Goal: Task Accomplishment & Management: Manage account settings

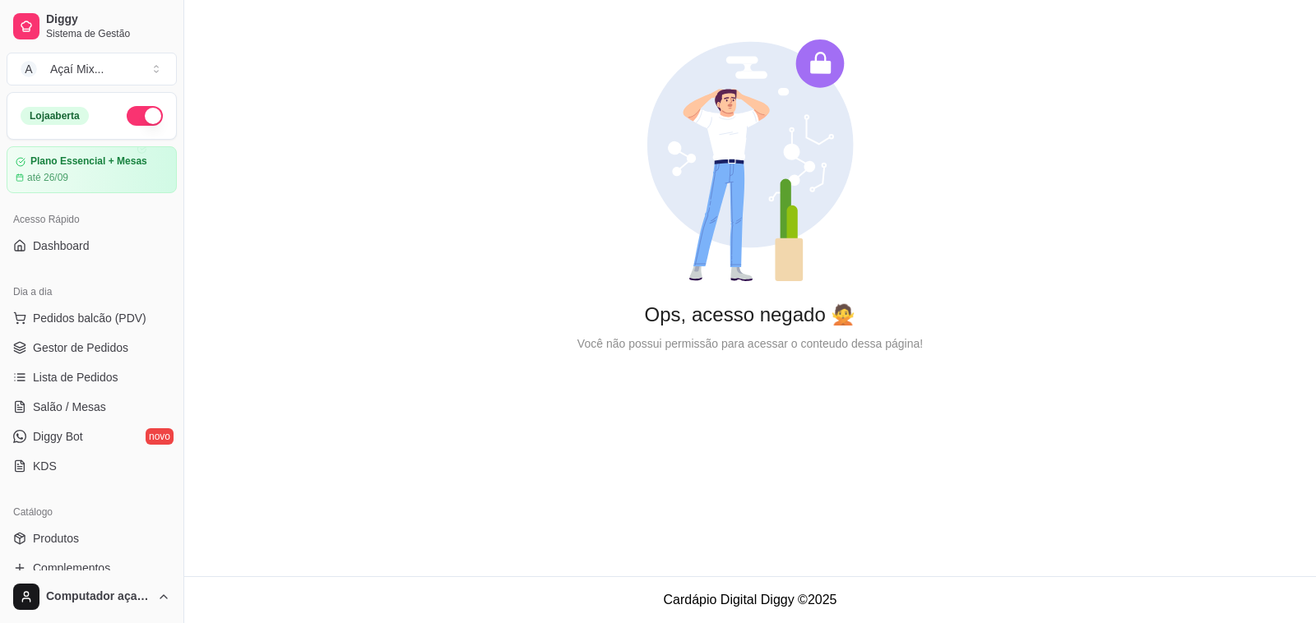
scroll to position [308, 0]
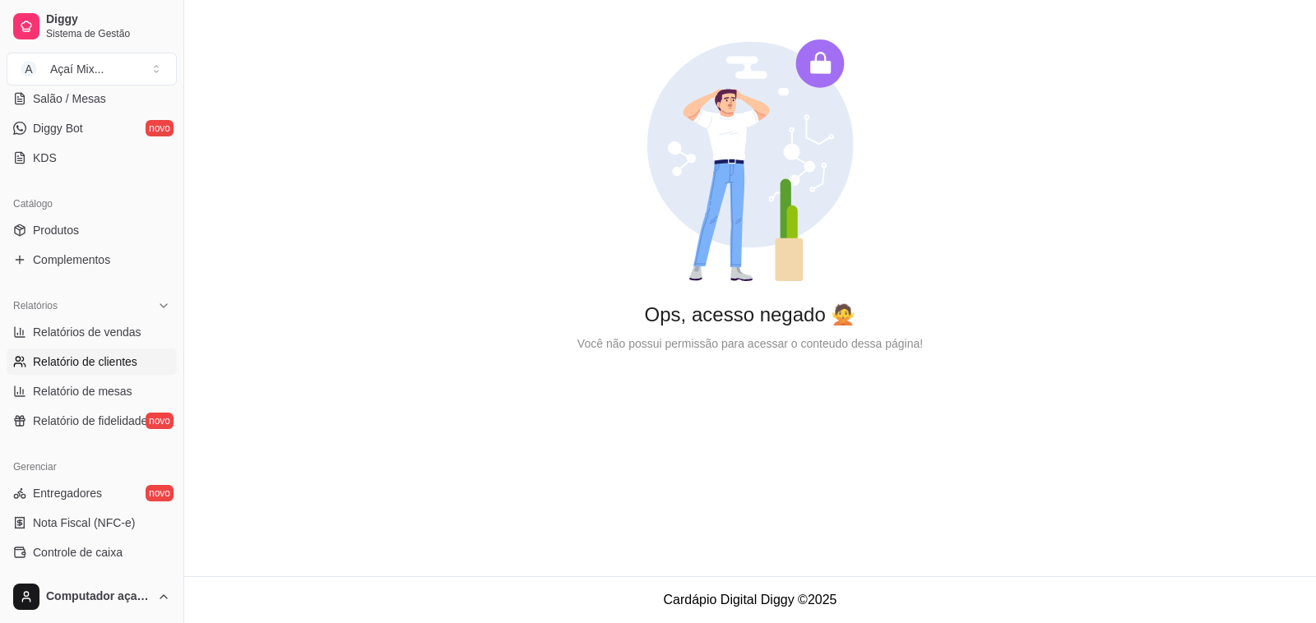
click at [115, 366] on span "Relatório de clientes" at bounding box center [85, 362] width 104 height 16
click at [119, 382] on link "Relatório de mesas" at bounding box center [92, 391] width 170 height 26
click at [119, 387] on span "Relatório de mesas" at bounding box center [83, 391] width 100 height 16
click at [119, 405] on ul "Relatórios de vendas Relatório de clientes Relatório de mesas Relatório de fide…" at bounding box center [92, 376] width 170 height 115
click at [118, 414] on span "Relatório de fidelidade" at bounding box center [90, 421] width 114 height 16
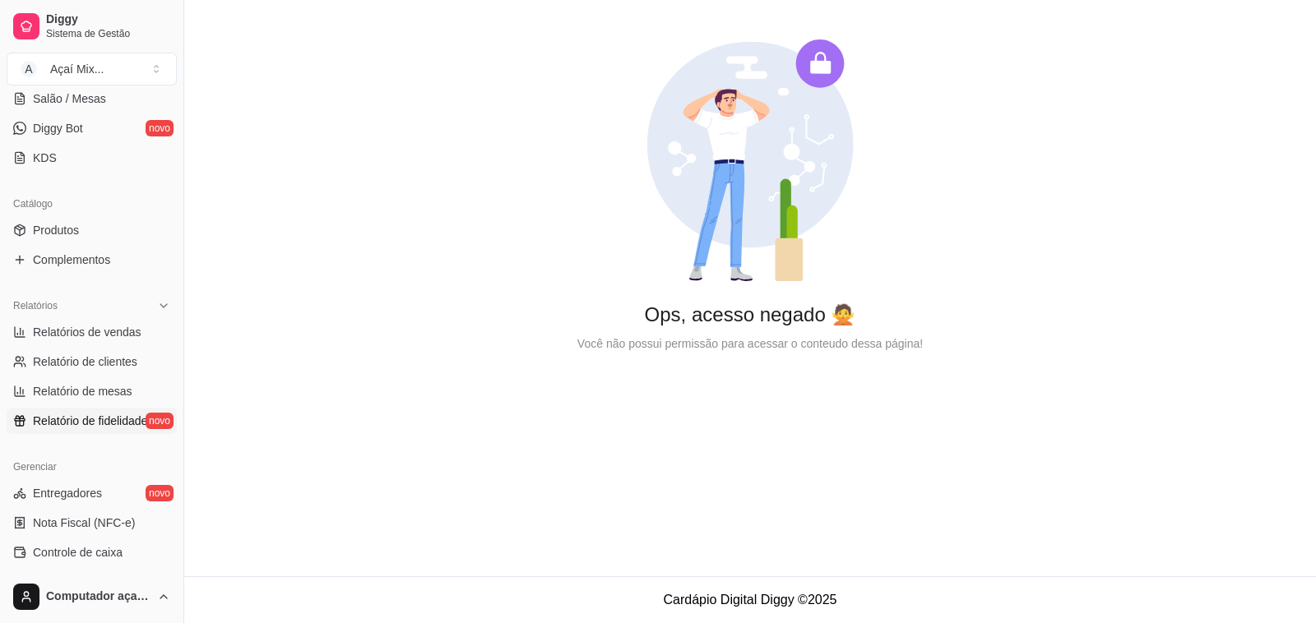
click at [109, 441] on div "Relatórios Relatórios de vendas Relatório de clientes Relatório de mesas Relató…" at bounding box center [91, 363] width 183 height 155
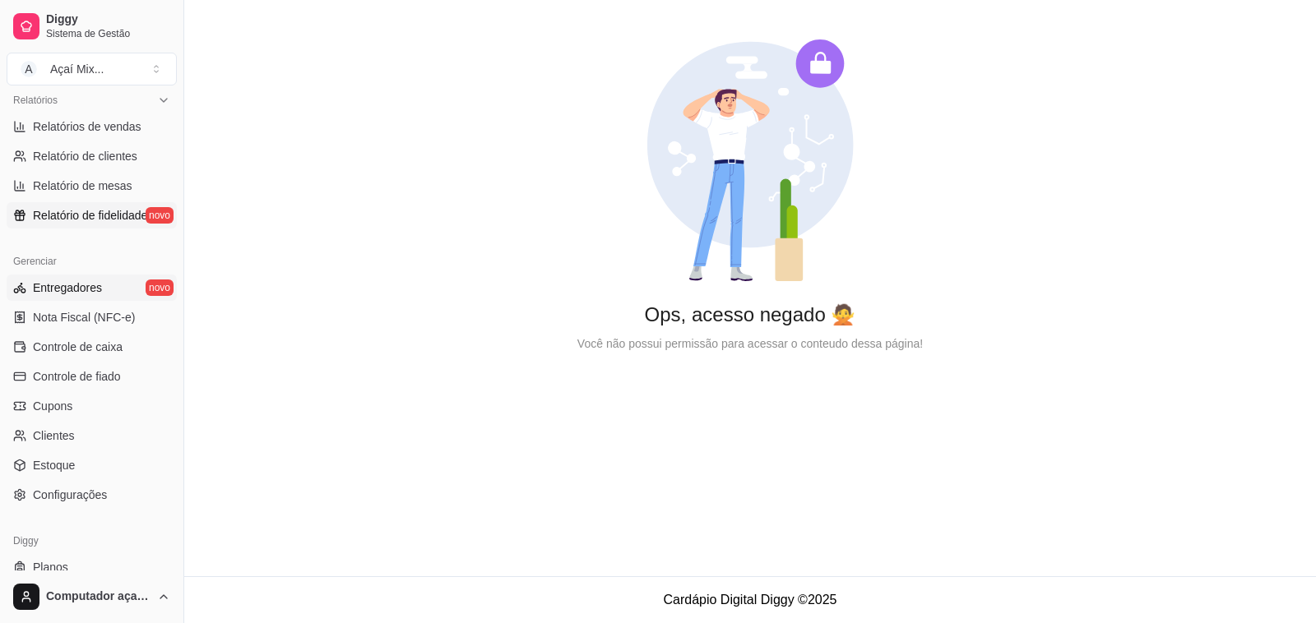
scroll to position [559, 0]
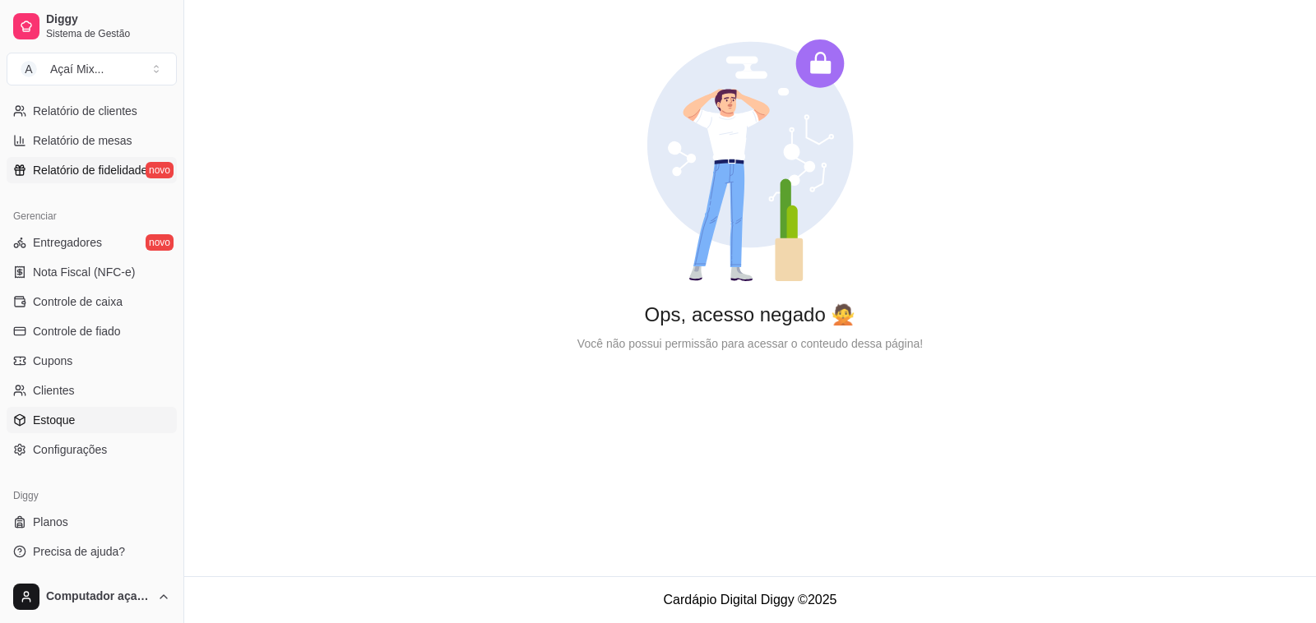
click at [71, 428] on span "Estoque" at bounding box center [54, 420] width 42 height 16
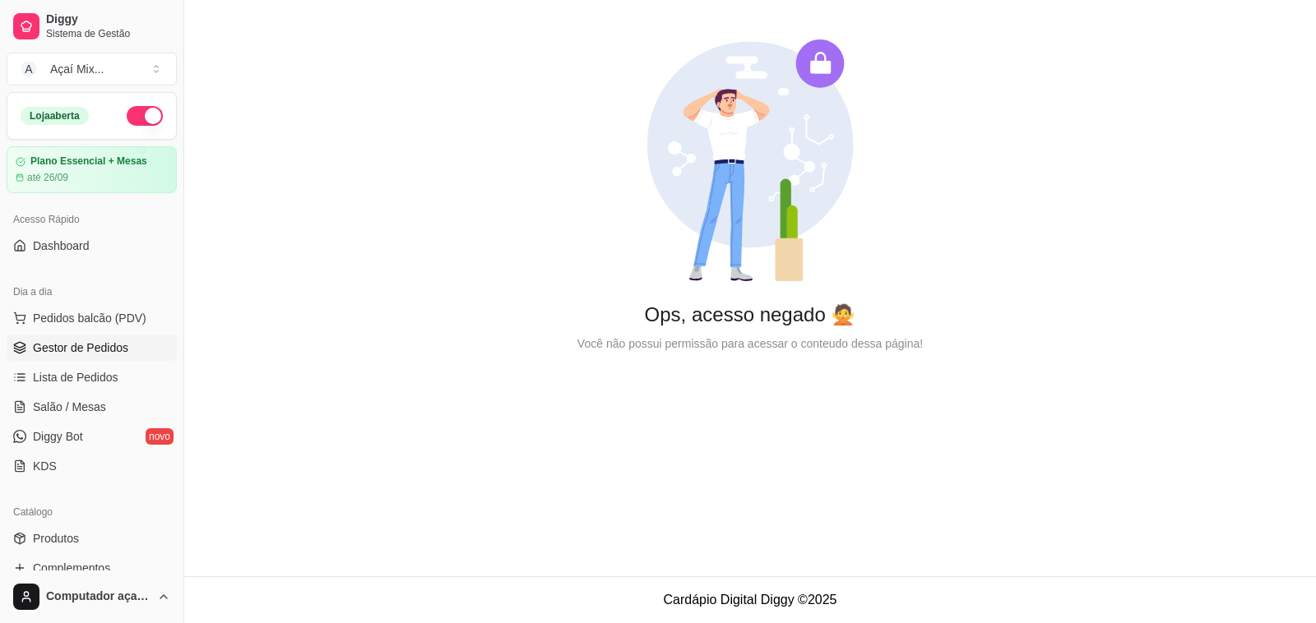
click at [92, 350] on span "Gestor de Pedidos" at bounding box center [80, 348] width 95 height 16
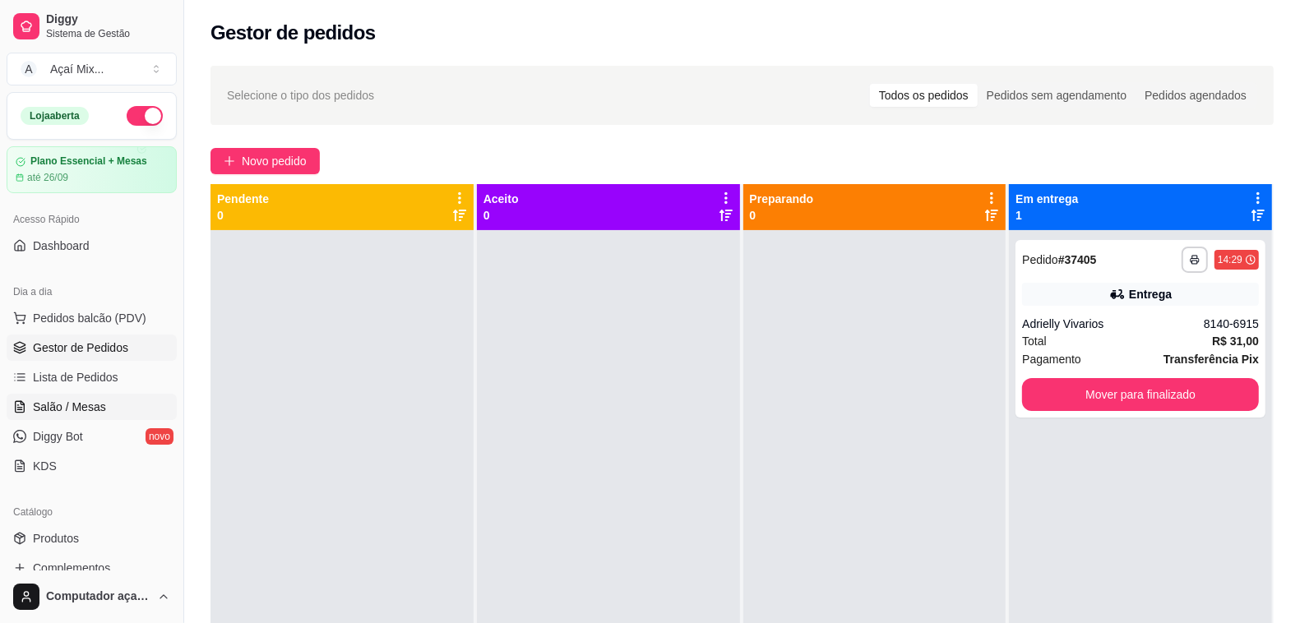
click at [91, 396] on link "Salão / Mesas" at bounding box center [92, 407] width 170 height 26
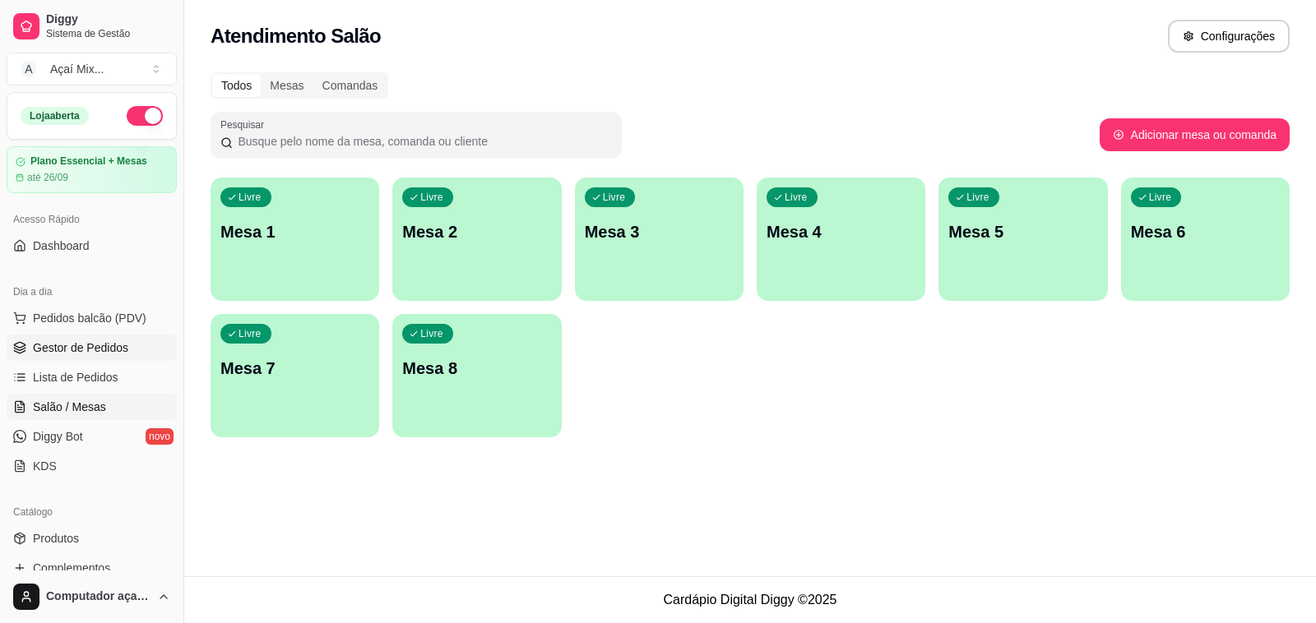
click at [120, 346] on span "Gestor de Pedidos" at bounding box center [80, 348] width 95 height 16
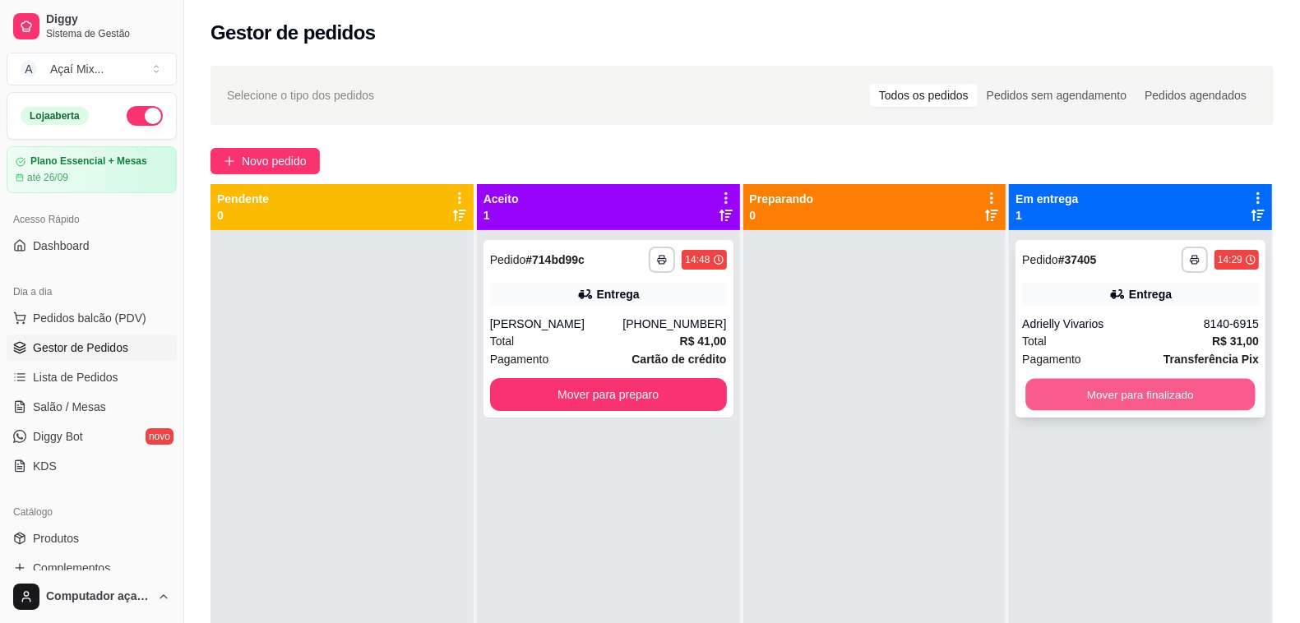
click at [1181, 404] on button "Mover para finalizado" at bounding box center [1140, 395] width 229 height 32
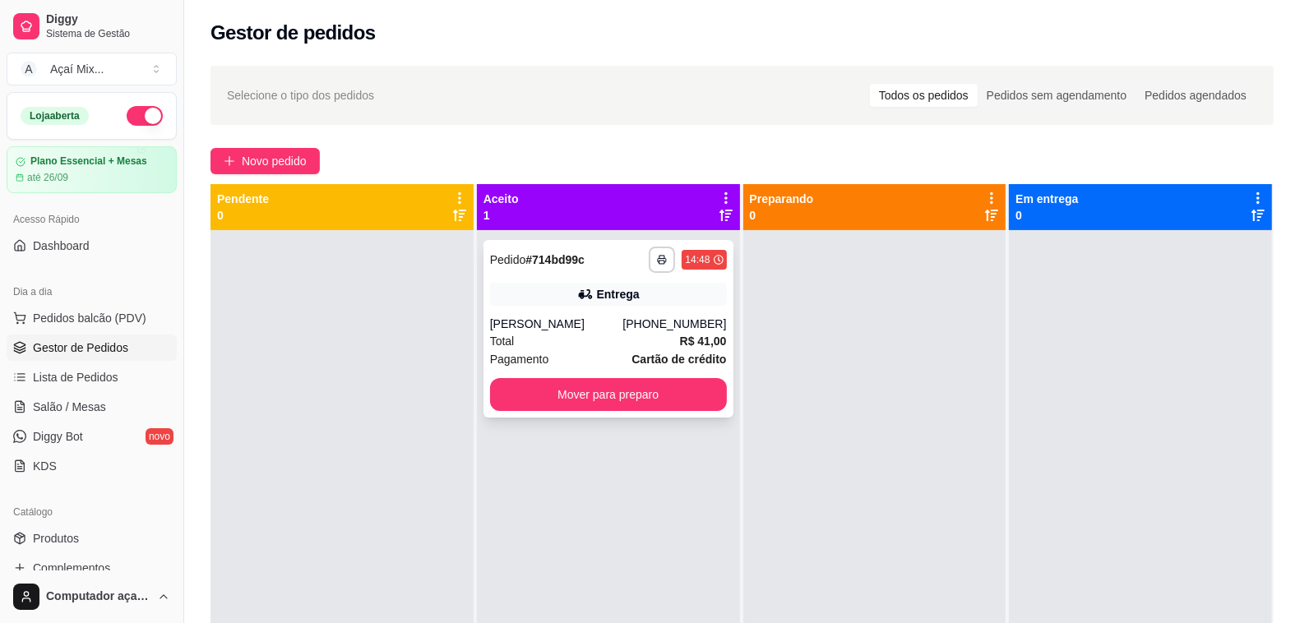
click at [600, 327] on div "[PERSON_NAME]" at bounding box center [556, 324] width 133 height 16
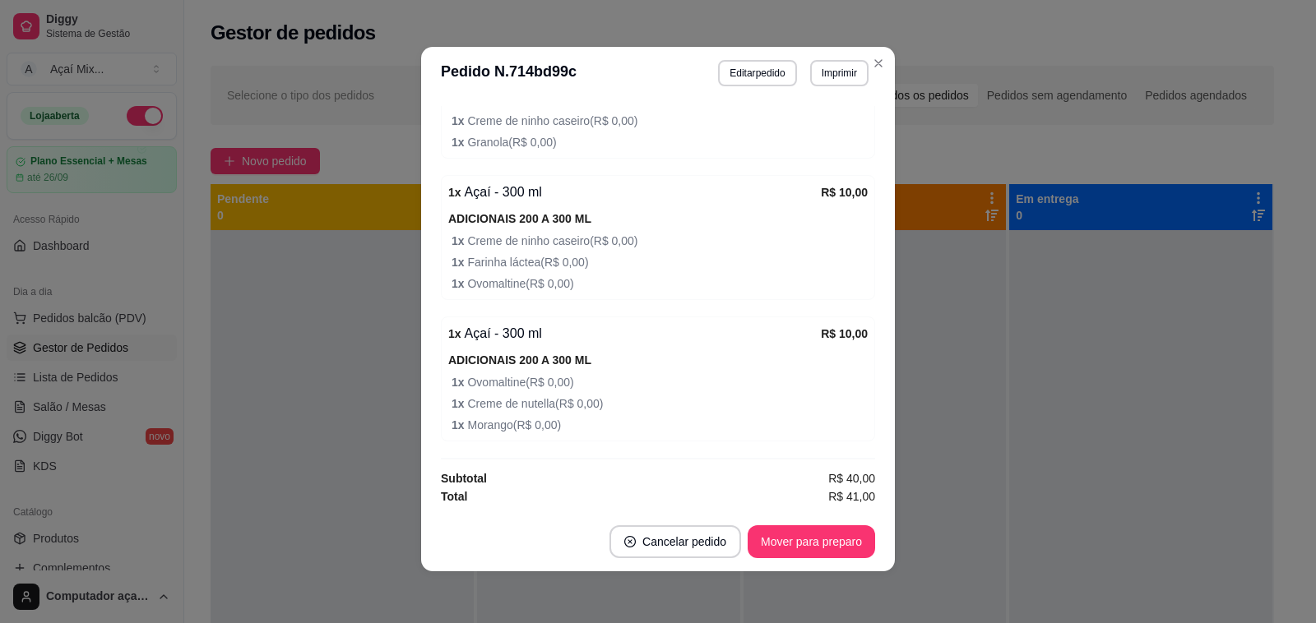
scroll to position [558, 0]
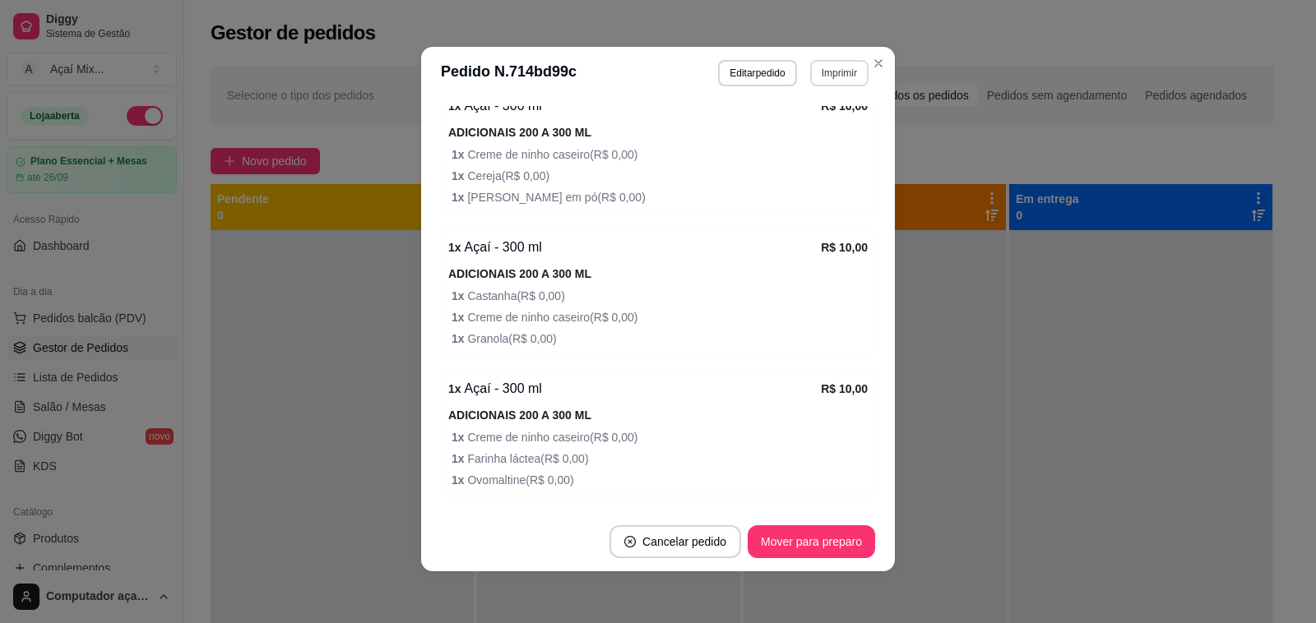
click at [836, 64] on button "Imprimir" at bounding box center [839, 73] width 58 height 26
click at [823, 137] on button "Impressora" at bounding box center [802, 130] width 115 height 25
click at [829, 89] on header "**********" at bounding box center [658, 73] width 474 height 53
click at [820, 79] on button "Imprimir" at bounding box center [839, 73] width 58 height 26
click at [820, 138] on button "Impressora" at bounding box center [802, 130] width 115 height 25
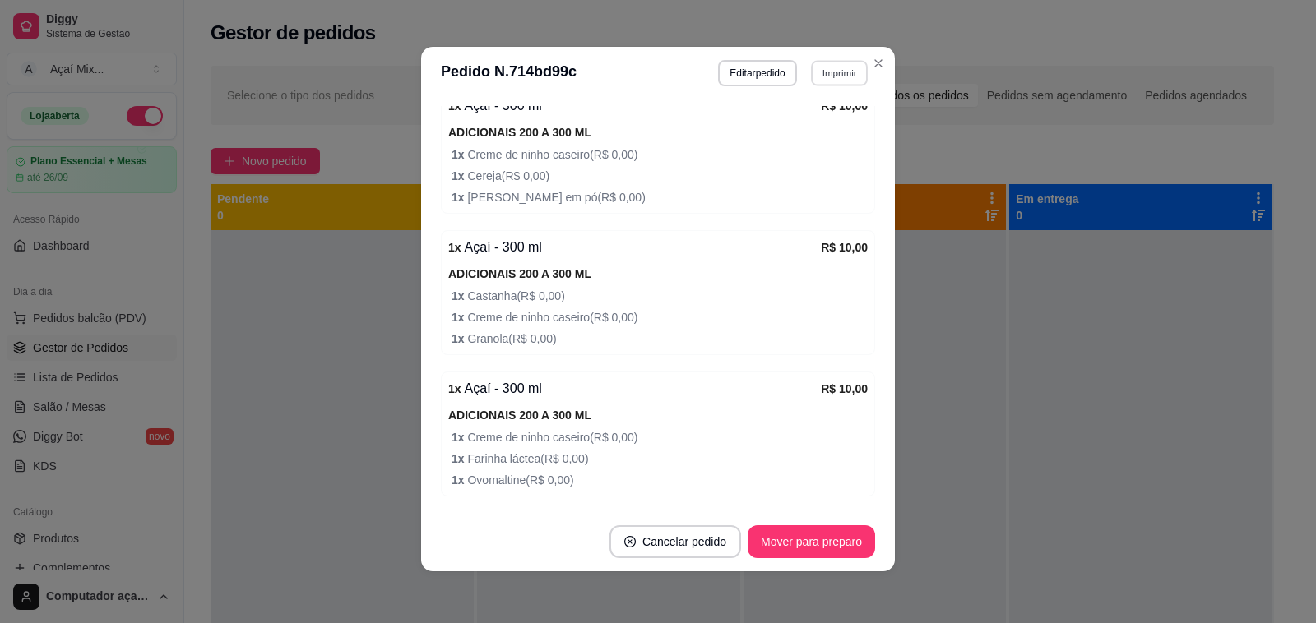
click at [812, 75] on button "Imprimir" at bounding box center [839, 72] width 57 height 25
click at [794, 125] on button "Impressora" at bounding box center [802, 131] width 119 height 26
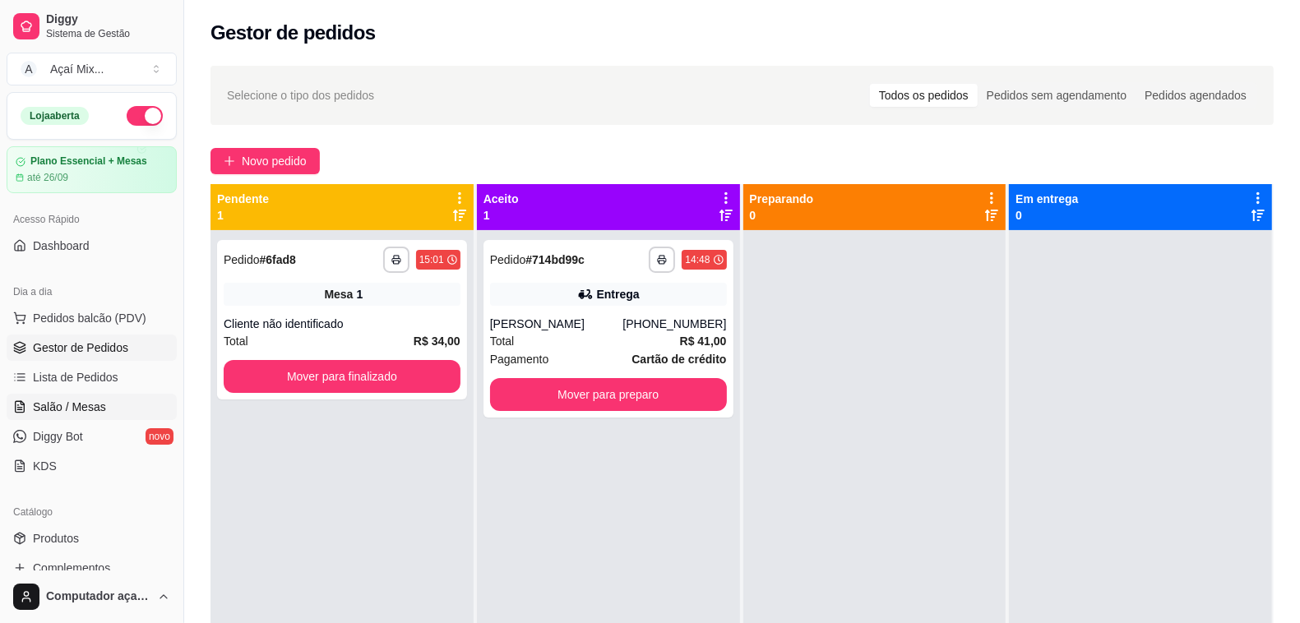
click at [62, 414] on span "Salão / Mesas" at bounding box center [69, 407] width 73 height 16
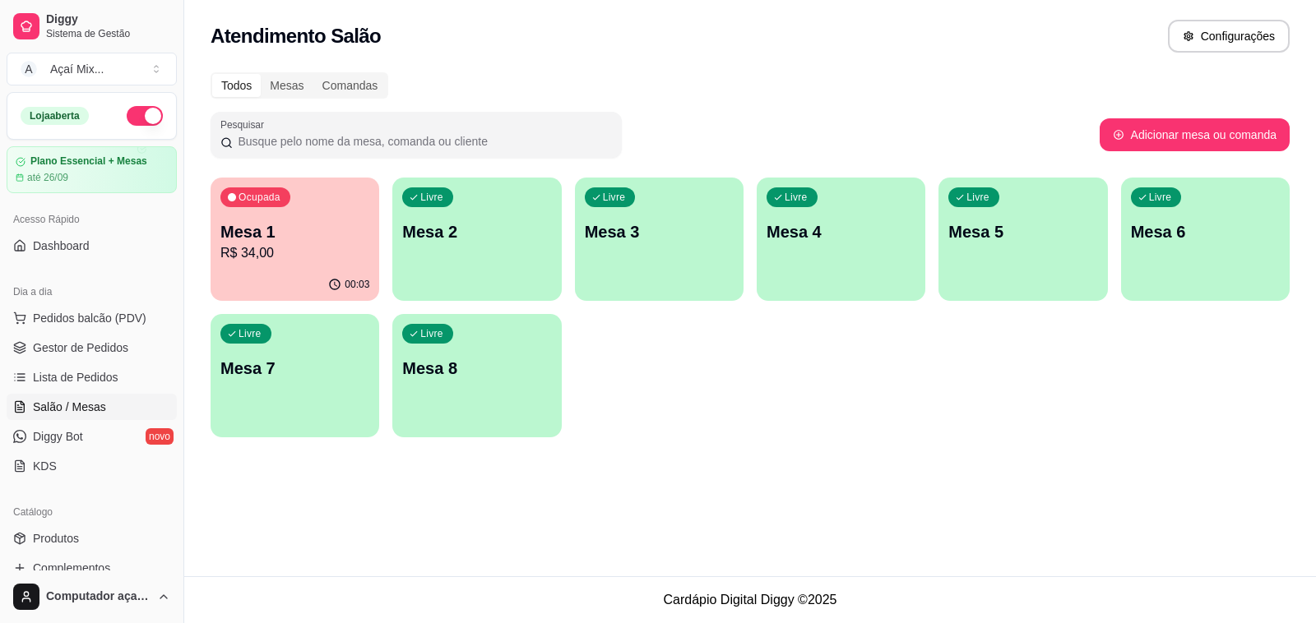
click at [502, 232] on p "Mesa 2" at bounding box center [476, 231] width 149 height 23
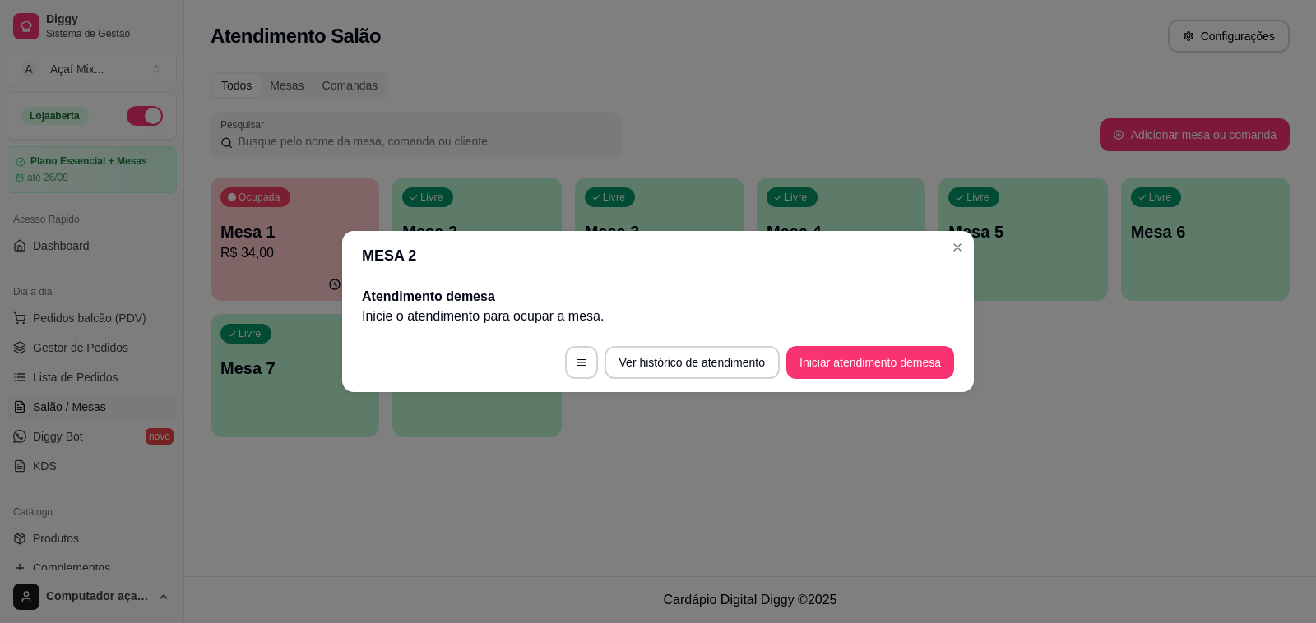
drag, startPoint x: 856, startPoint y: 381, endPoint x: 837, endPoint y: 373, distance: 20.6
click at [852, 379] on footer "Ver histórico de atendimento Iniciar atendimento de mesa" at bounding box center [658, 362] width 632 height 59
click at [831, 370] on button "Iniciar atendimento de mesa" at bounding box center [870, 362] width 168 height 33
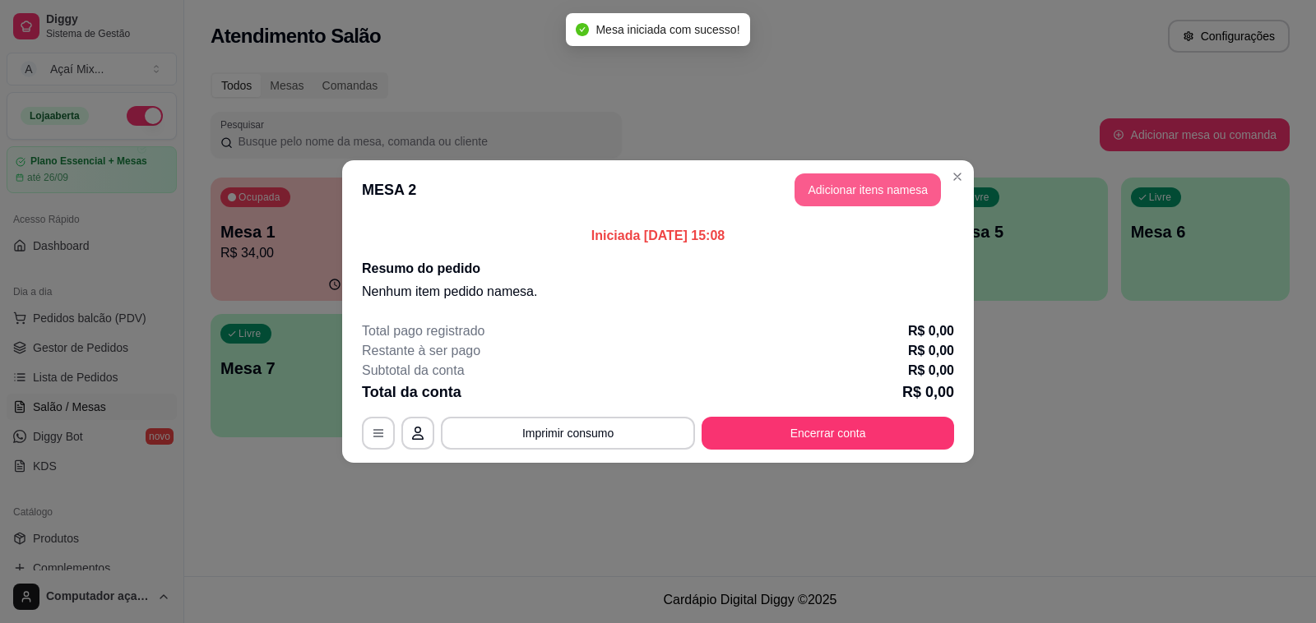
click at [845, 193] on button "Adicionar itens na mesa" at bounding box center [867, 190] width 146 height 33
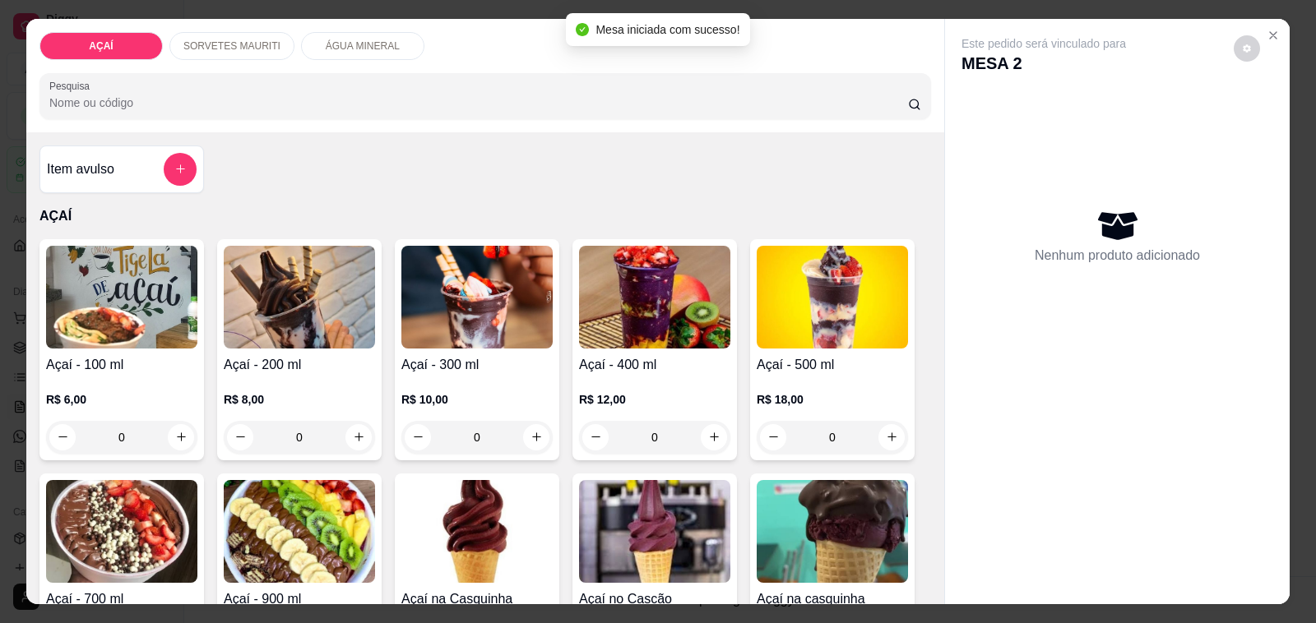
click at [285, 363] on h4 "Açaí - 200 ml" at bounding box center [299, 365] width 151 height 20
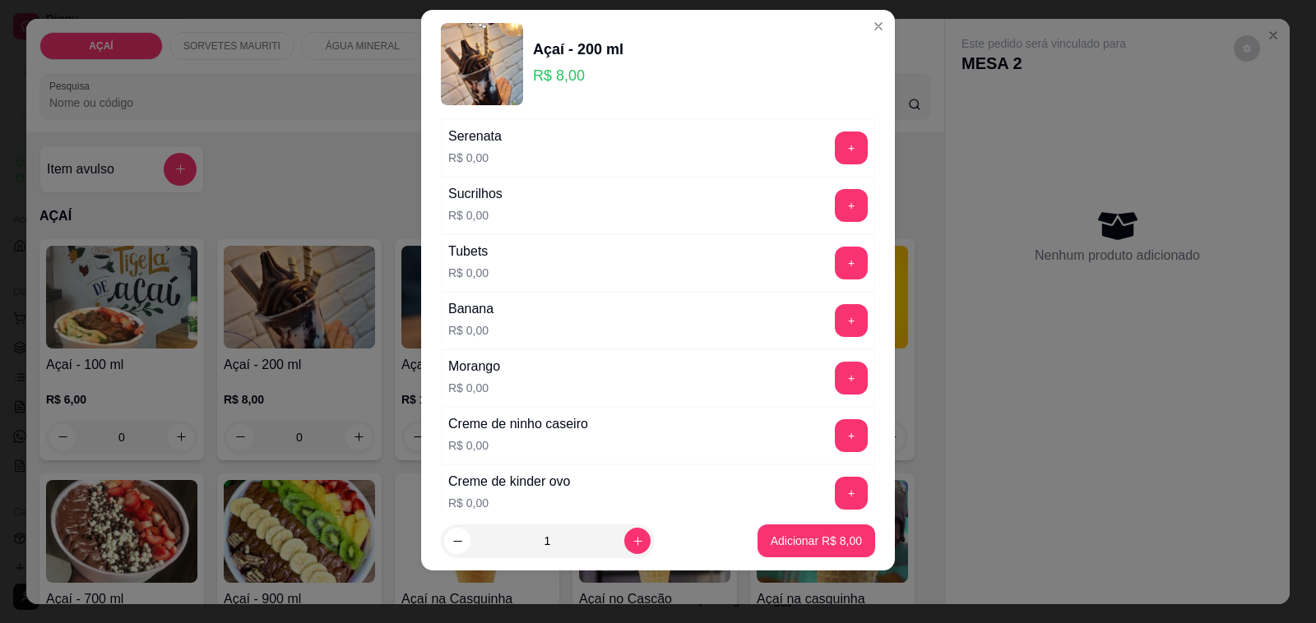
scroll to position [2165, 0]
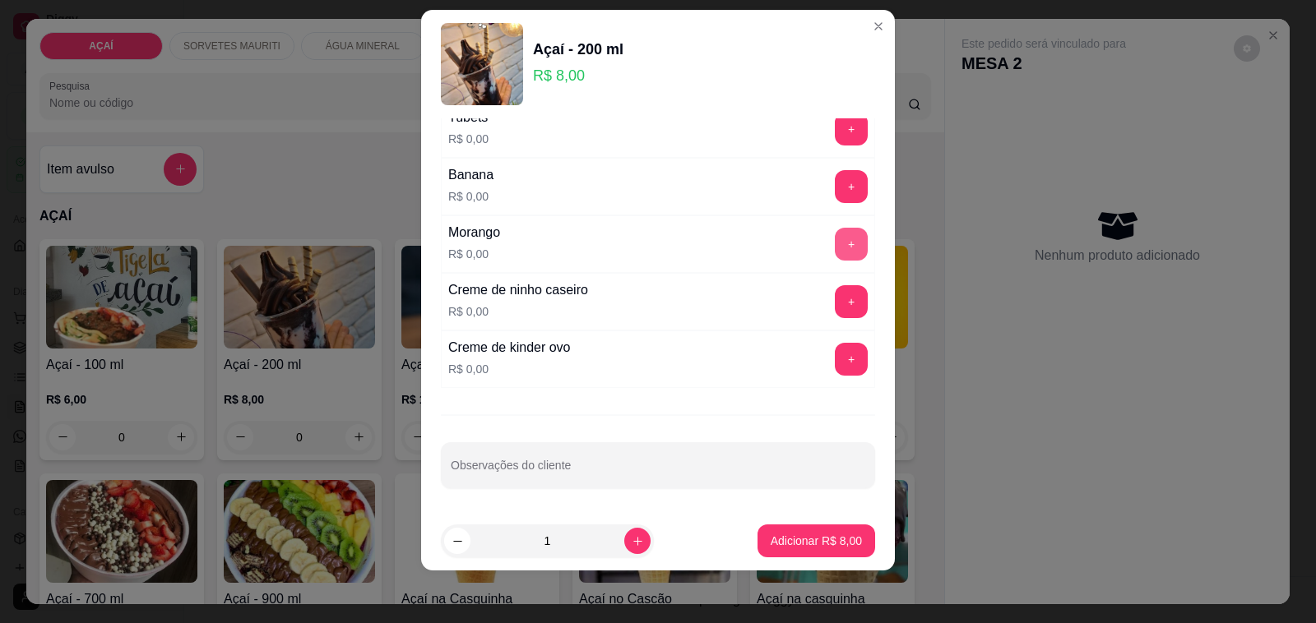
click at [835, 249] on button "+" at bounding box center [851, 244] width 33 height 33
click at [835, 306] on button "+" at bounding box center [851, 301] width 33 height 33
click at [836, 178] on button "+" at bounding box center [852, 187] width 32 height 32
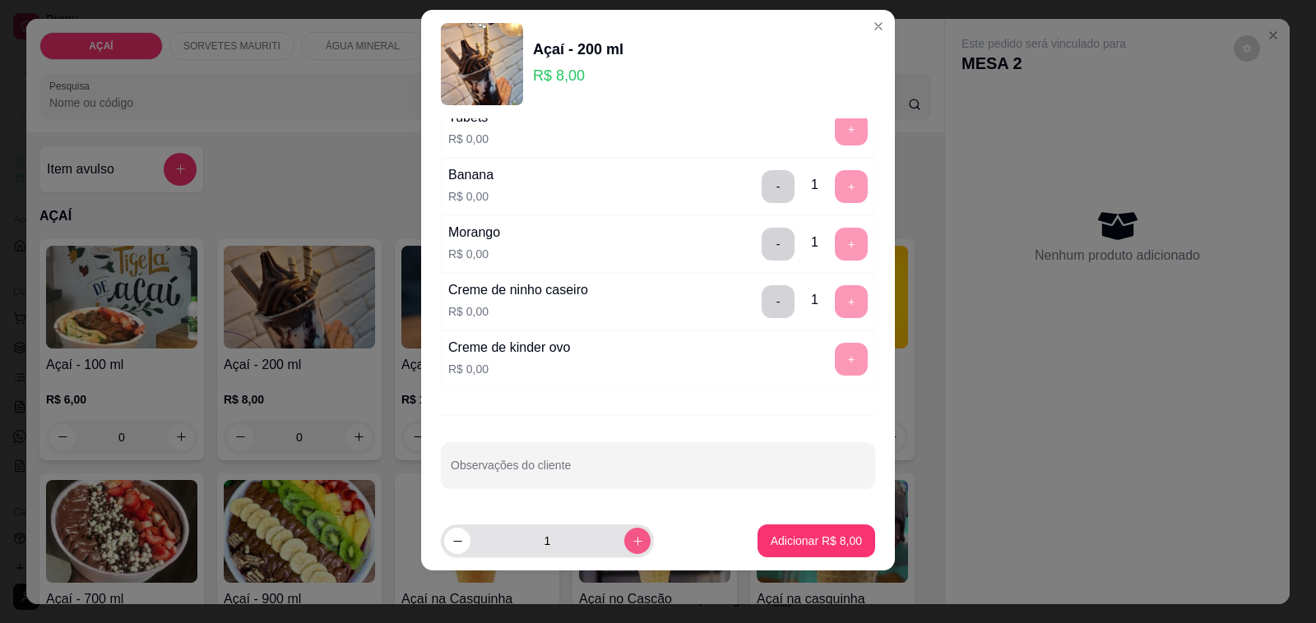
click at [632, 545] on icon "increase-product-quantity" at bounding box center [638, 541] width 12 height 12
type input "2"
click at [765, 549] on button "Adicionar R$ 16,00" at bounding box center [812, 541] width 121 height 32
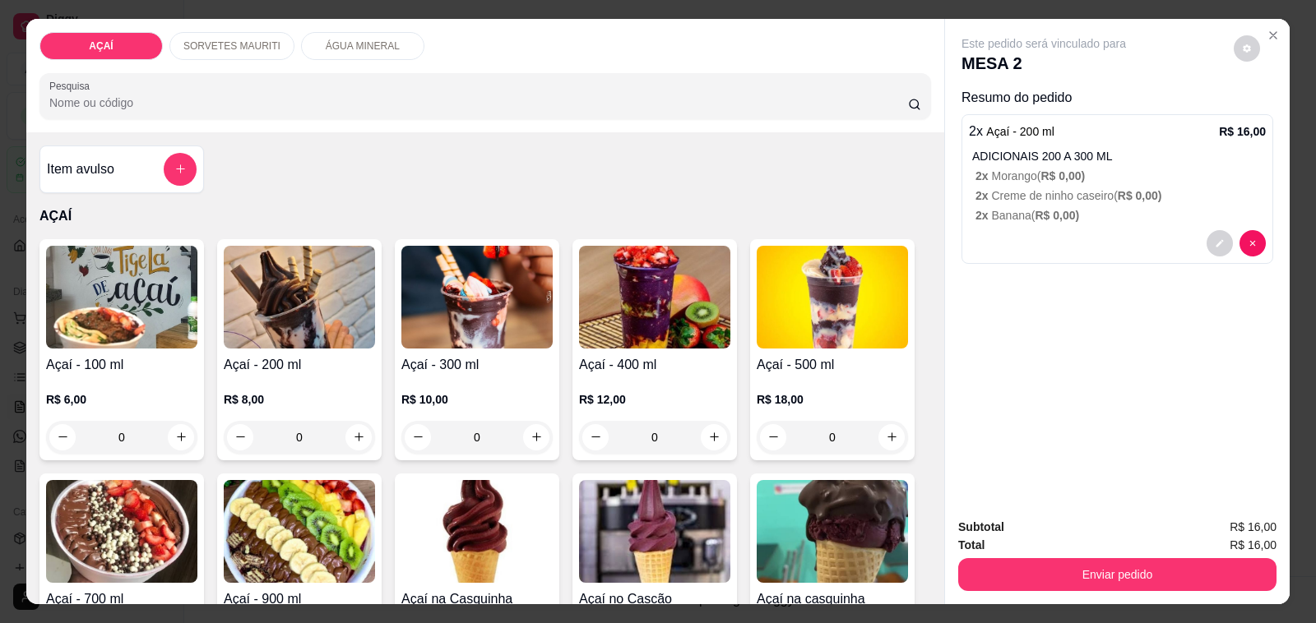
click at [1076, 196] on div "ADICIONAIS 200 A 300 ML 2 x Morango ( R$ 0,00 ) 2 x Creme de ninho caseiro ( R$…" at bounding box center [1119, 186] width 294 height 76
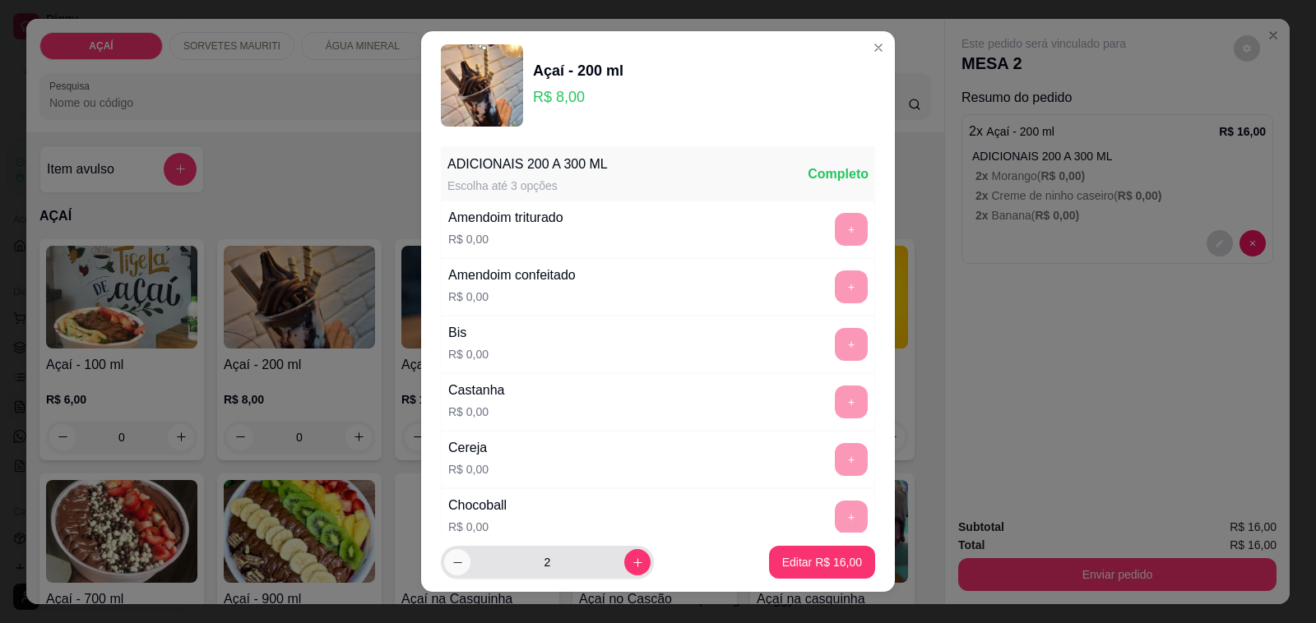
click at [449, 555] on button "decrease-product-quantity" at bounding box center [457, 562] width 26 height 26
type input "1"
click at [803, 560] on p "Editar R$ 8,00" at bounding box center [825, 562] width 74 height 16
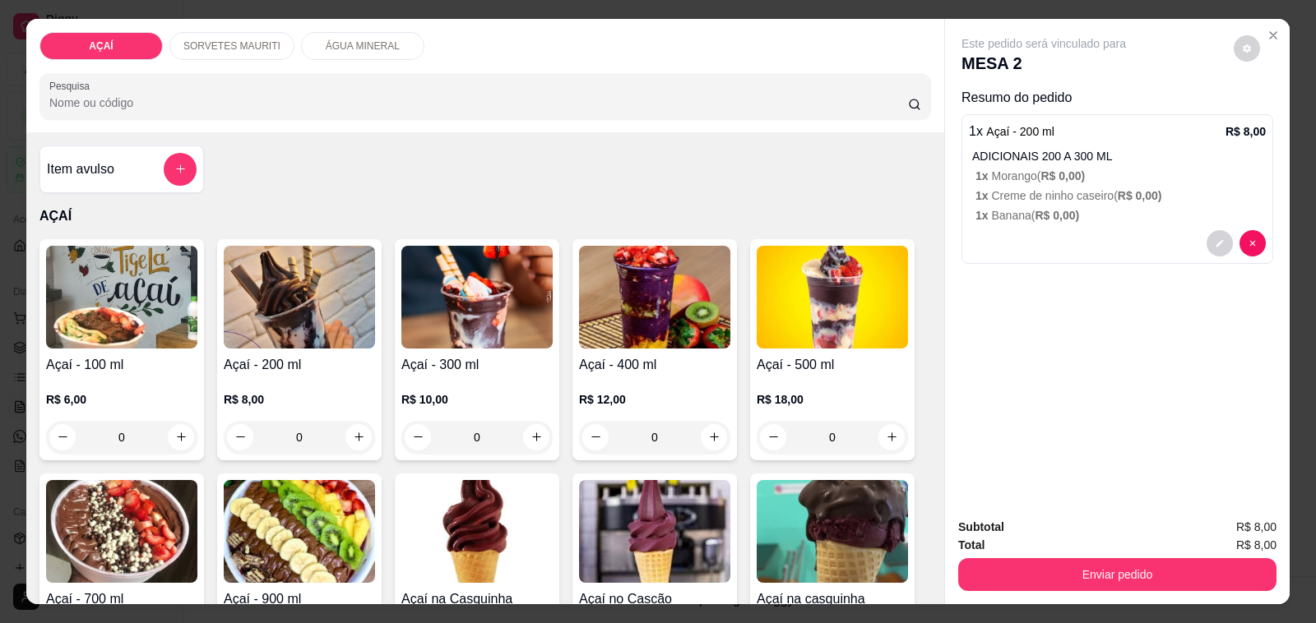
click at [247, 333] on img at bounding box center [299, 297] width 151 height 103
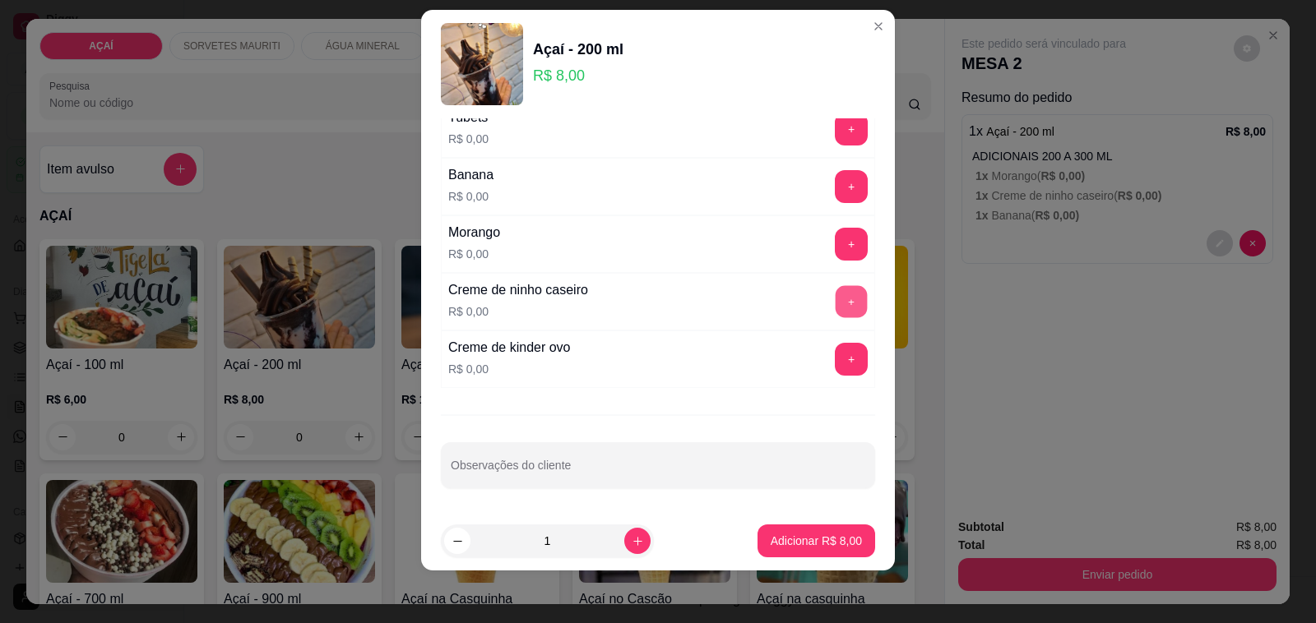
click at [836, 307] on button "+" at bounding box center [852, 302] width 32 height 32
click at [835, 240] on button "+" at bounding box center [851, 244] width 33 height 33
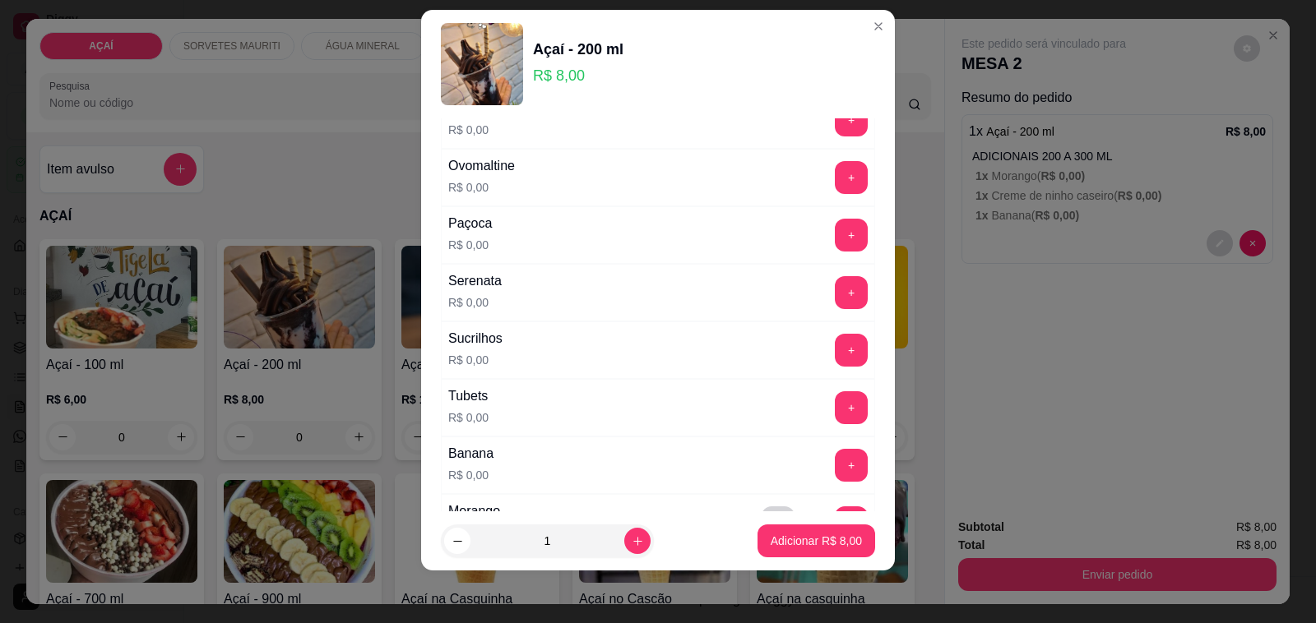
scroll to position [1857, 0]
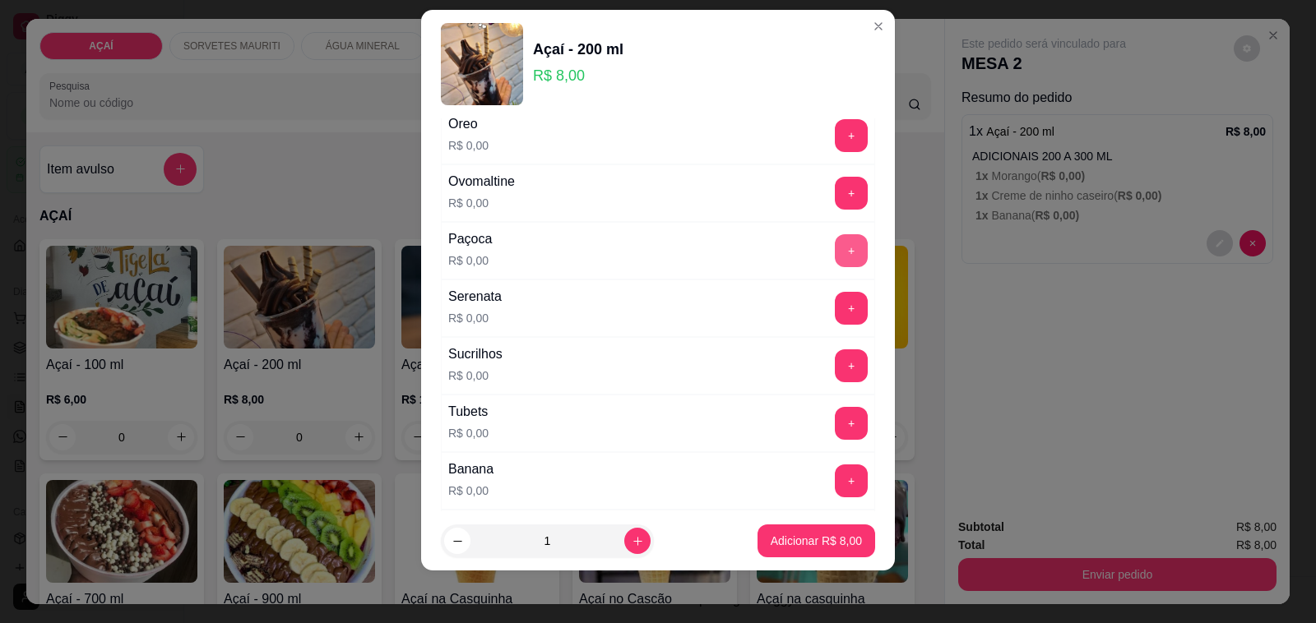
click at [835, 256] on button "+" at bounding box center [851, 250] width 33 height 33
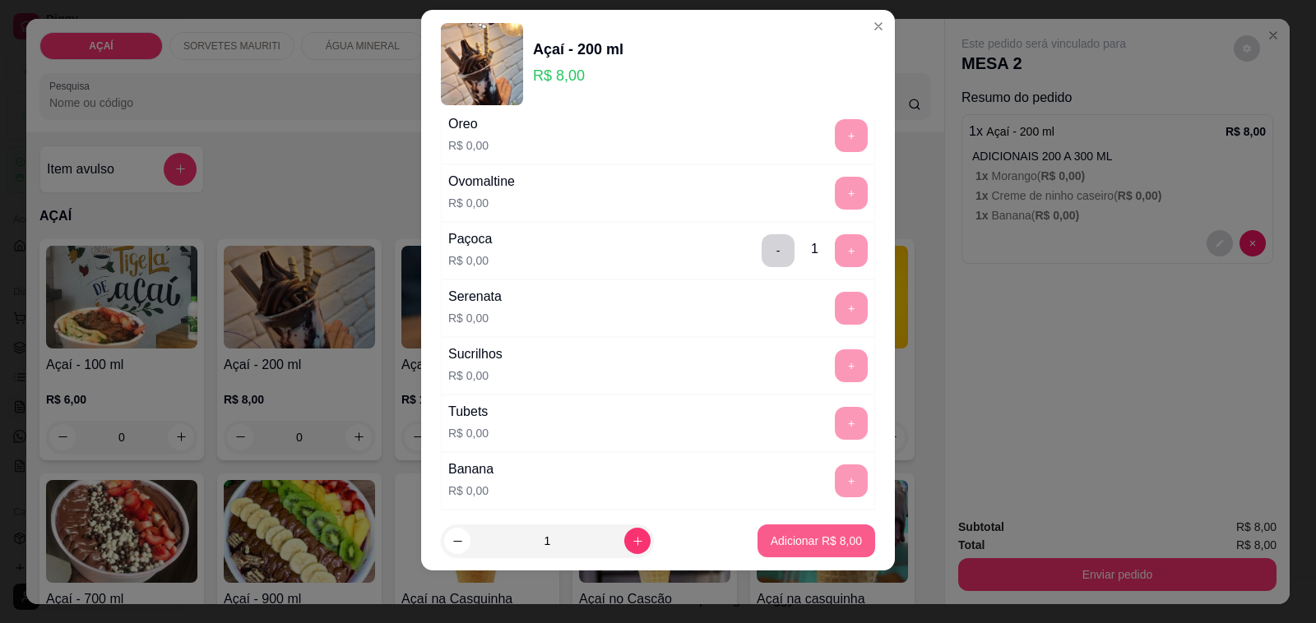
click at [804, 544] on p "Adicionar R$ 8,00" at bounding box center [816, 541] width 91 height 16
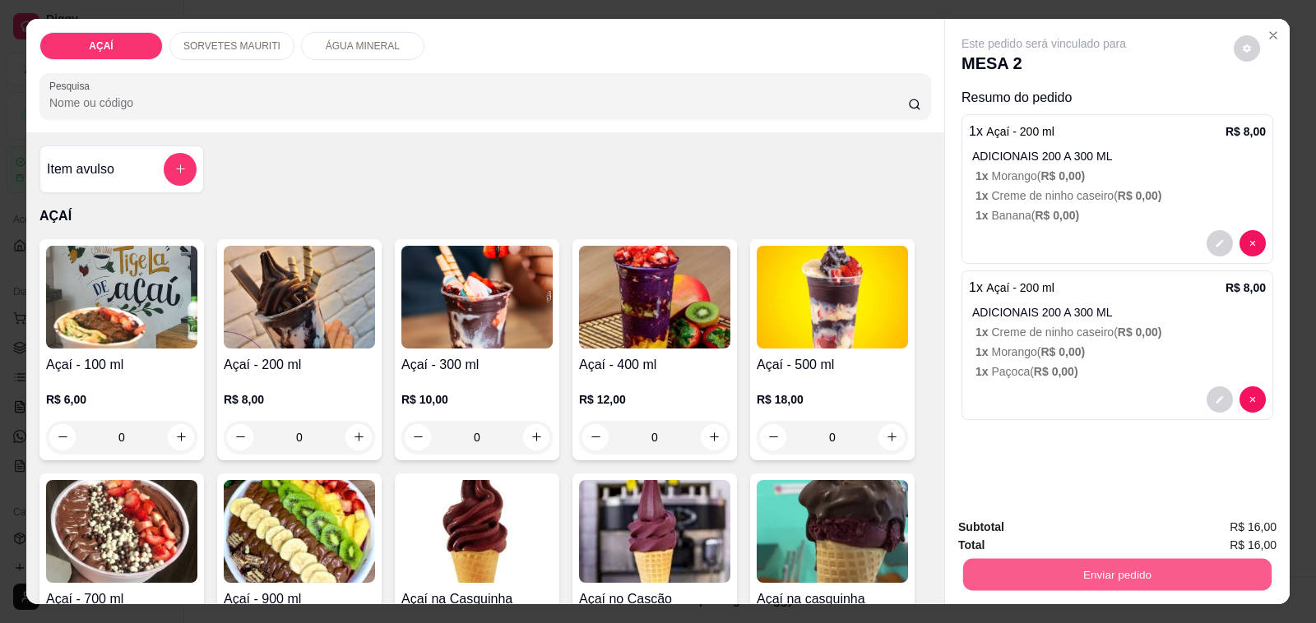
click at [1043, 582] on button "Enviar pedido" at bounding box center [1117, 575] width 308 height 32
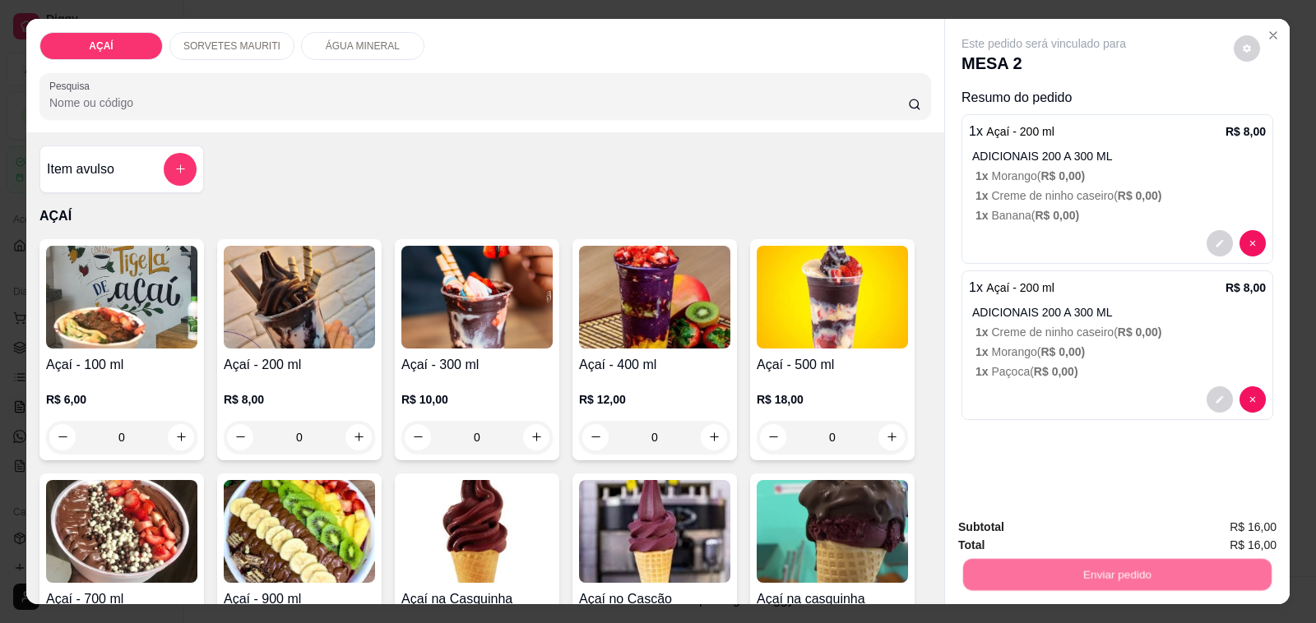
click at [1012, 532] on button "Não registrar e enviar pedido" at bounding box center [1062, 527] width 166 height 30
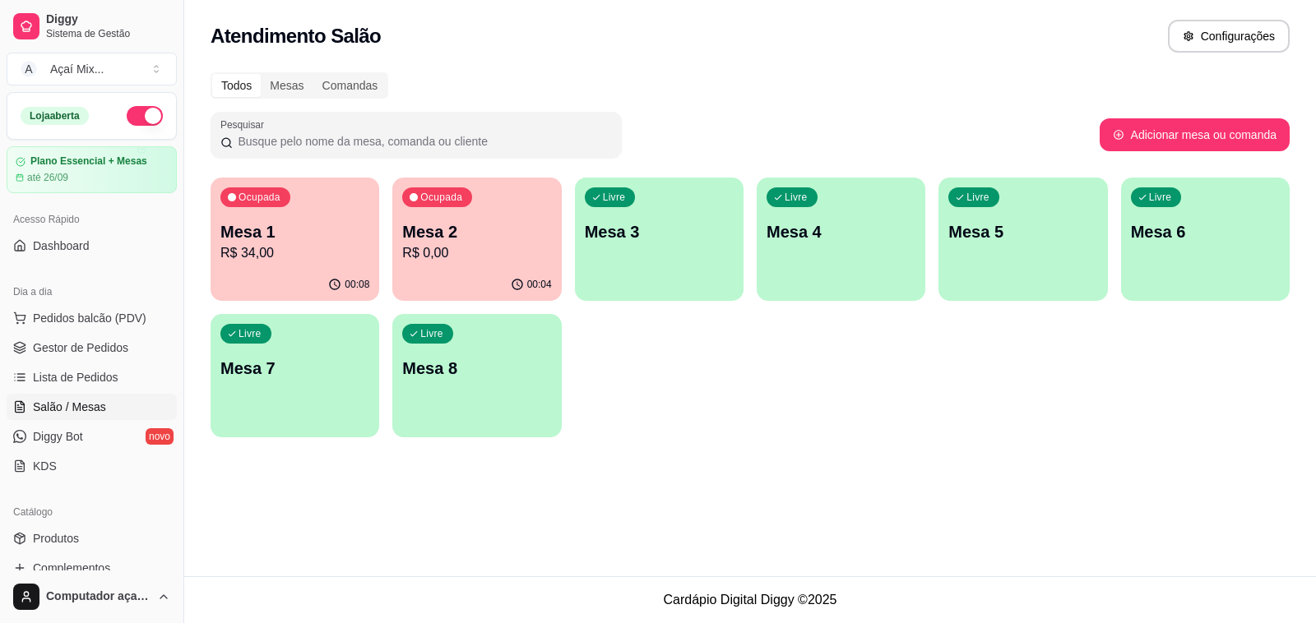
click at [614, 253] on div "Livre Mesa 3" at bounding box center [659, 230] width 169 height 104
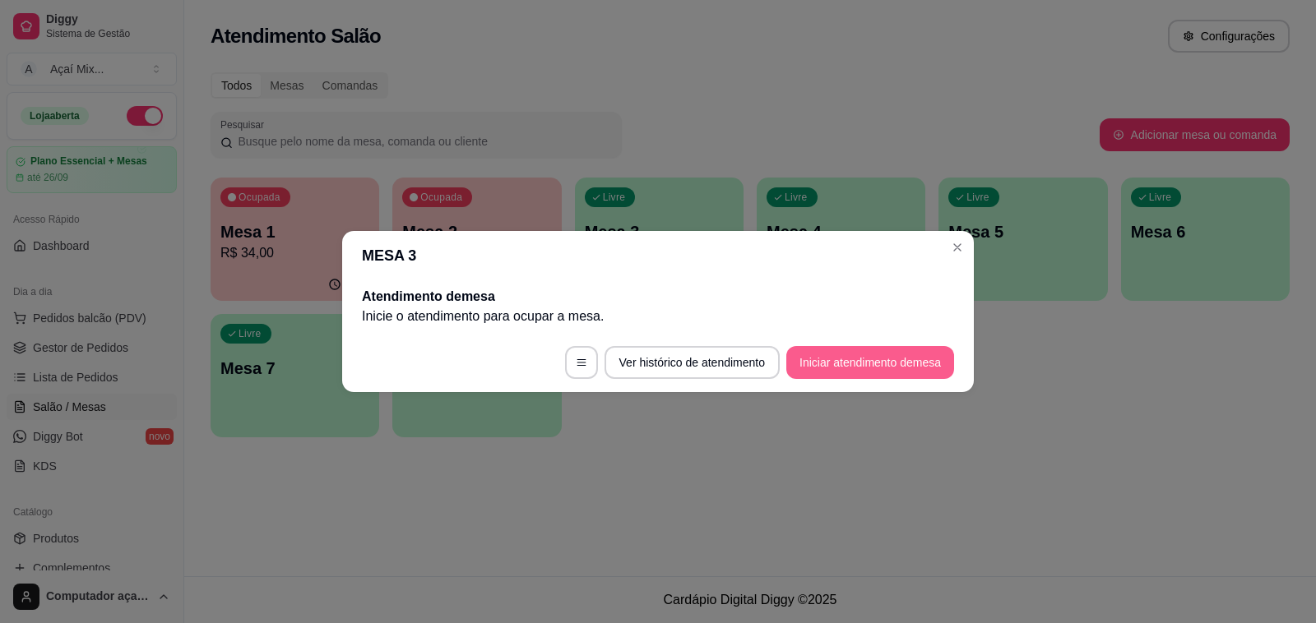
click at [873, 354] on button "Iniciar atendimento de mesa" at bounding box center [870, 362] width 168 height 33
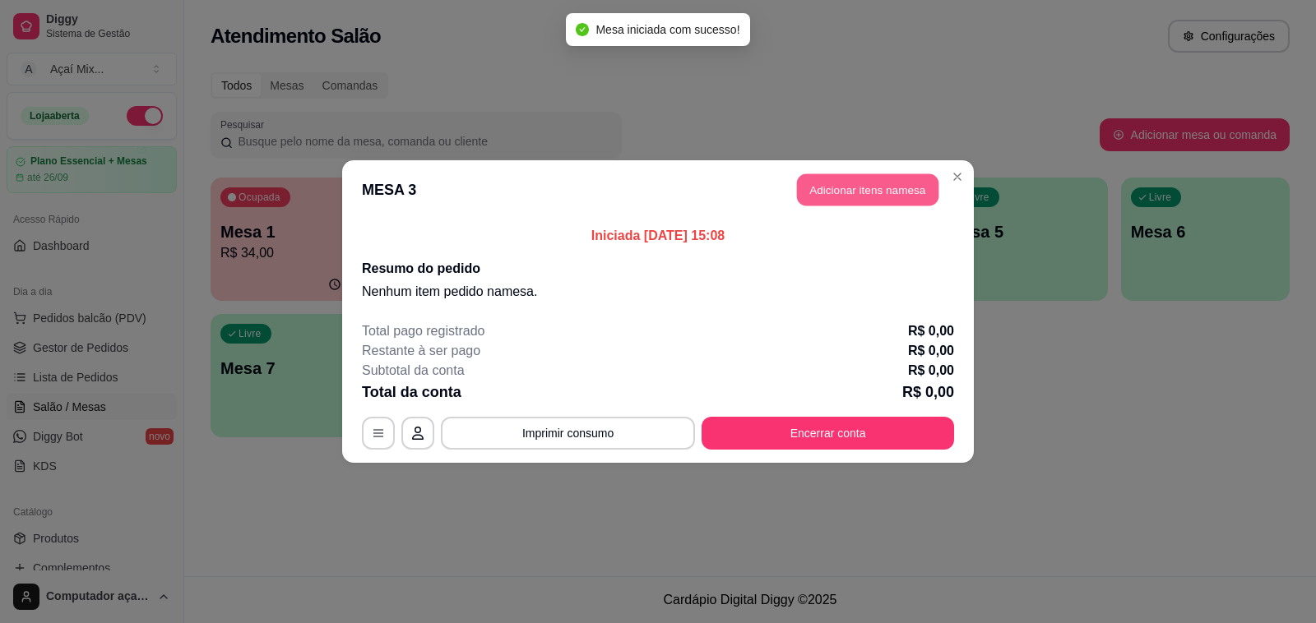
click at [852, 178] on button "Adicionar itens na mesa" at bounding box center [867, 190] width 141 height 32
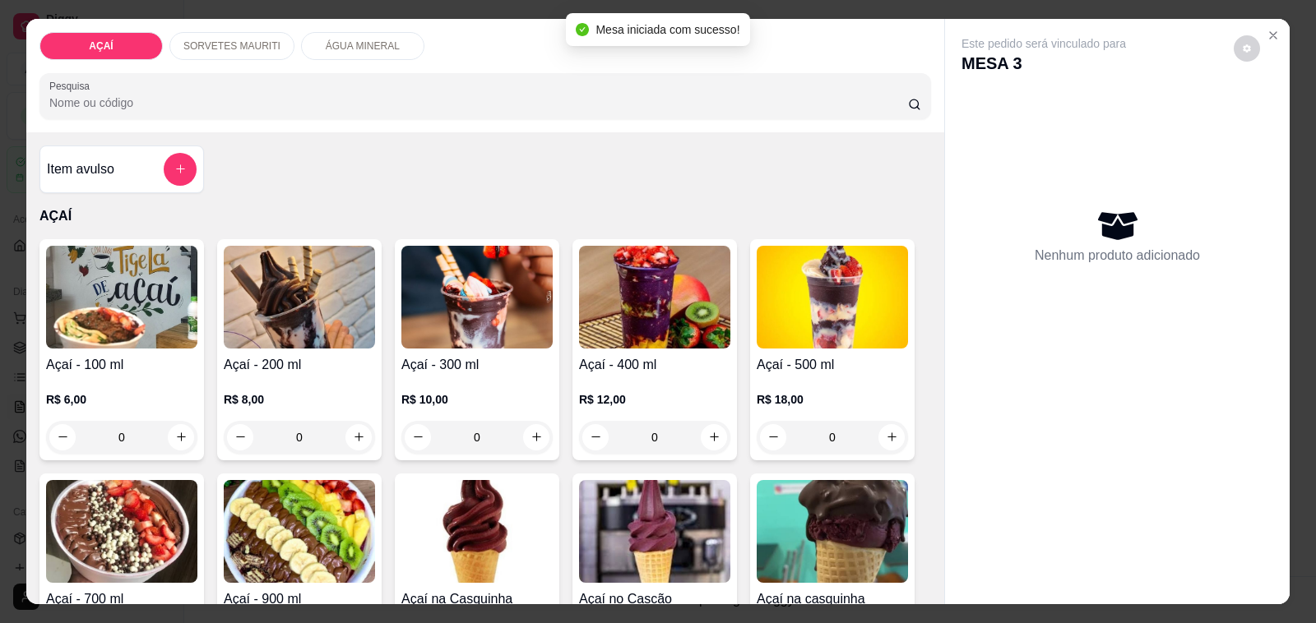
click at [260, 393] on p "R$ 8,00" at bounding box center [299, 399] width 151 height 16
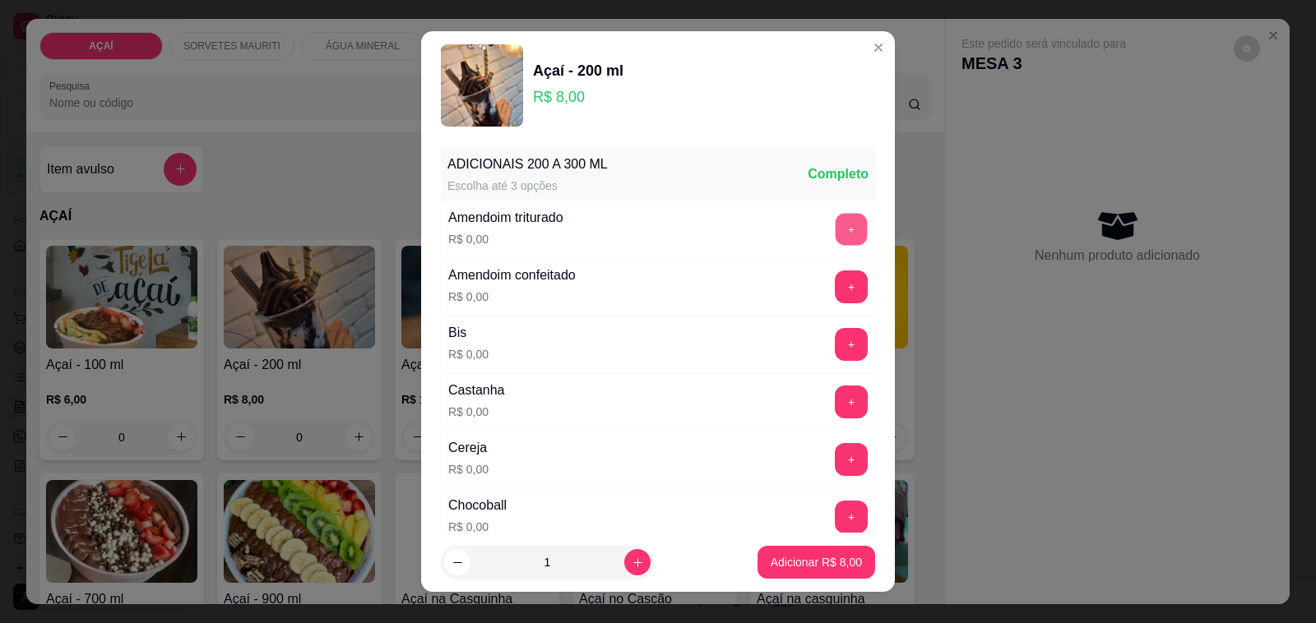
click at [836, 227] on button "+" at bounding box center [852, 230] width 32 height 32
click at [836, 397] on button "+" at bounding box center [852, 403] width 32 height 32
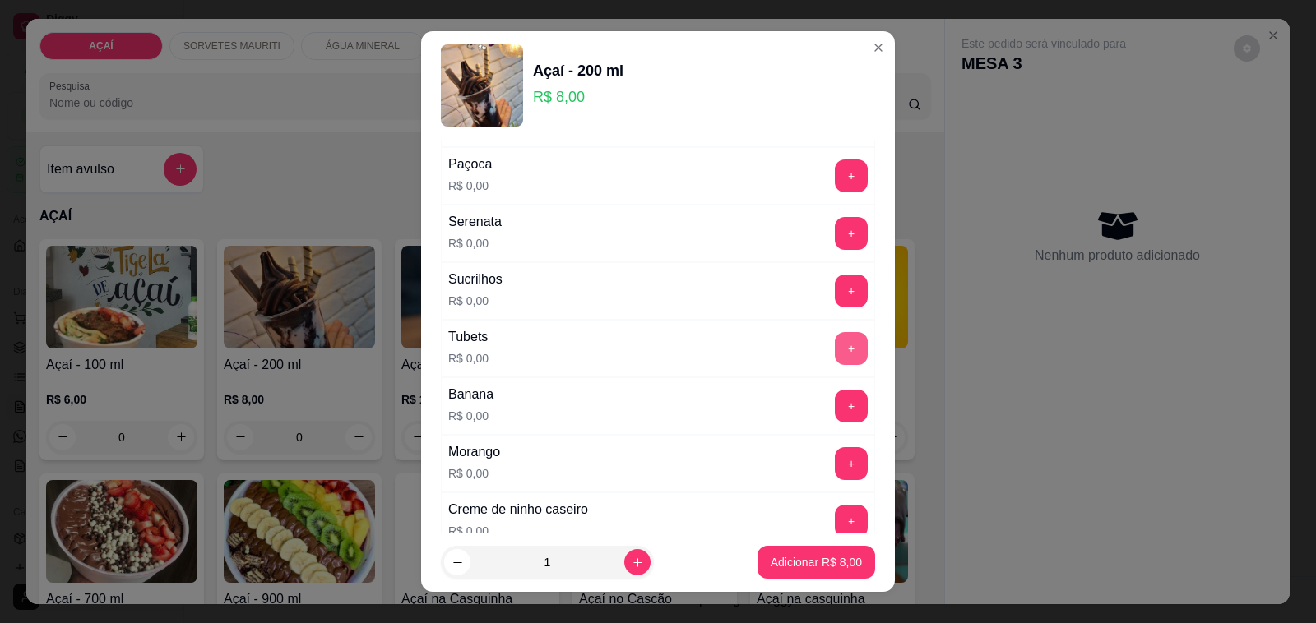
scroll to position [2165, 0]
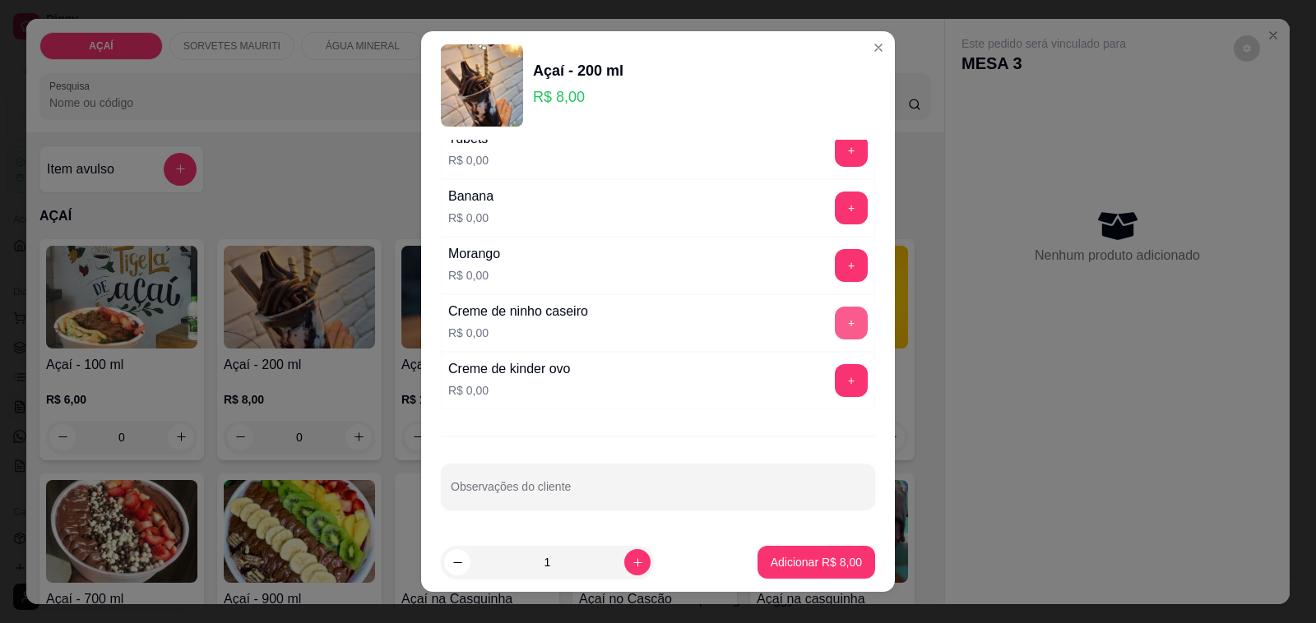
click at [835, 335] on button "+" at bounding box center [851, 323] width 33 height 33
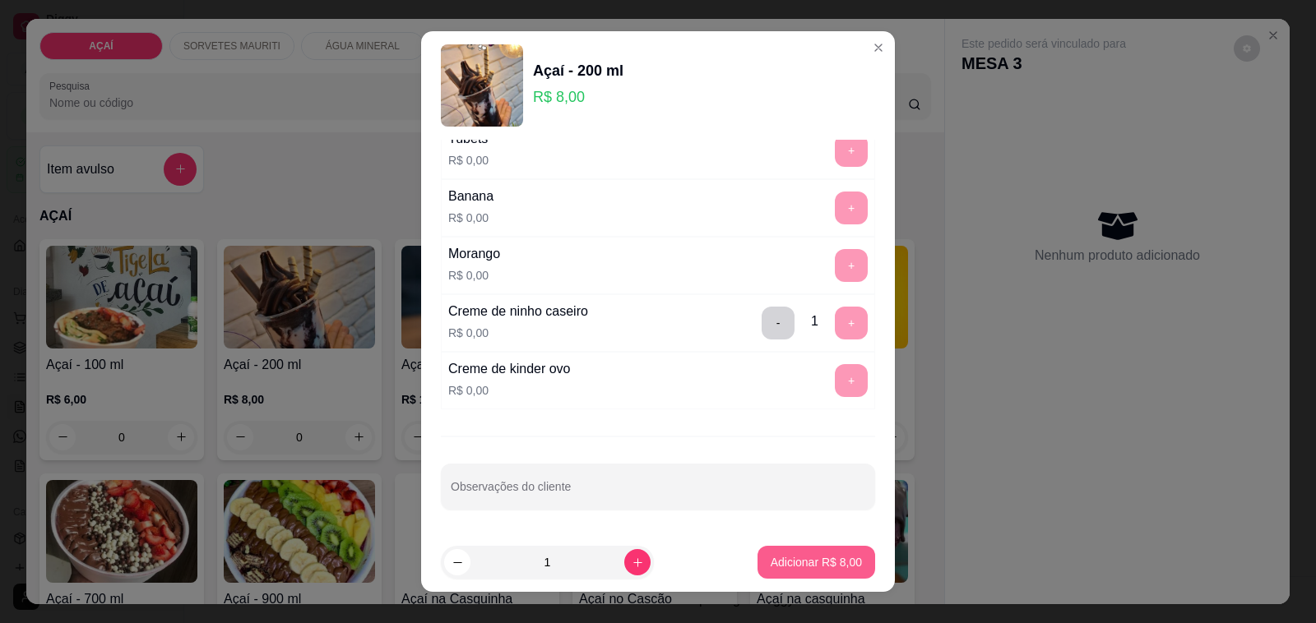
click at [790, 552] on button "Adicionar R$ 8,00" at bounding box center [816, 562] width 118 height 33
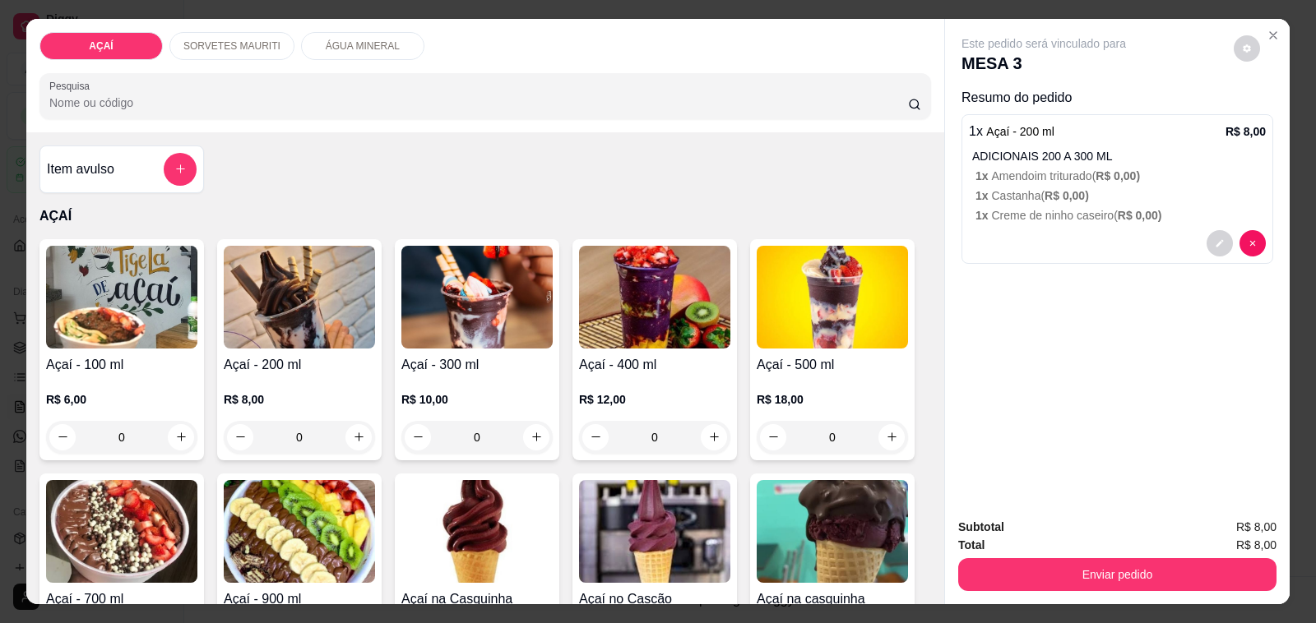
click at [286, 298] on img at bounding box center [299, 297] width 151 height 103
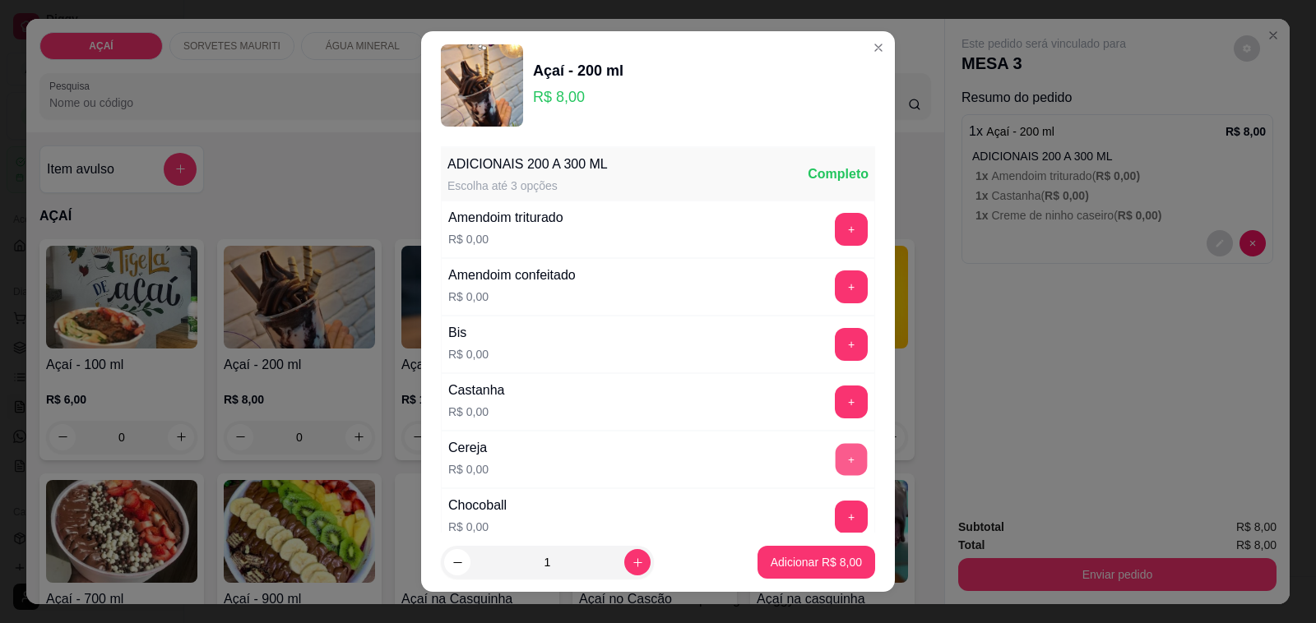
click at [836, 452] on button "+" at bounding box center [852, 460] width 32 height 32
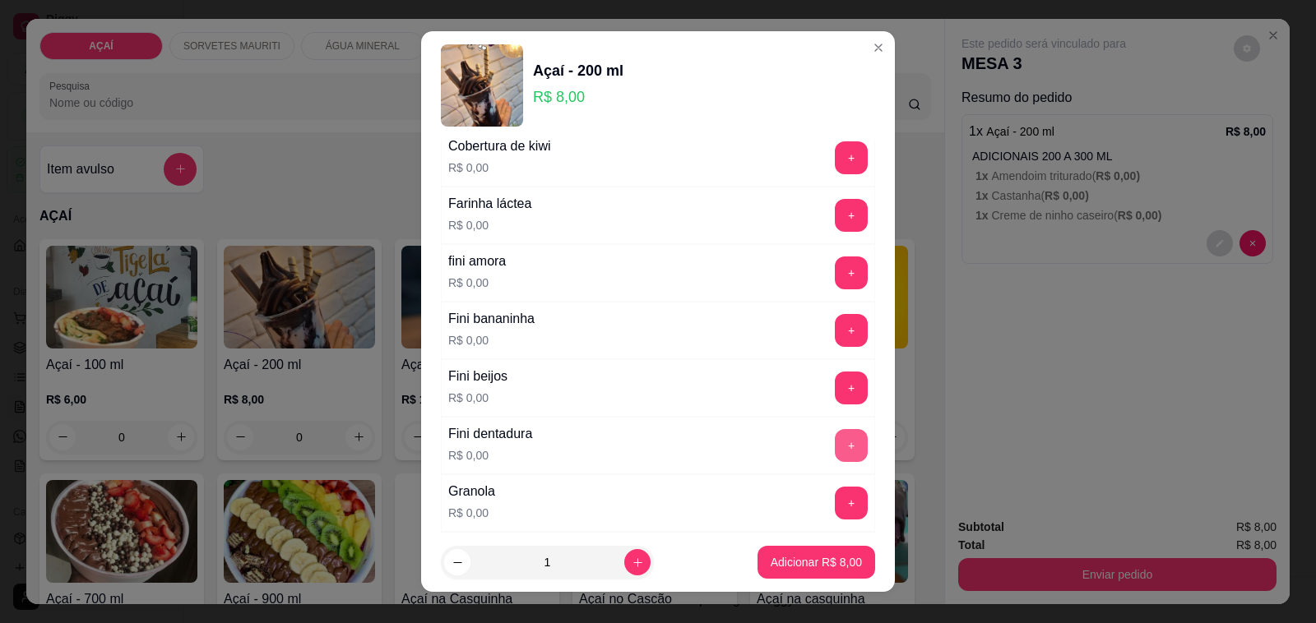
scroll to position [1028, 0]
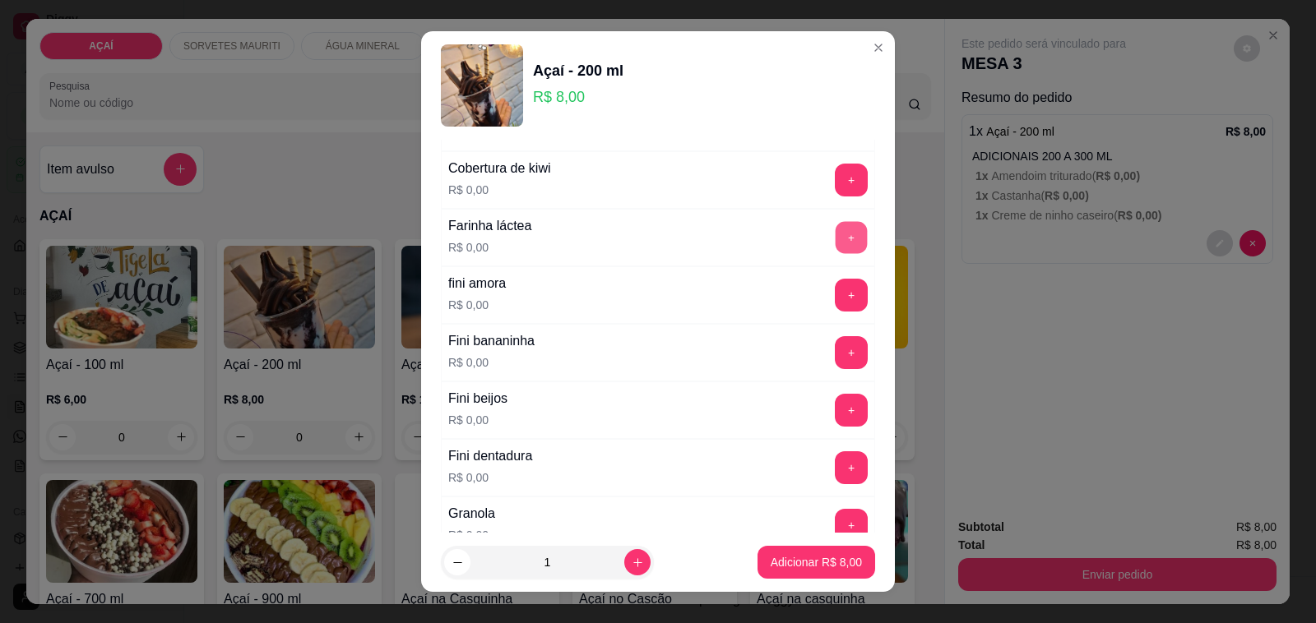
click at [836, 234] on button "+" at bounding box center [852, 238] width 32 height 32
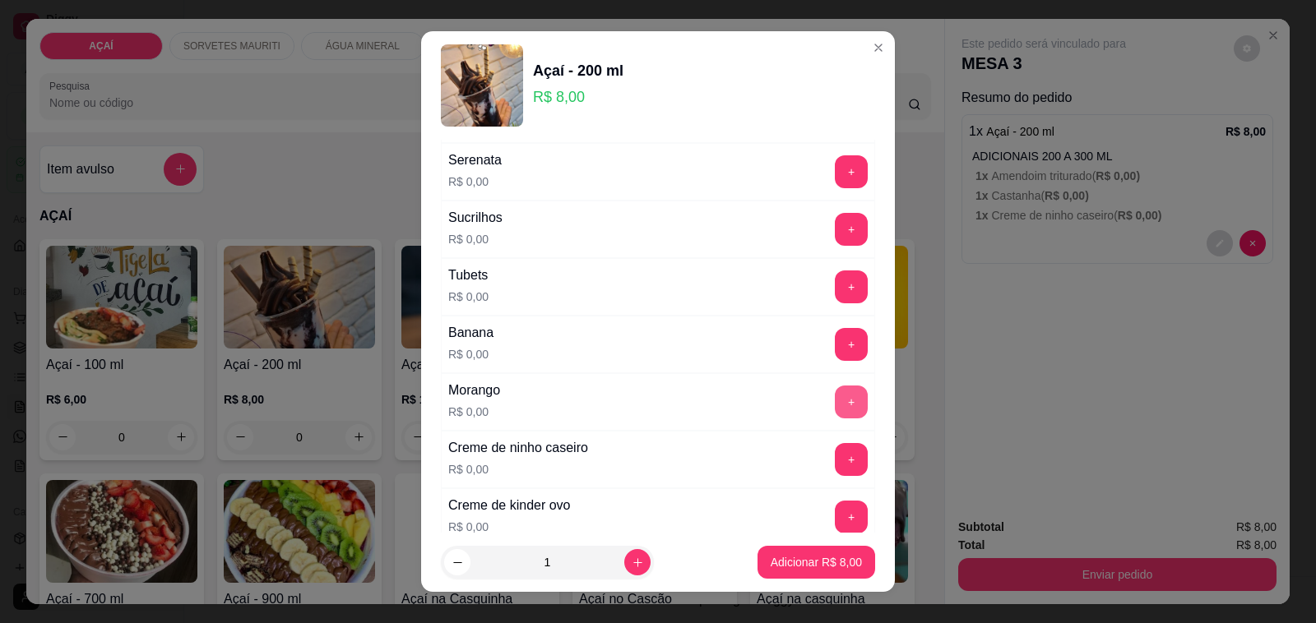
scroll to position [2165, 0]
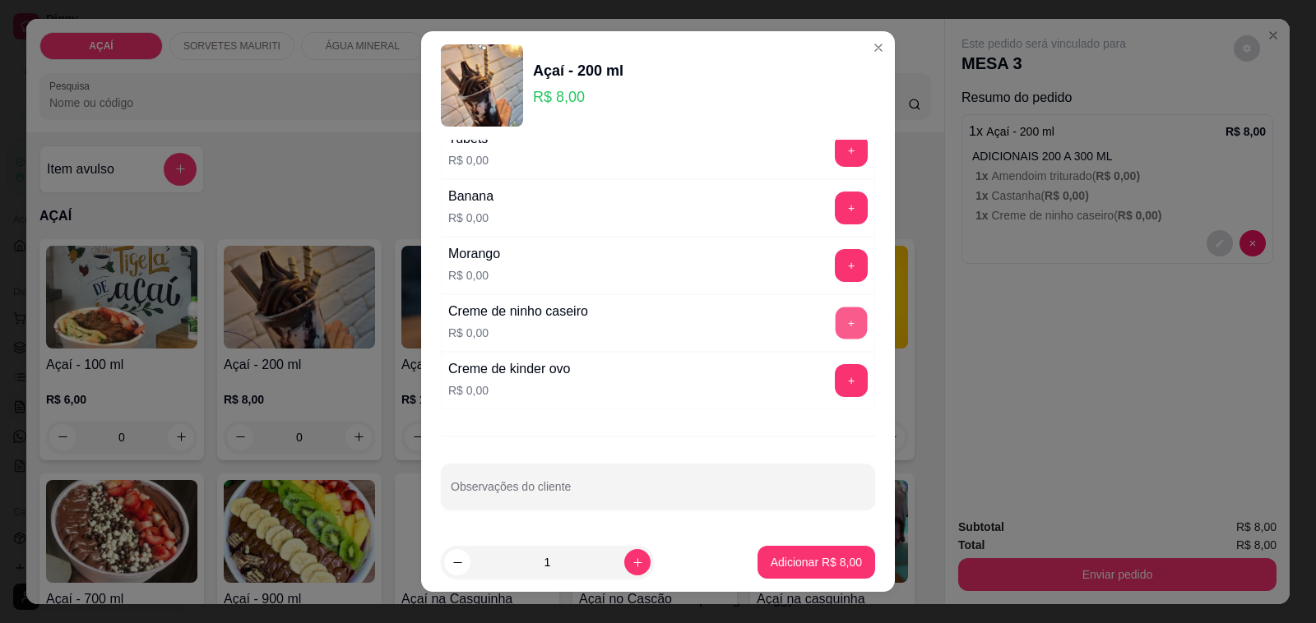
click at [836, 326] on button "+" at bounding box center [852, 324] width 32 height 32
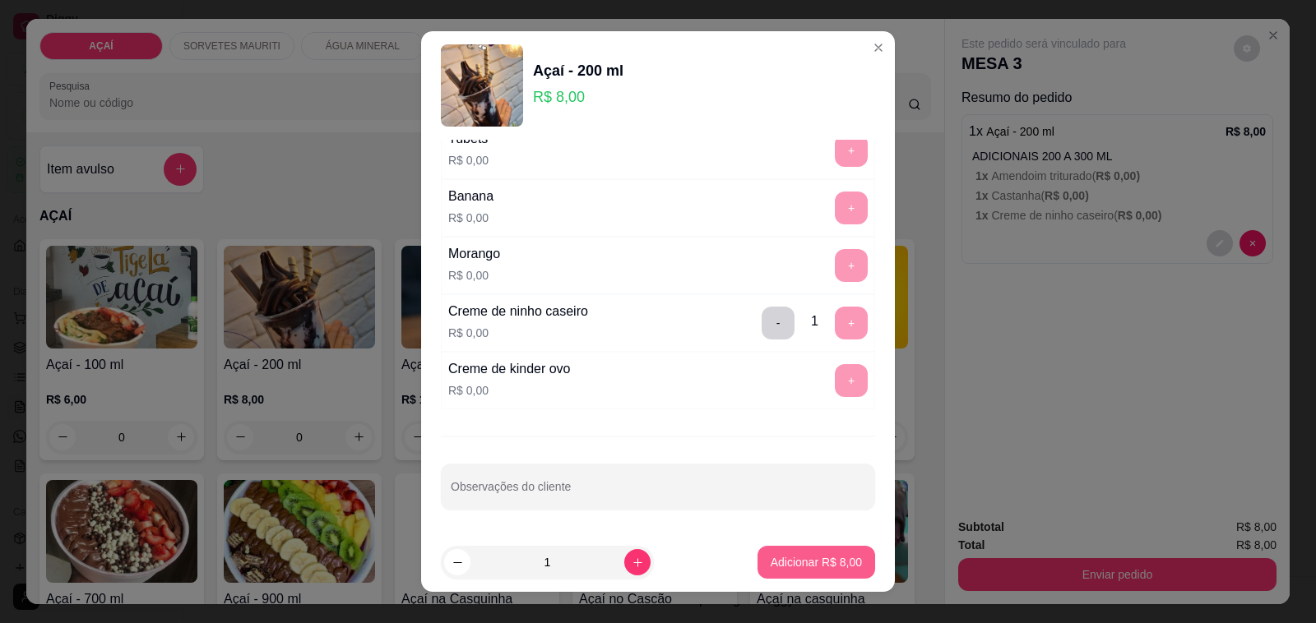
click at [796, 560] on p "Adicionar R$ 8,00" at bounding box center [816, 562] width 91 height 16
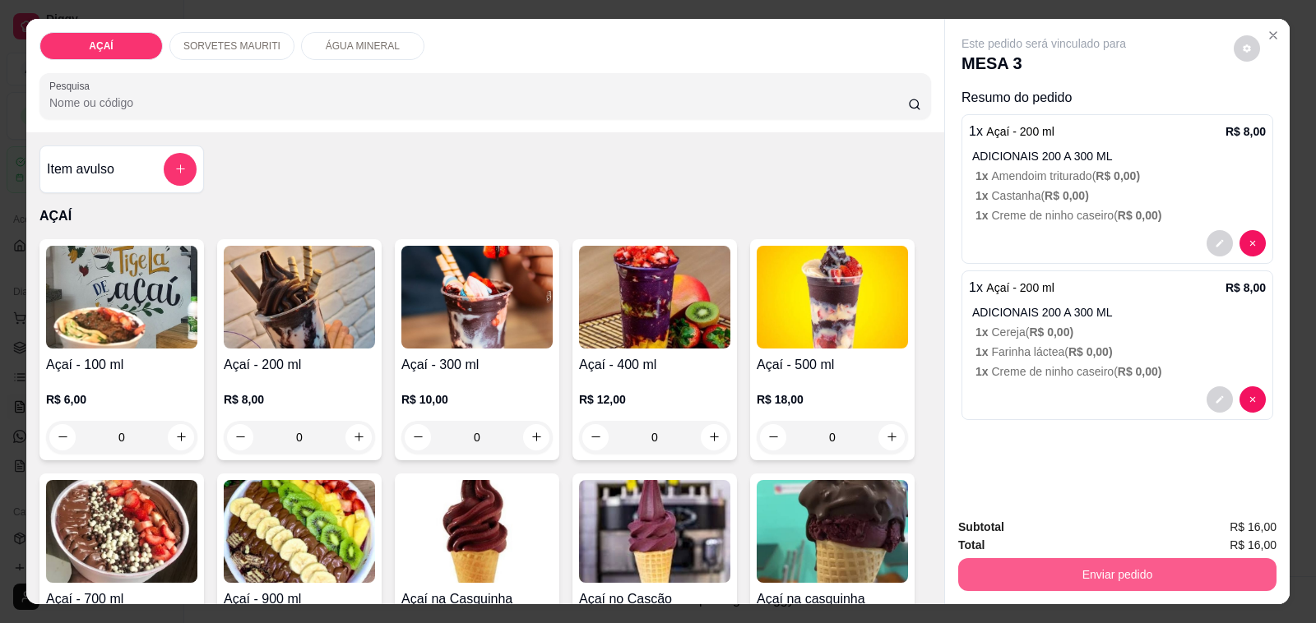
click at [1184, 561] on button "Enviar pedido" at bounding box center [1117, 574] width 318 height 33
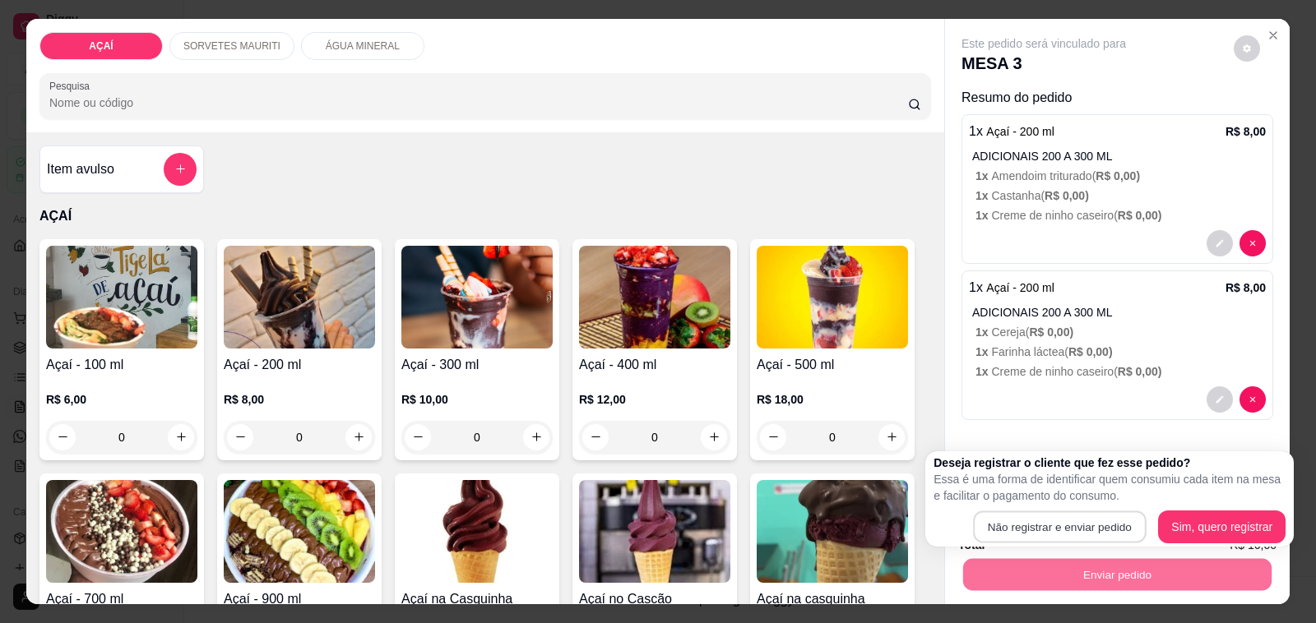
click at [1070, 512] on button "Não registrar e enviar pedido" at bounding box center [1059, 528] width 173 height 32
click at [1071, 512] on button "Não registrar e enviar pedido" at bounding box center [1059, 528] width 173 height 32
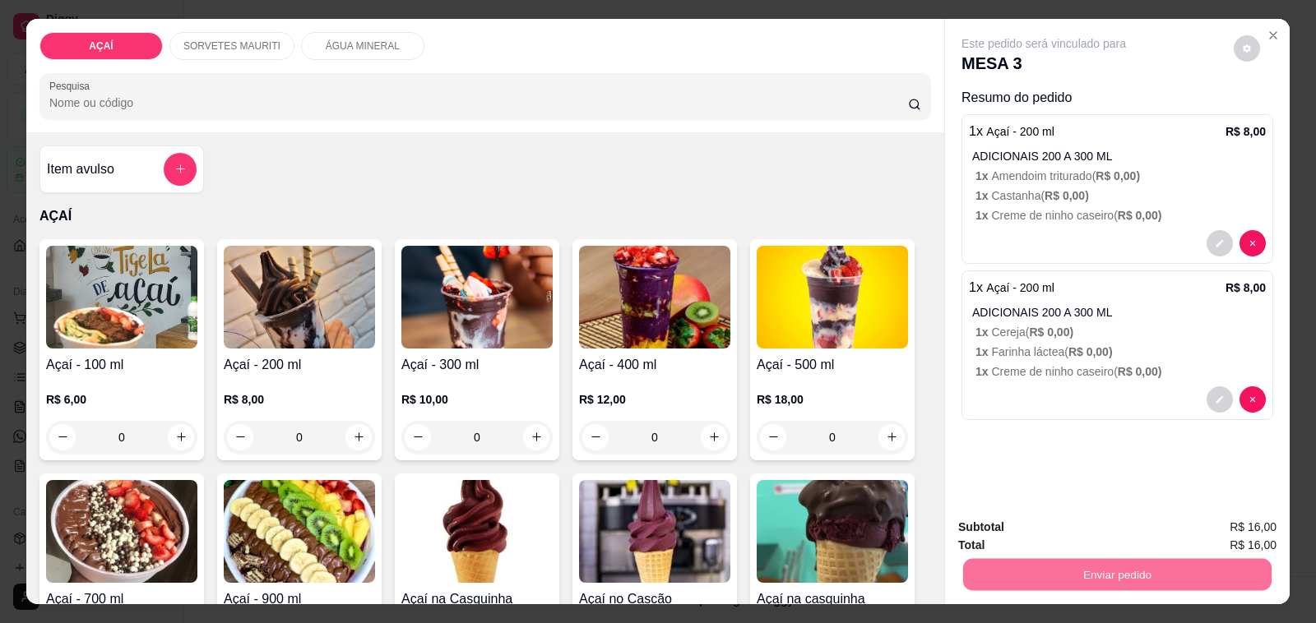
click at [1090, 522] on button "Não registrar e enviar pedido" at bounding box center [1061, 527] width 171 height 31
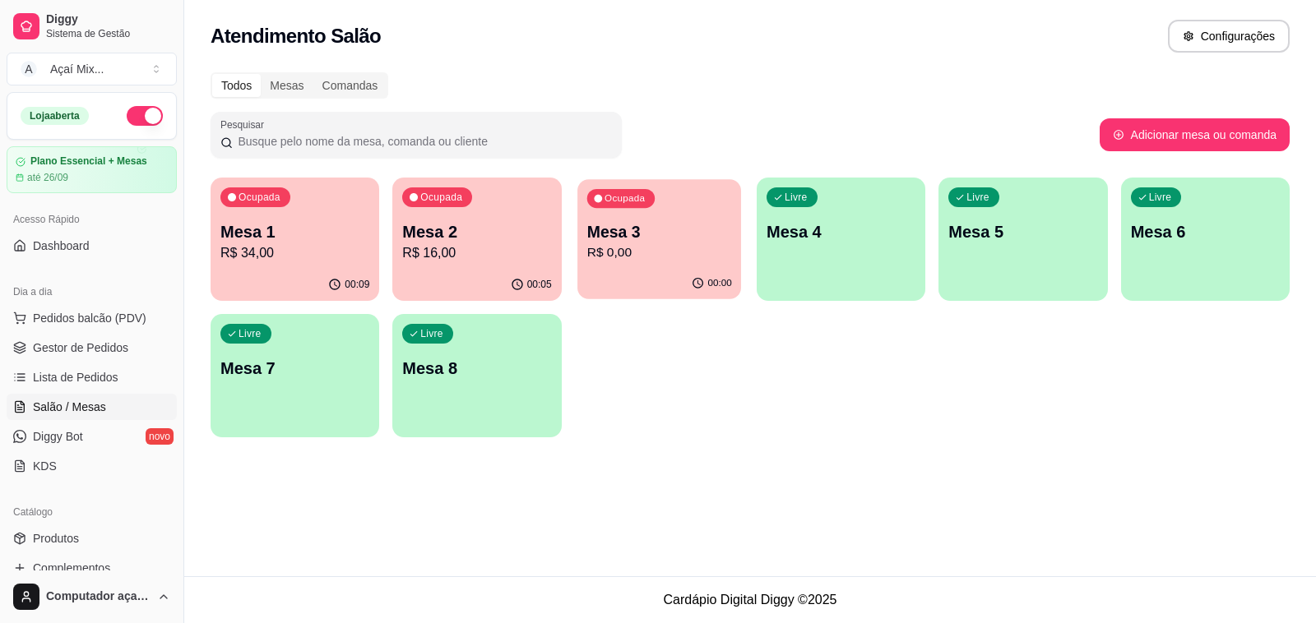
click at [600, 230] on p "Mesa 3" at bounding box center [658, 232] width 145 height 22
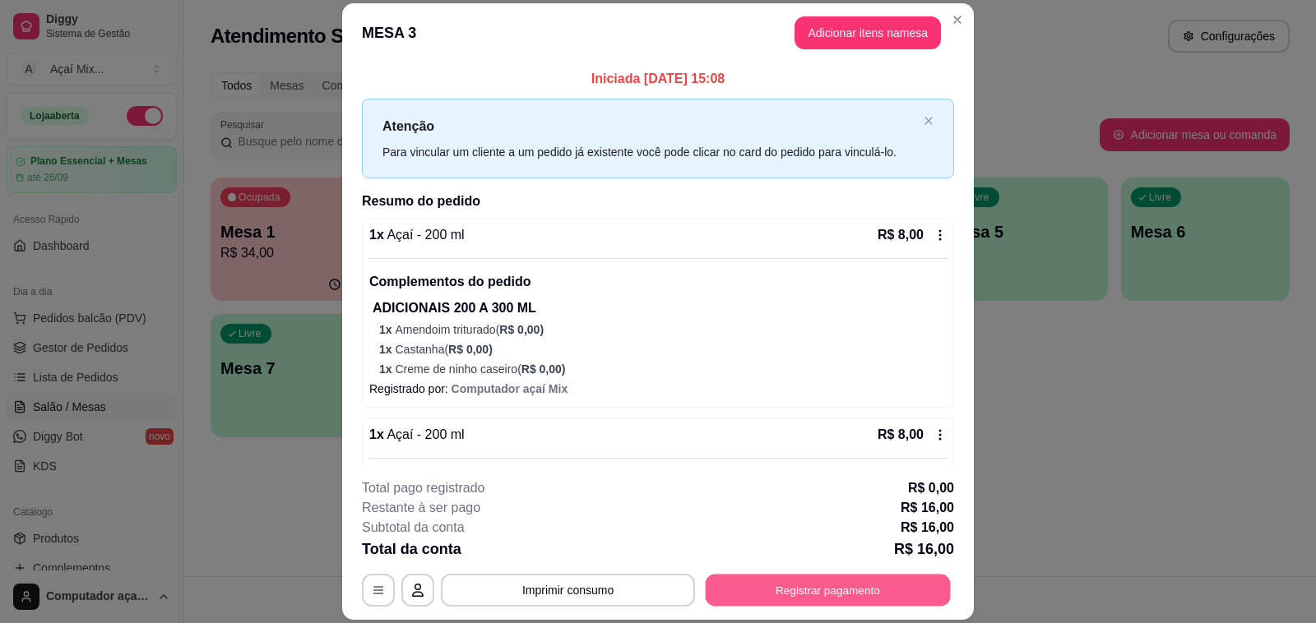
click at [782, 592] on button "Registrar pagamento" at bounding box center [828, 591] width 245 height 32
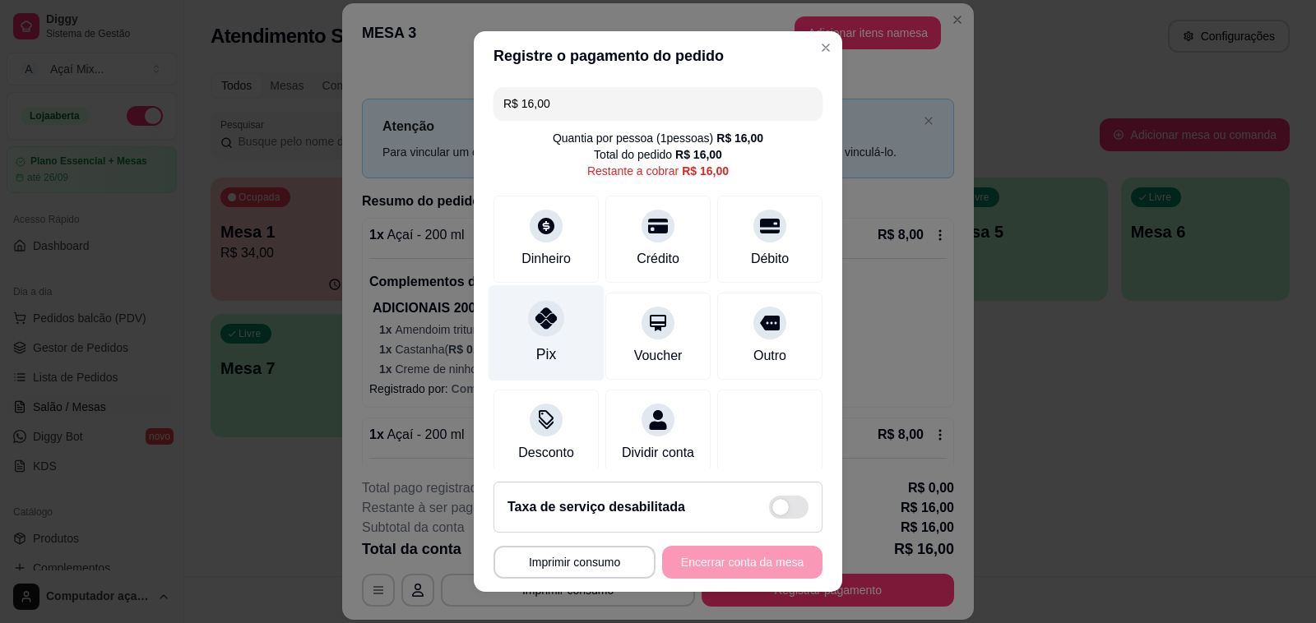
click at [541, 323] on icon at bounding box center [545, 318] width 21 height 21
type input "R$ 0,00"
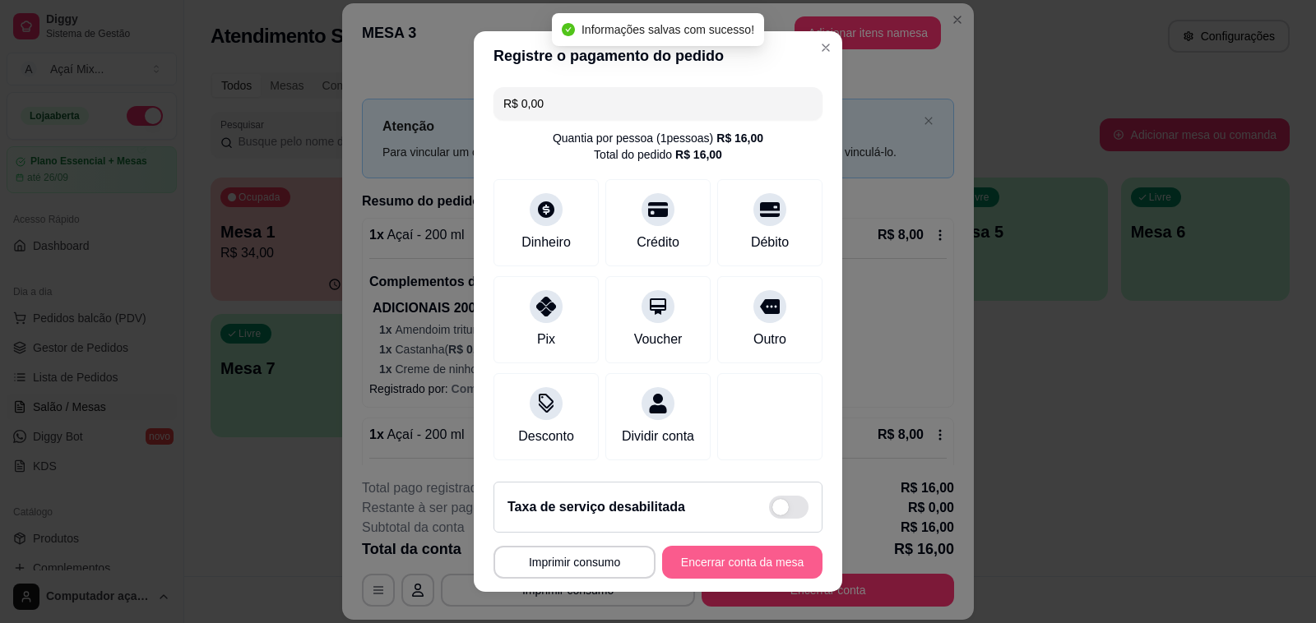
click at [726, 562] on button "Encerrar conta da mesa" at bounding box center [742, 562] width 160 height 33
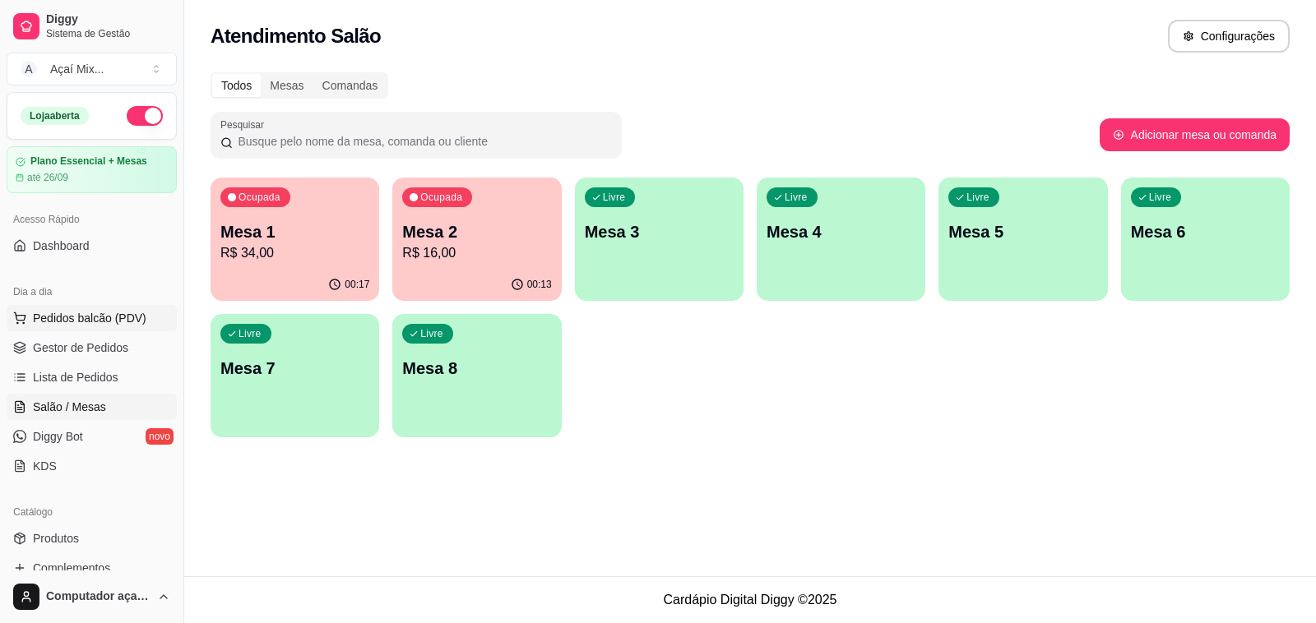
click at [95, 322] on span "Pedidos balcão (PDV)" at bounding box center [89, 318] width 113 height 16
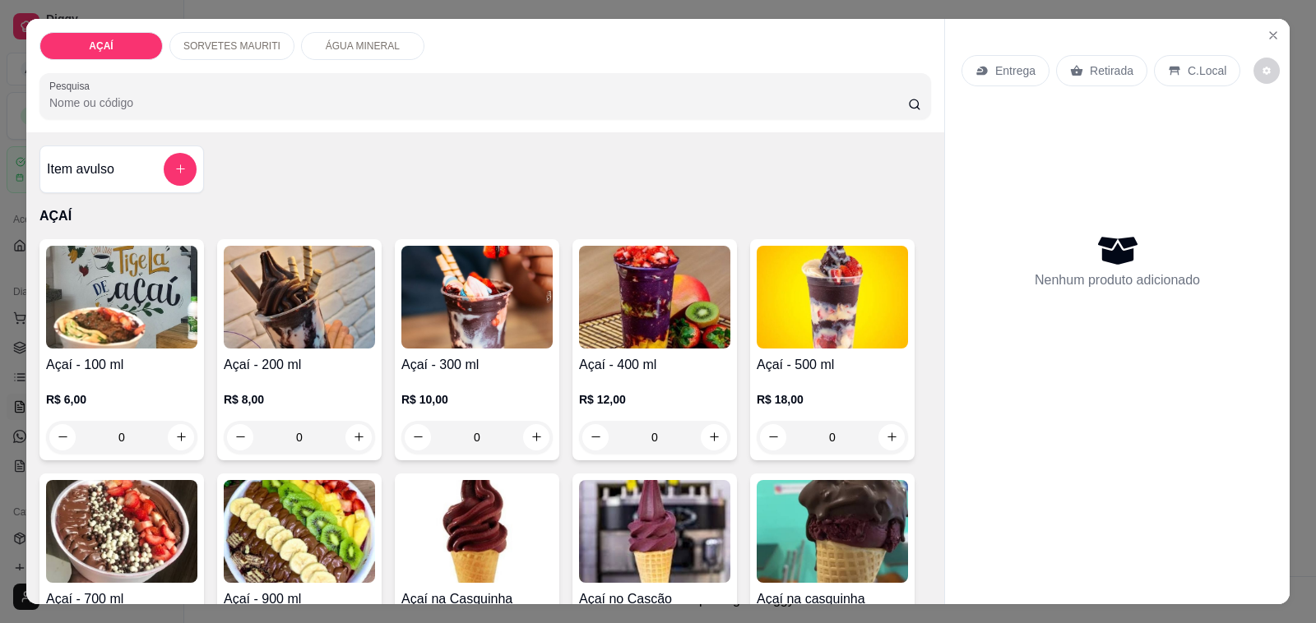
click at [646, 355] on h4 "Açaí - 400 ml" at bounding box center [654, 365] width 151 height 20
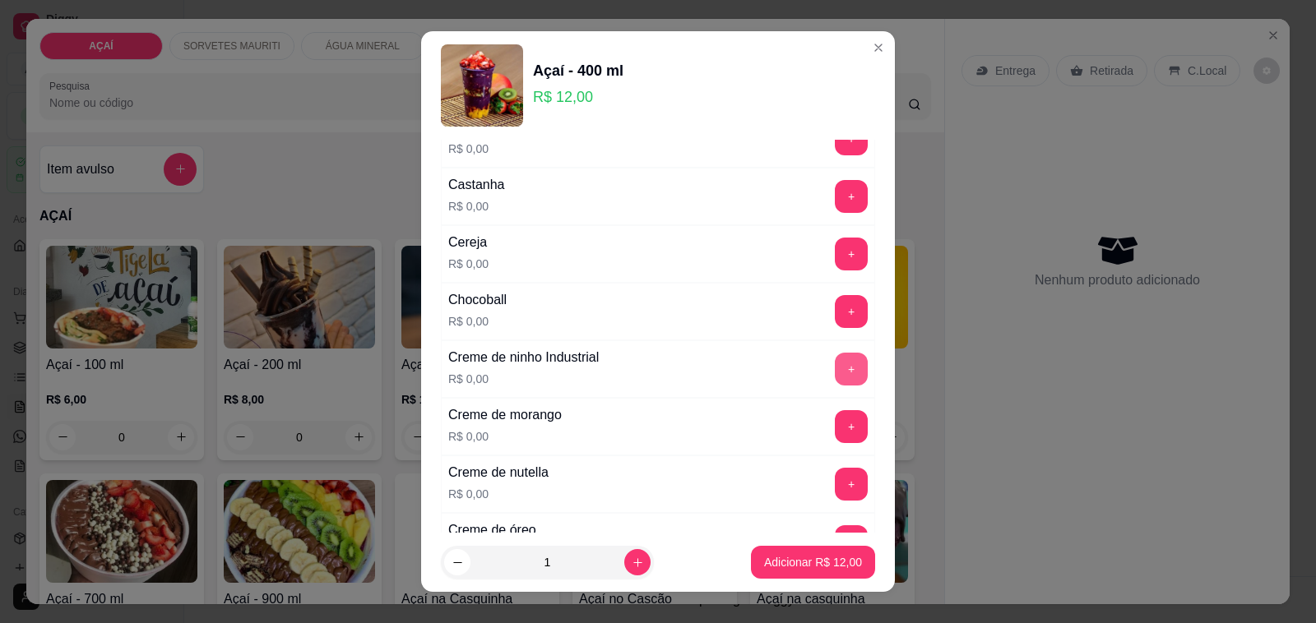
scroll to position [308, 0]
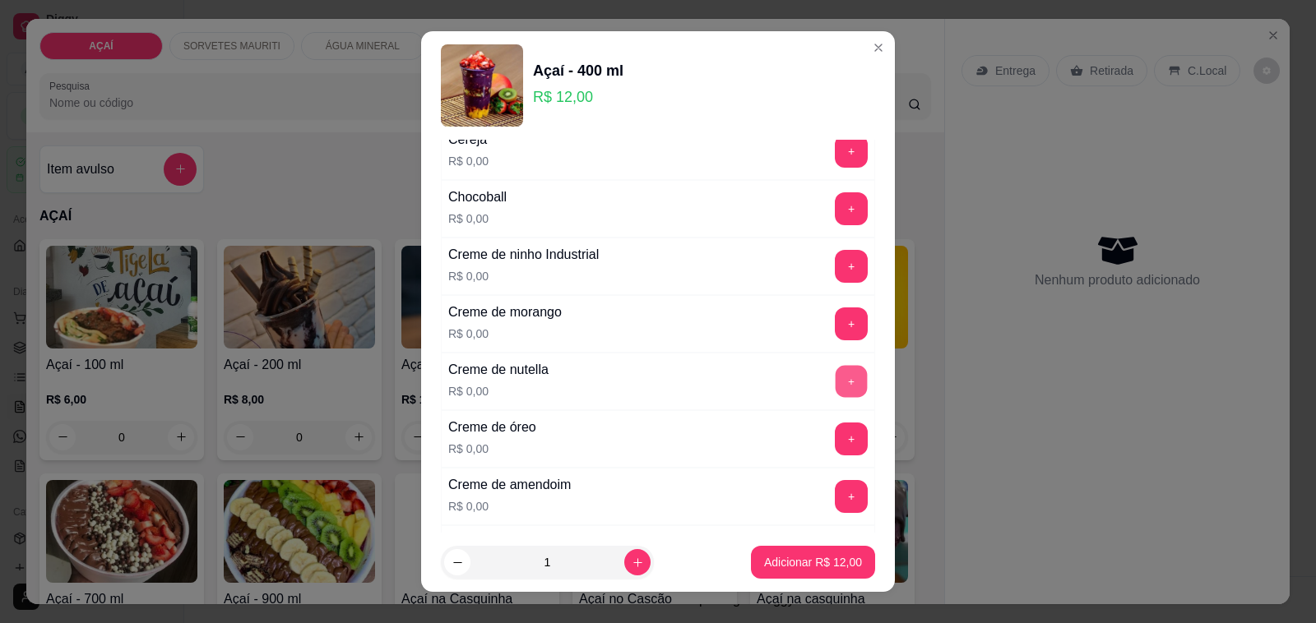
click at [836, 393] on button "+" at bounding box center [852, 382] width 32 height 32
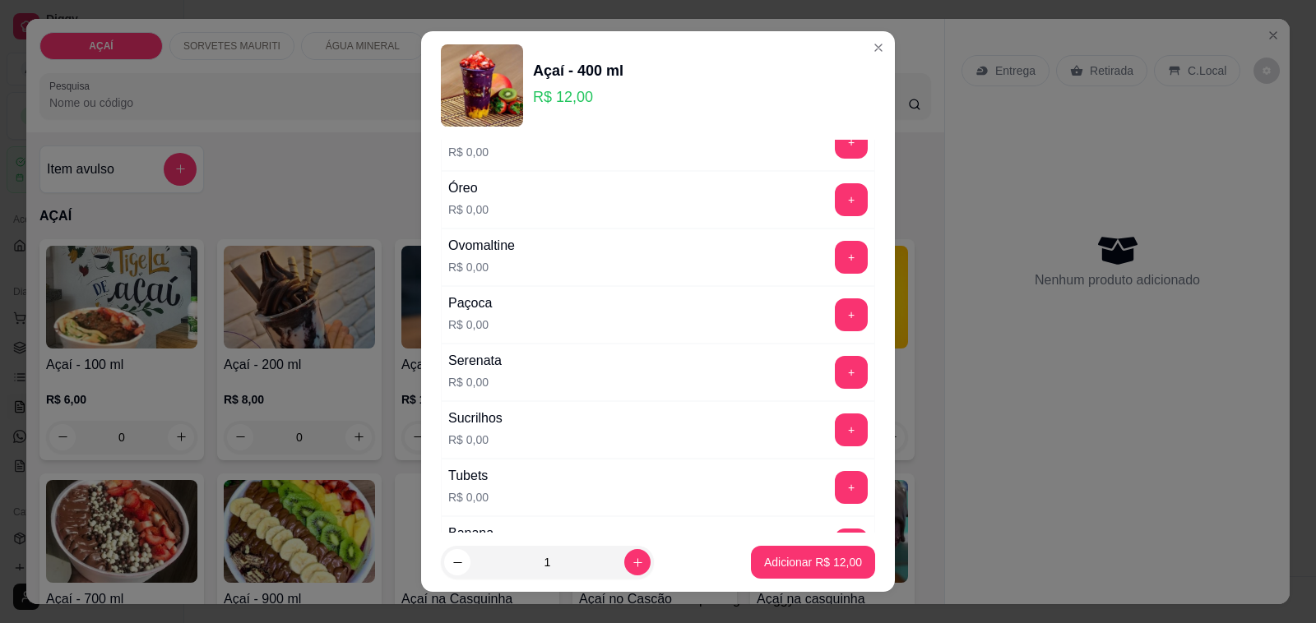
scroll to position [1850, 0]
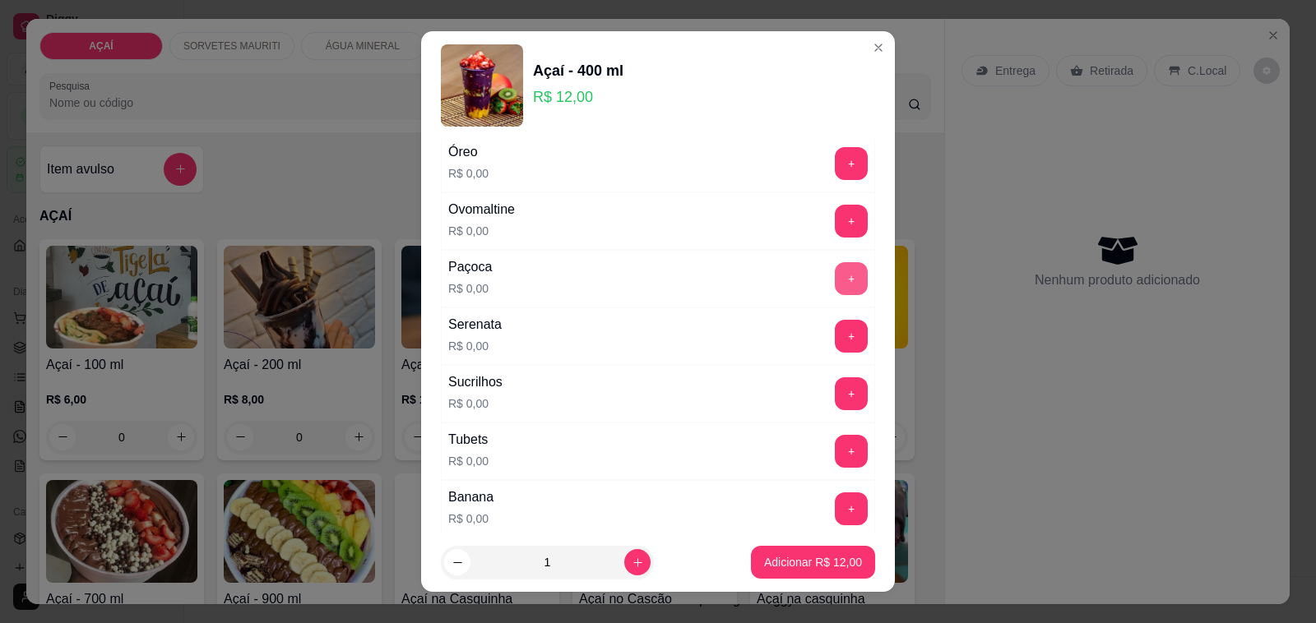
click at [835, 290] on button "+" at bounding box center [851, 278] width 33 height 33
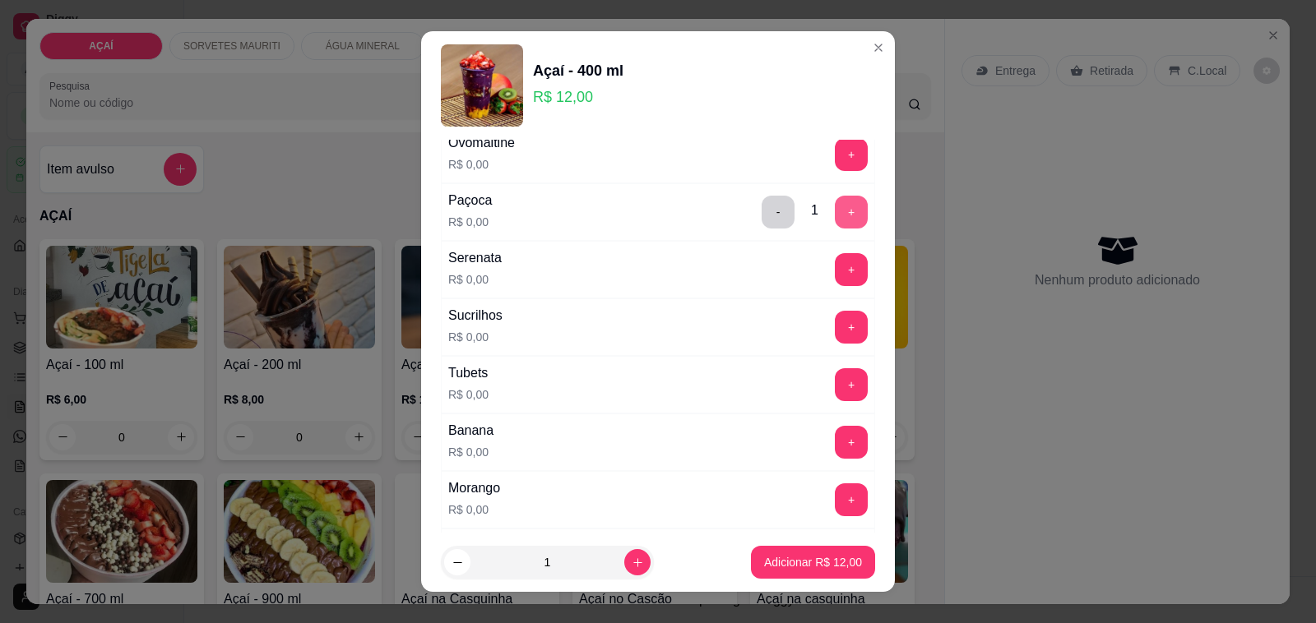
scroll to position [2056, 0]
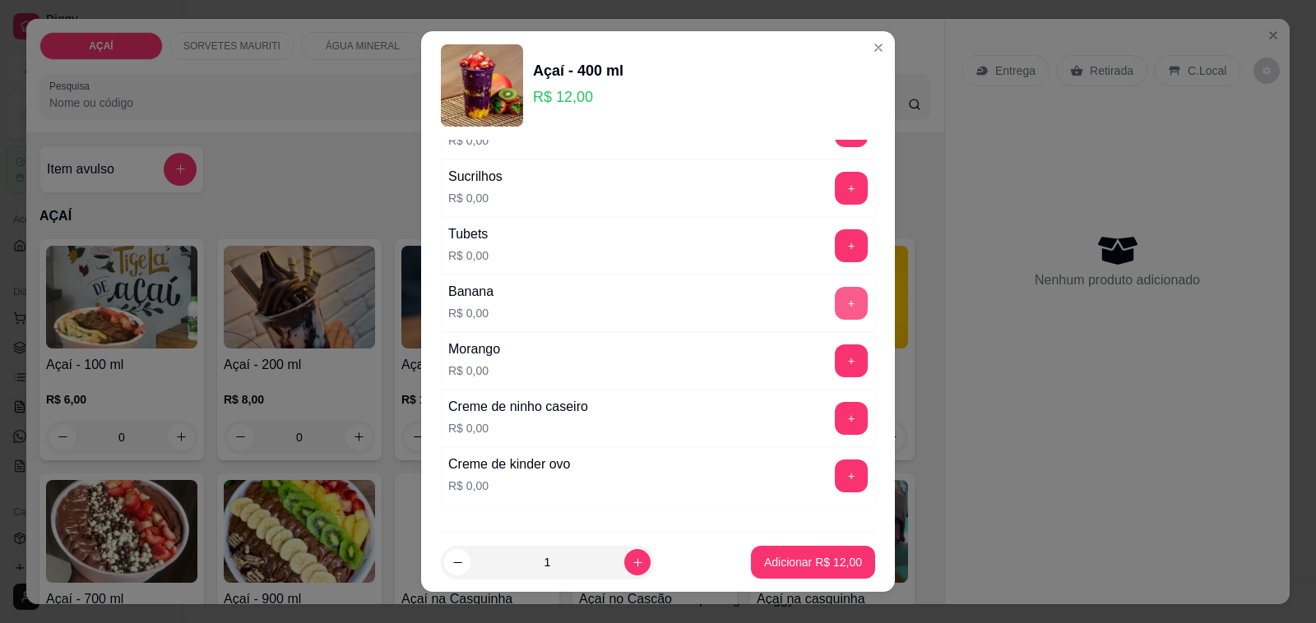
click at [835, 320] on button "+" at bounding box center [851, 303] width 33 height 33
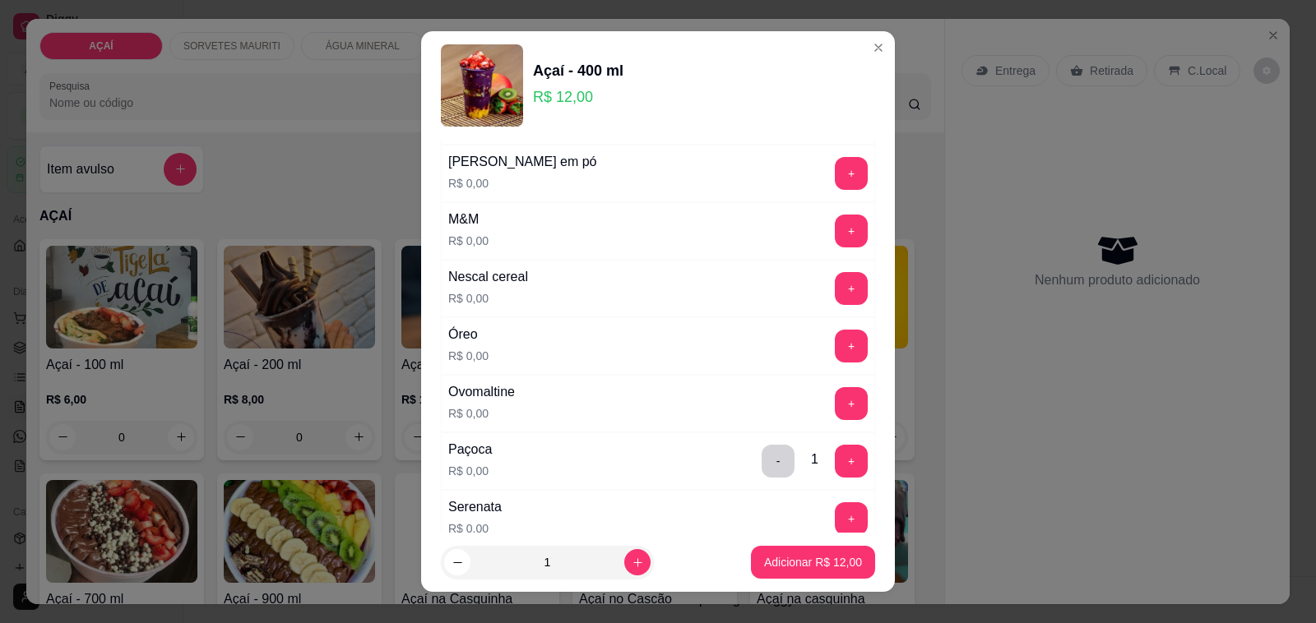
scroll to position [1542, 0]
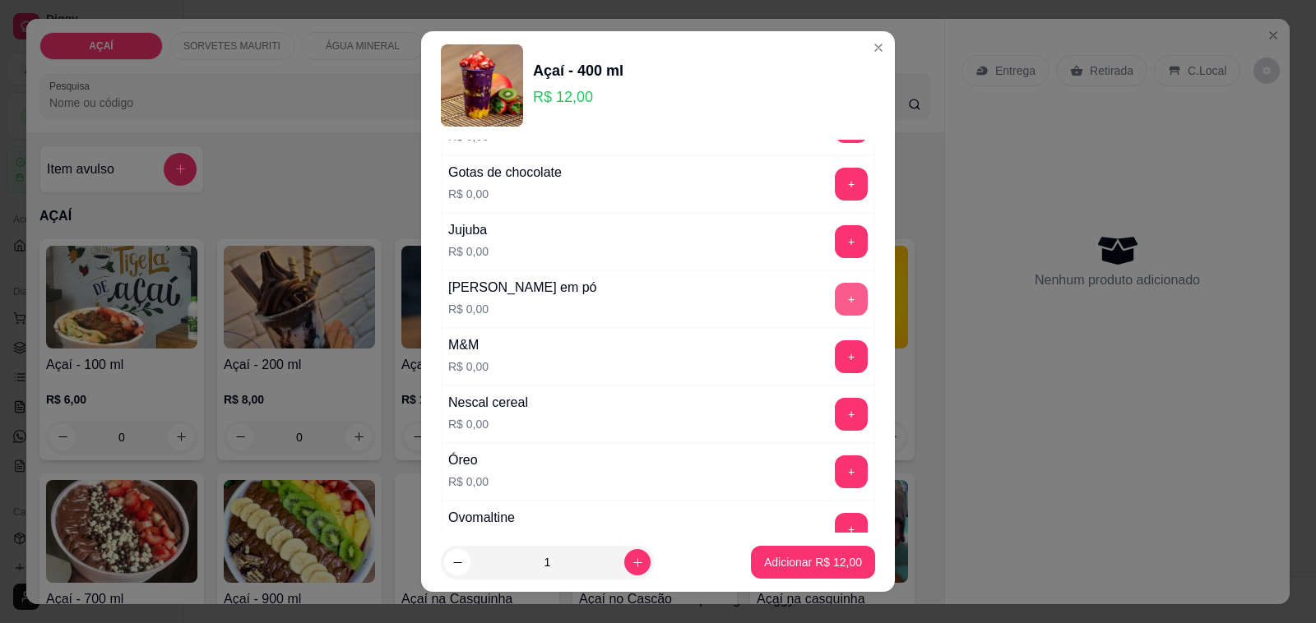
click at [835, 311] on button "+" at bounding box center [851, 299] width 33 height 33
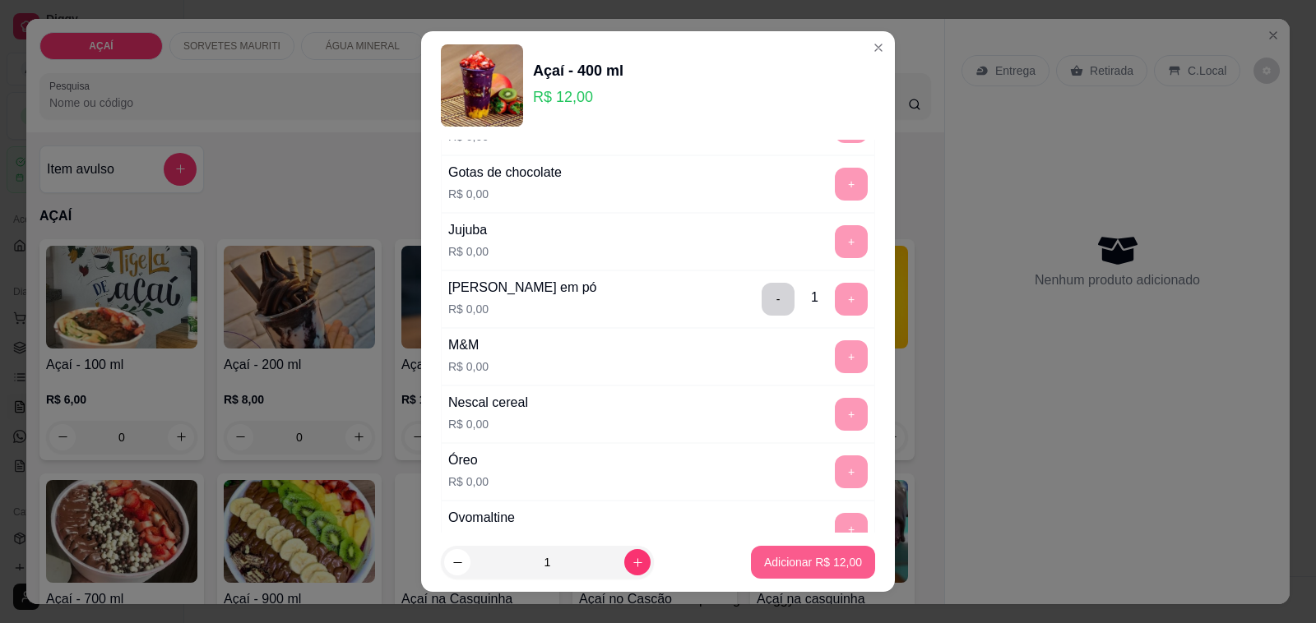
click at [812, 546] on div "Adicionar R$ 12,00" at bounding box center [813, 562] width 124 height 33
click at [803, 557] on p "Adicionar R$ 12,00" at bounding box center [813, 562] width 95 height 16
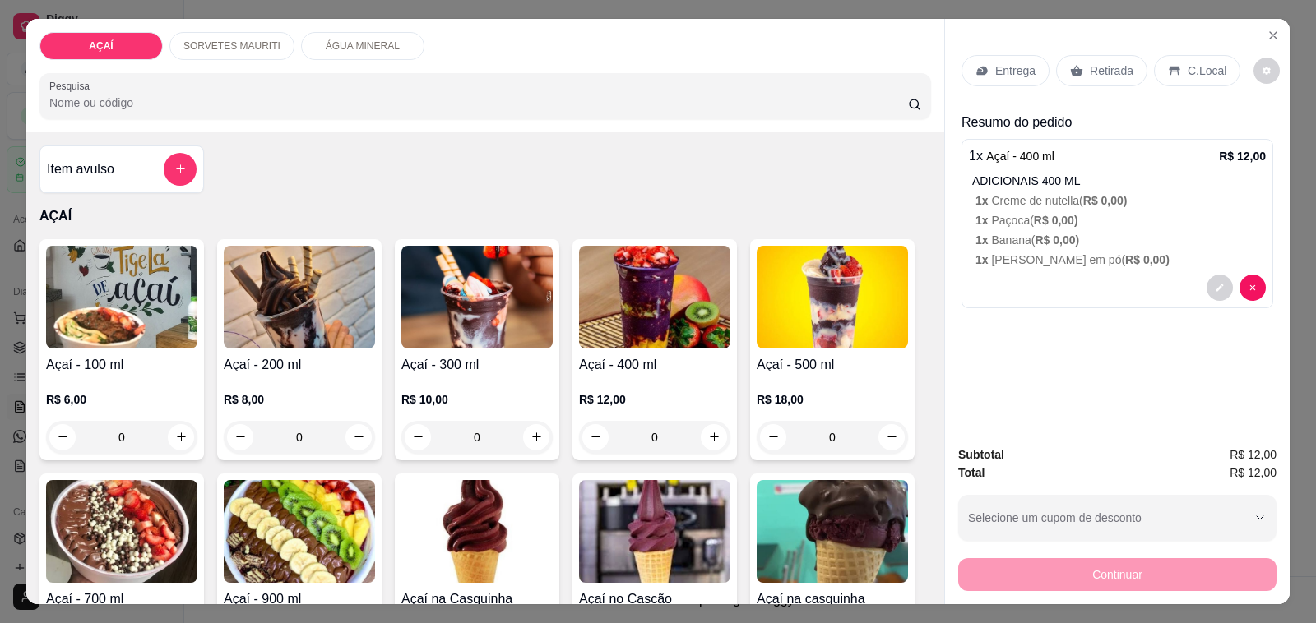
click at [1000, 62] on p "Entrega" at bounding box center [1015, 70] width 40 height 16
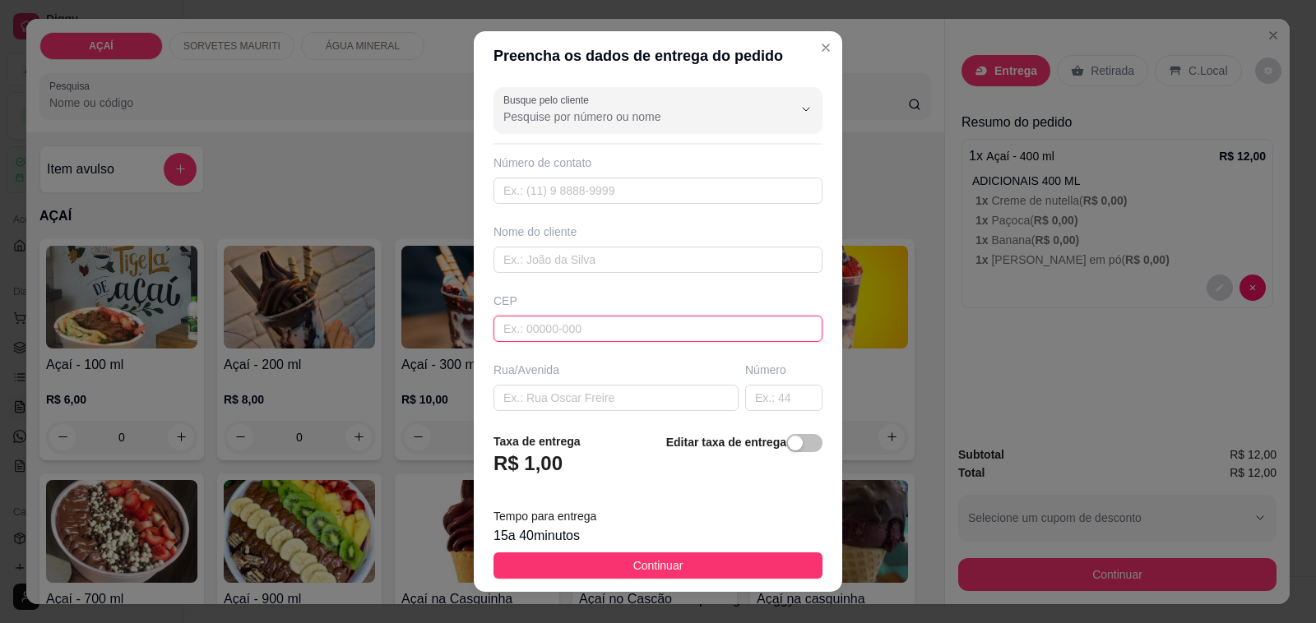
click at [576, 331] on input "text" at bounding box center [657, 329] width 329 height 26
type input "57520000"
type input "Maravilha"
type input "575200000"
type input "99529-6852"
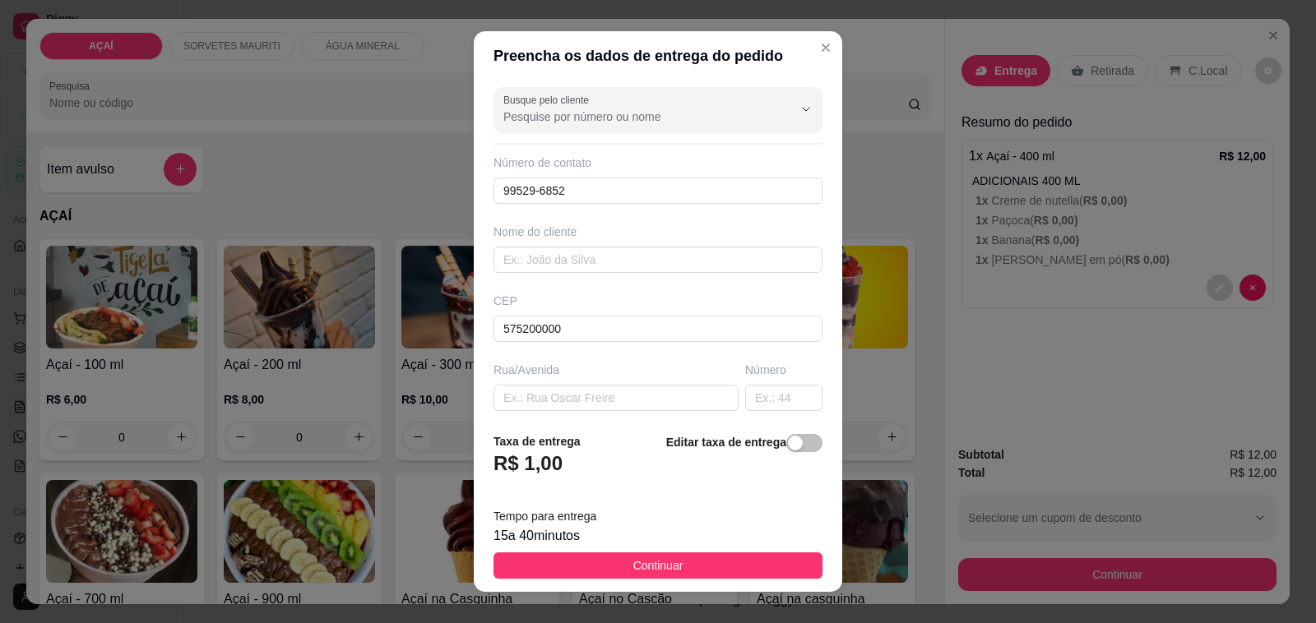
click at [644, 245] on div "Nome do cliente" at bounding box center [658, 248] width 336 height 49
click at [643, 267] on input "text" at bounding box center [657, 260] width 329 height 26
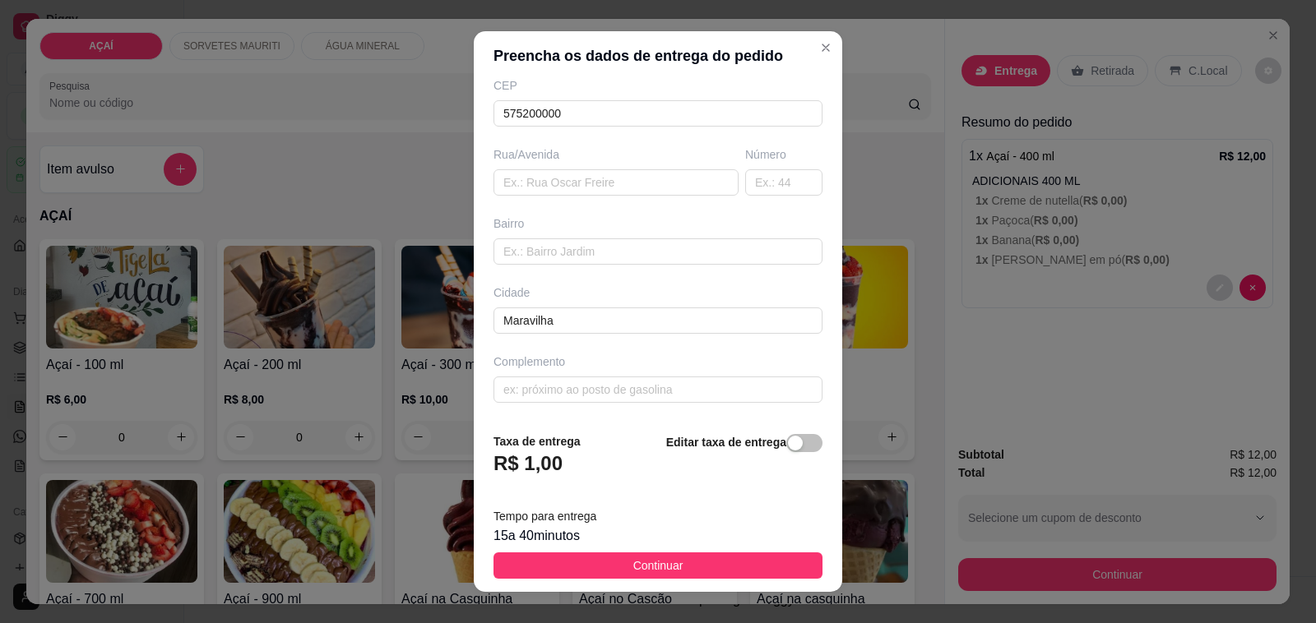
type input "~Jani"
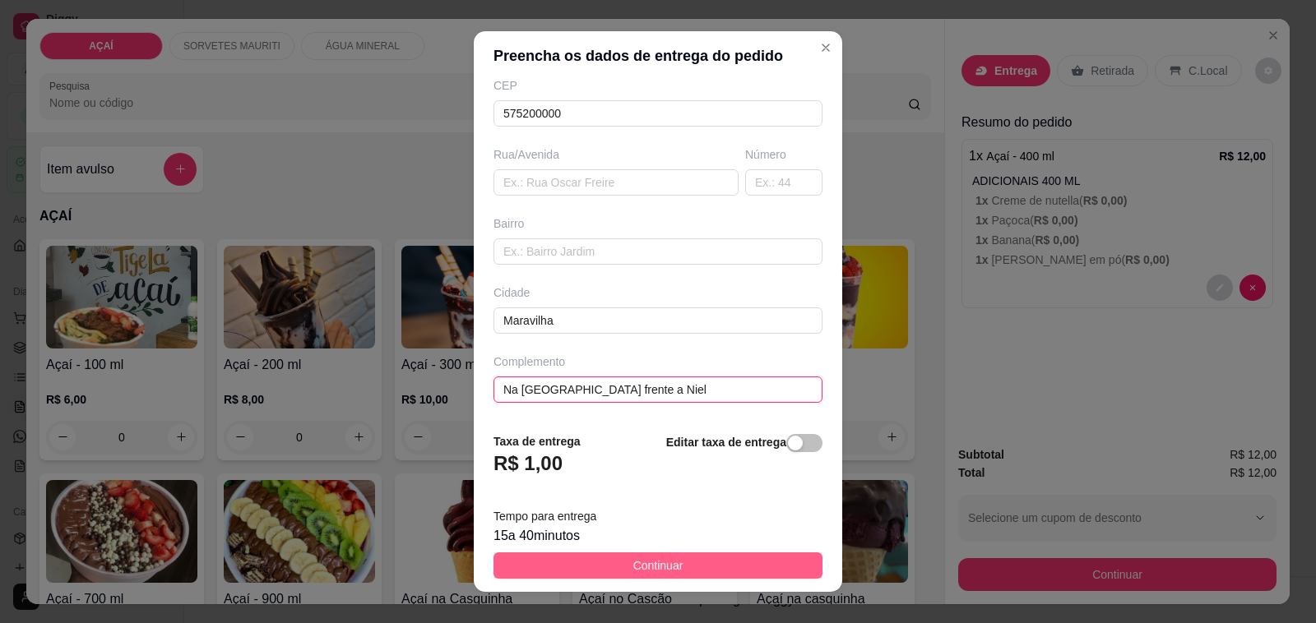
type input "Na [GEOGRAPHIC_DATA] frente a Niel"
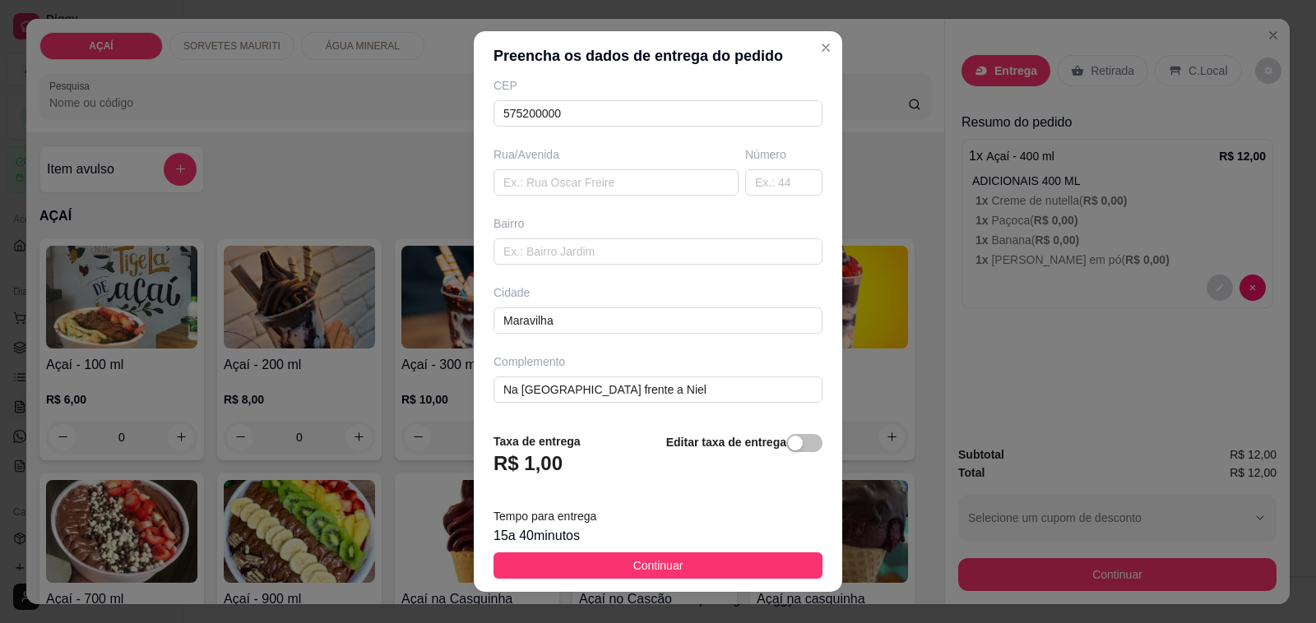
click at [722, 567] on button "Continuar" at bounding box center [657, 566] width 329 height 26
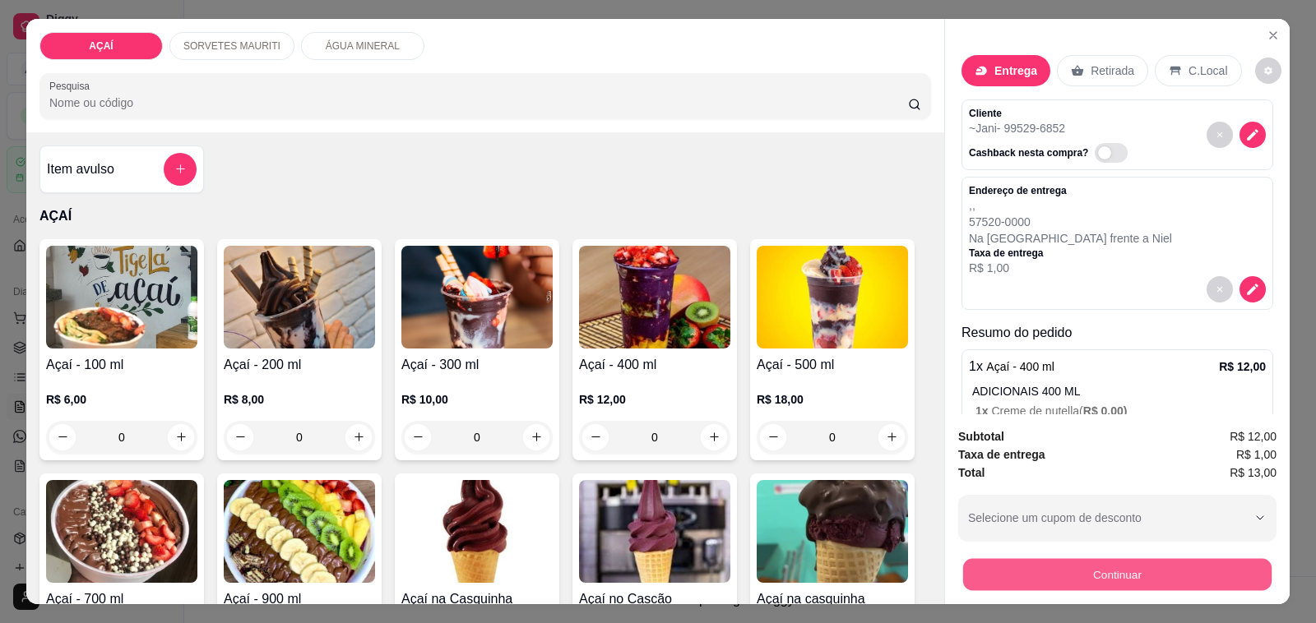
click at [1062, 562] on button "Continuar" at bounding box center [1117, 575] width 308 height 32
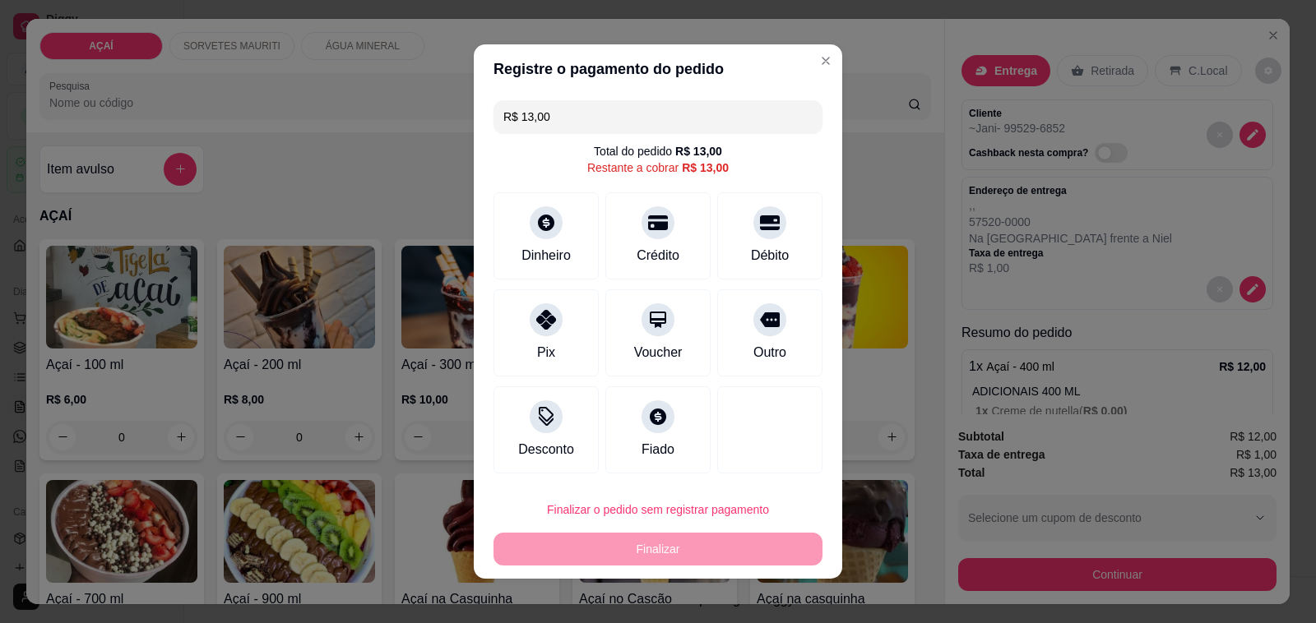
click at [752, 252] on div "Débito" at bounding box center [770, 256] width 38 height 20
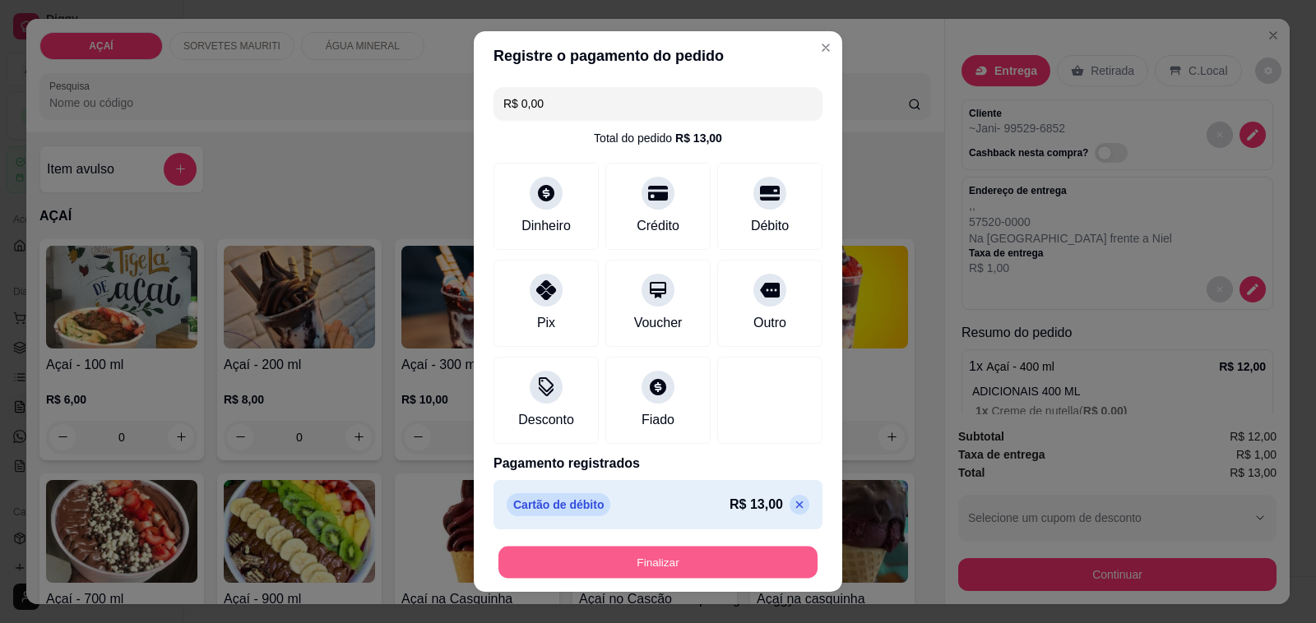
click at [745, 557] on button "Finalizar" at bounding box center [657, 563] width 319 height 32
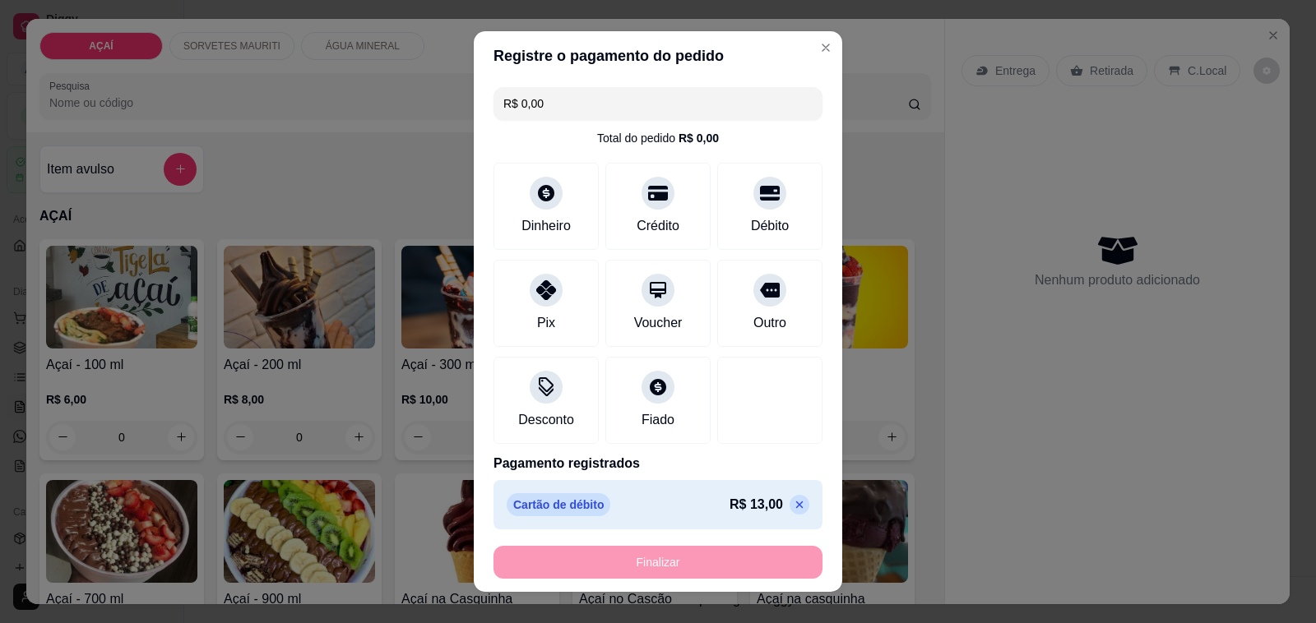
type input "-R$ 13,00"
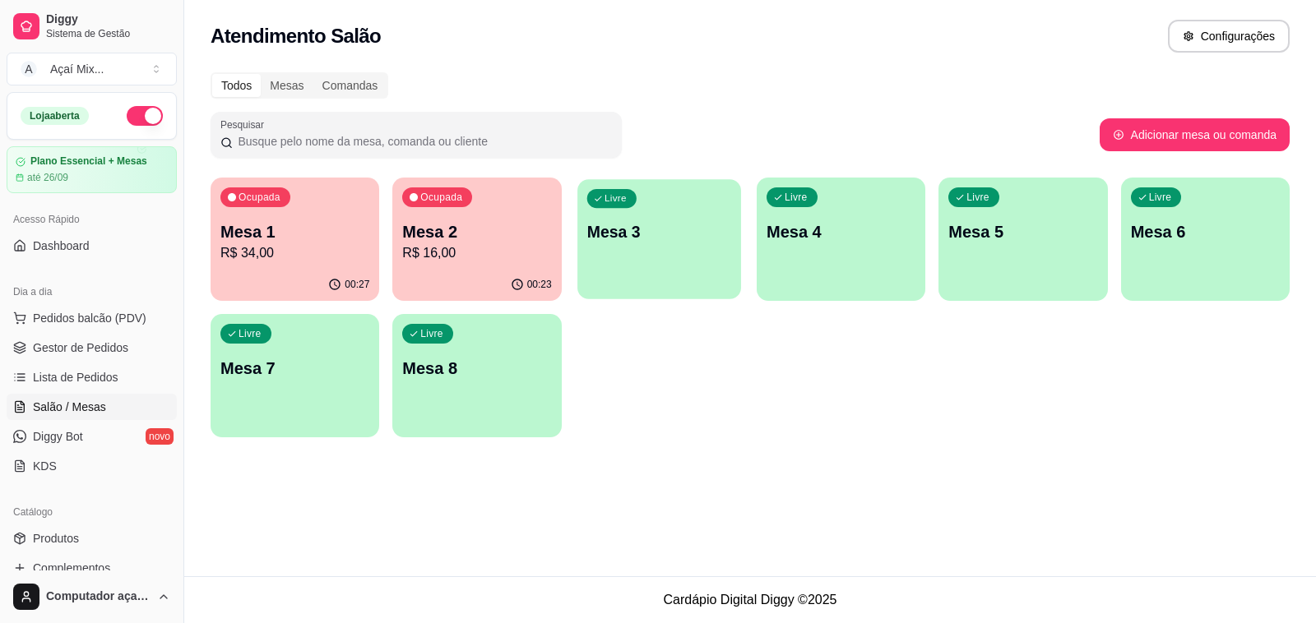
click at [692, 195] on div "Livre Mesa 3" at bounding box center [659, 229] width 164 height 100
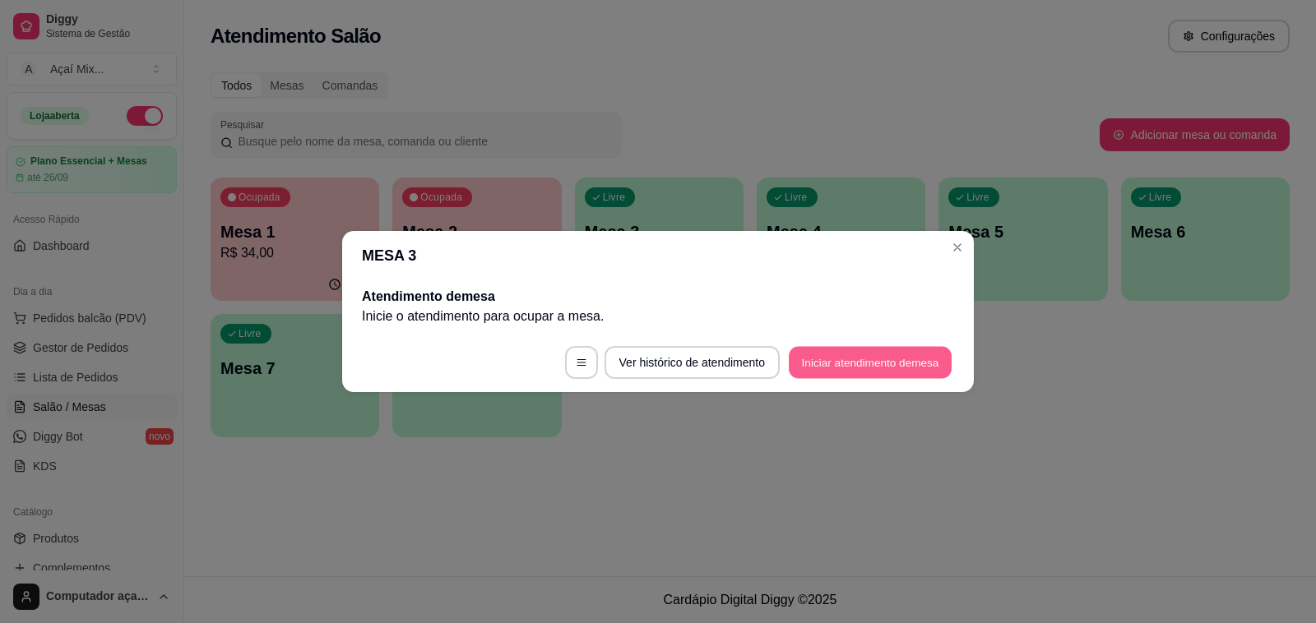
click at [859, 354] on button "Iniciar atendimento de mesa" at bounding box center [870, 363] width 163 height 32
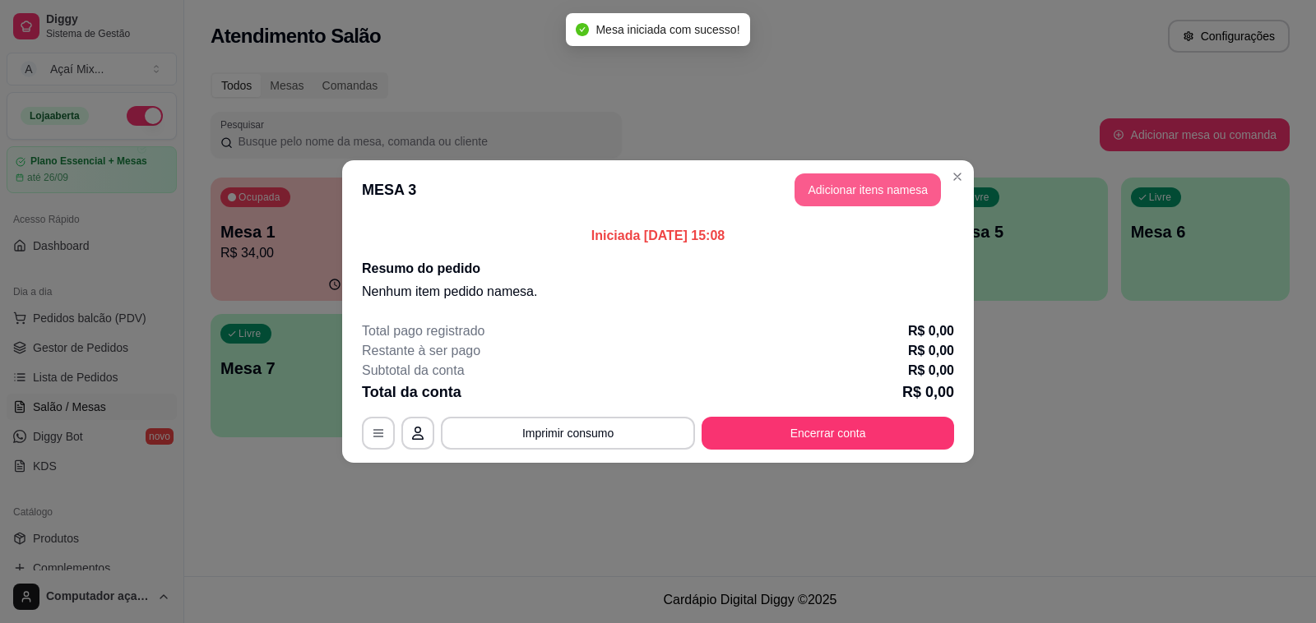
click at [808, 175] on button "Adicionar itens na mesa" at bounding box center [867, 190] width 146 height 33
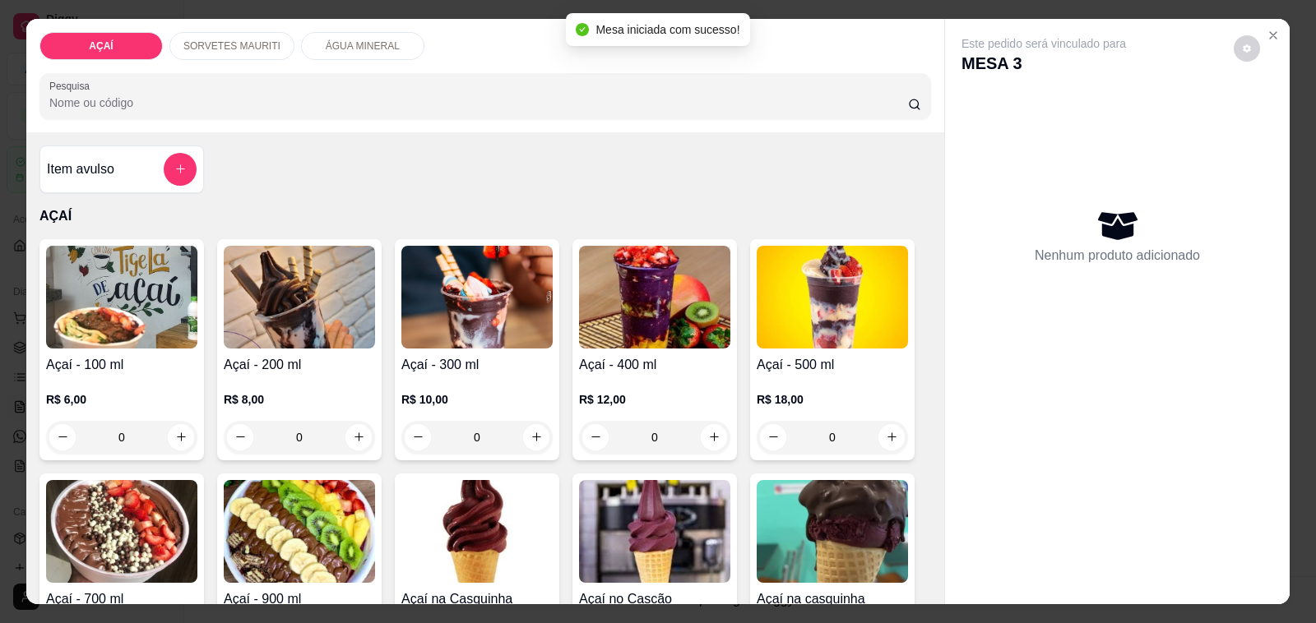
drag, startPoint x: 290, startPoint y: 387, endPoint x: 304, endPoint y: 393, distance: 15.5
click at [304, 393] on p "R$ 8,00" at bounding box center [299, 399] width 151 height 16
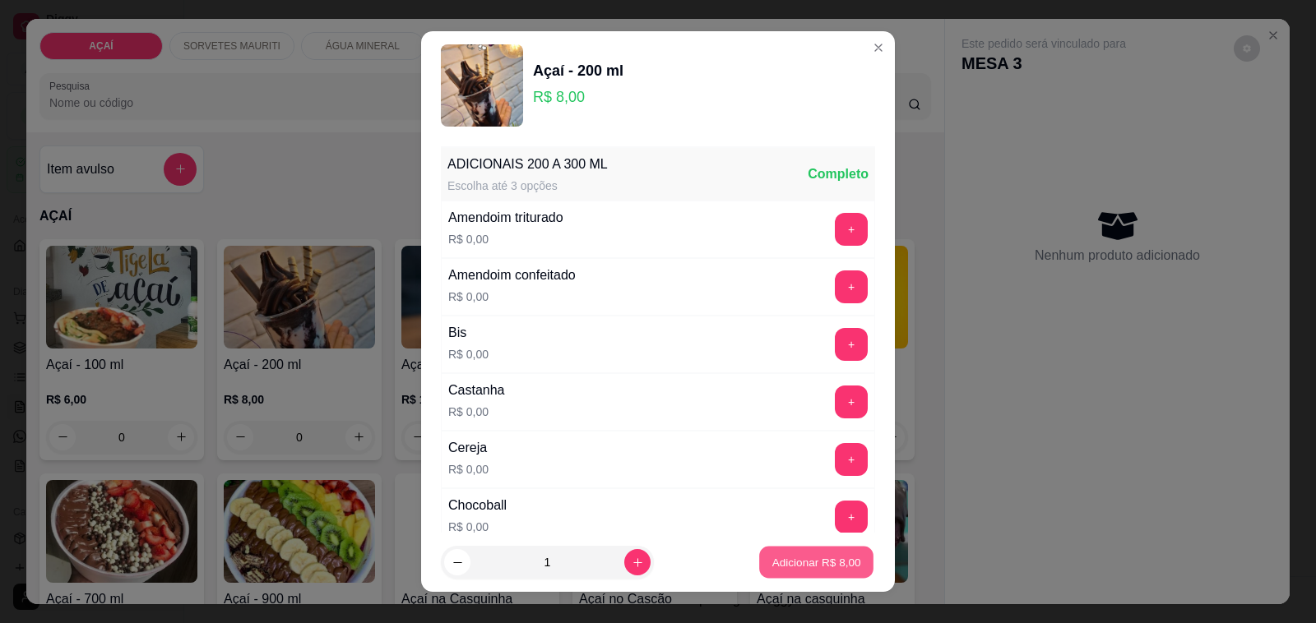
click at [771, 566] on p "Adicionar R$ 8,00" at bounding box center [815, 562] width 89 height 16
type input "1"
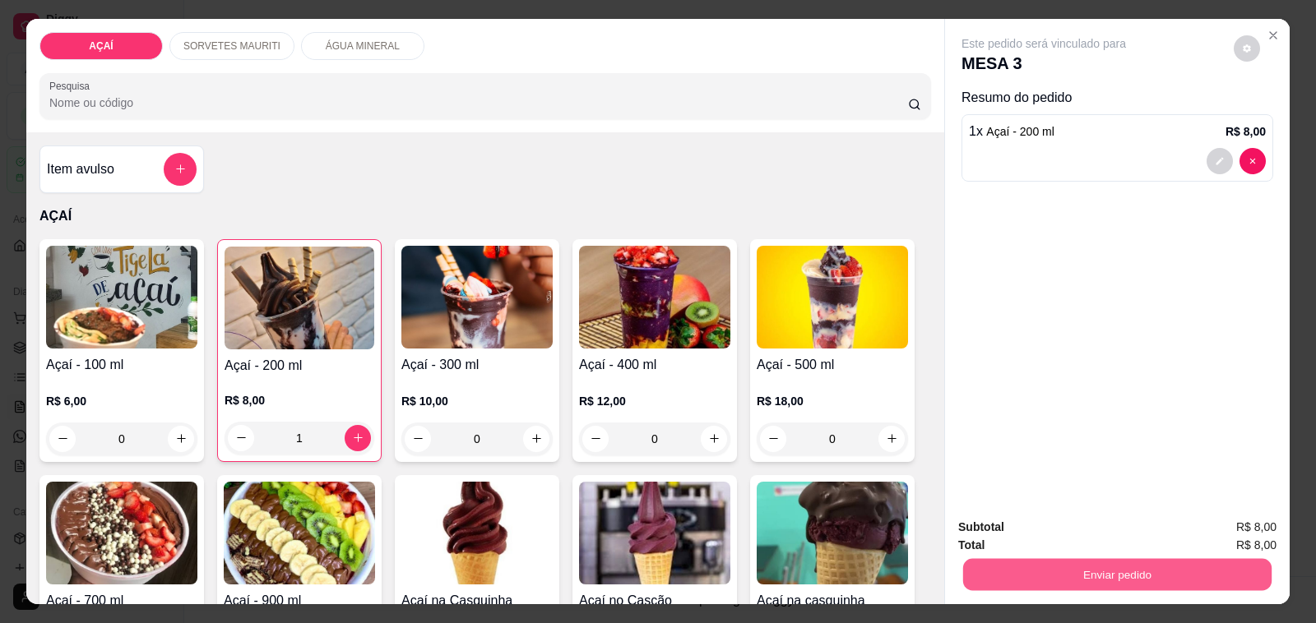
click at [1043, 576] on button "Enviar pedido" at bounding box center [1117, 575] width 308 height 32
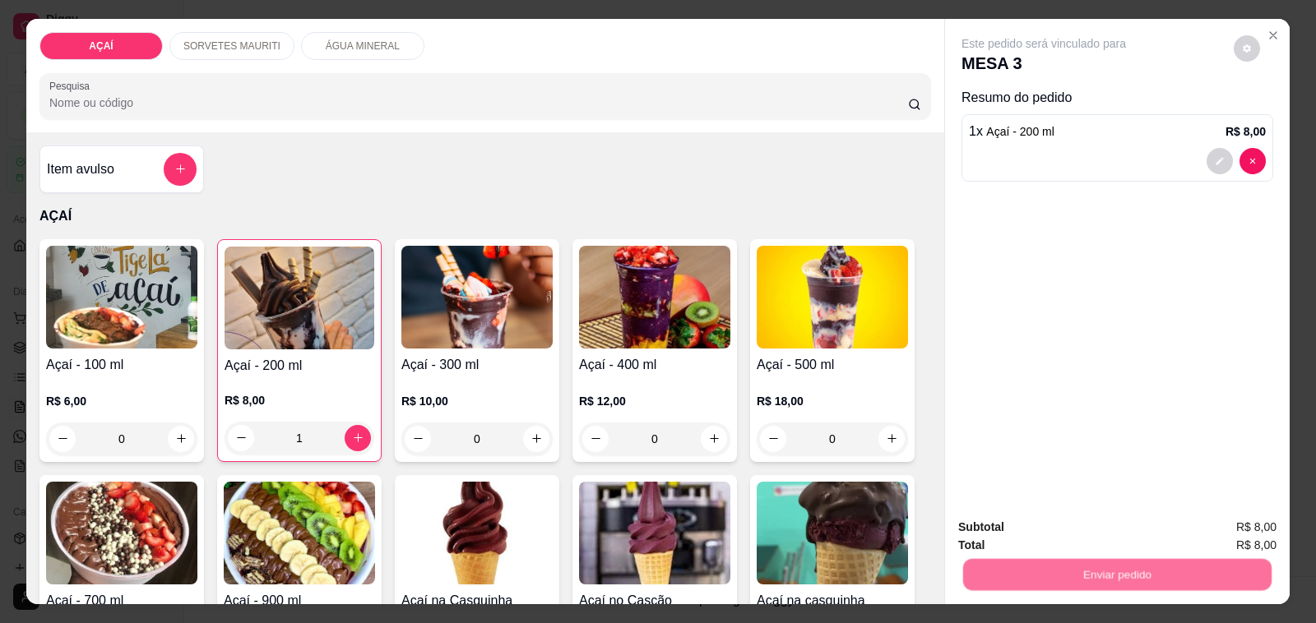
click at [1025, 539] on button "Não registrar e enviar pedido" at bounding box center [1062, 527] width 166 height 30
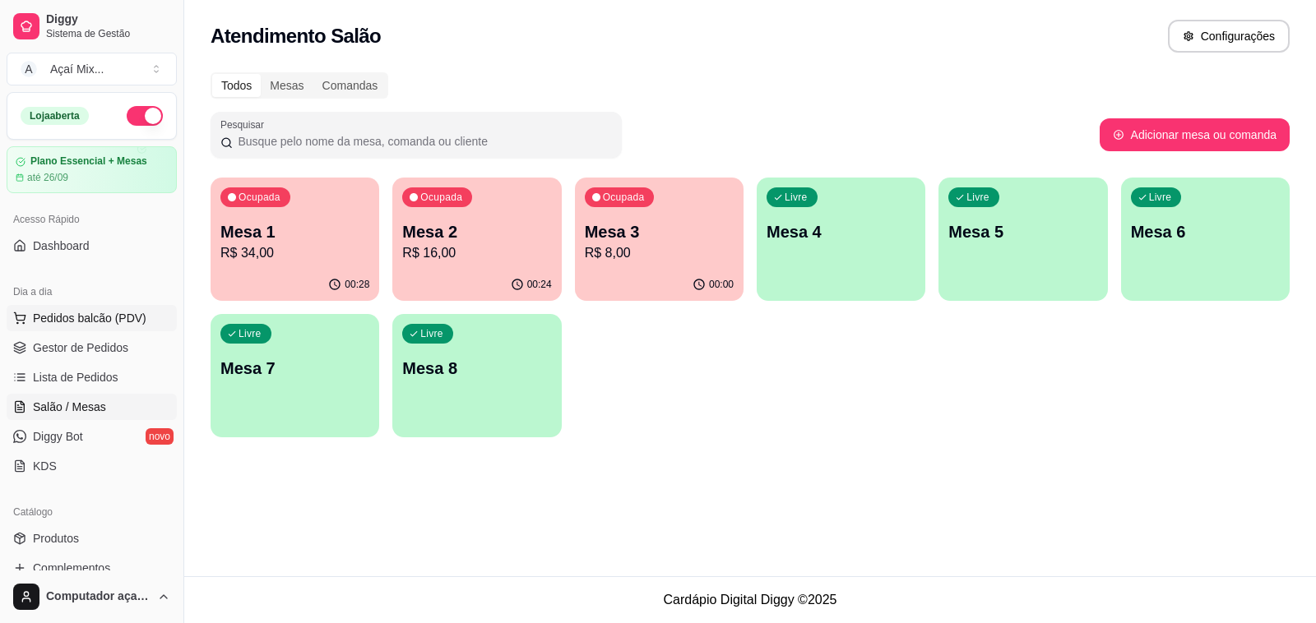
click at [83, 327] on button "Pedidos balcão (PDV)" at bounding box center [92, 318] width 170 height 26
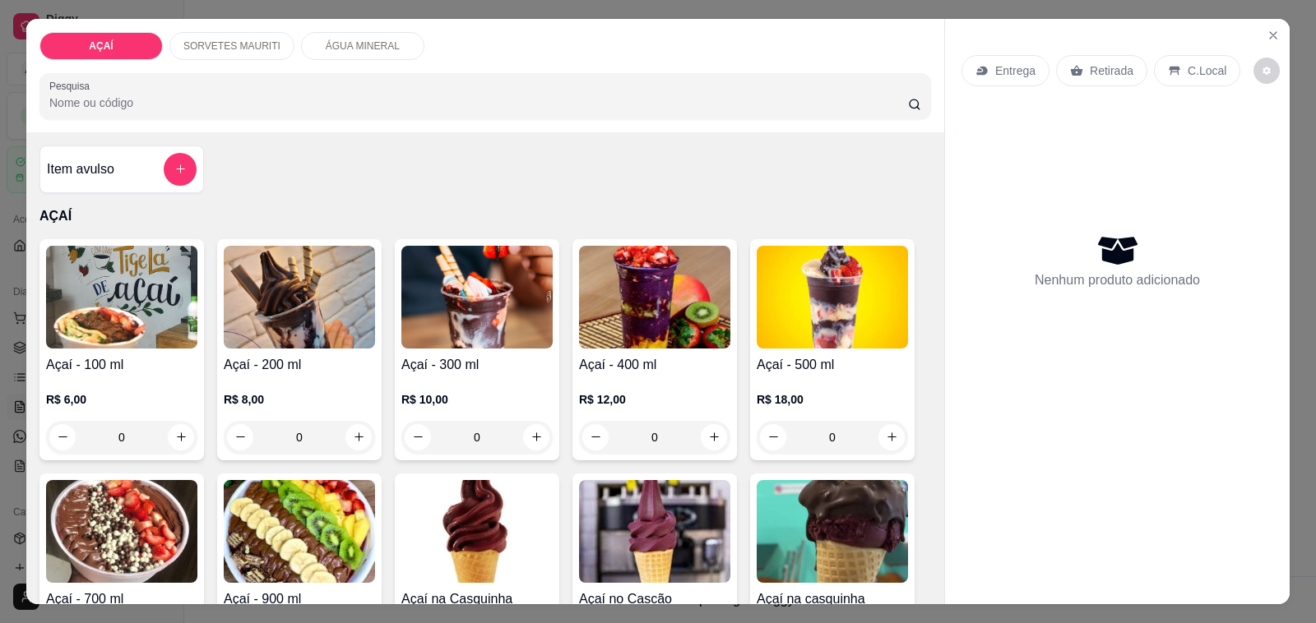
click at [595, 364] on h4 "Açaí - 400 ml" at bounding box center [654, 365] width 151 height 20
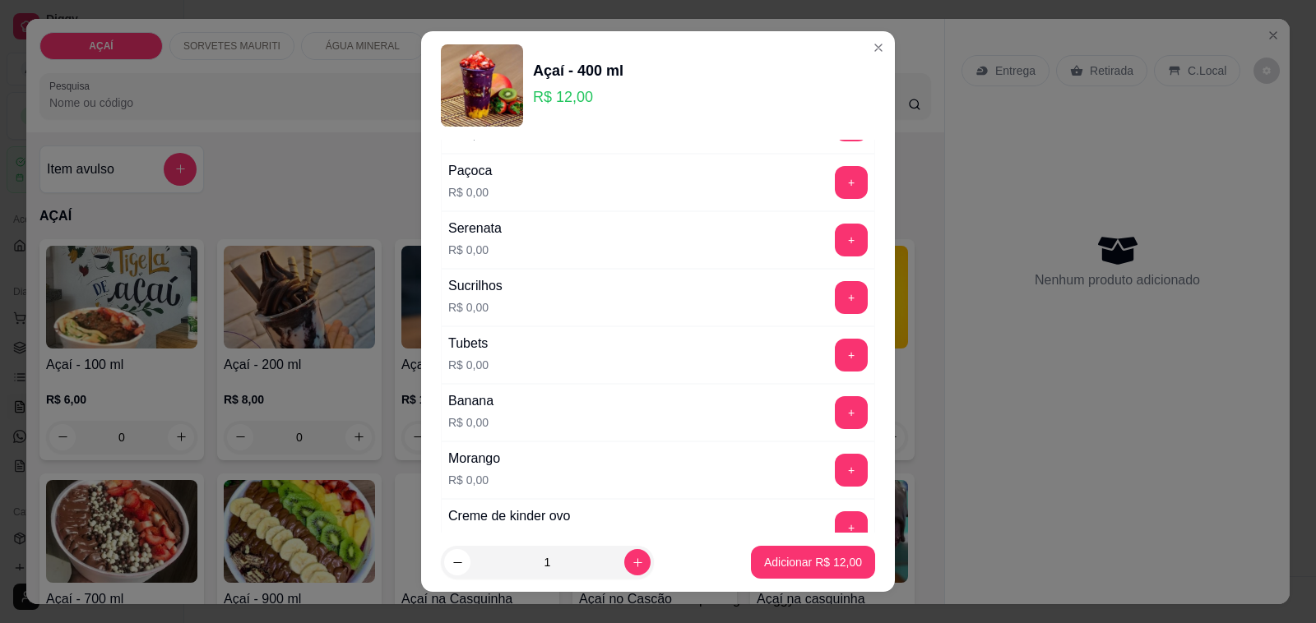
scroll to position [1850, 0]
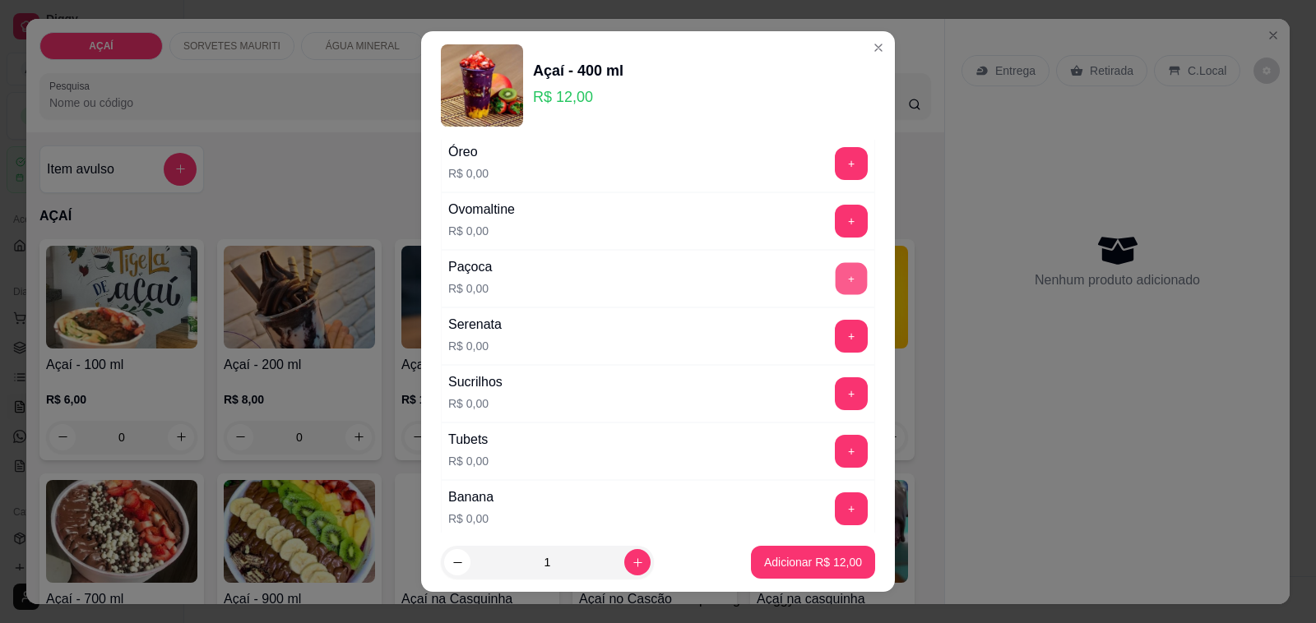
click at [836, 295] on button "+" at bounding box center [852, 279] width 32 height 32
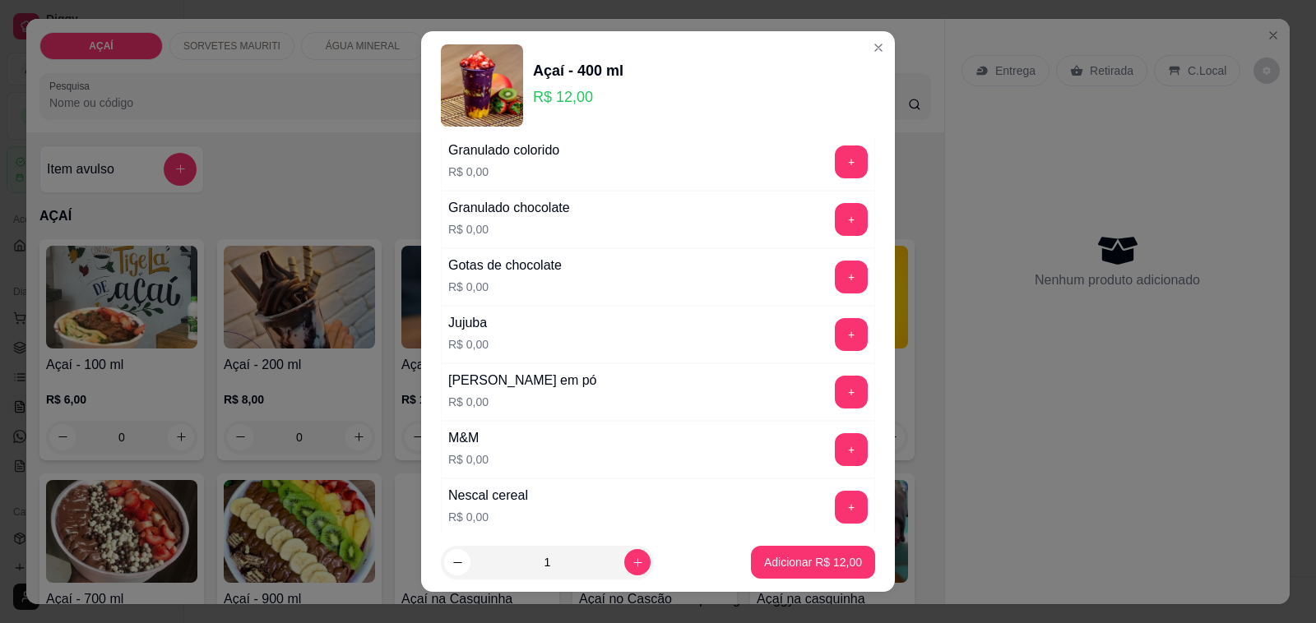
scroll to position [1439, 0]
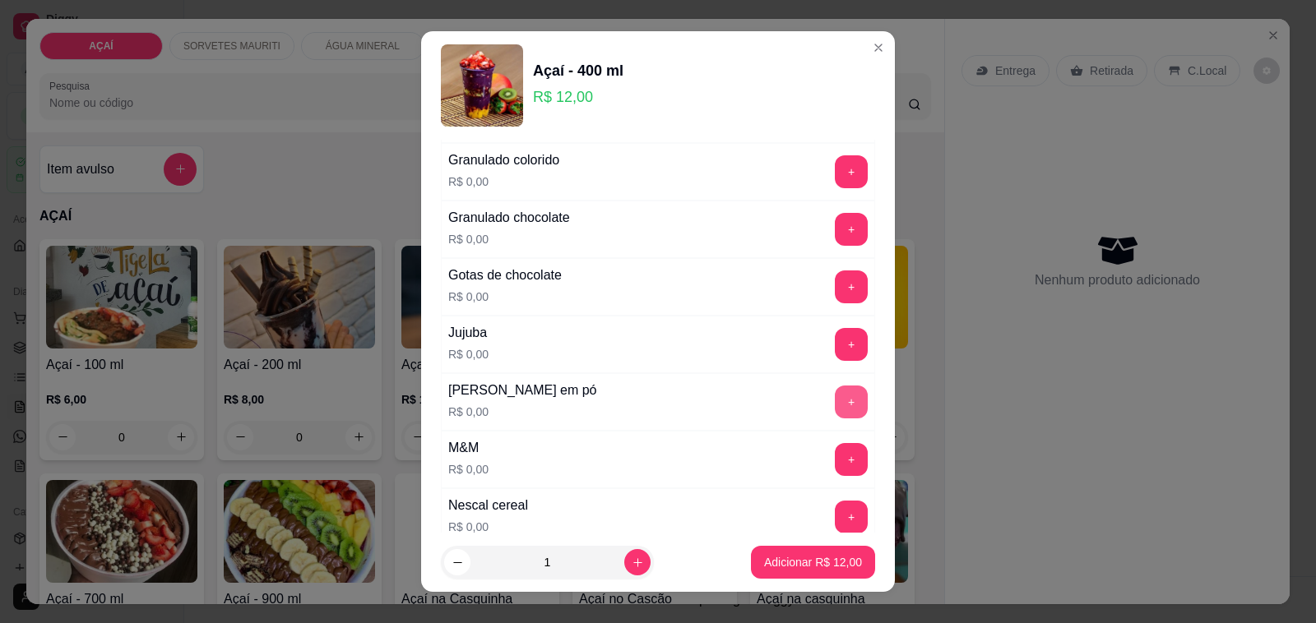
click at [835, 413] on button "+" at bounding box center [851, 402] width 33 height 33
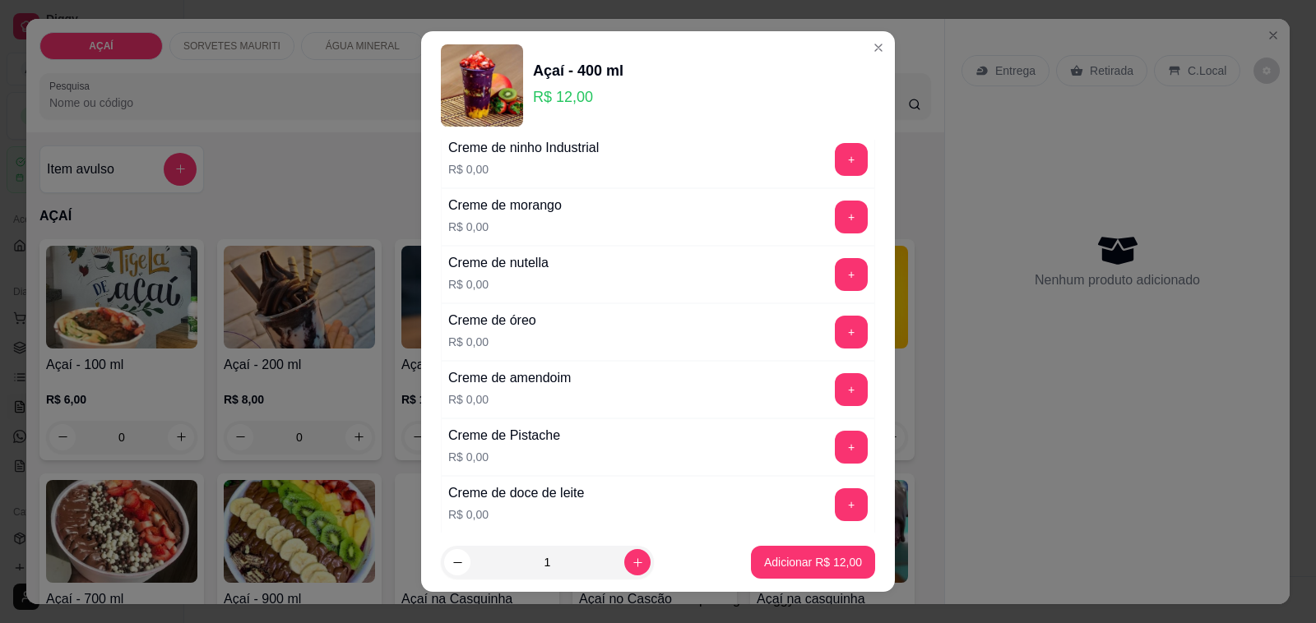
scroll to position [411, 0]
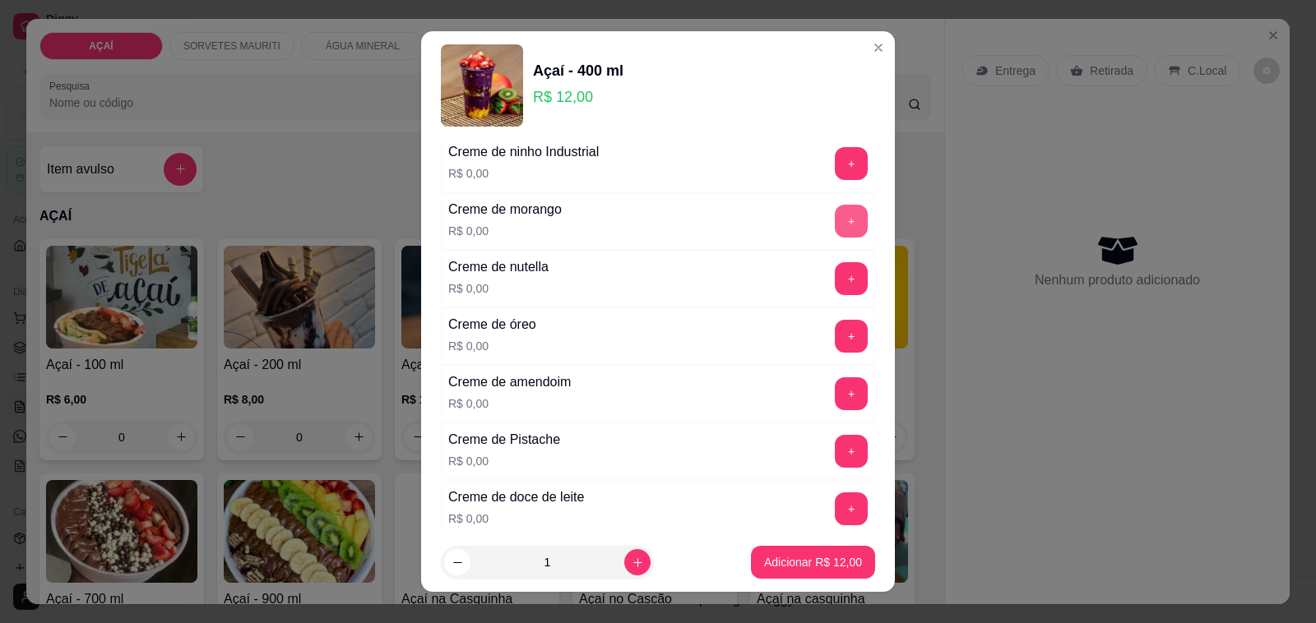
click at [835, 237] on button "+" at bounding box center [851, 221] width 33 height 33
click at [835, 169] on button "+" at bounding box center [851, 163] width 33 height 33
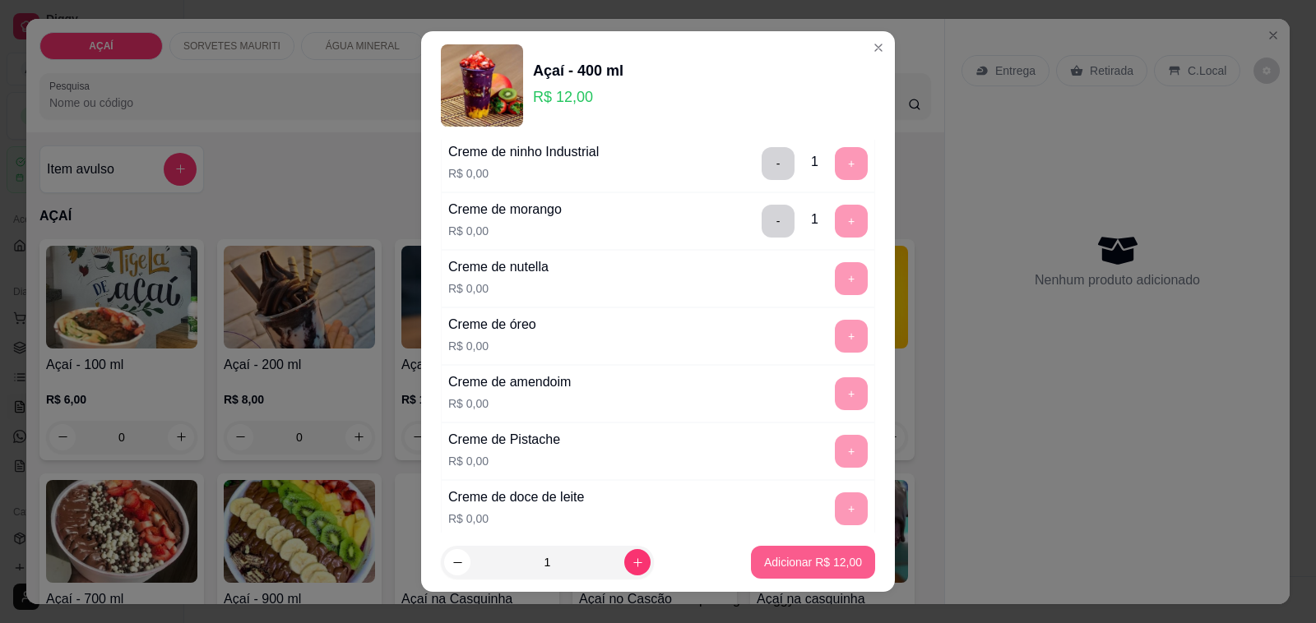
click at [832, 556] on p "Adicionar R$ 12,00" at bounding box center [813, 562] width 98 height 16
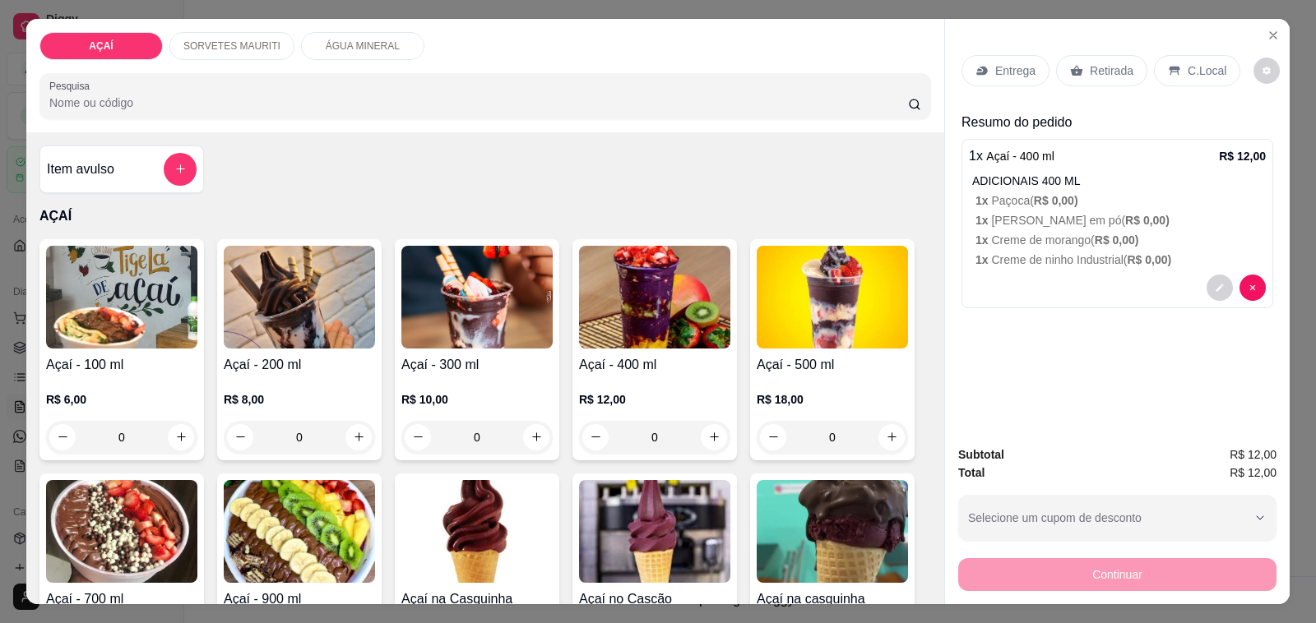
click at [1034, 62] on div "Entrega" at bounding box center [1005, 70] width 88 height 31
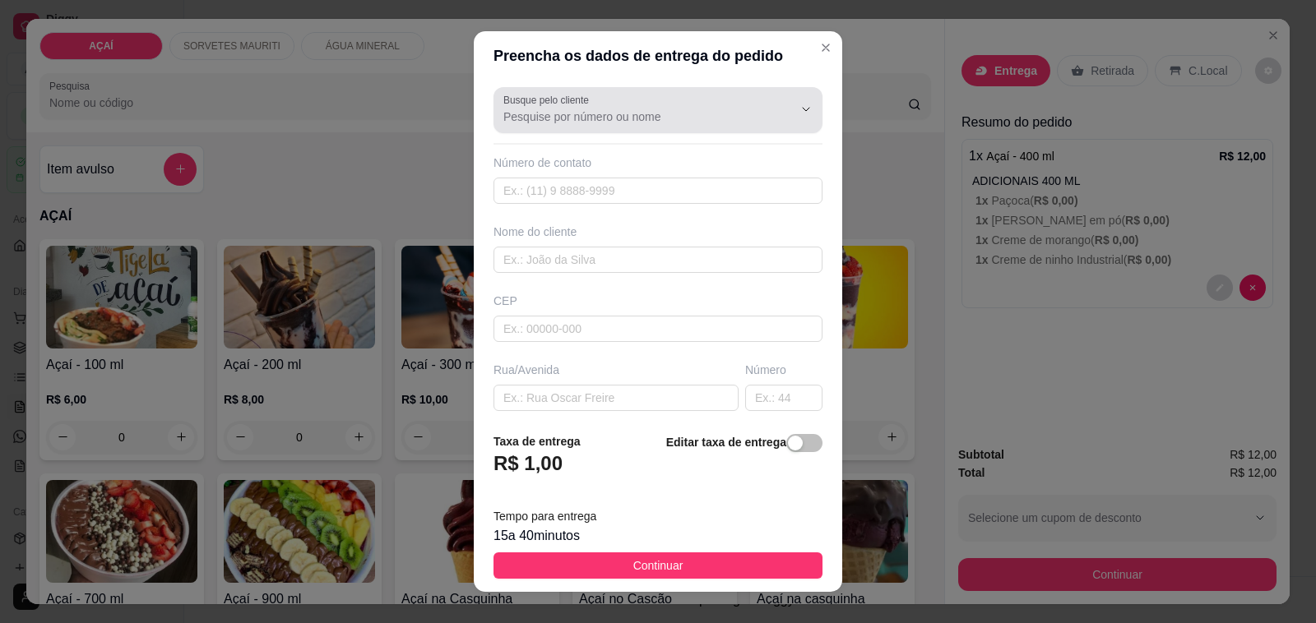
click at [553, 123] on input "Busque pelo cliente" at bounding box center [634, 117] width 263 height 16
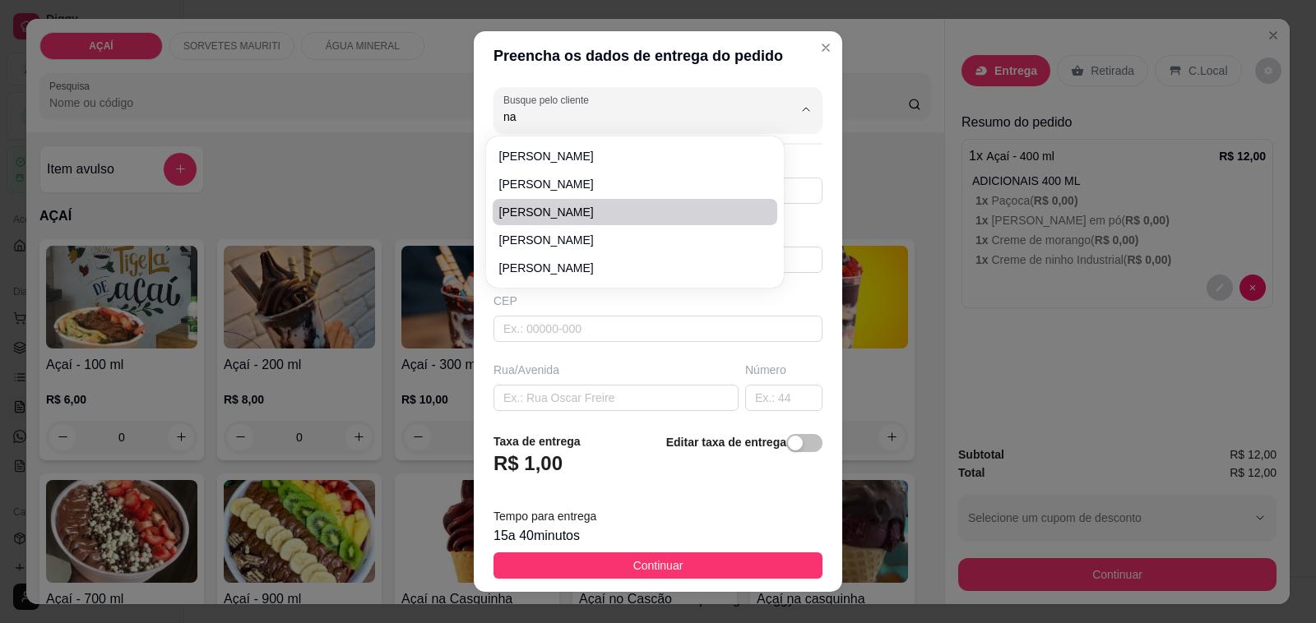
click at [592, 211] on span "[PERSON_NAME]" at bounding box center [627, 212] width 256 height 16
type input "[PERSON_NAME]"
type input "82082885"
type input "[PERSON_NAME]"
type input "575200000"
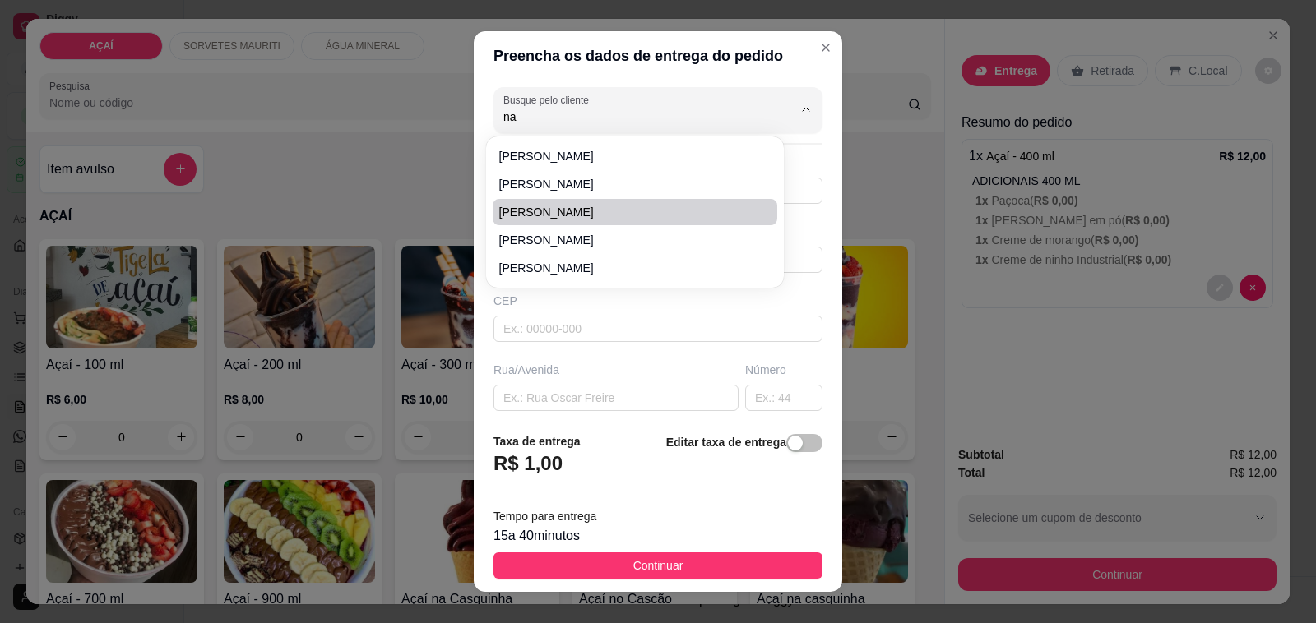
type input "Maravilha"
type input "6 rua , vizinha a [GEOGRAPHIC_DATA][PERSON_NAME] , enfermeira"
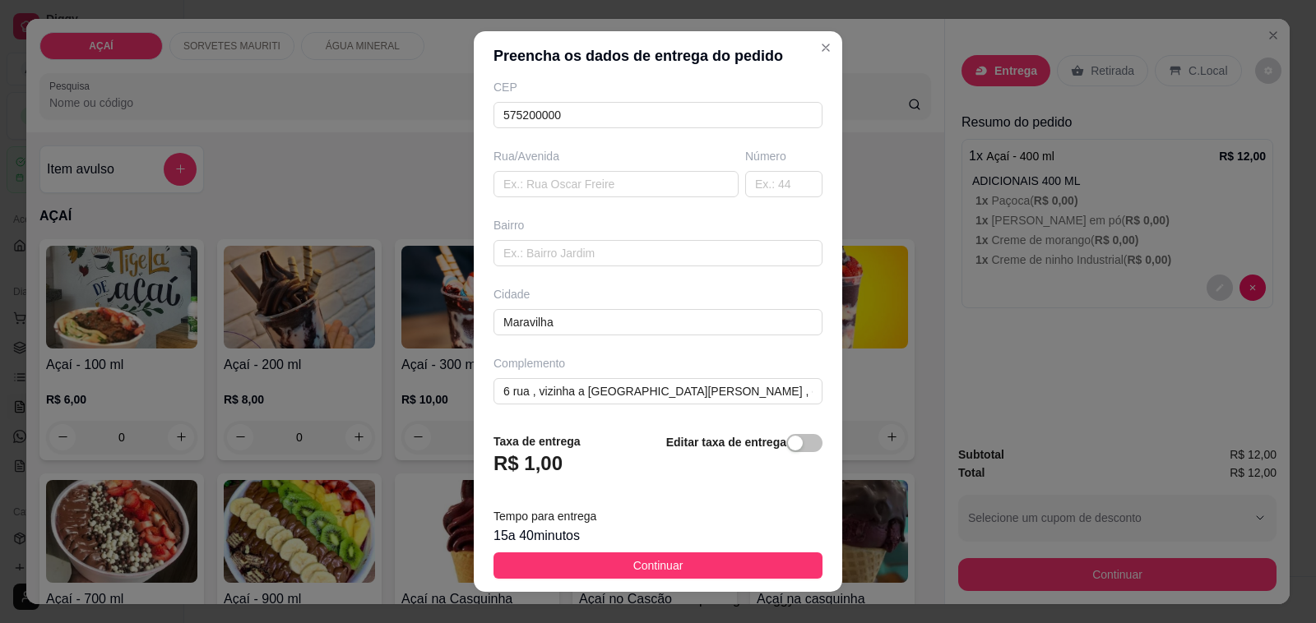
scroll to position [218, 0]
type input "[PERSON_NAME]"
drag, startPoint x: 659, startPoint y: 563, endPoint x: 816, endPoint y: 552, distance: 157.5
click at [660, 561] on span "Continuar" at bounding box center [658, 566] width 50 height 18
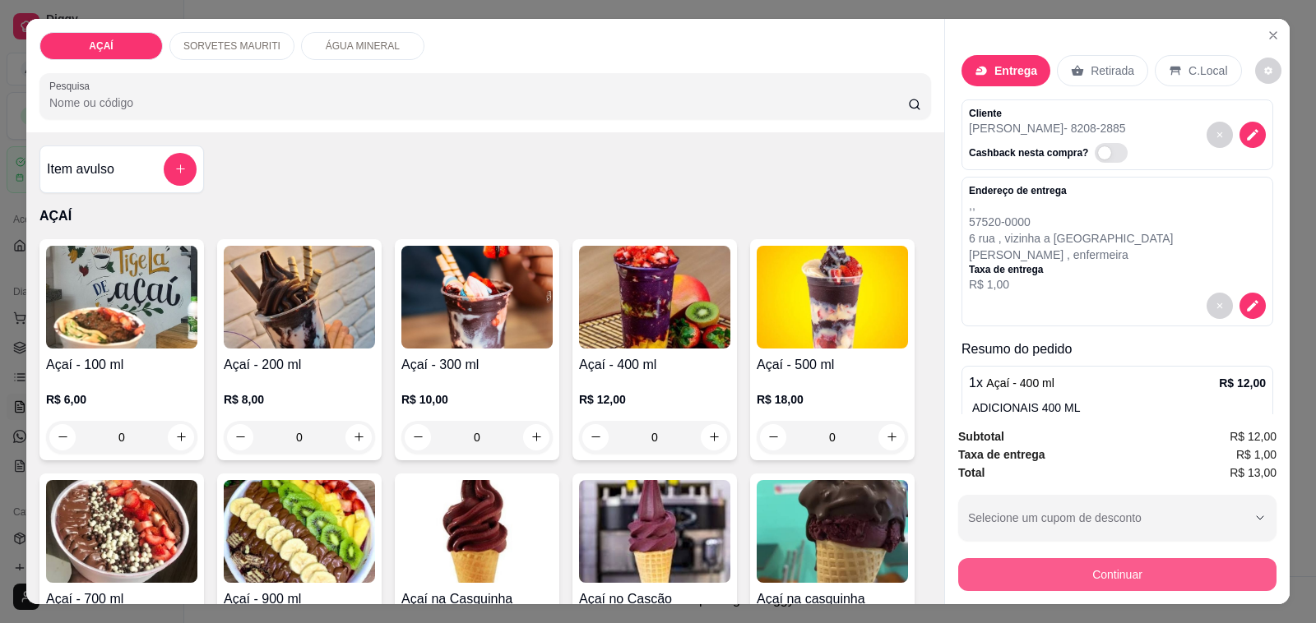
click at [1012, 560] on button "Continuar" at bounding box center [1117, 574] width 318 height 33
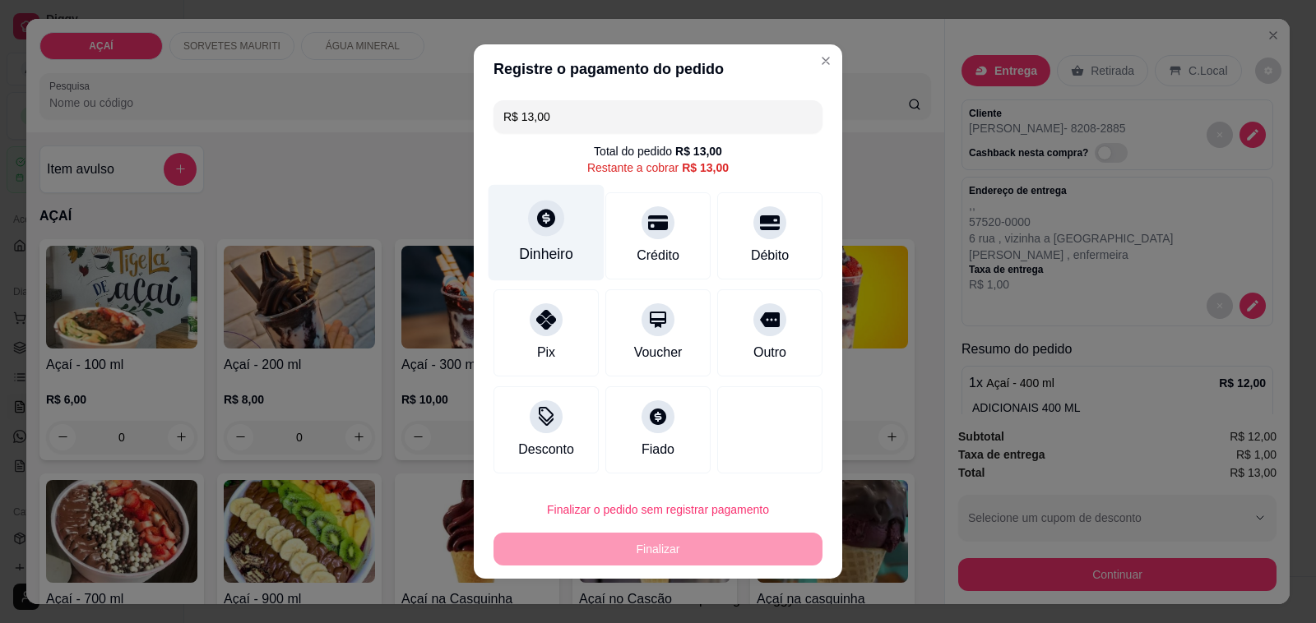
click at [543, 253] on div "Dinheiro" at bounding box center [546, 253] width 54 height 21
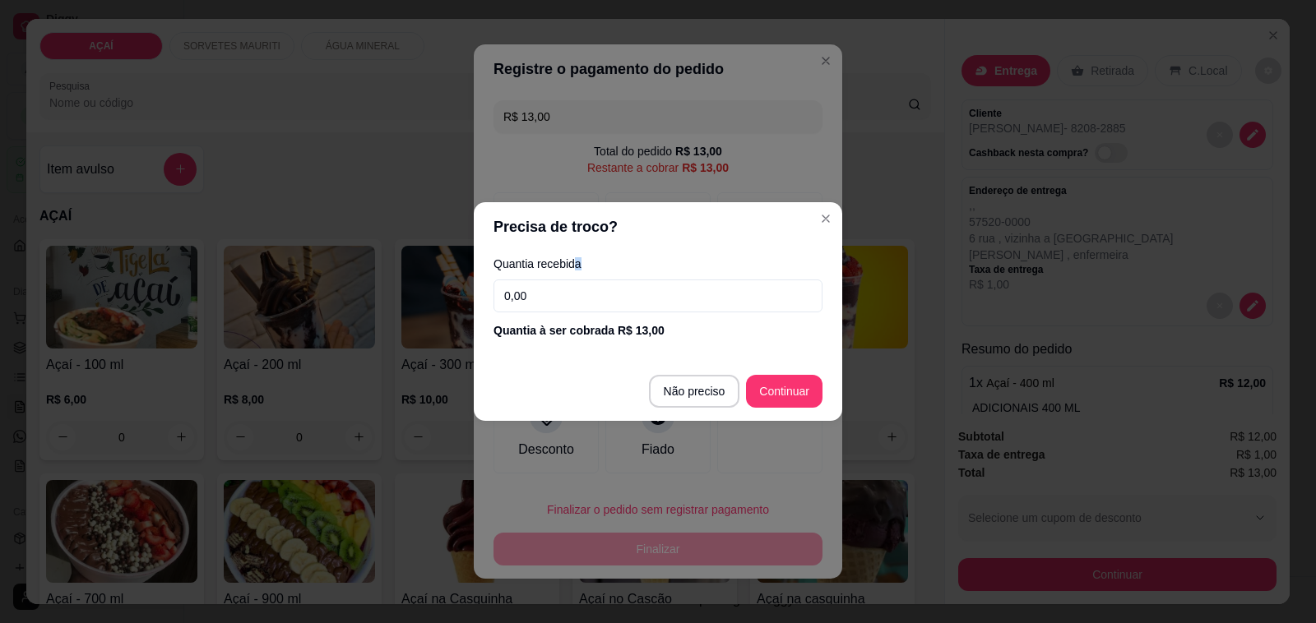
click at [581, 270] on label "Quantia recebida" at bounding box center [657, 264] width 329 height 12
click at [589, 304] on input "0,00" at bounding box center [657, 296] width 329 height 33
click at [614, 304] on input "0,00" at bounding box center [657, 296] width 329 height 33
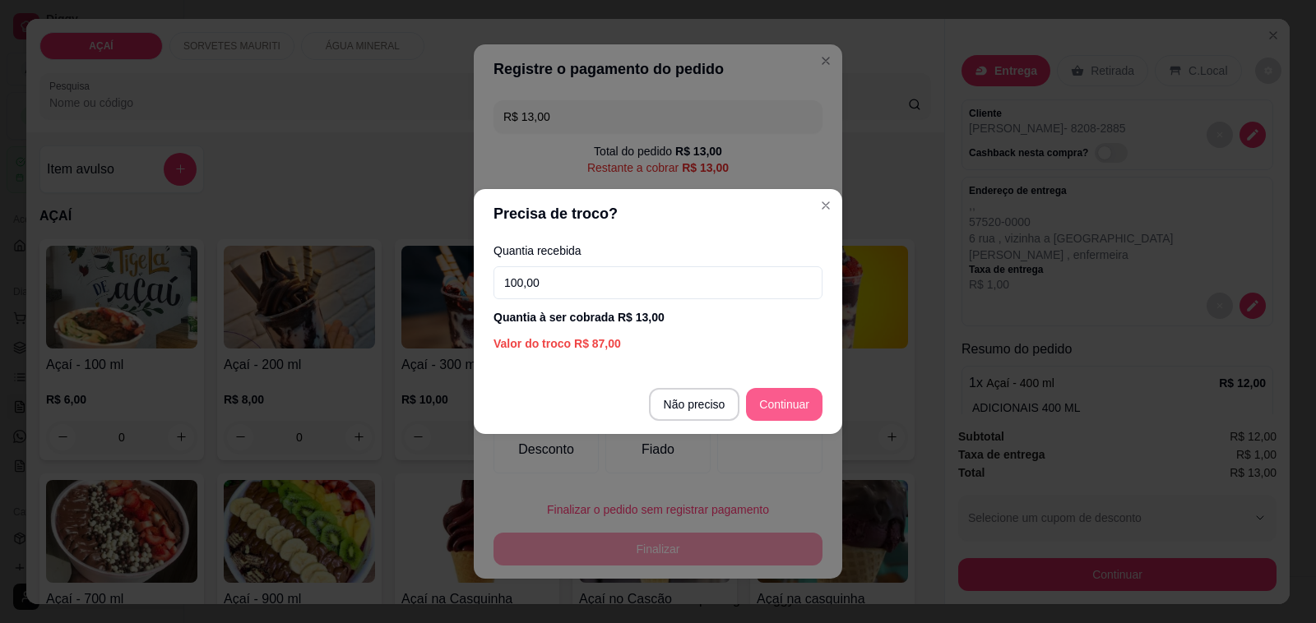
type input "100,00"
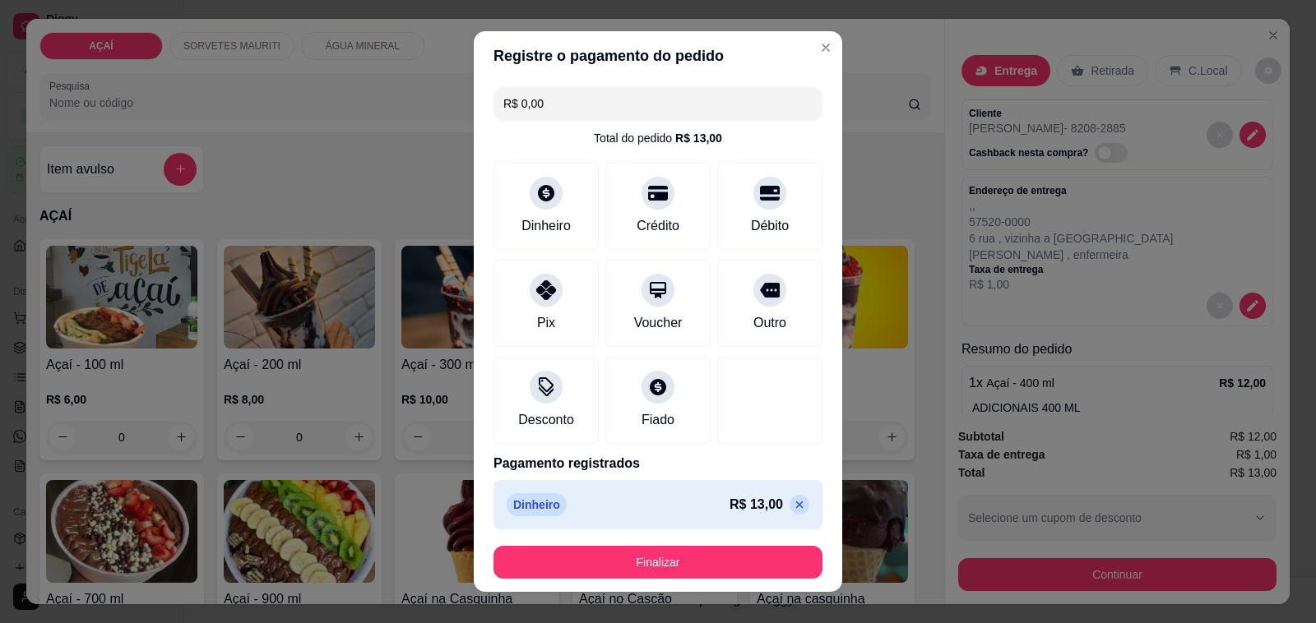
click at [740, 580] on footer "Finalizar" at bounding box center [658, 562] width 368 height 59
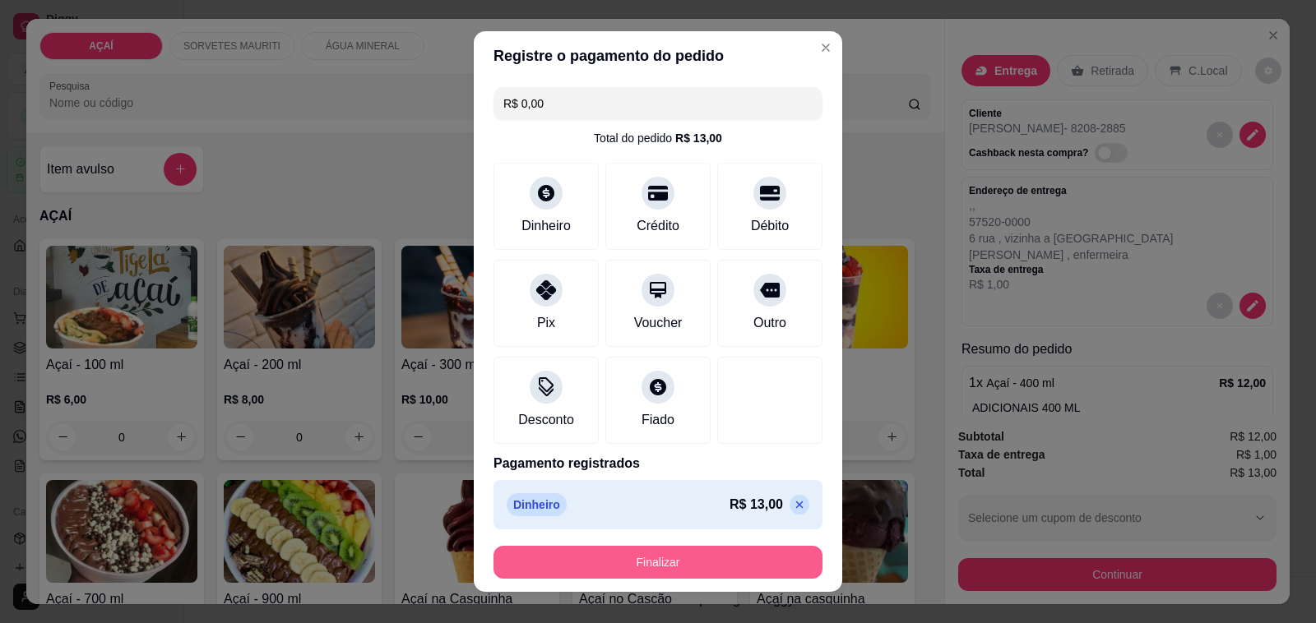
click at [740, 562] on button "Finalizar" at bounding box center [657, 562] width 329 height 33
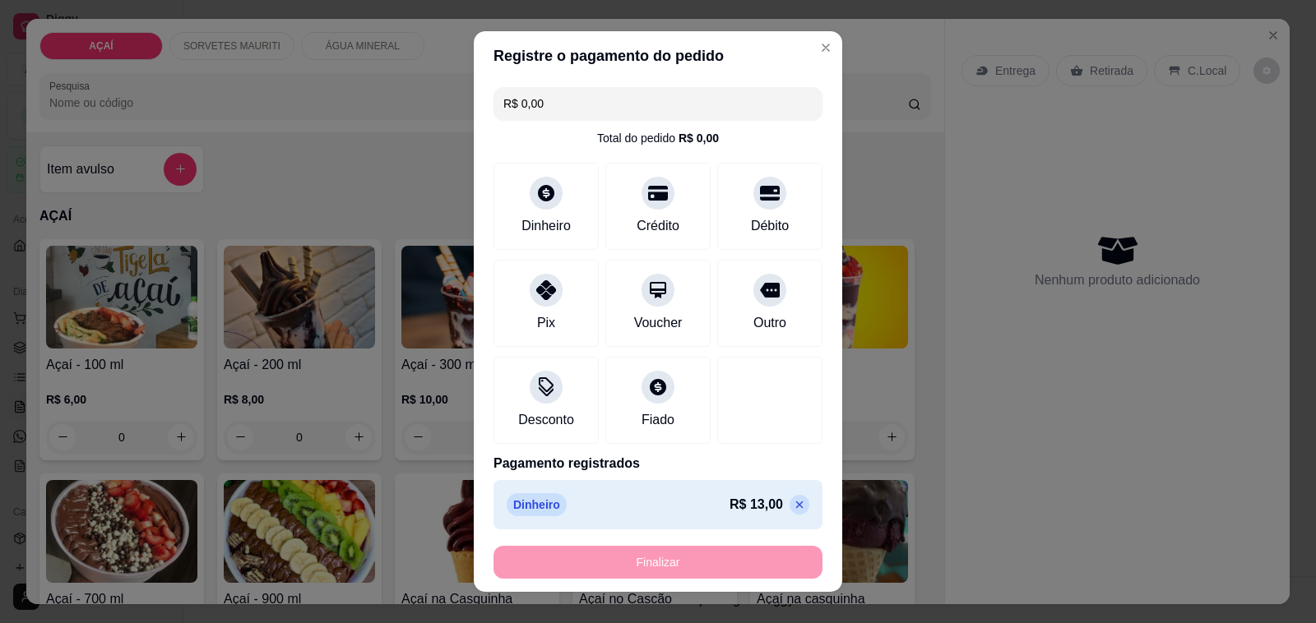
type input "-R$ 13,00"
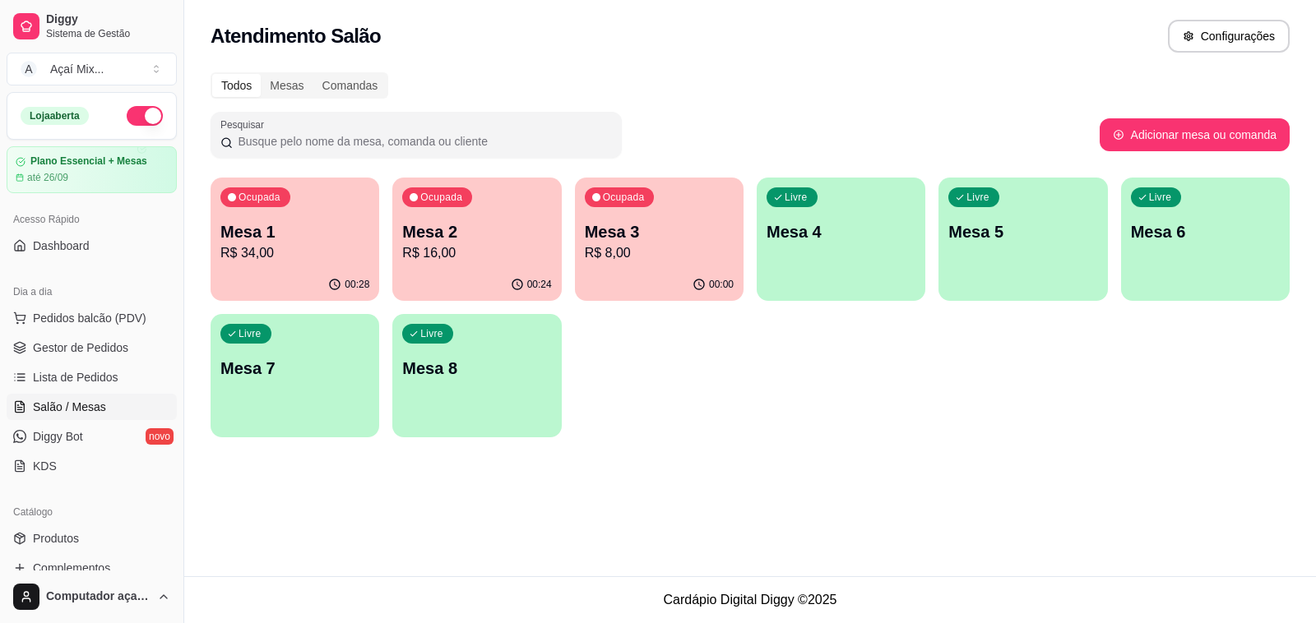
click at [621, 247] on p "R$ 8,00" at bounding box center [659, 253] width 149 height 20
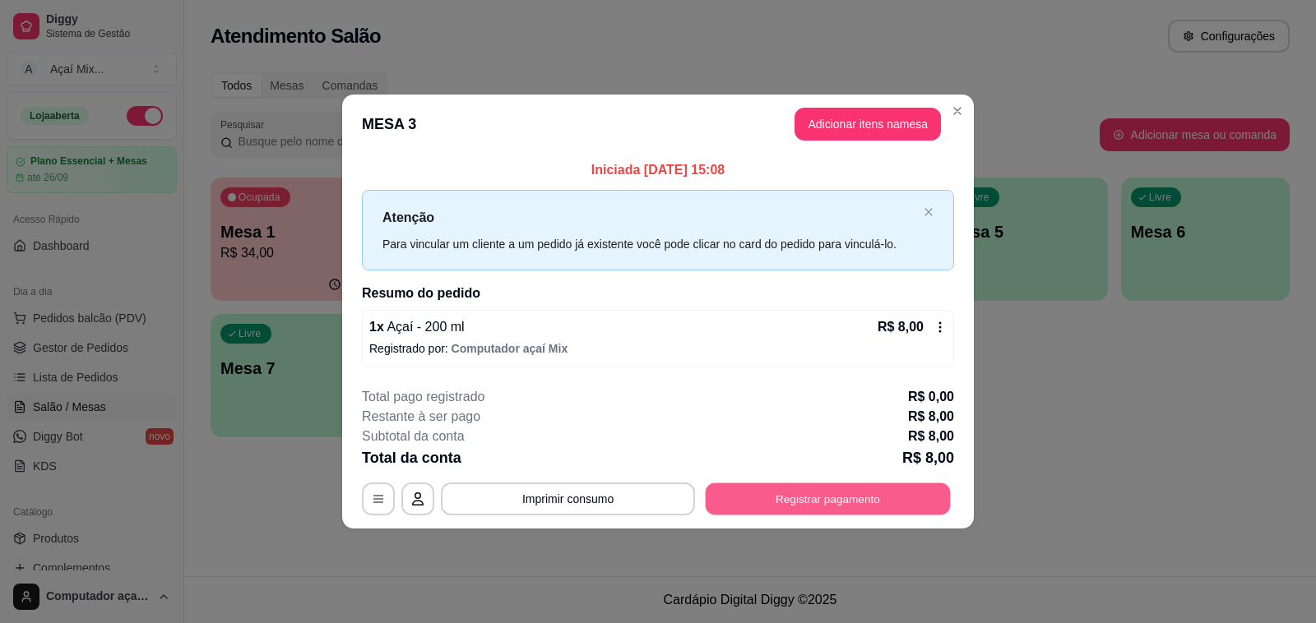
click at [798, 498] on button "Registrar pagamento" at bounding box center [828, 499] width 245 height 32
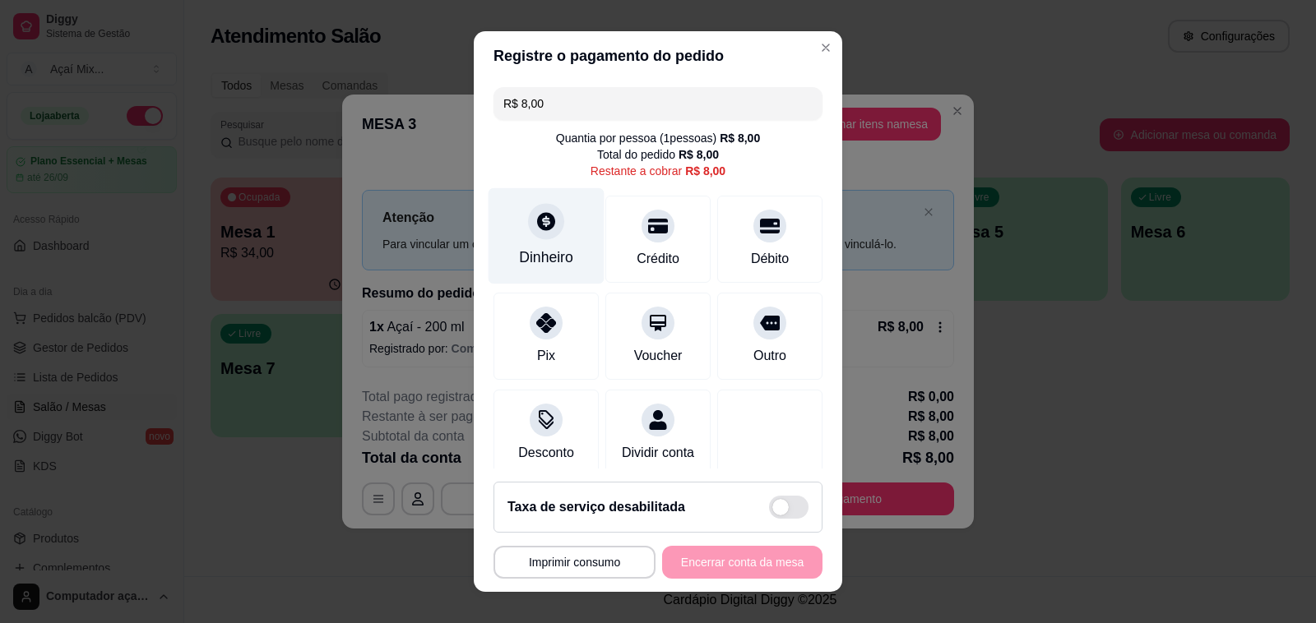
click at [569, 231] on div "Dinheiro" at bounding box center [546, 236] width 116 height 96
click at [744, 559] on div "**********" at bounding box center [657, 562] width 329 height 33
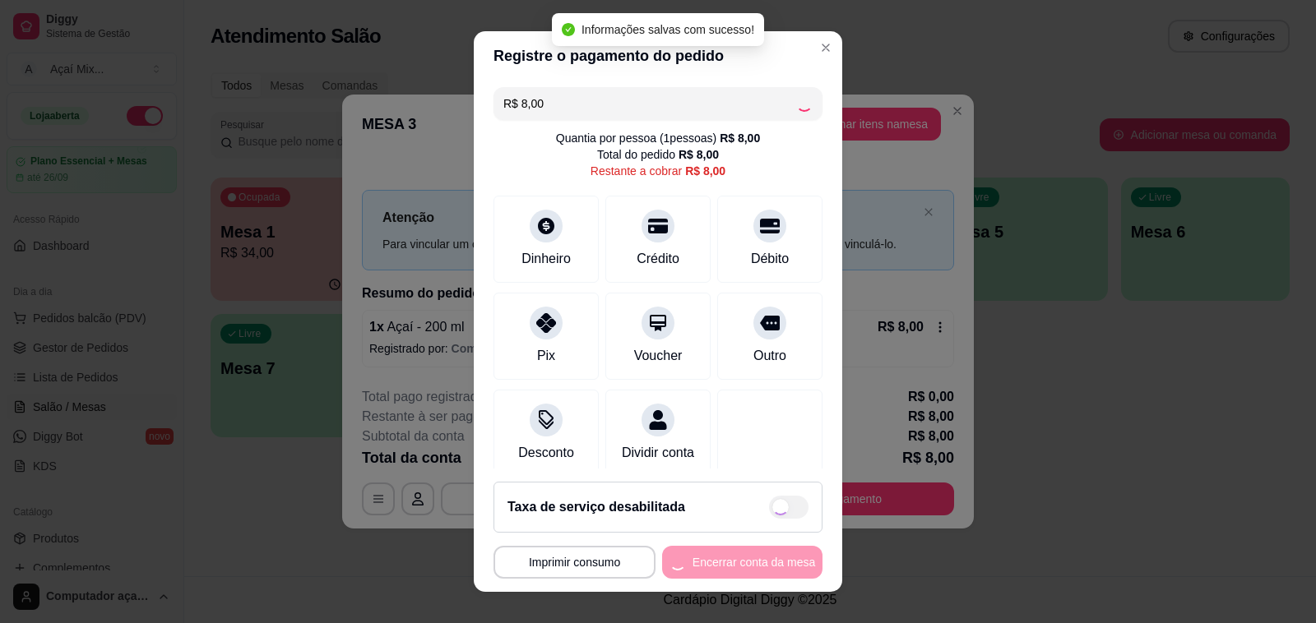
type input "R$ 0,00"
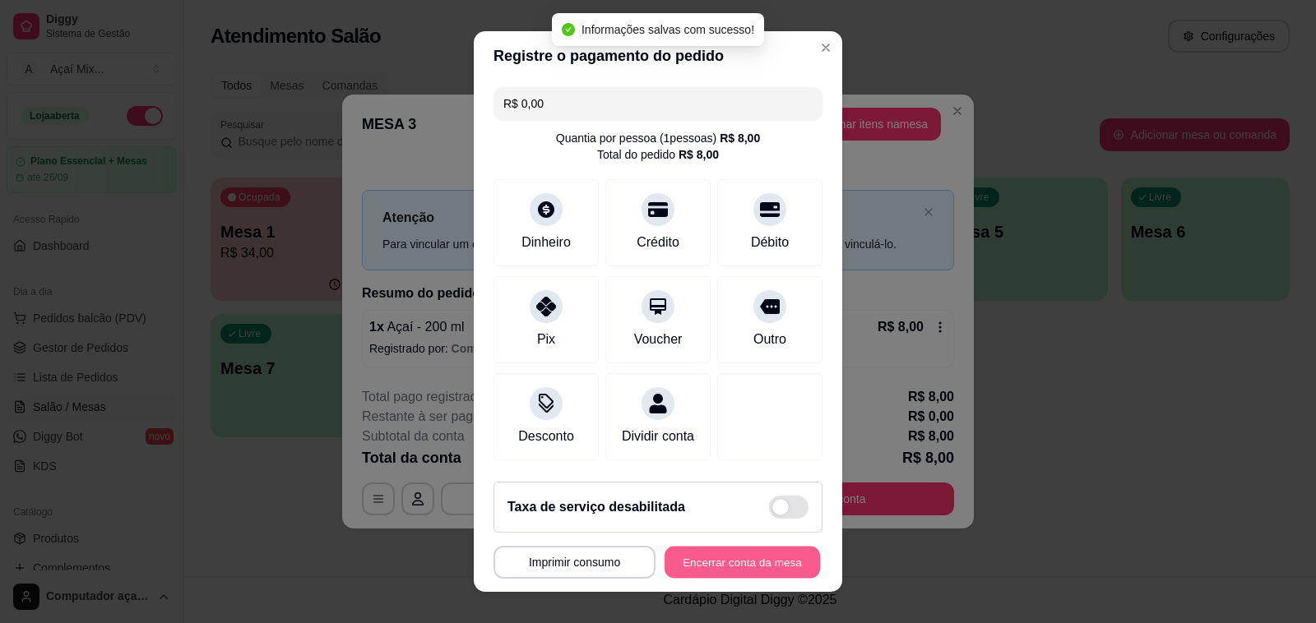
click at [688, 574] on button "Encerrar conta da mesa" at bounding box center [741, 563] width 155 height 32
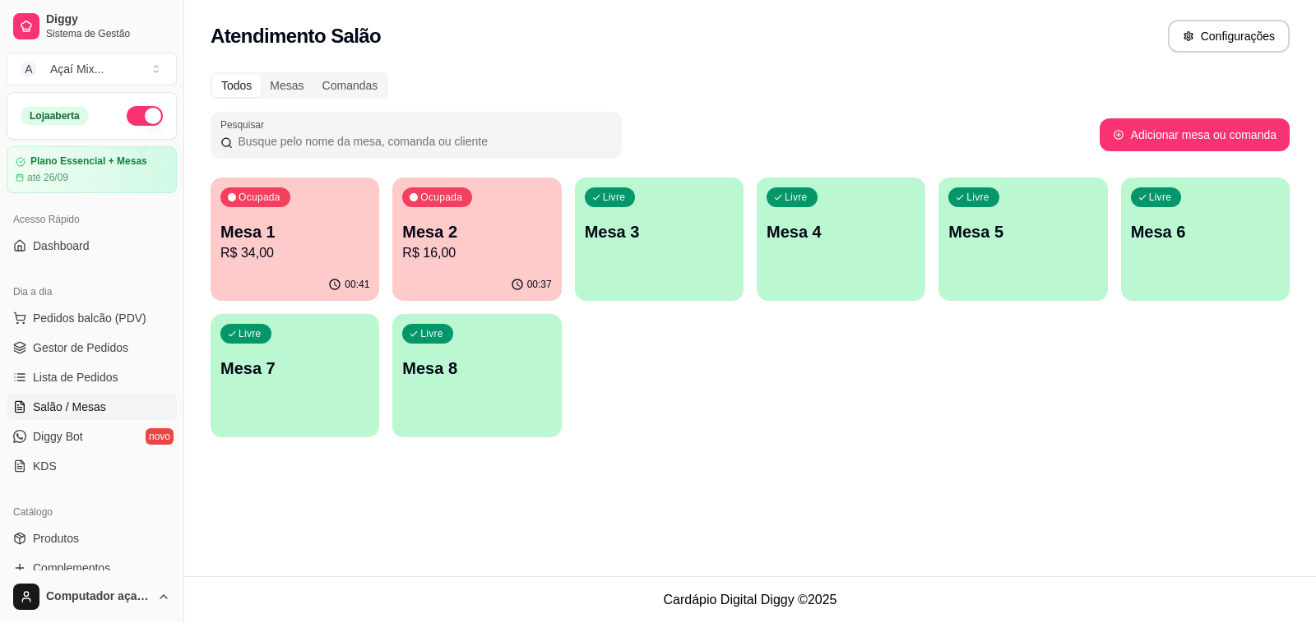
click at [433, 226] on p "Mesa 2" at bounding box center [476, 231] width 149 height 23
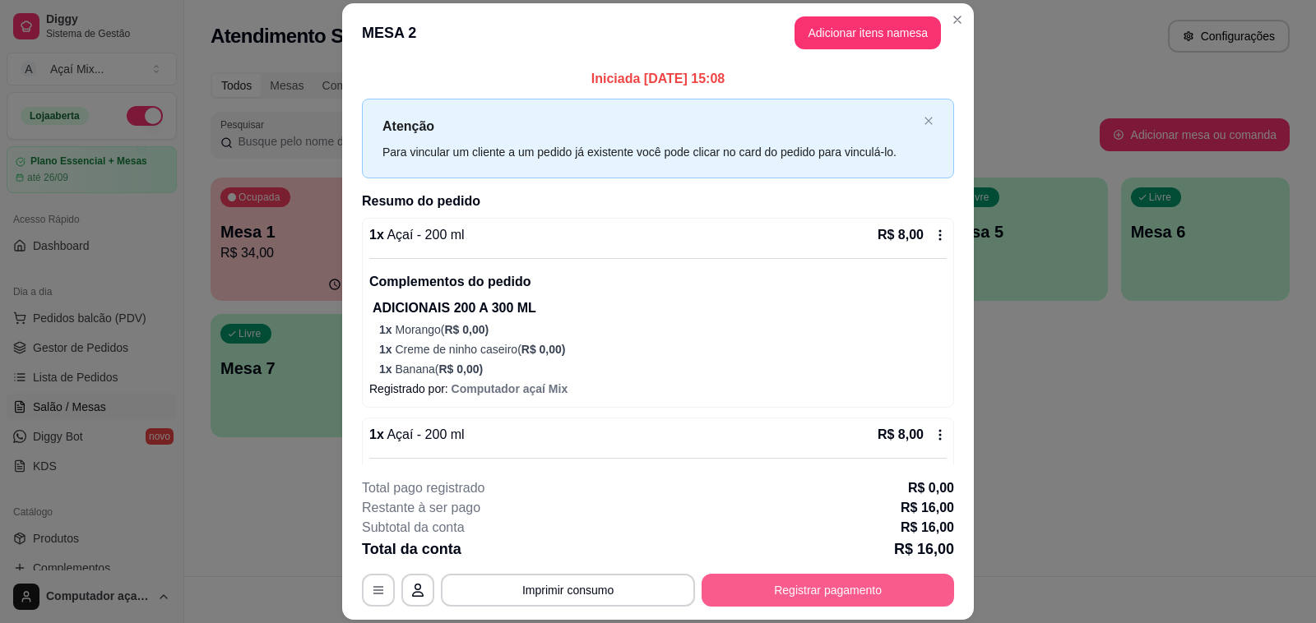
click at [807, 600] on button "Registrar pagamento" at bounding box center [827, 590] width 252 height 33
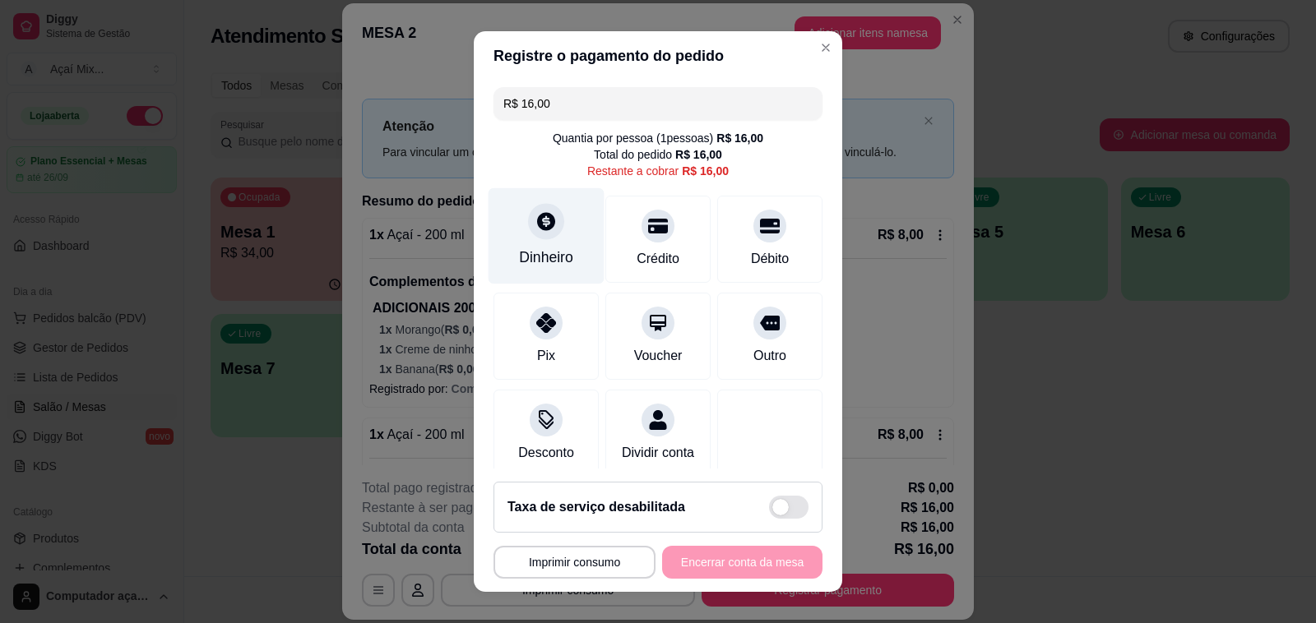
click at [524, 262] on div "Dinheiro" at bounding box center [546, 257] width 54 height 21
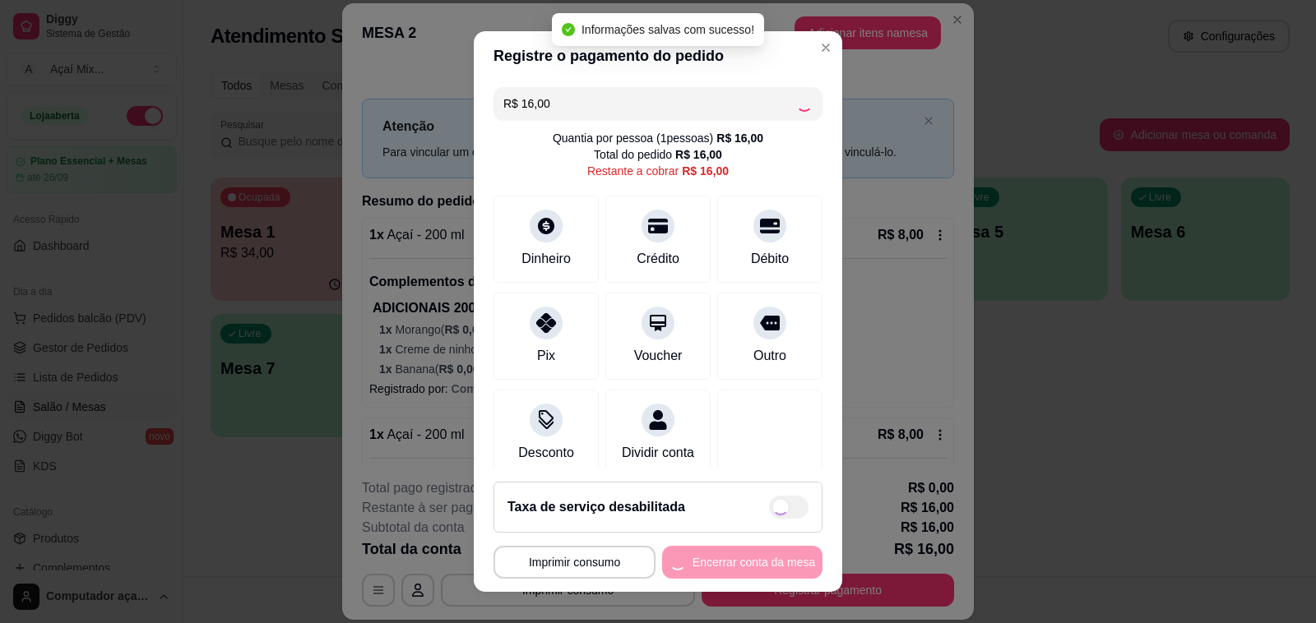
type input "R$ 0,00"
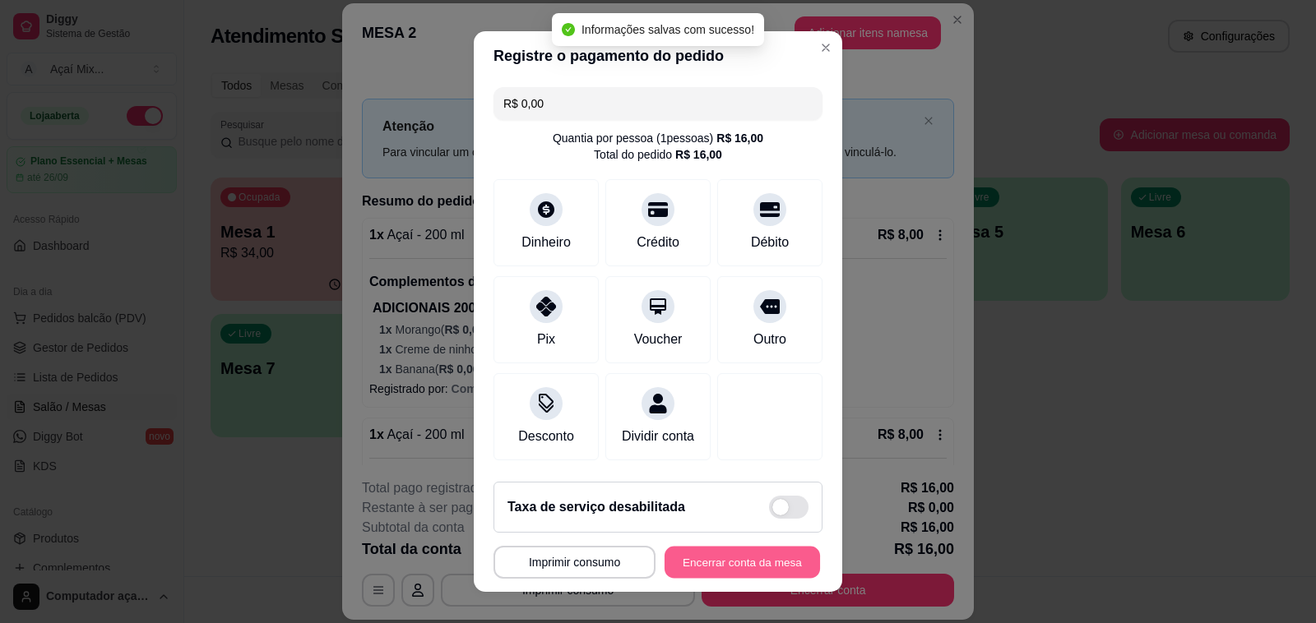
click at [720, 567] on button "Encerrar conta da mesa" at bounding box center [741, 563] width 155 height 32
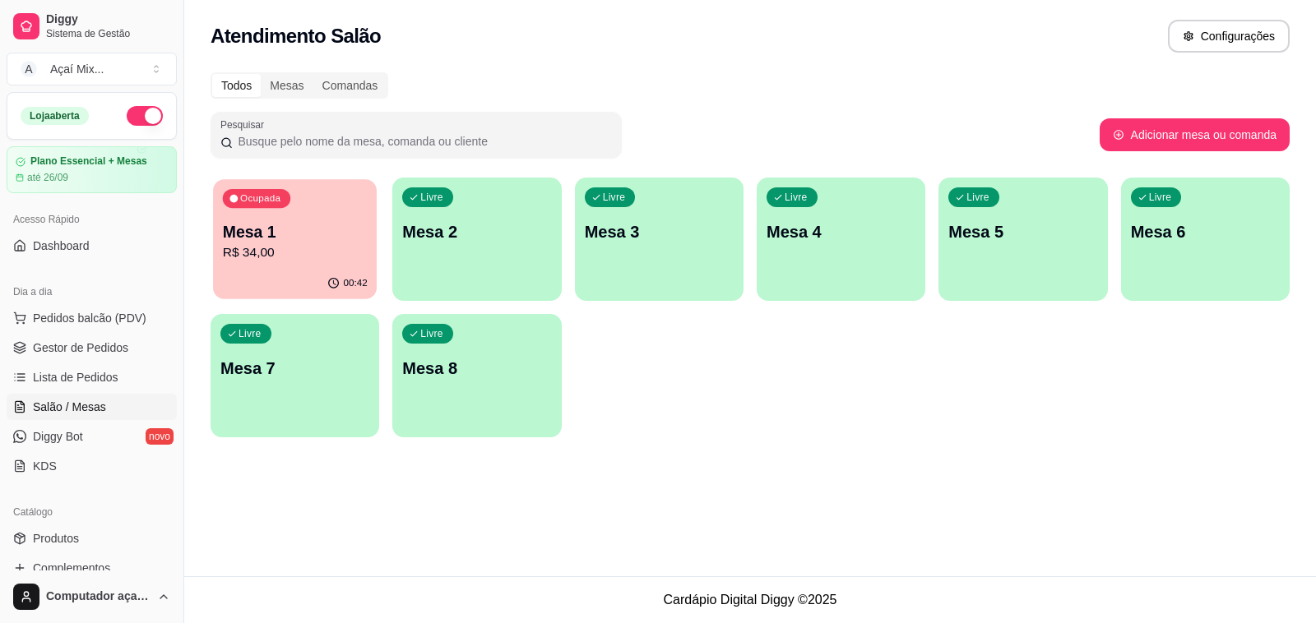
click at [310, 252] on p "R$ 34,00" at bounding box center [295, 252] width 145 height 19
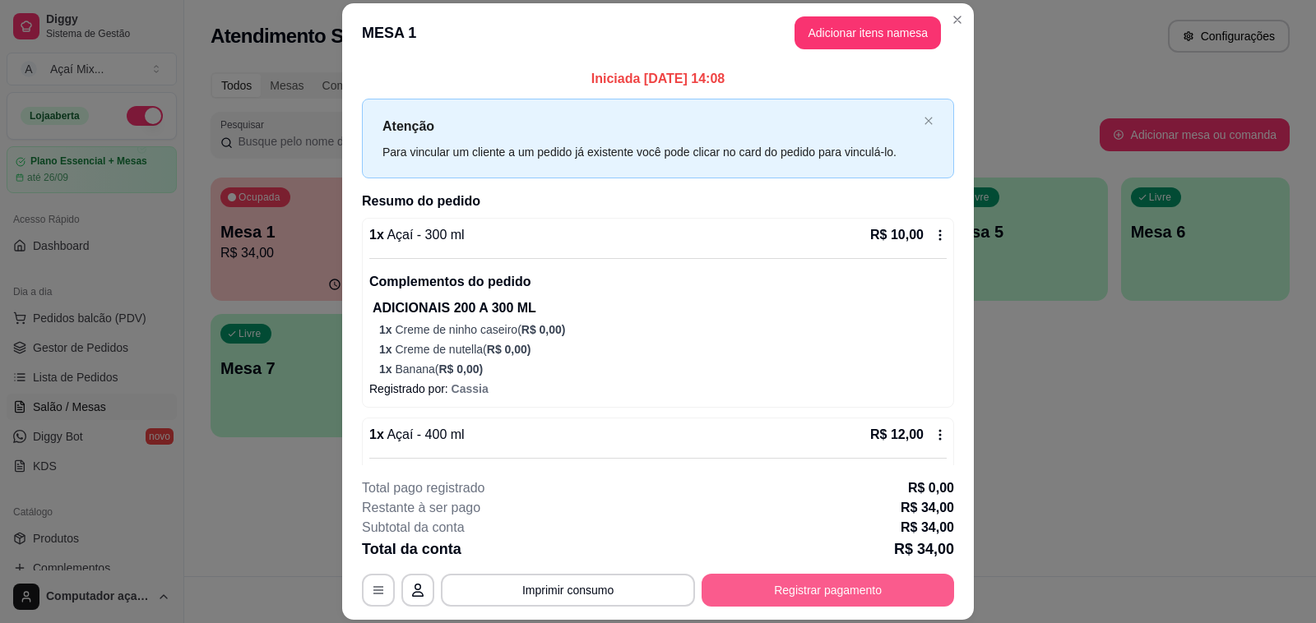
click at [734, 585] on button "Registrar pagamento" at bounding box center [827, 590] width 252 height 33
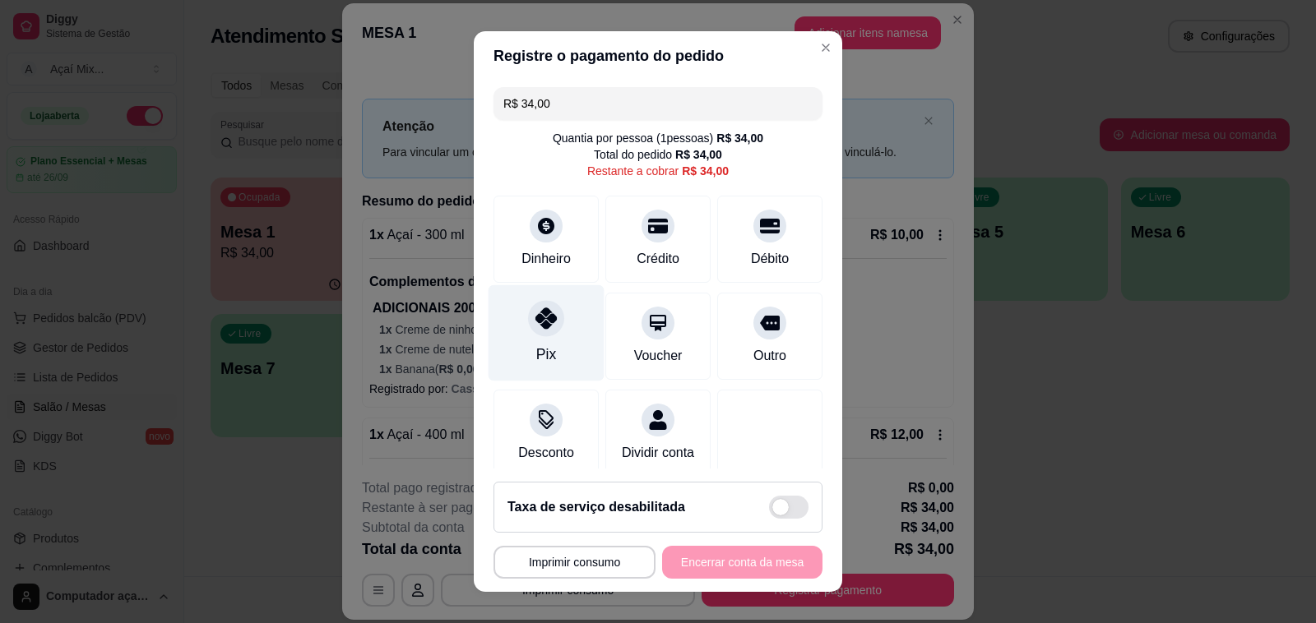
click at [576, 318] on div "Pix" at bounding box center [546, 333] width 116 height 96
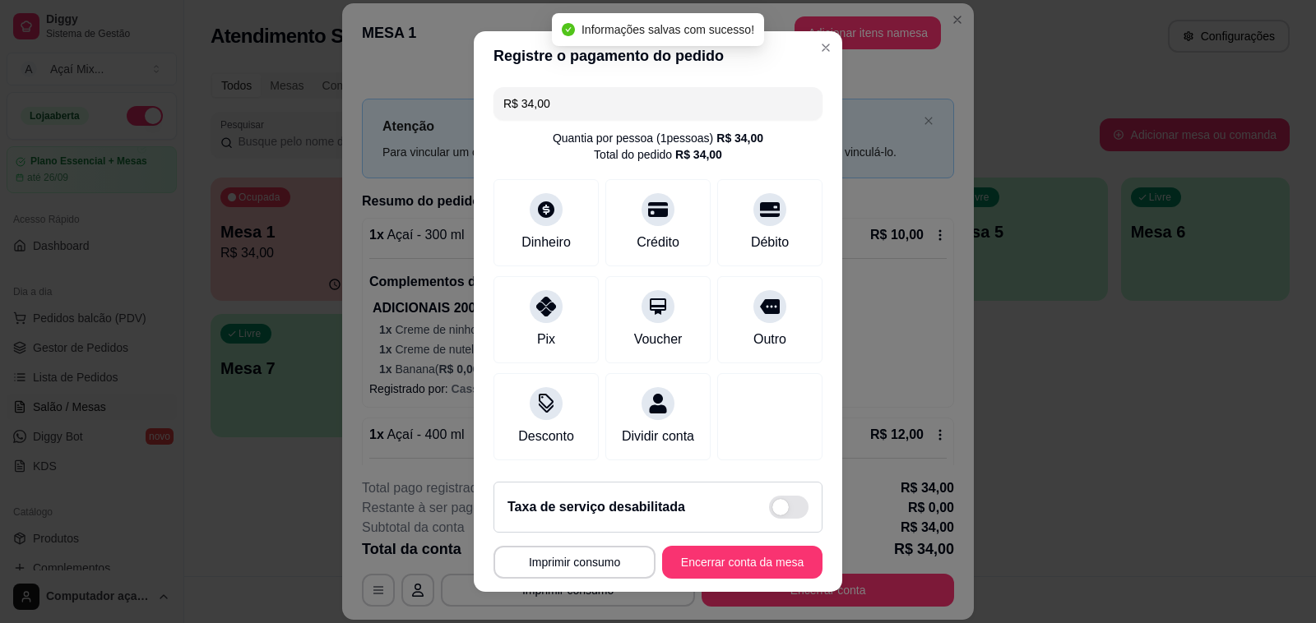
type input "R$ 0,00"
click at [713, 566] on button "Encerrar conta da mesa" at bounding box center [742, 562] width 160 height 33
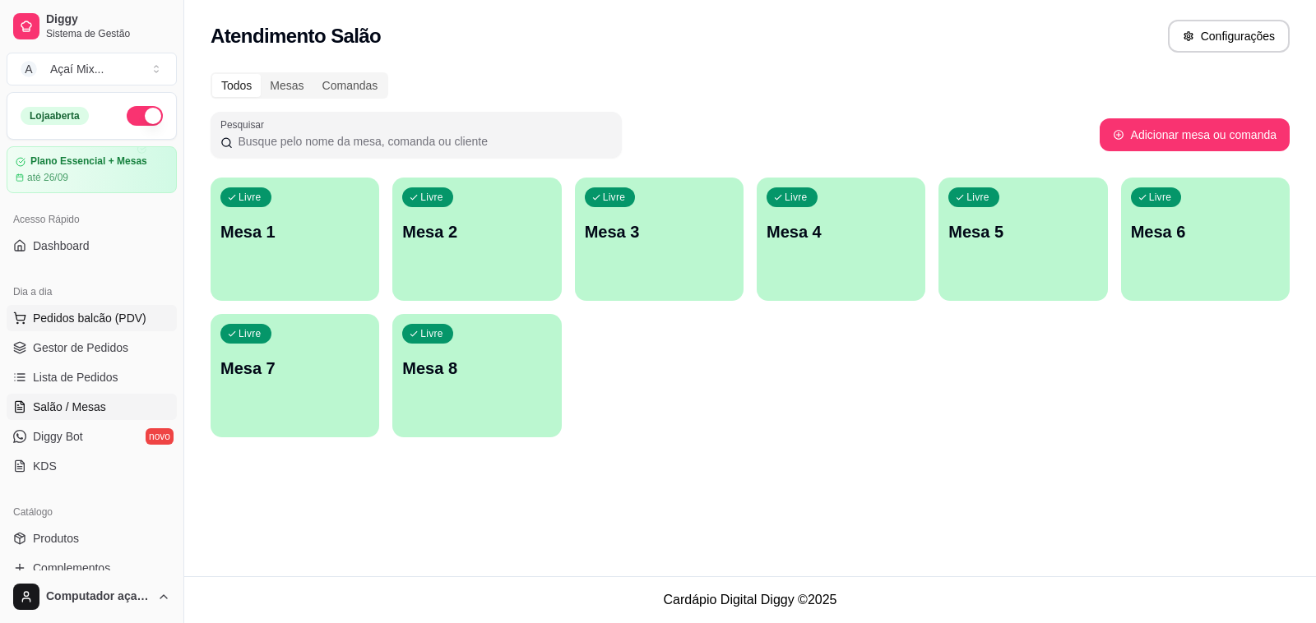
click at [41, 322] on span "Pedidos balcão (PDV)" at bounding box center [89, 318] width 113 height 16
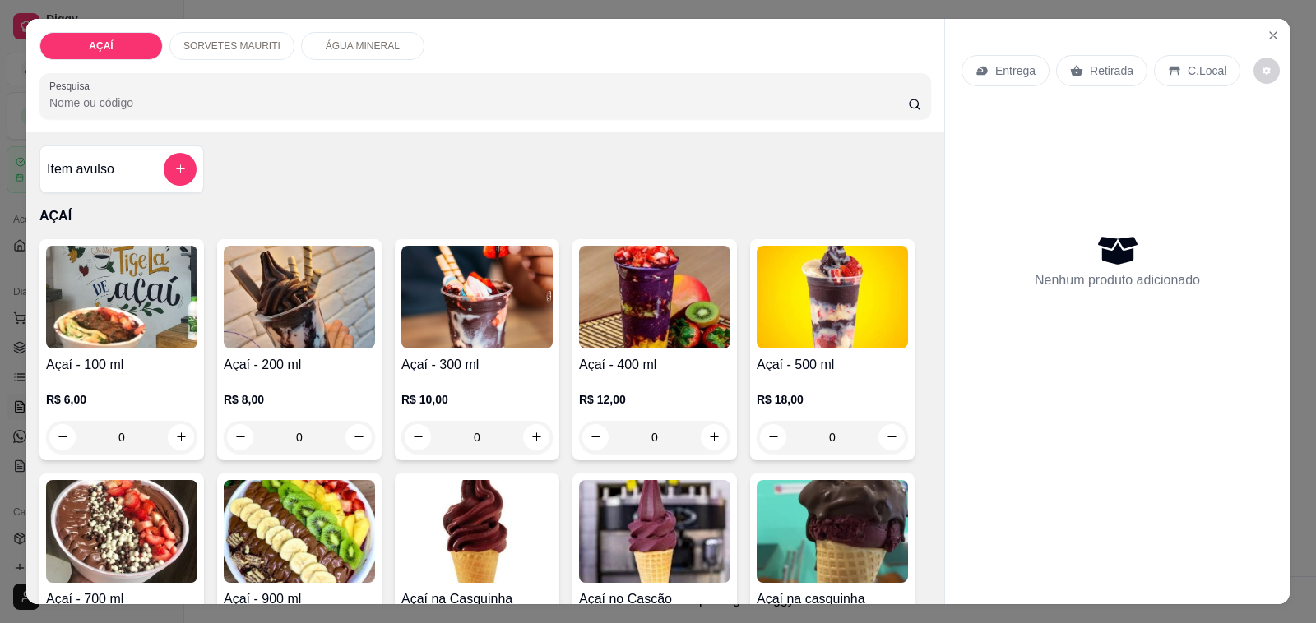
click at [586, 355] on h4 "Açaí - 400 ml" at bounding box center [654, 365] width 151 height 20
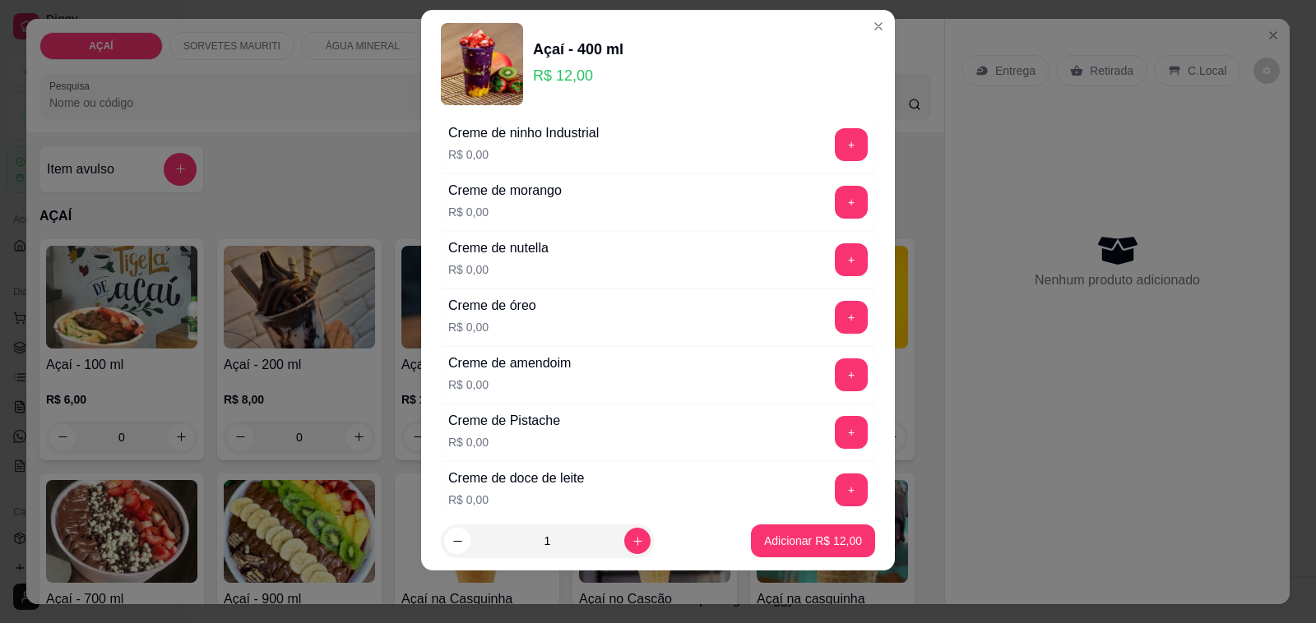
scroll to position [411, 0]
click at [835, 203] on button "+" at bounding box center [851, 199] width 33 height 33
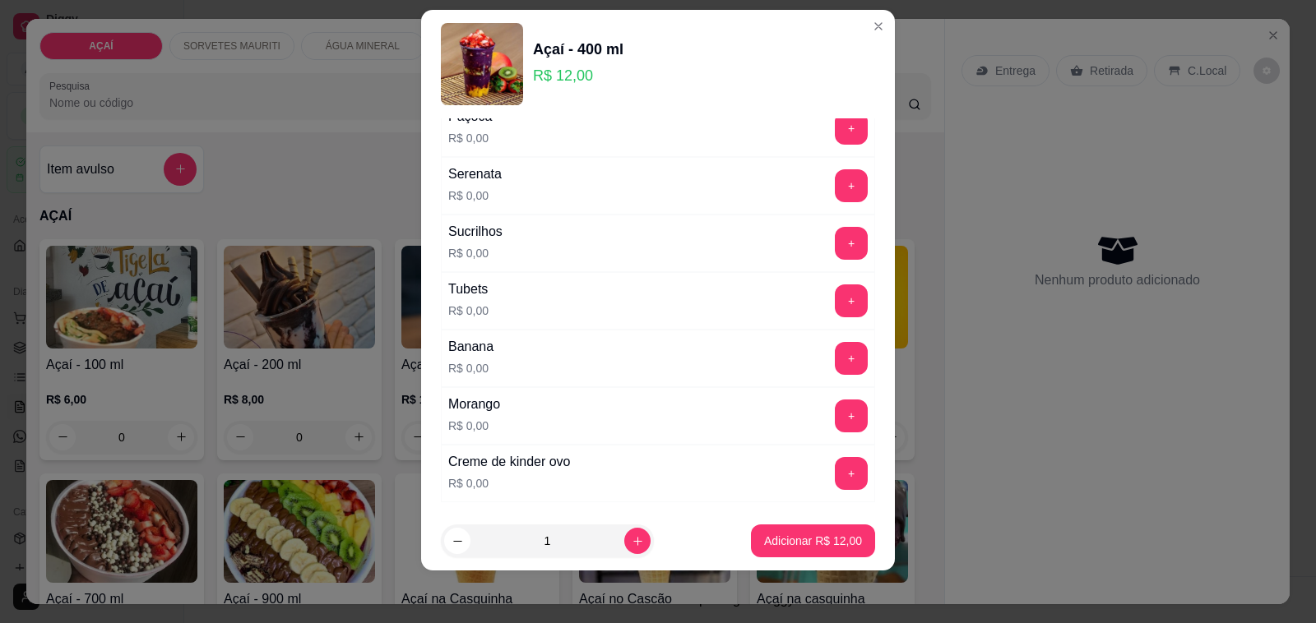
scroll to position [2108, 0]
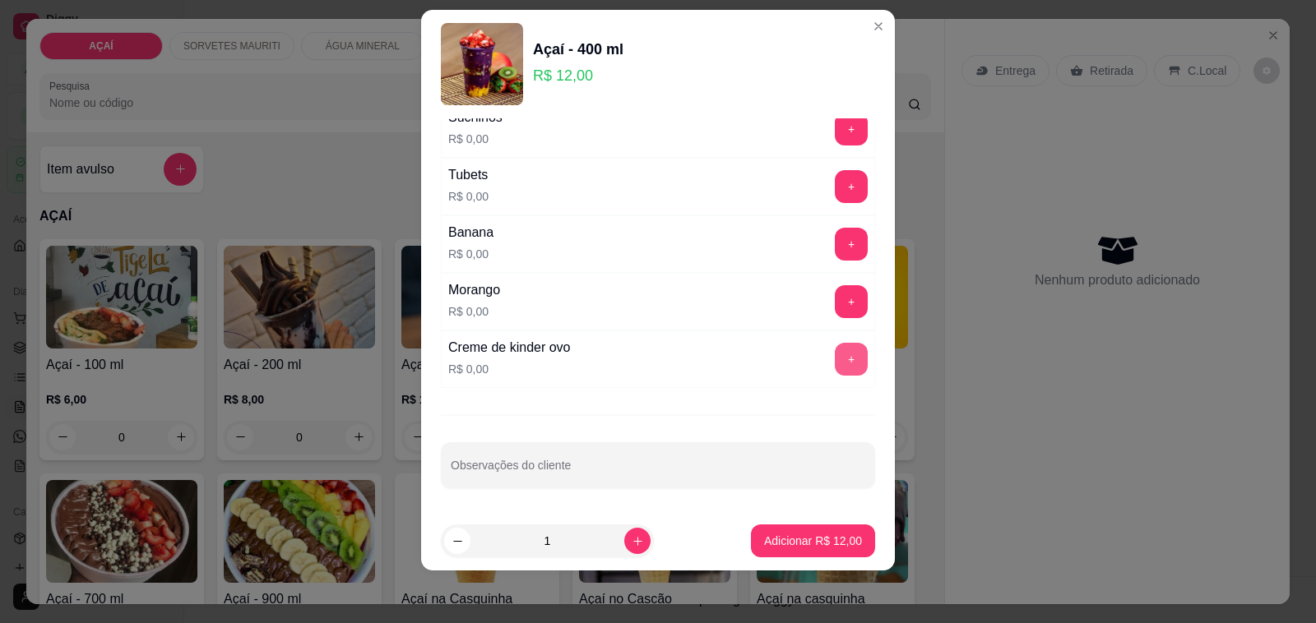
click at [835, 347] on button "+" at bounding box center [851, 359] width 33 height 33
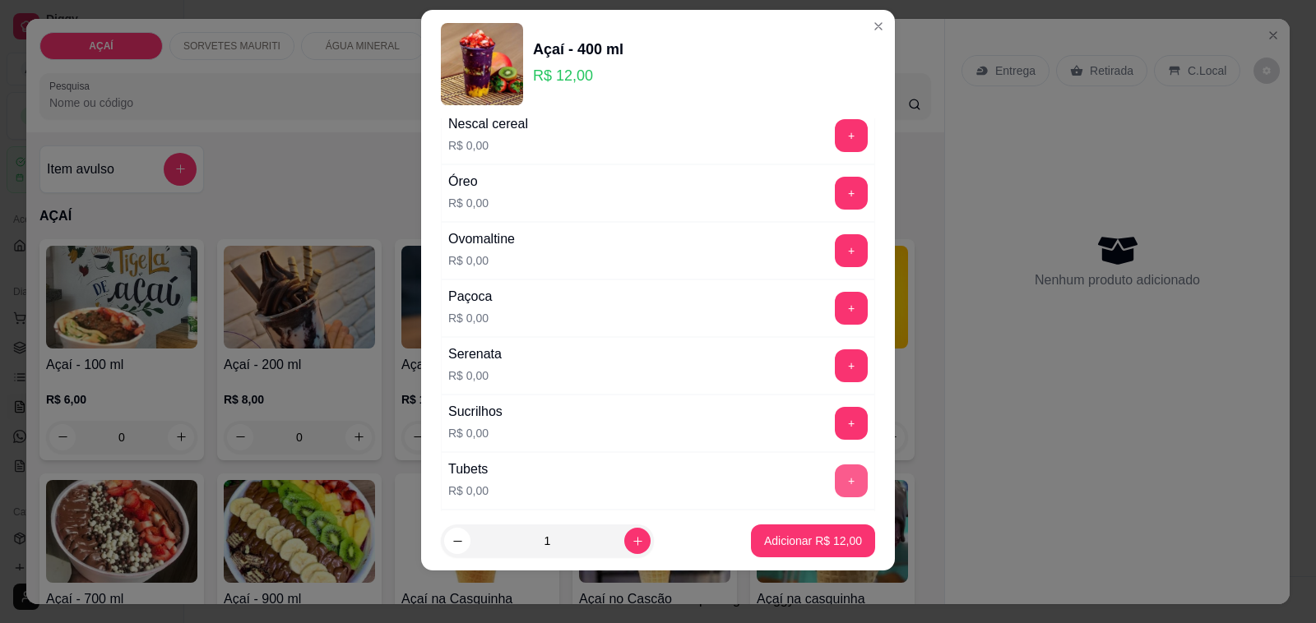
scroll to position [1697, 0]
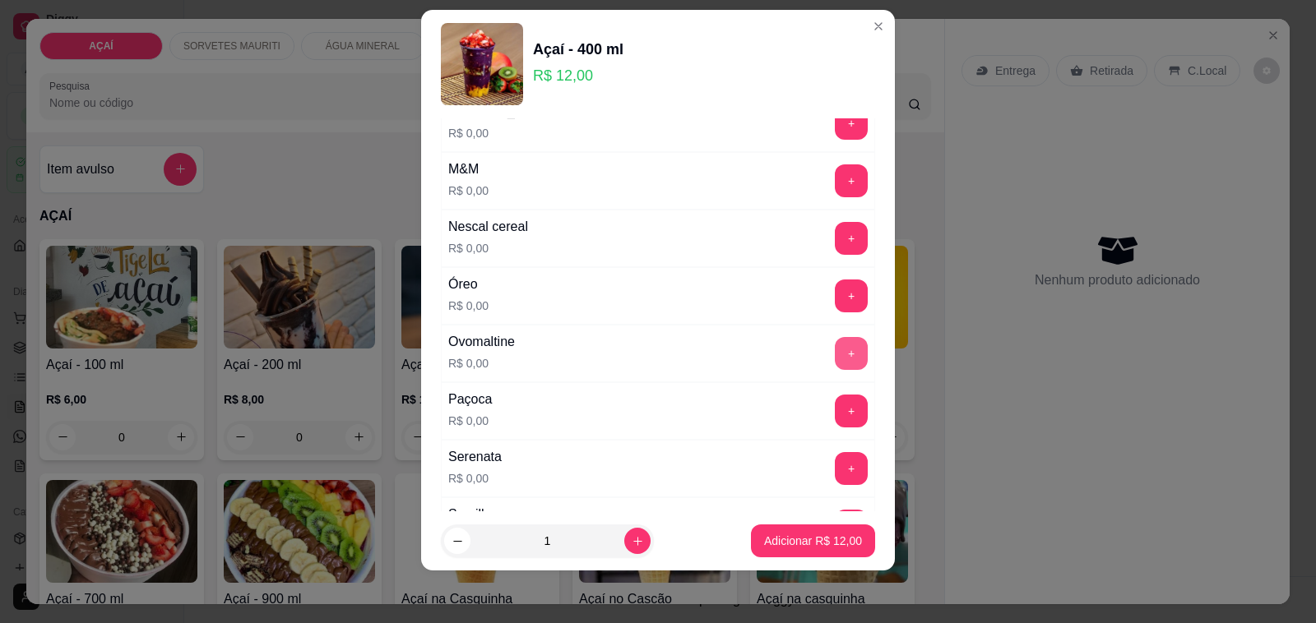
click at [835, 370] on button "+" at bounding box center [851, 353] width 33 height 33
click at [803, 549] on button "Adicionar R$ 12,00" at bounding box center [813, 541] width 124 height 33
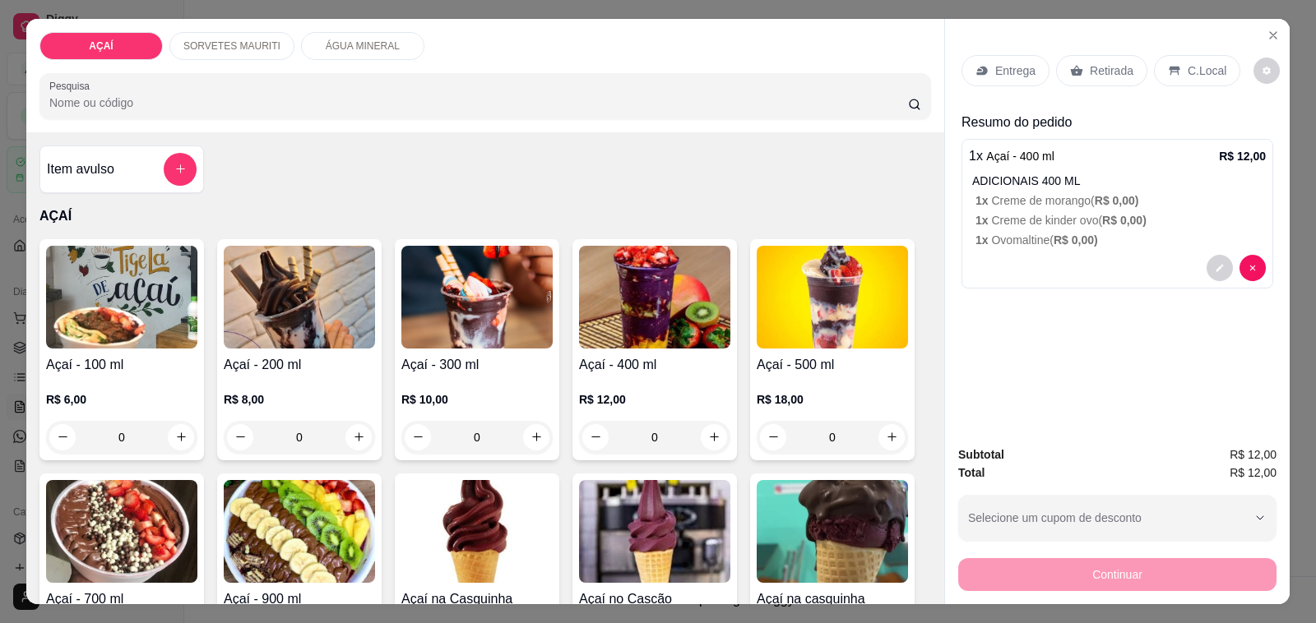
click at [1025, 64] on p "Entrega" at bounding box center [1015, 70] width 40 height 16
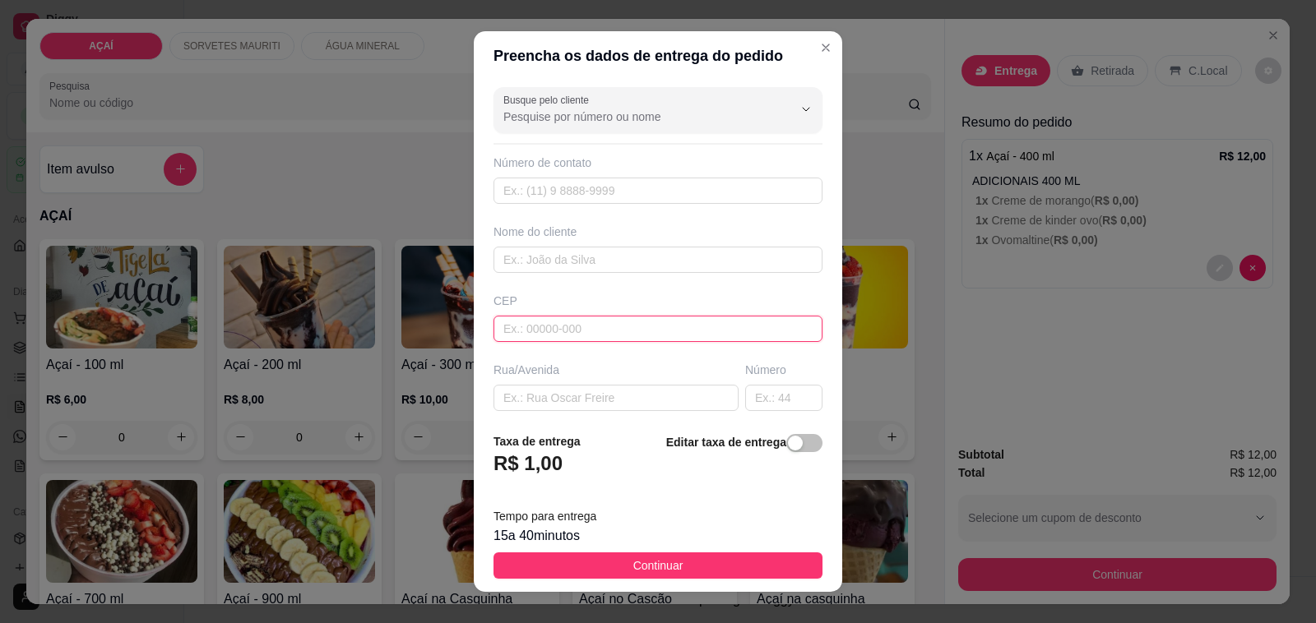
click at [678, 317] on input "text" at bounding box center [657, 329] width 329 height 26
type input "575200000000"
type input "8236-7620"
click at [643, 266] on input "text" at bounding box center [657, 260] width 329 height 26
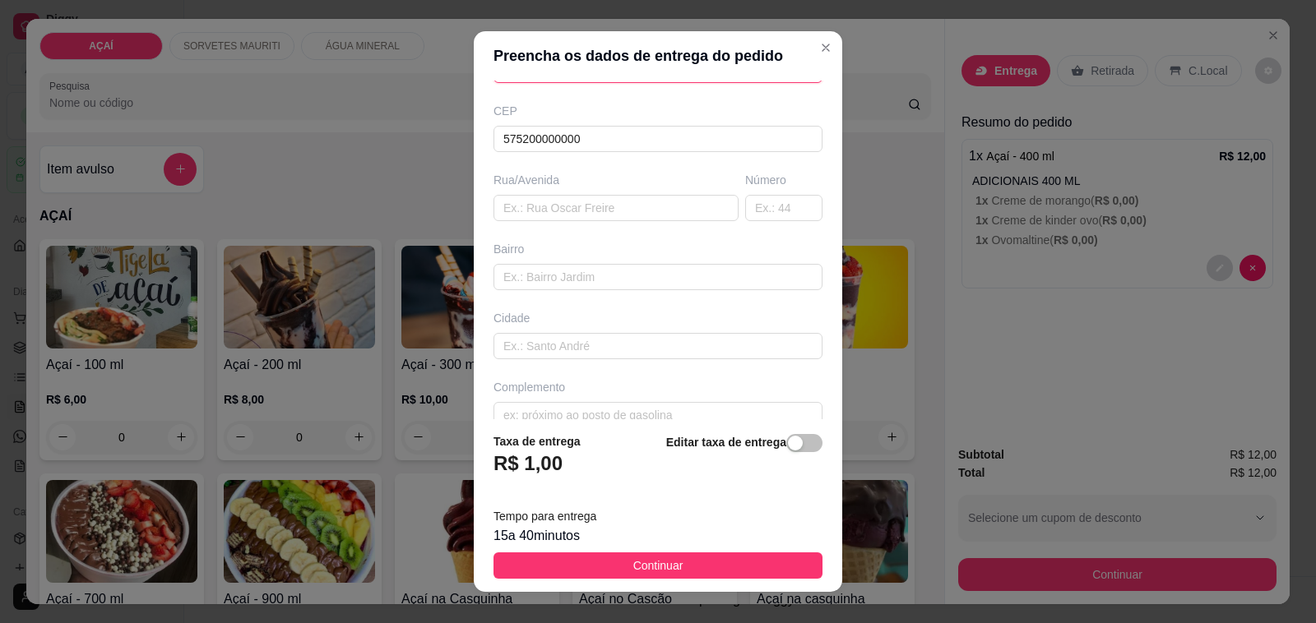
scroll to position [218, 0]
type input "Kemille"
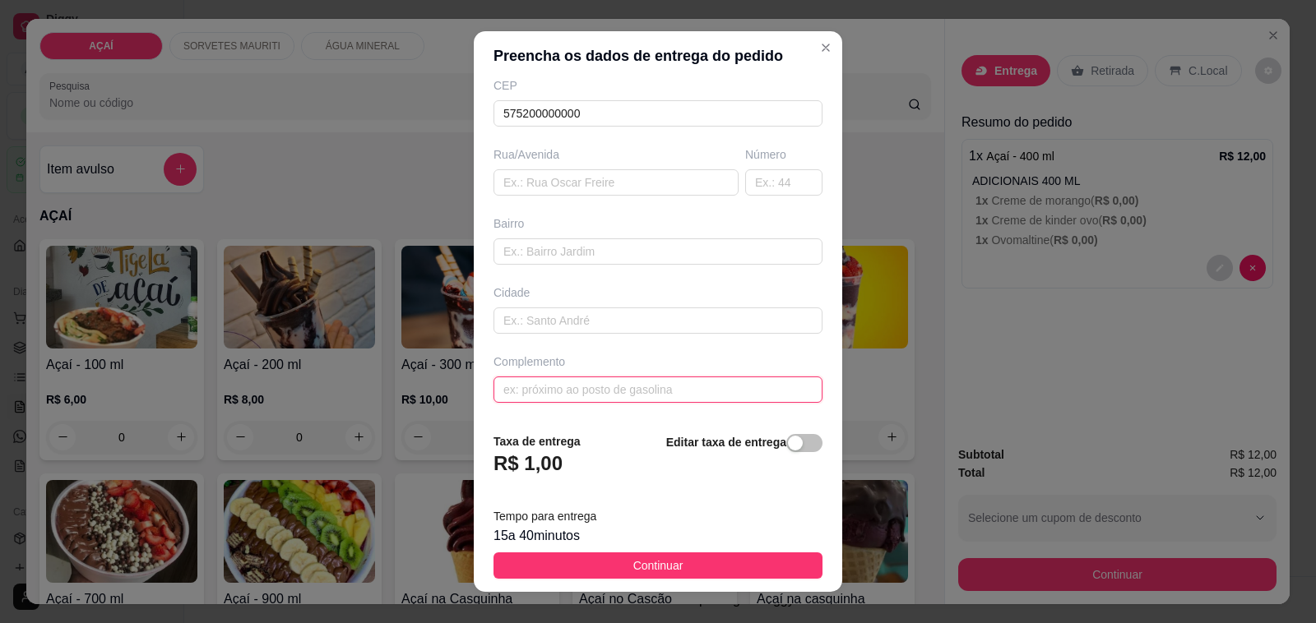
click at [638, 400] on input "text" at bounding box center [657, 390] width 329 height 26
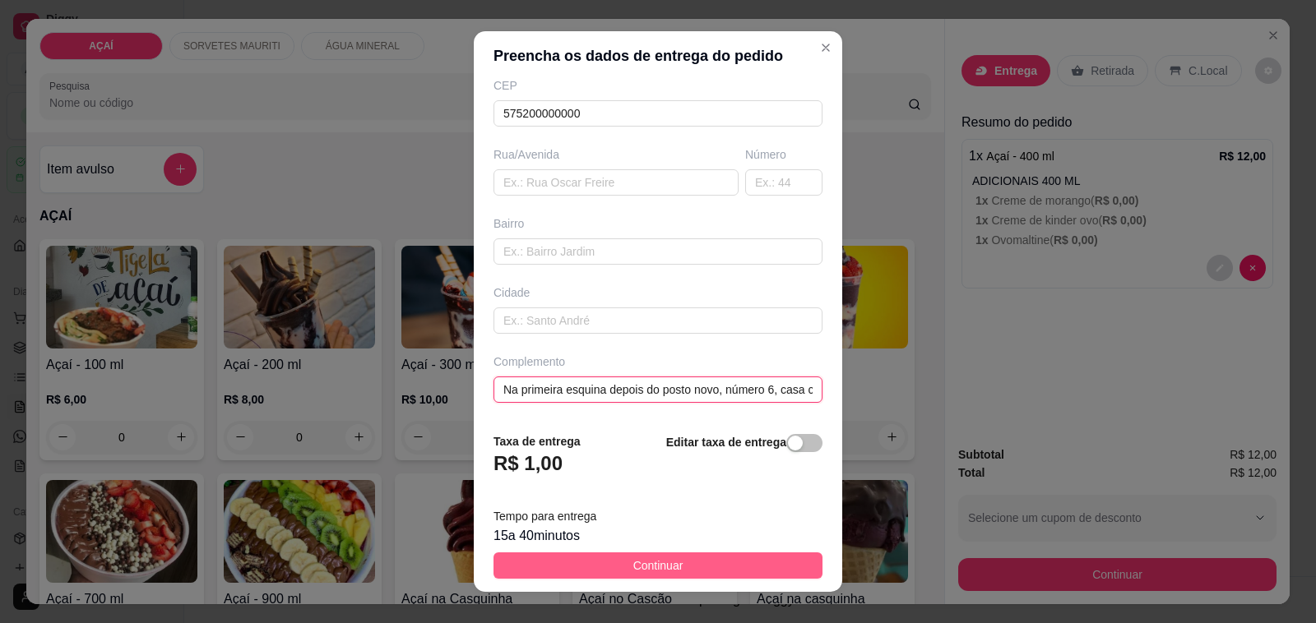
type input "Na primeira esquina depois do posto novo, número 6, casa cinza com [GEOGRAPHIC_…"
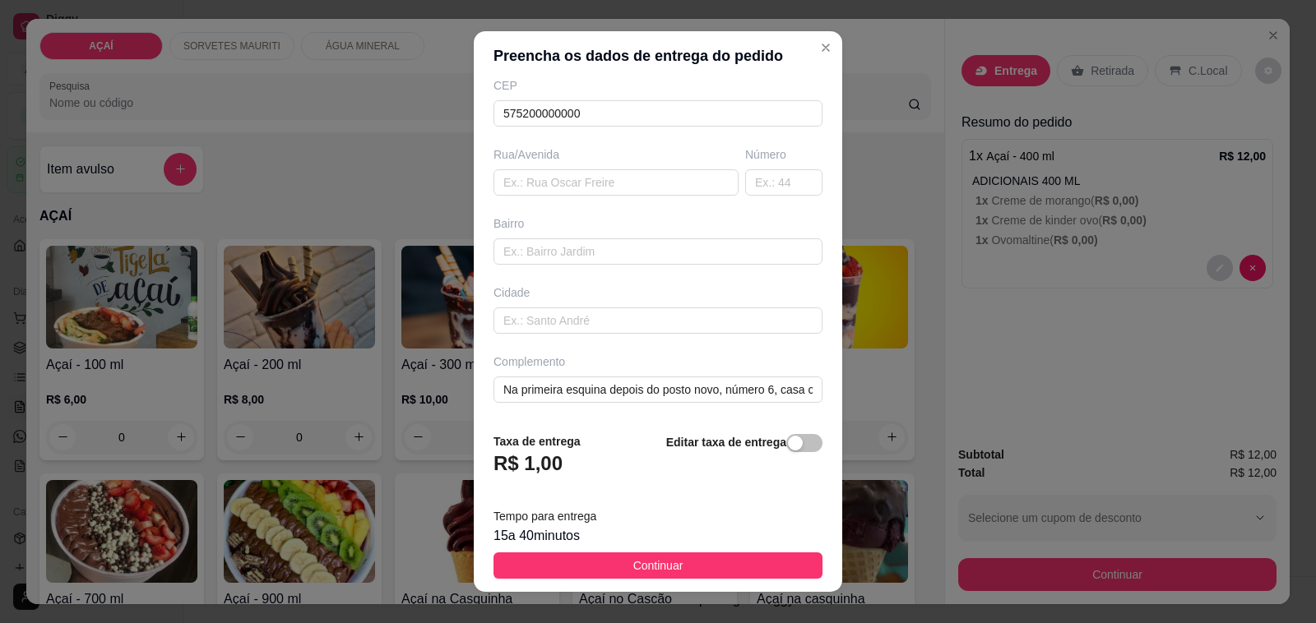
click at [710, 563] on button "Continuar" at bounding box center [657, 566] width 329 height 26
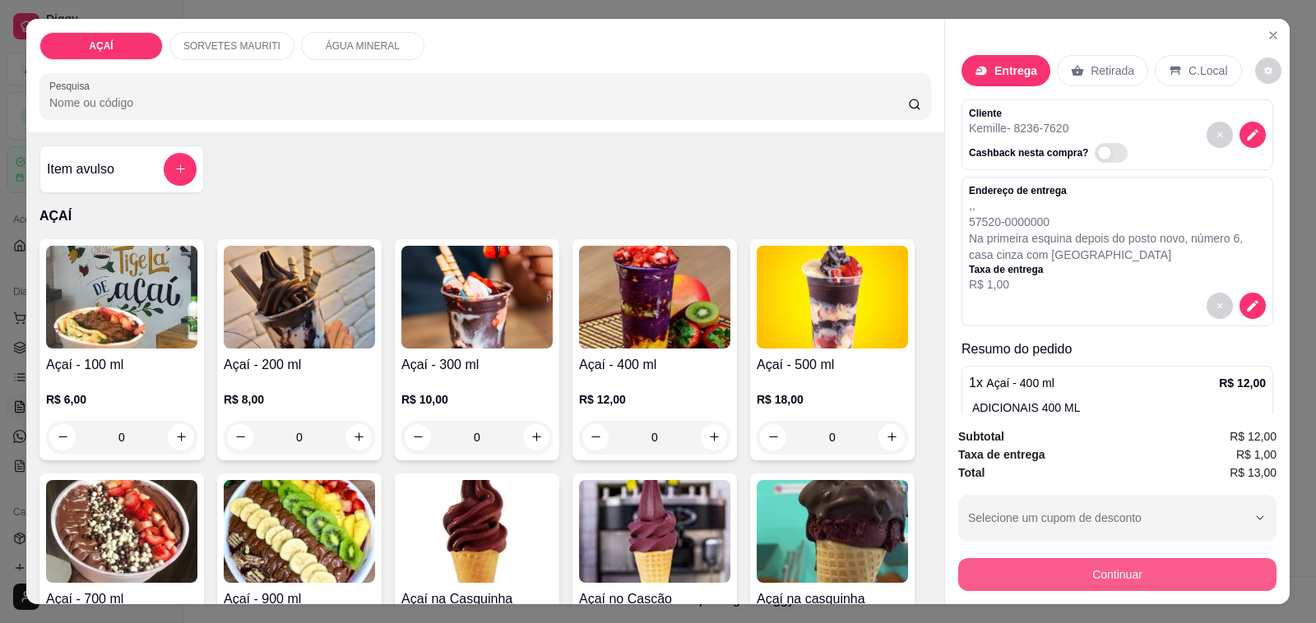
click at [1050, 563] on button "Continuar" at bounding box center [1117, 574] width 318 height 33
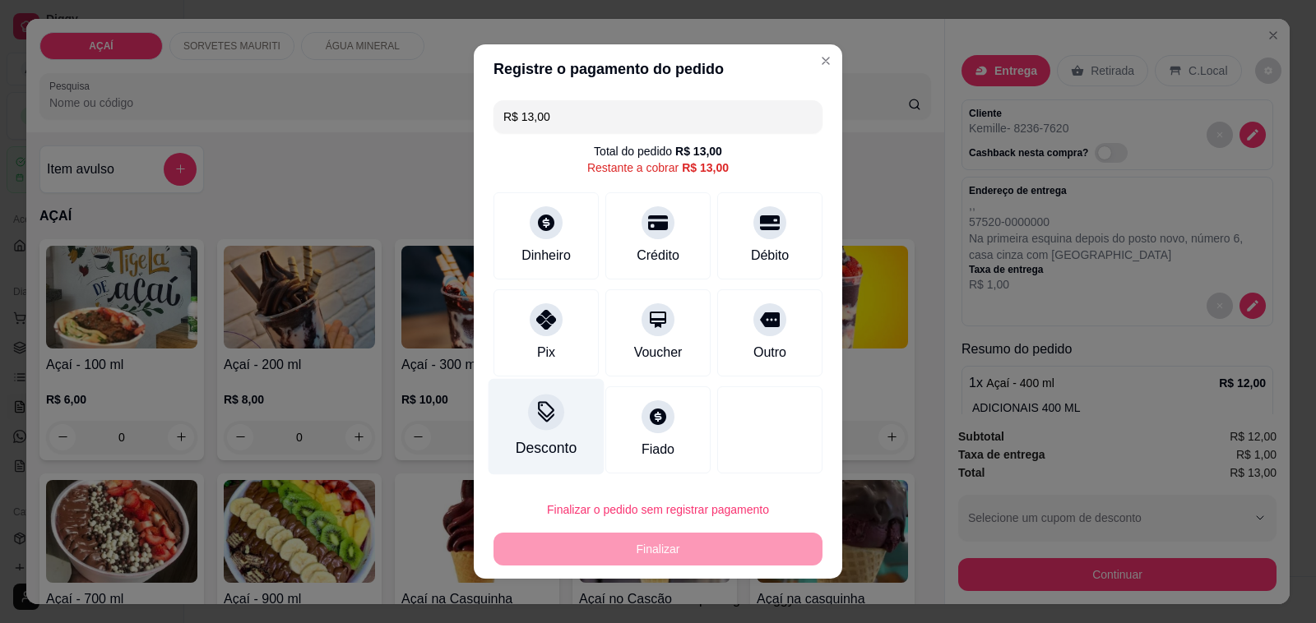
drag, startPoint x: 547, startPoint y: 351, endPoint x: 568, endPoint y: 414, distance: 66.1
click at [547, 352] on div "Pix" at bounding box center [545, 332] width 105 height 87
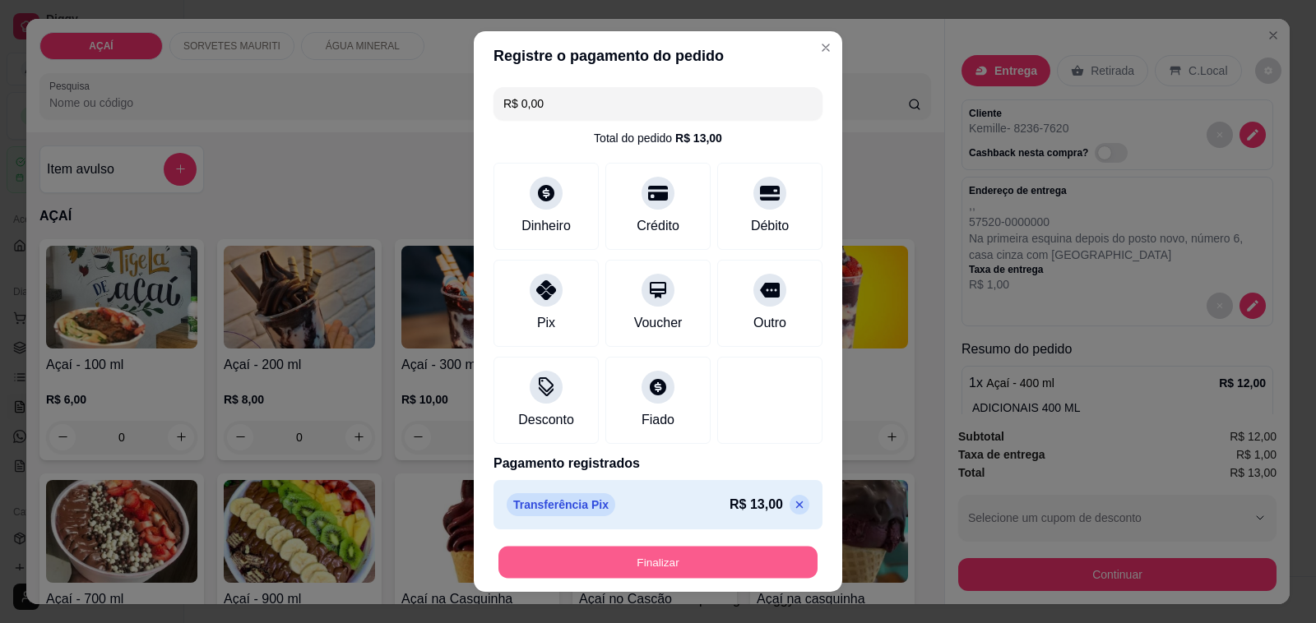
click at [660, 558] on button "Finalizar" at bounding box center [657, 563] width 319 height 32
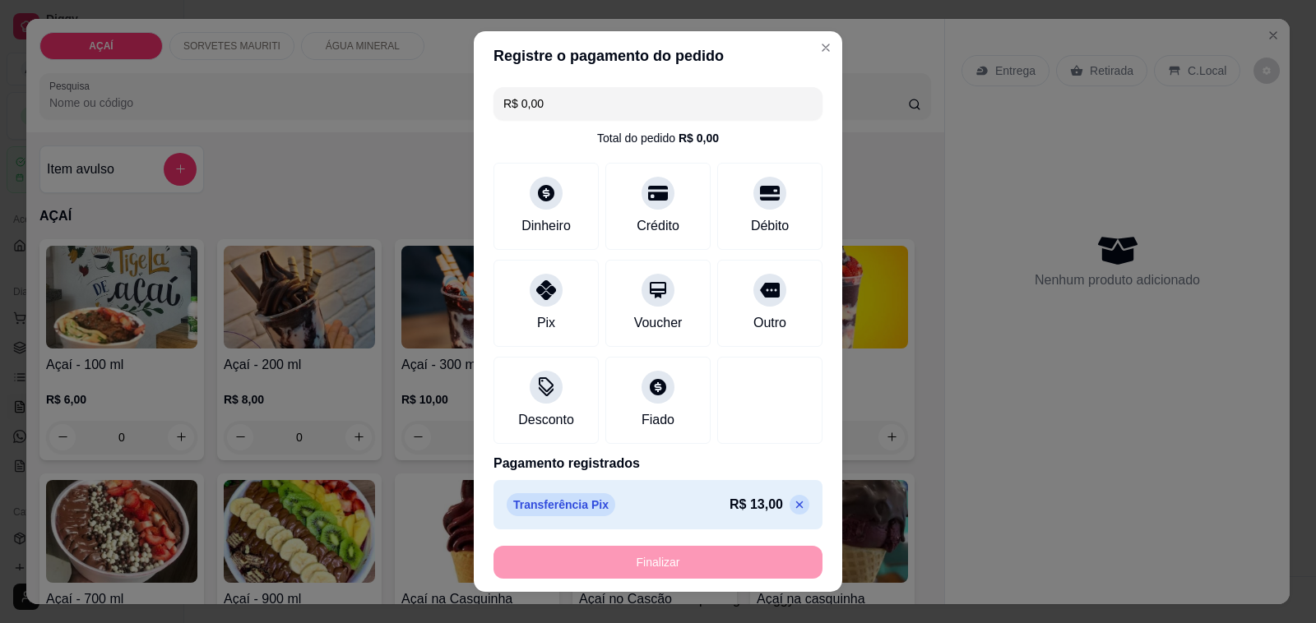
type input "-R$ 13,00"
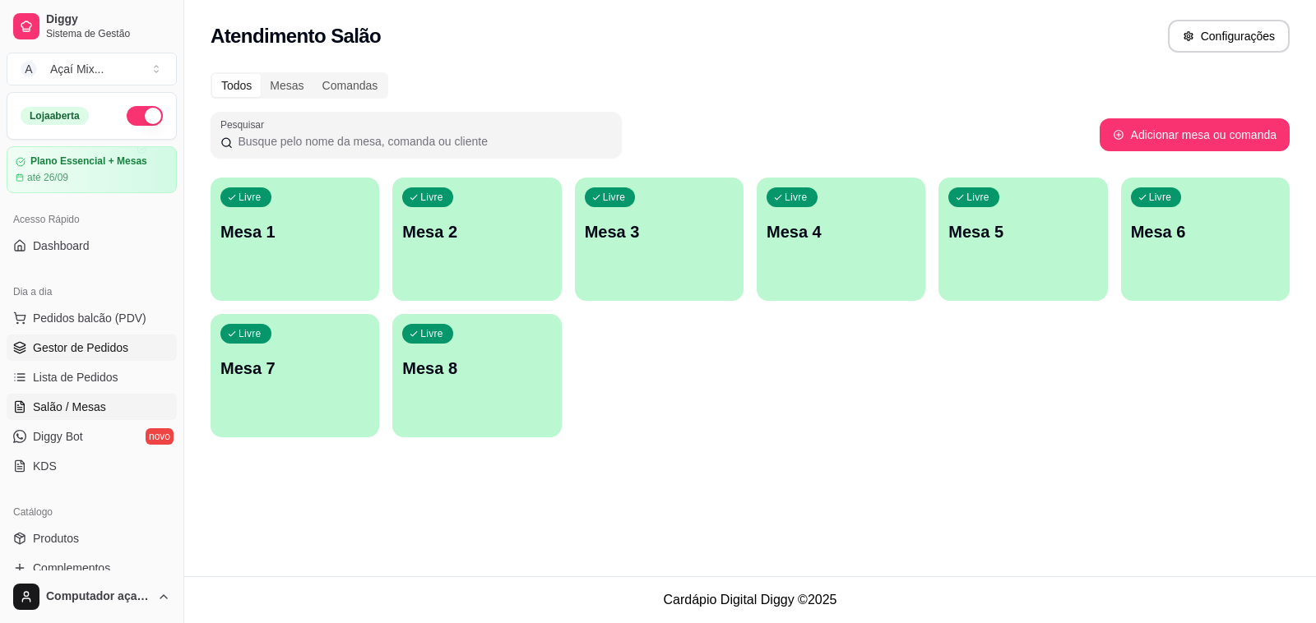
click at [101, 359] on link "Gestor de Pedidos" at bounding box center [92, 348] width 170 height 26
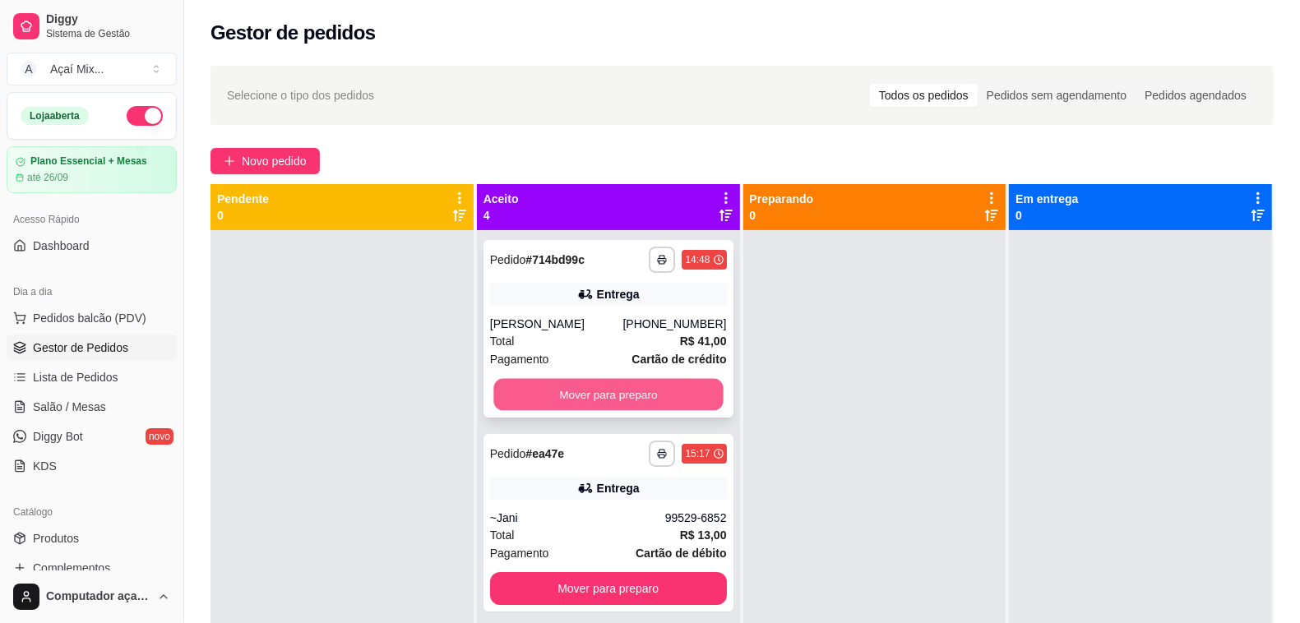
click at [660, 404] on button "Mover para preparo" at bounding box center [607, 395] width 229 height 32
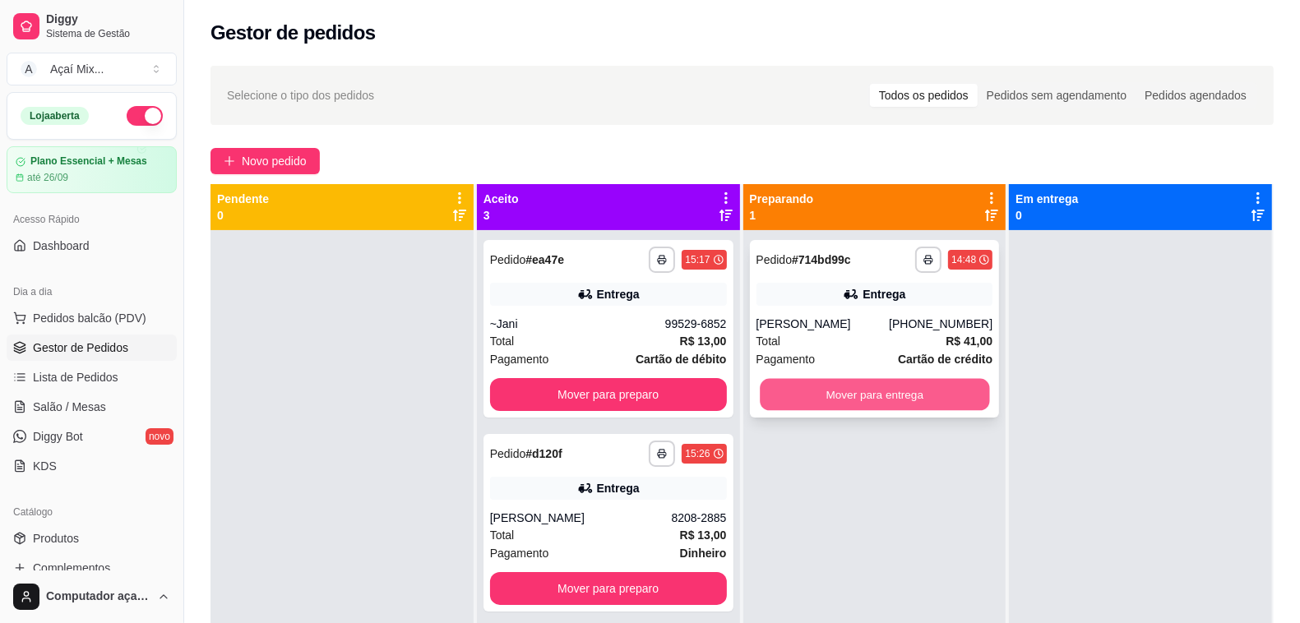
click at [862, 391] on button "Mover para entrega" at bounding box center [874, 395] width 229 height 32
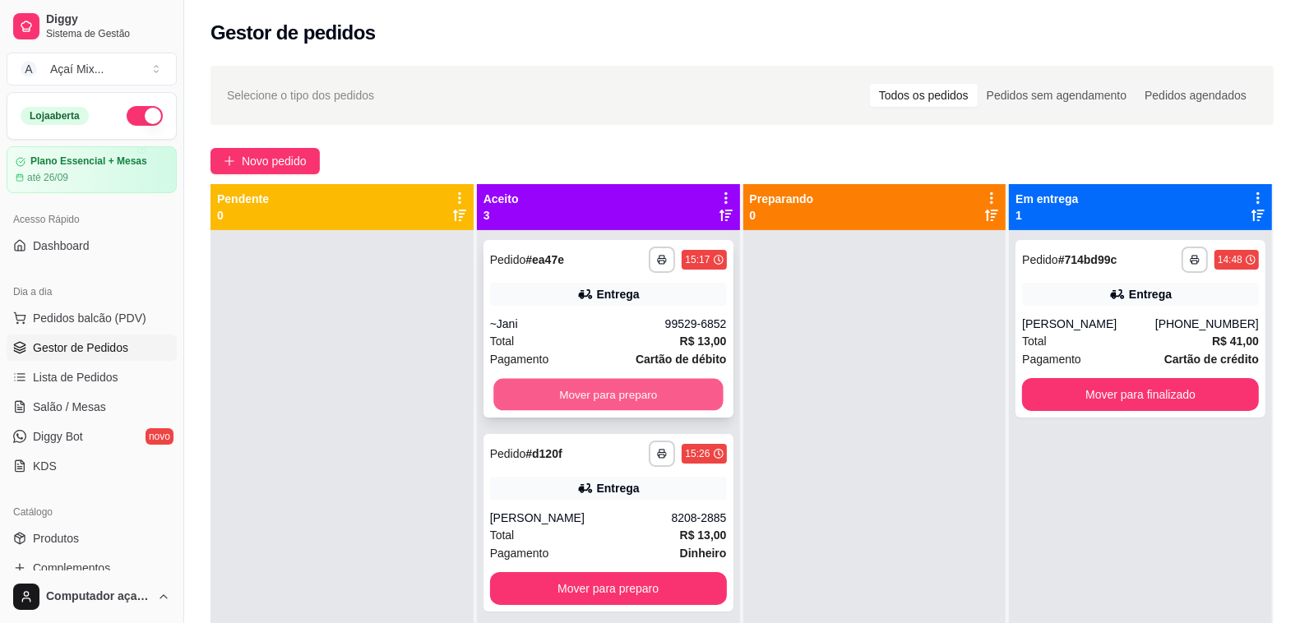
click at [654, 403] on button "Mover para preparo" at bounding box center [607, 395] width 229 height 32
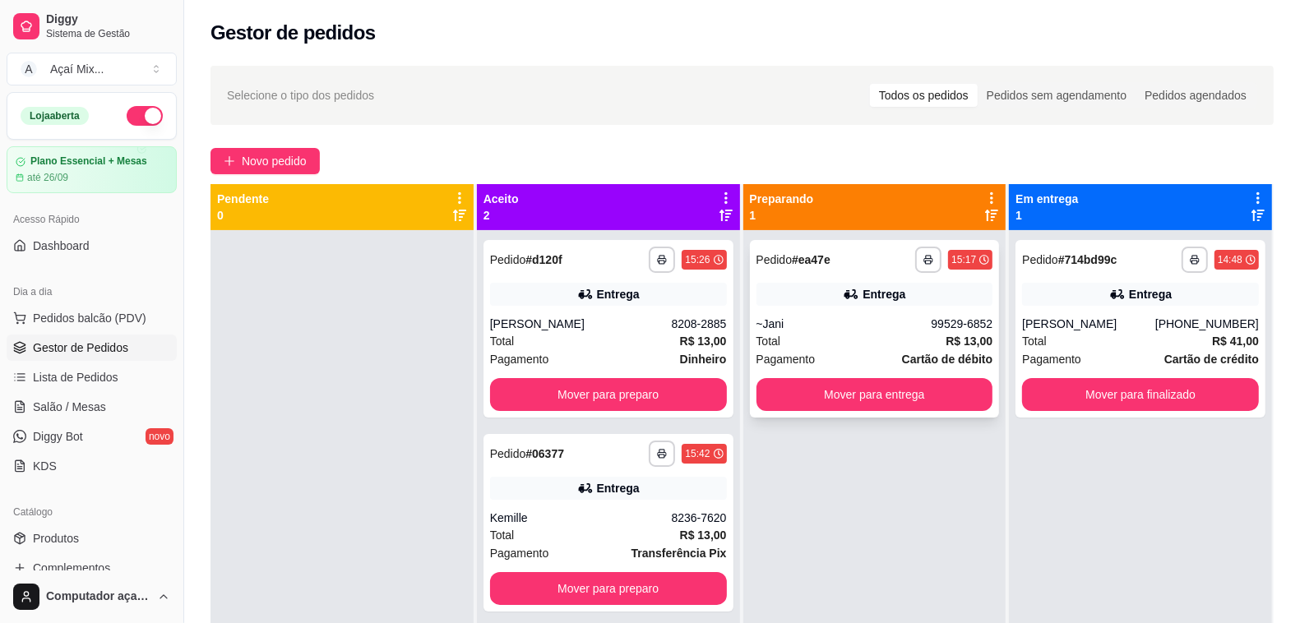
click at [792, 413] on div "**********" at bounding box center [875, 329] width 250 height 178
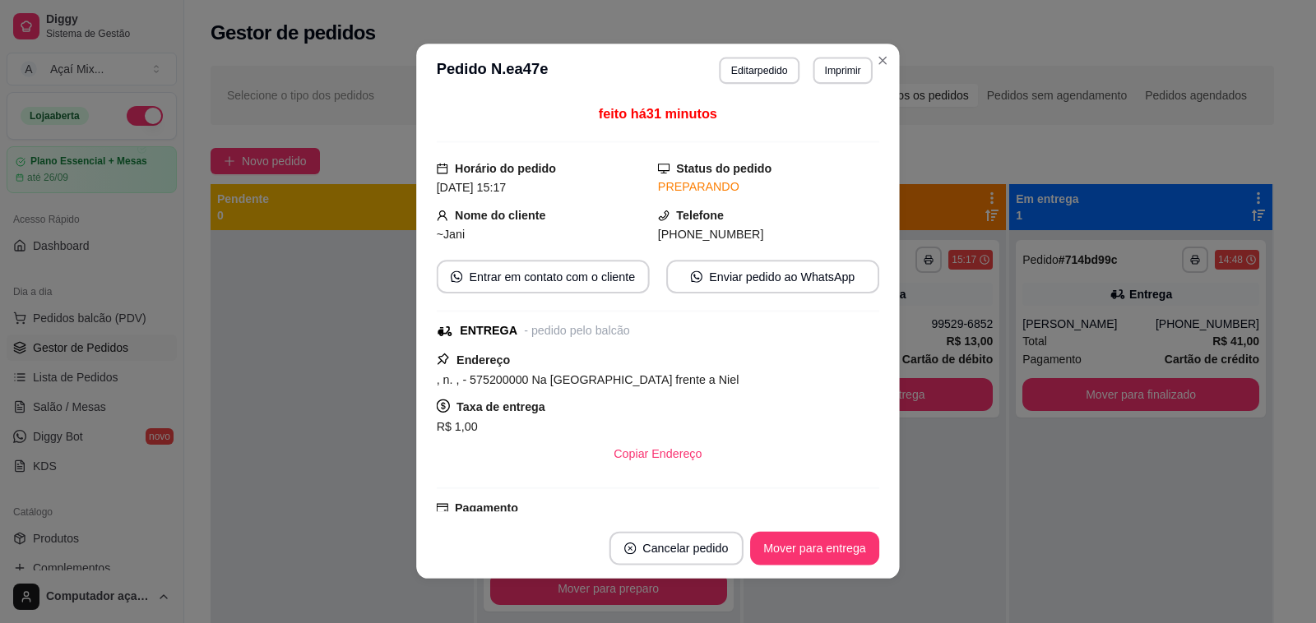
click at [786, 401] on div "Taxa de entrega R$ 1,00" at bounding box center [658, 417] width 442 height 40
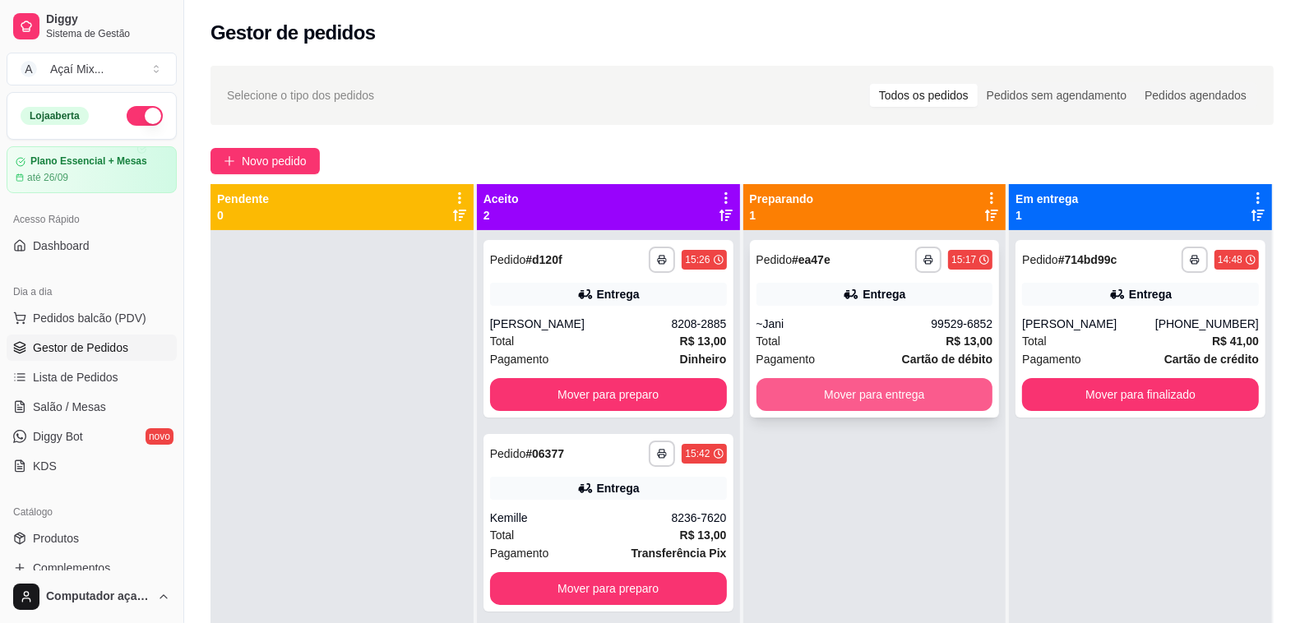
click at [924, 392] on button "Mover para entrega" at bounding box center [875, 394] width 237 height 33
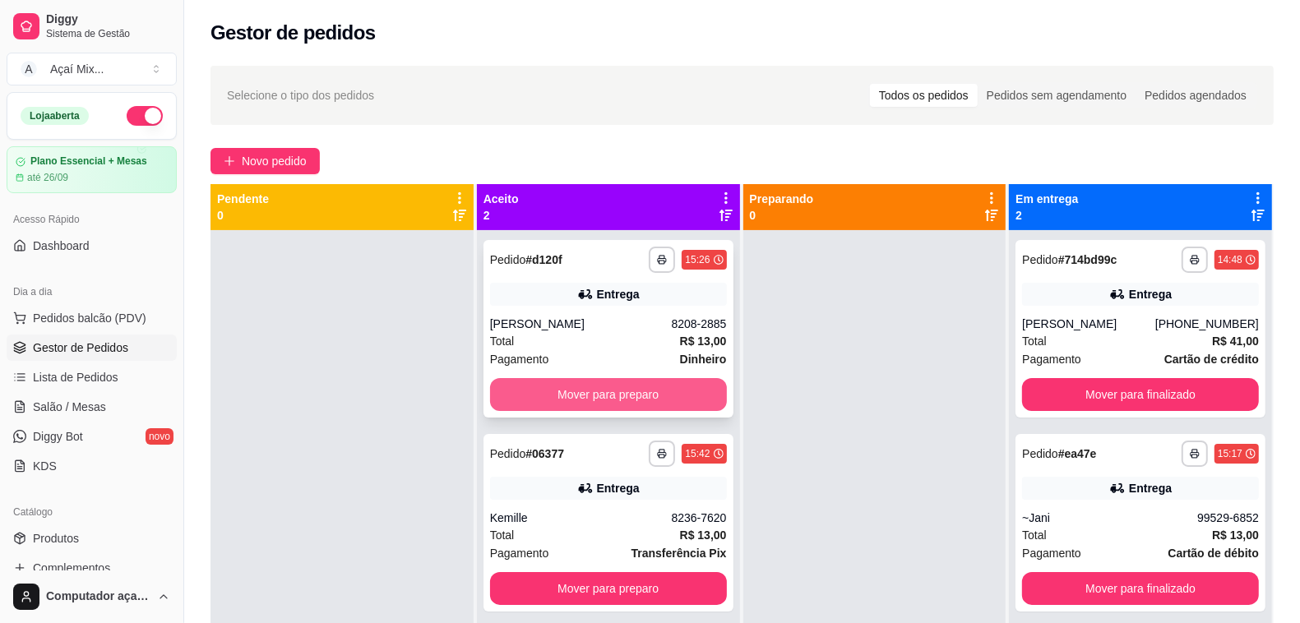
click at [687, 410] on button "Mover para preparo" at bounding box center [608, 394] width 237 height 33
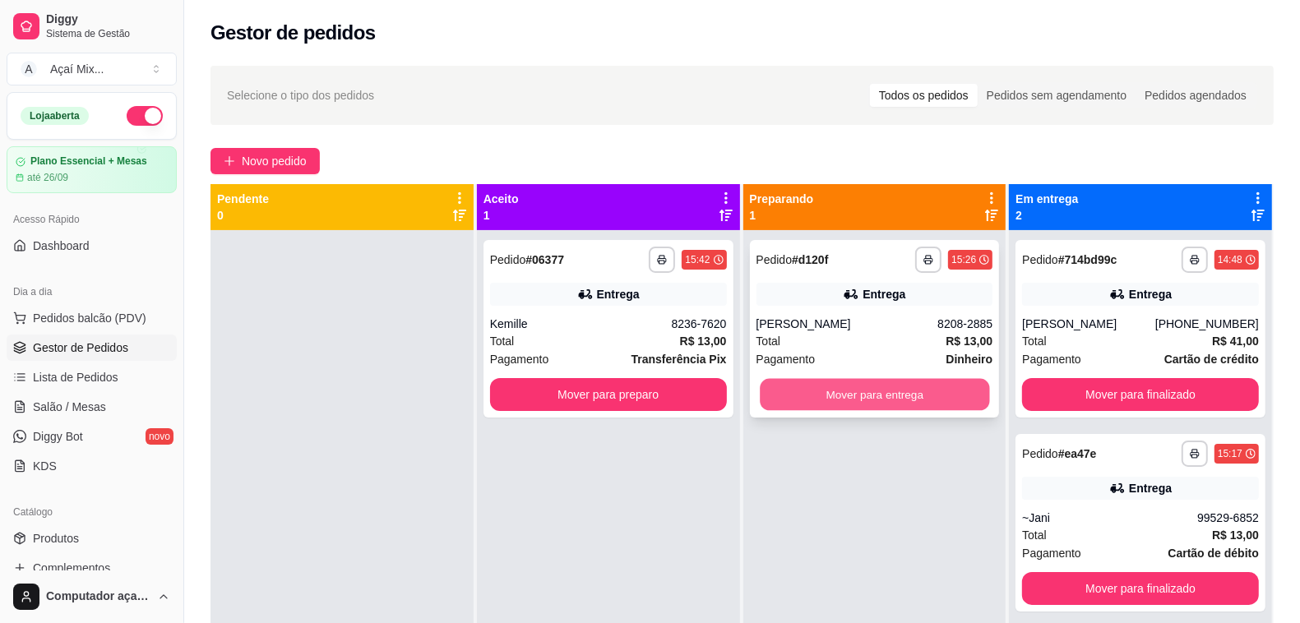
click at [828, 384] on button "Mover para entrega" at bounding box center [874, 395] width 229 height 32
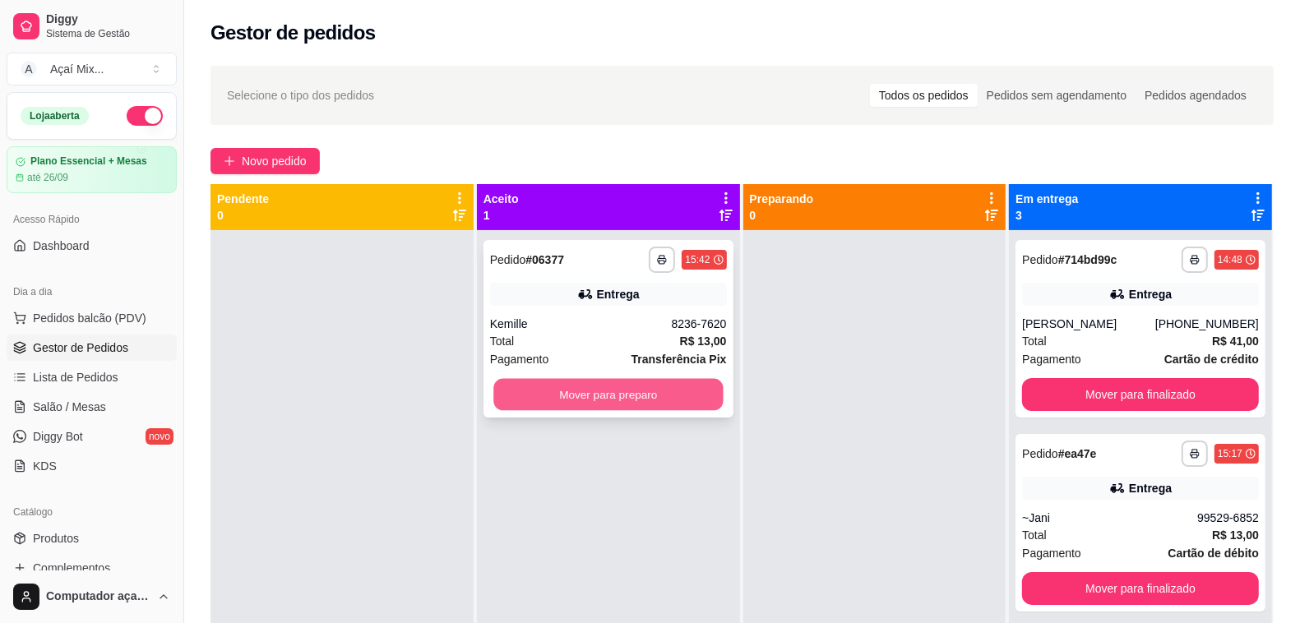
click at [668, 392] on button "Mover para preparo" at bounding box center [607, 395] width 229 height 32
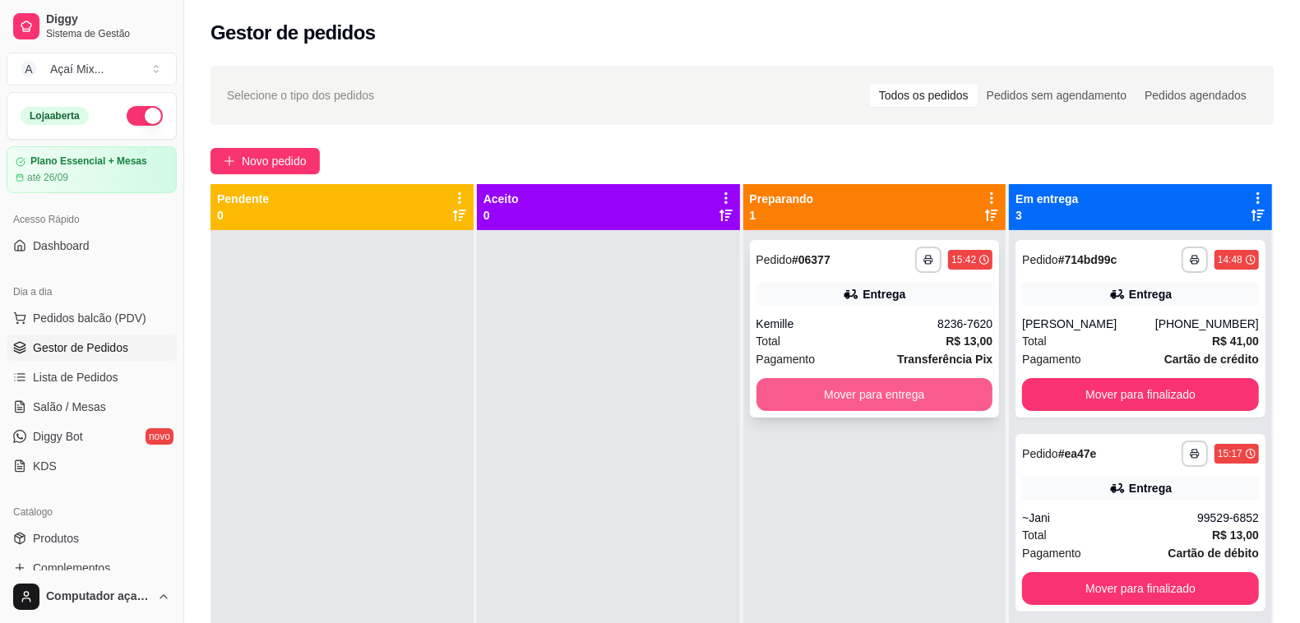
click at [884, 401] on button "Mover para entrega" at bounding box center [875, 394] width 237 height 33
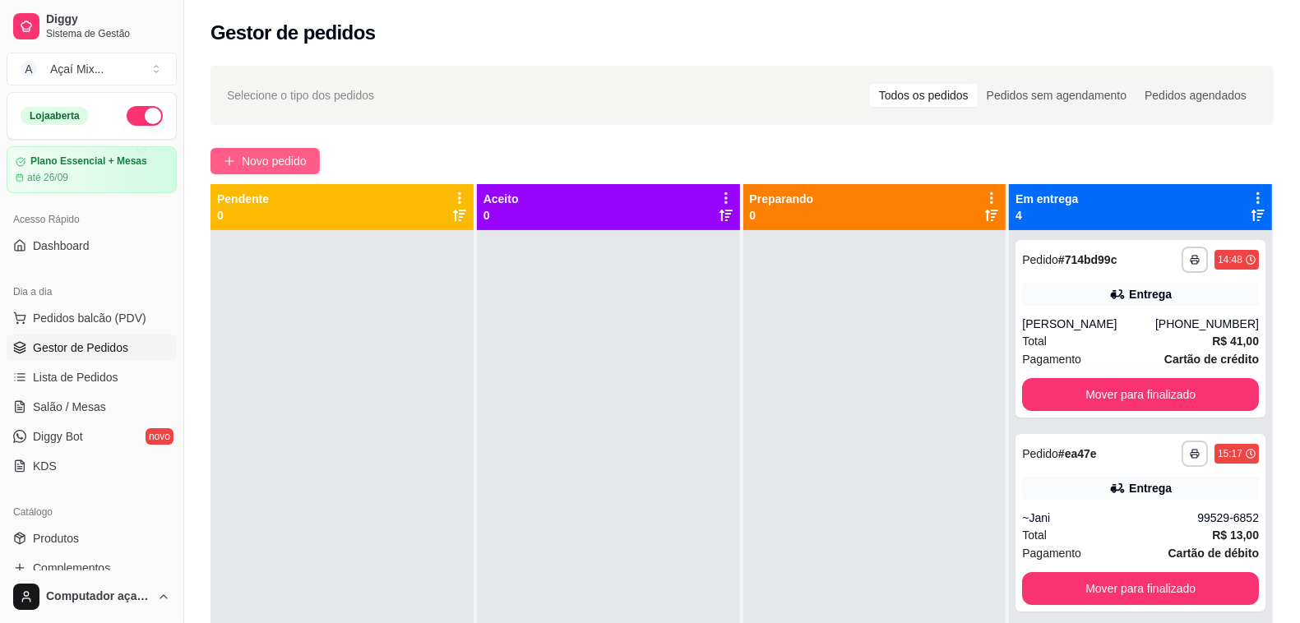
click at [305, 160] on span "Novo pedido" at bounding box center [274, 161] width 65 height 18
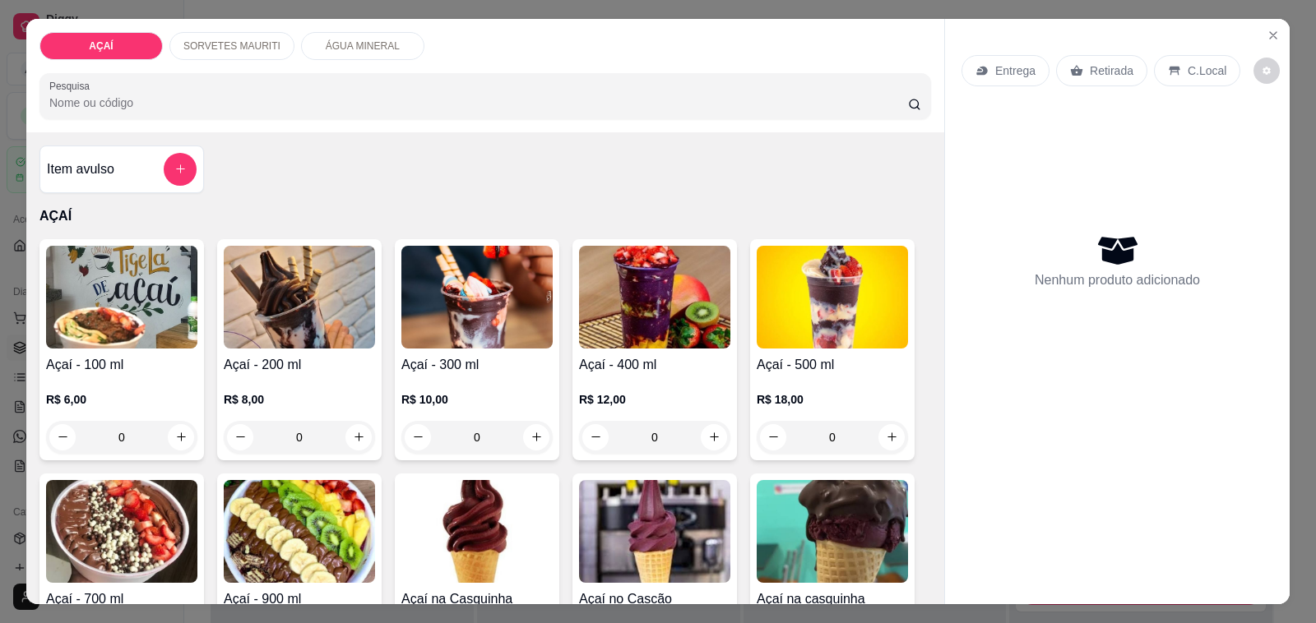
click at [516, 391] on p "R$ 10,00" at bounding box center [476, 399] width 151 height 16
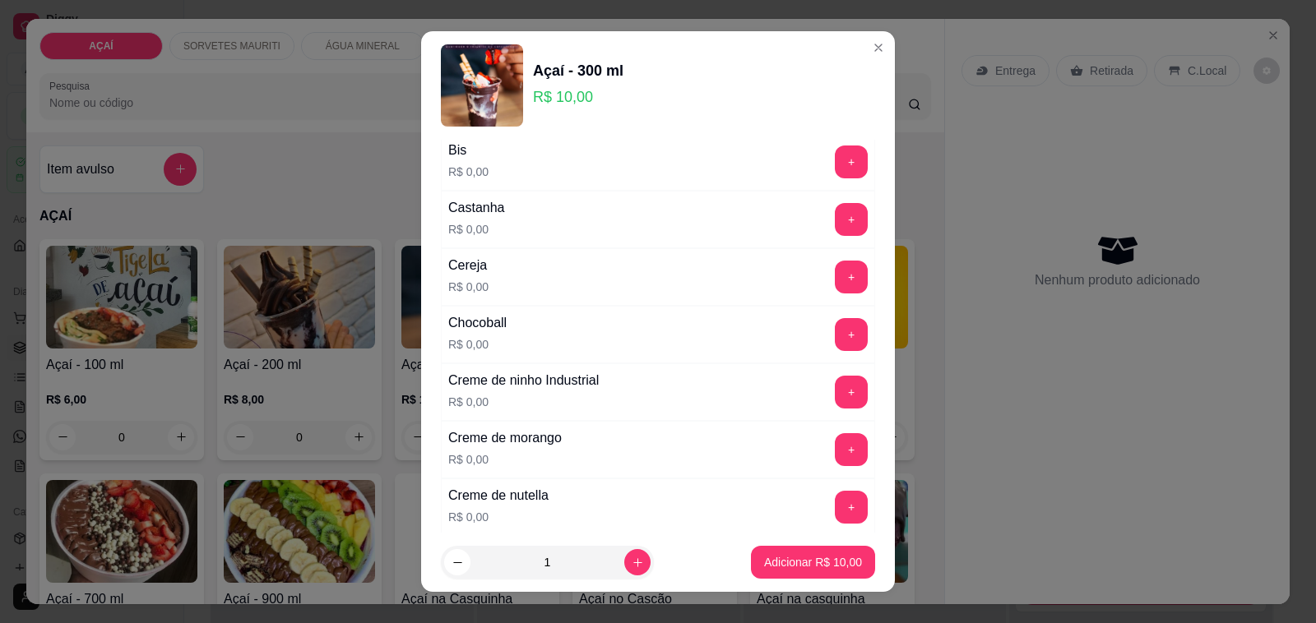
scroll to position [206, 0]
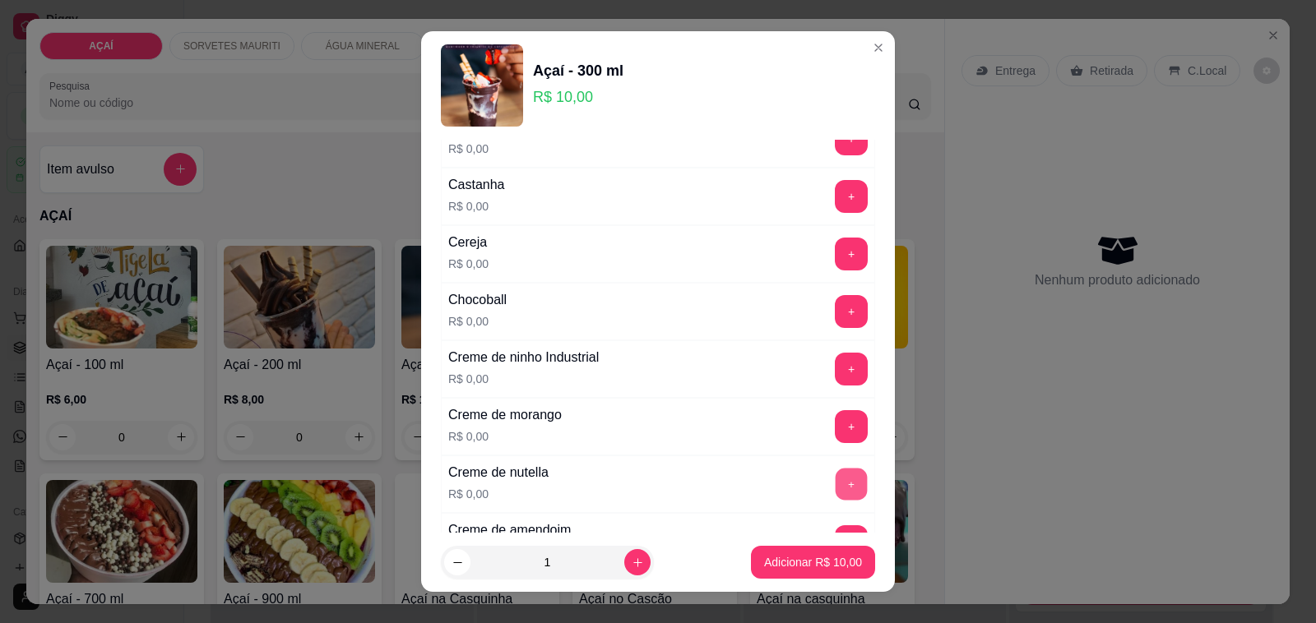
click at [836, 488] on button "+" at bounding box center [852, 485] width 32 height 32
click at [835, 204] on button "+" at bounding box center [851, 196] width 33 height 33
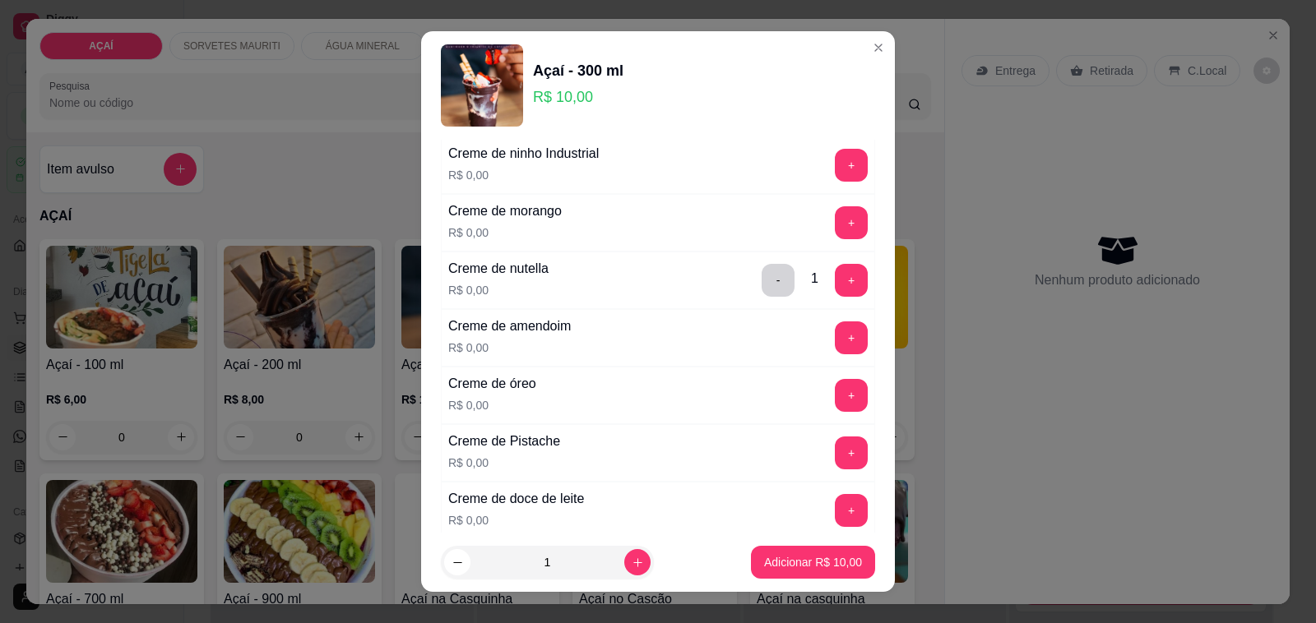
scroll to position [411, 0]
click at [836, 404] on button "+" at bounding box center [852, 394] width 32 height 32
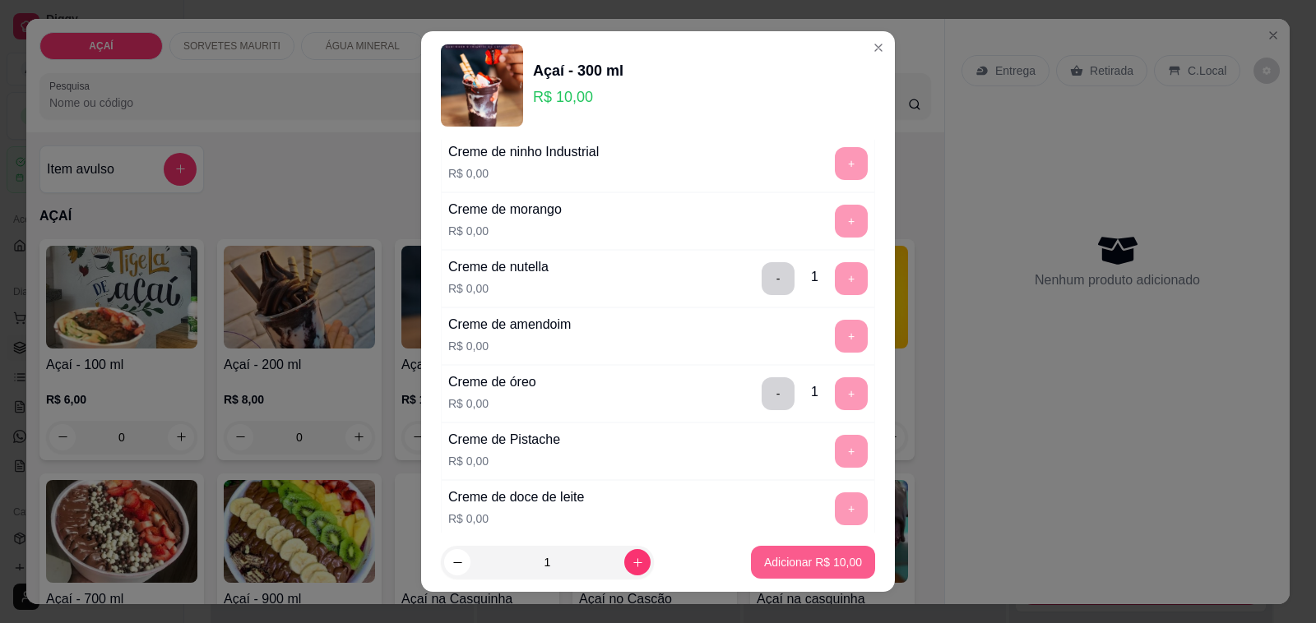
click at [815, 558] on p "Adicionar R$ 10,00" at bounding box center [813, 562] width 98 height 16
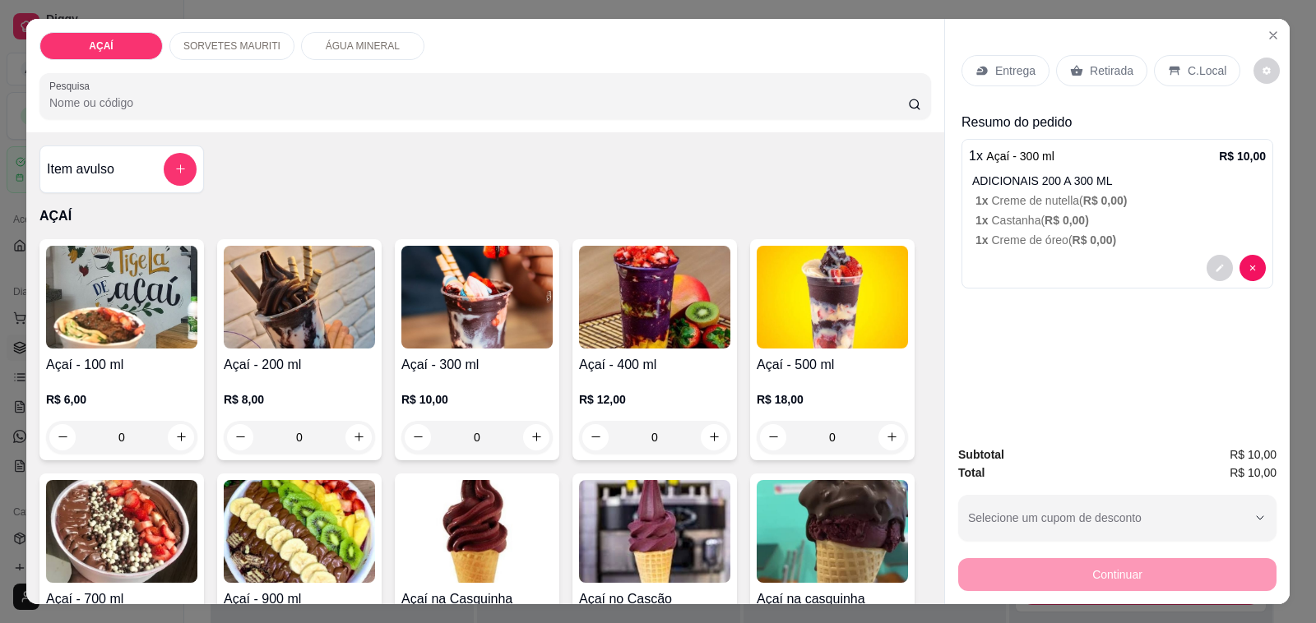
click at [976, 64] on icon at bounding box center [981, 70] width 13 height 13
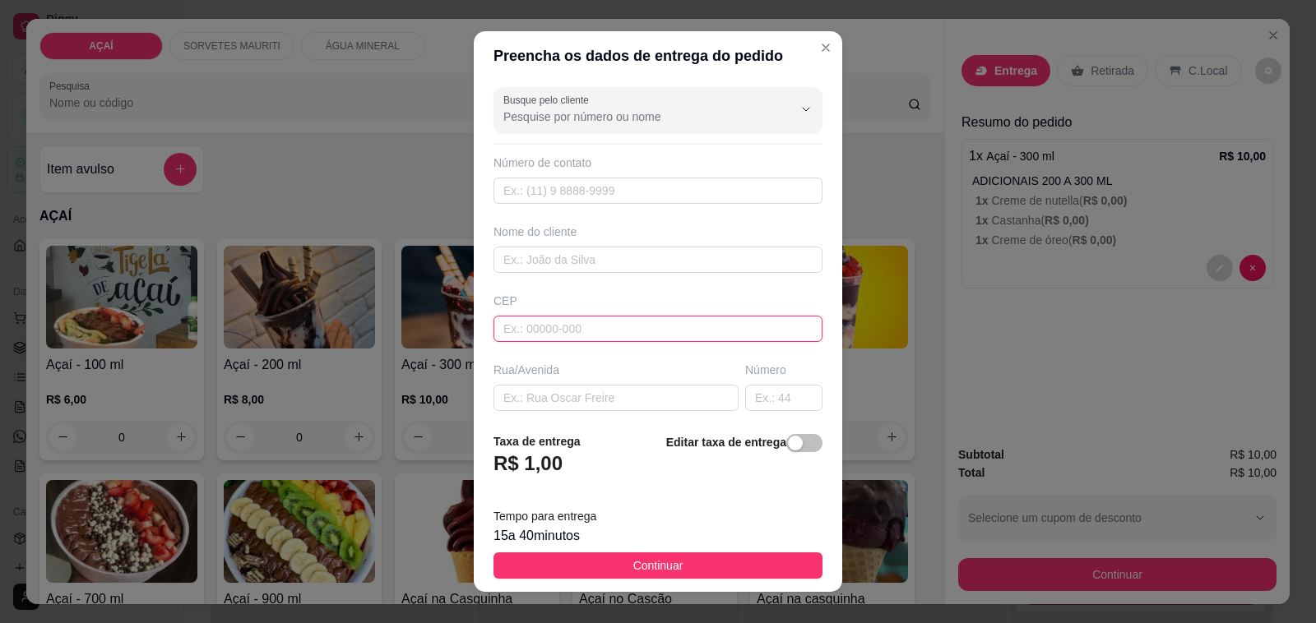
click at [681, 325] on input "text" at bounding box center [657, 329] width 329 height 26
type input "57520000"
type input "Maravilha"
type input "5752000000"
type input "8161-8260"
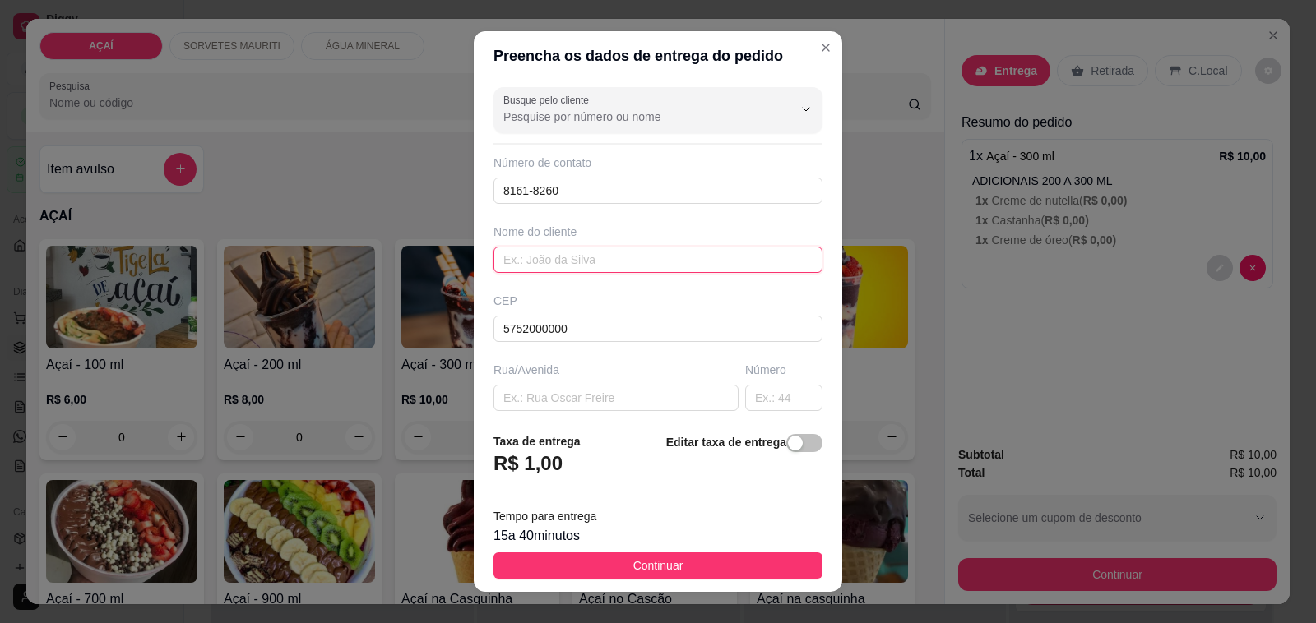
click at [658, 259] on input "text" at bounding box center [657, 260] width 329 height 26
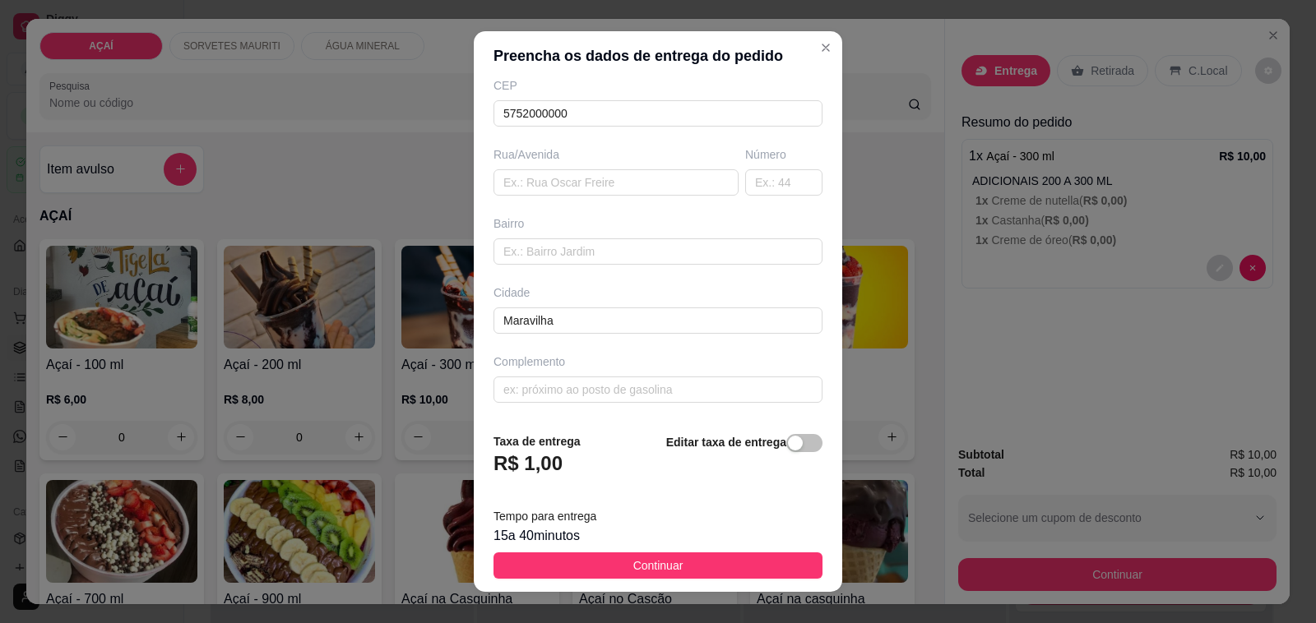
type input "~[PERSON_NAME]"
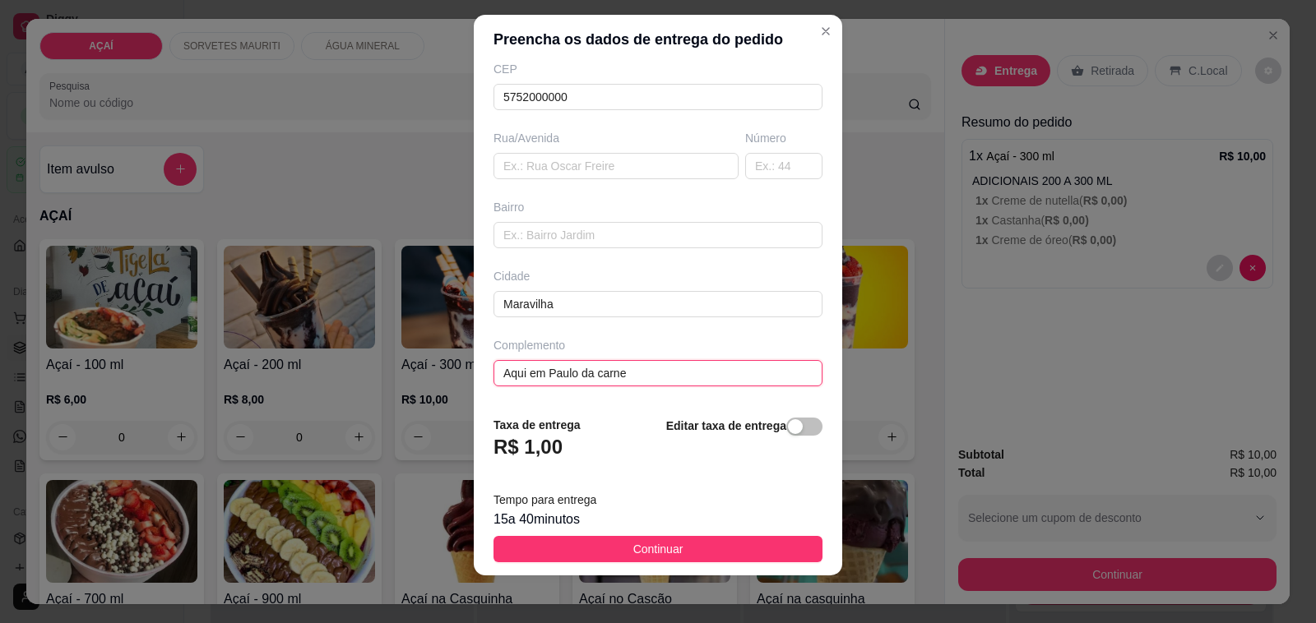
scroll to position [21, 0]
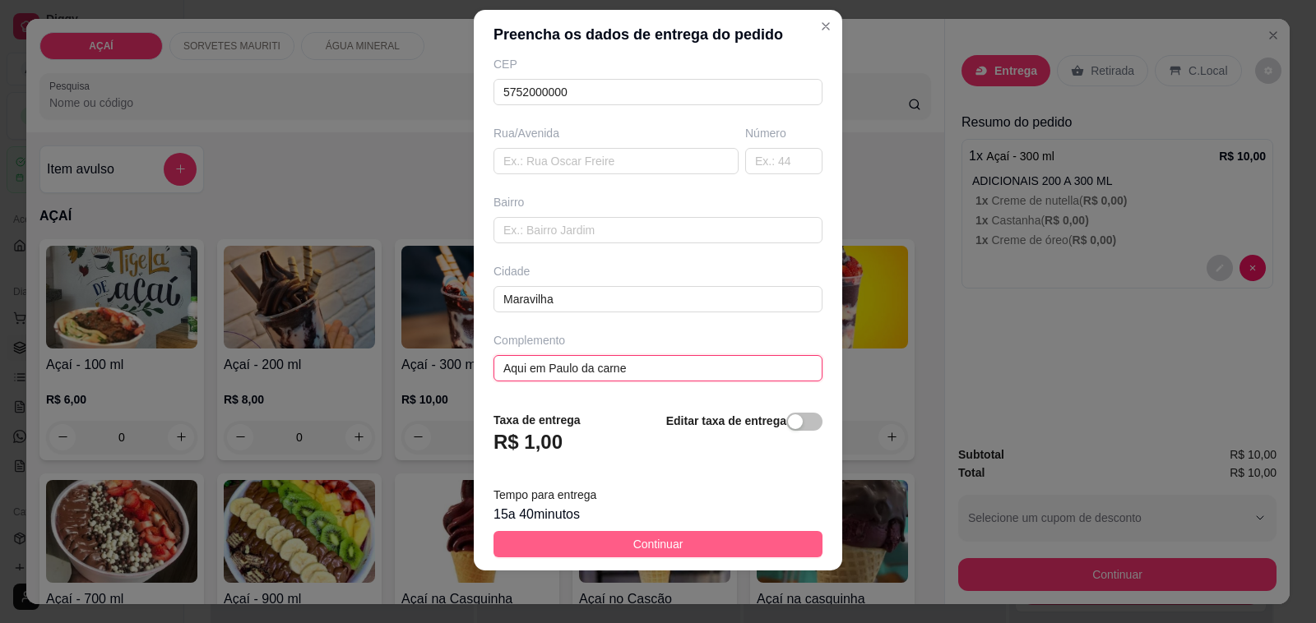
type input "Aqui em Paulo da carne"
click at [762, 553] on button "Continuar" at bounding box center [657, 544] width 329 height 26
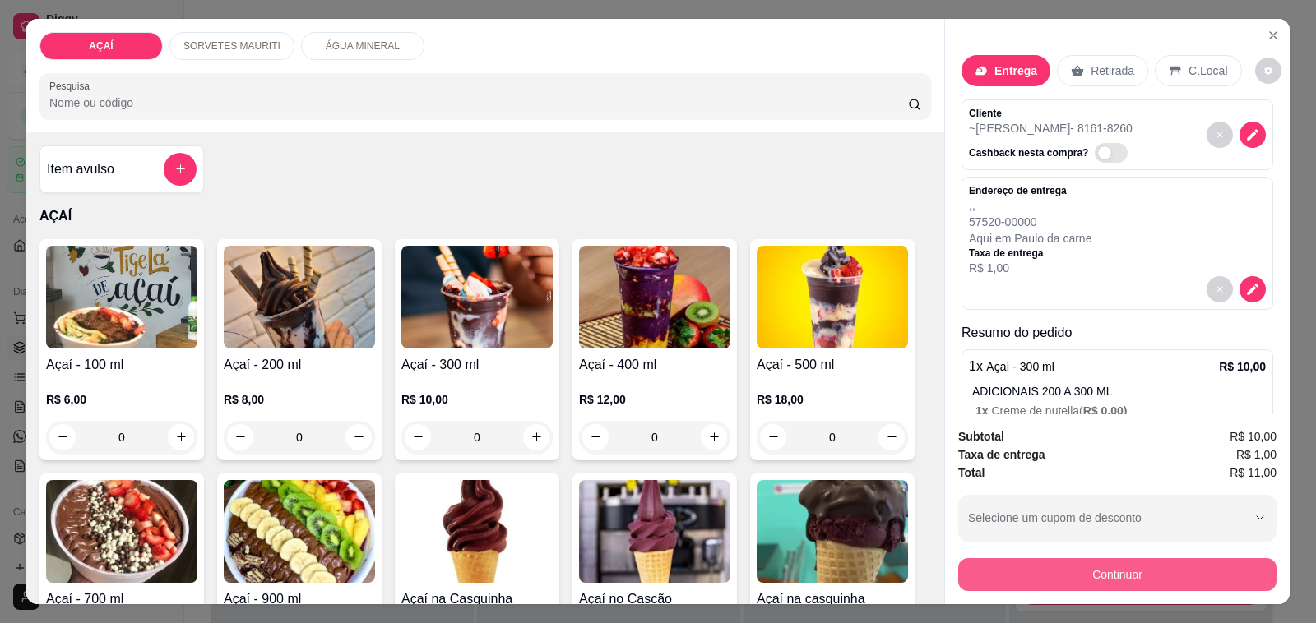
click at [993, 565] on button "Continuar" at bounding box center [1117, 574] width 318 height 33
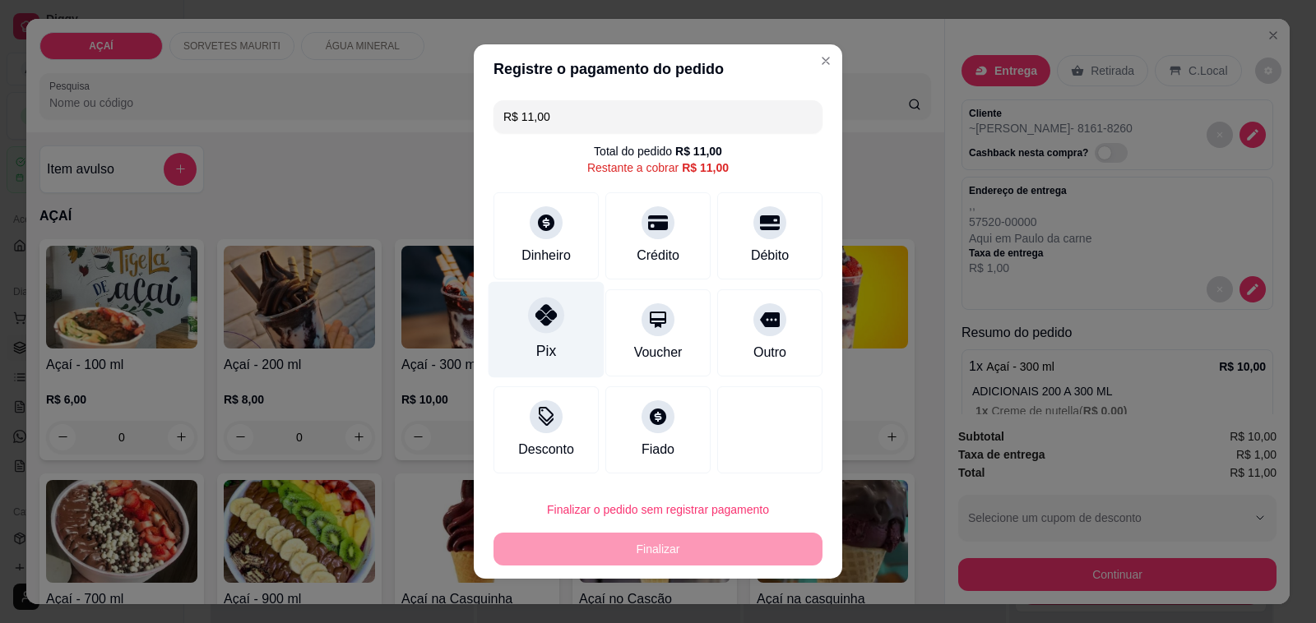
click at [560, 331] on div "Pix" at bounding box center [546, 330] width 116 height 96
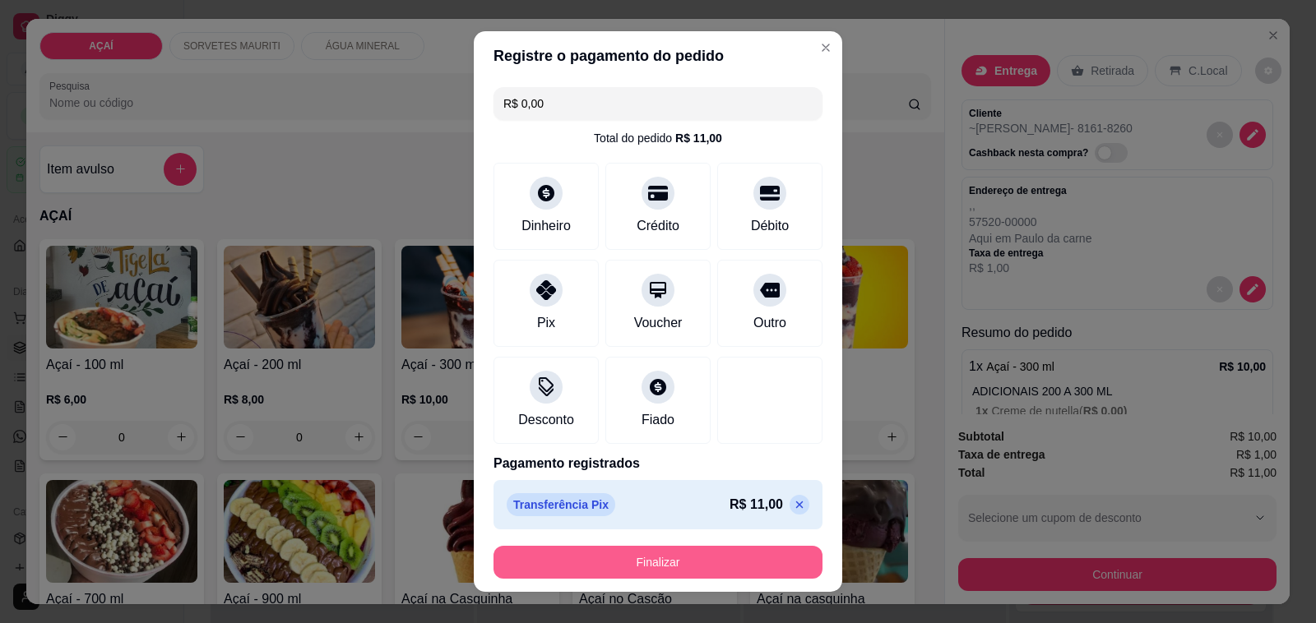
click at [664, 570] on button "Finalizar" at bounding box center [657, 562] width 329 height 33
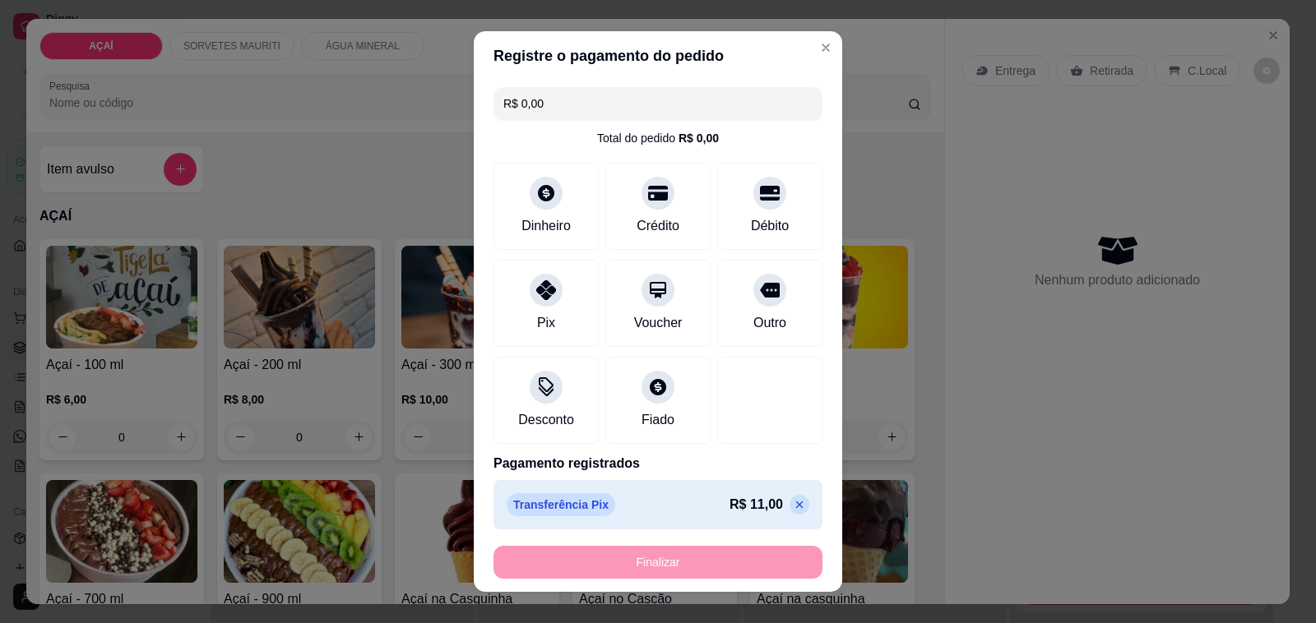
type input "-R$ 11,00"
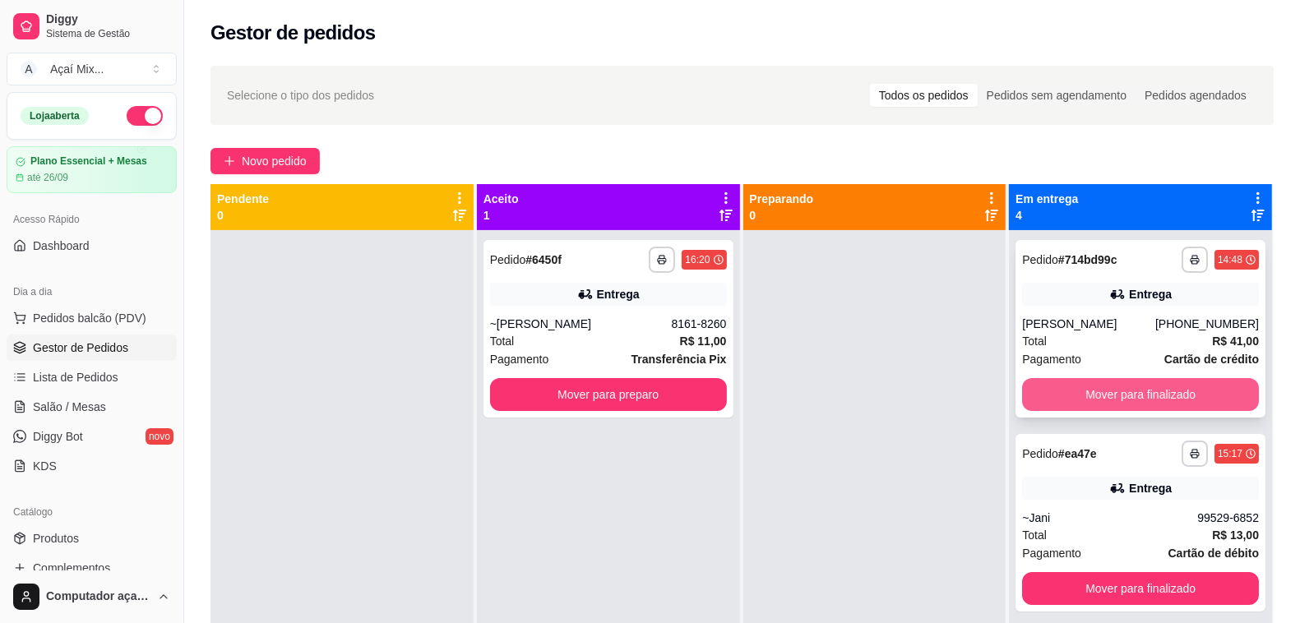
click at [1098, 388] on button "Mover para finalizado" at bounding box center [1140, 394] width 237 height 33
click at [1098, 388] on button "Mover para finalizado" at bounding box center [1140, 395] width 229 height 32
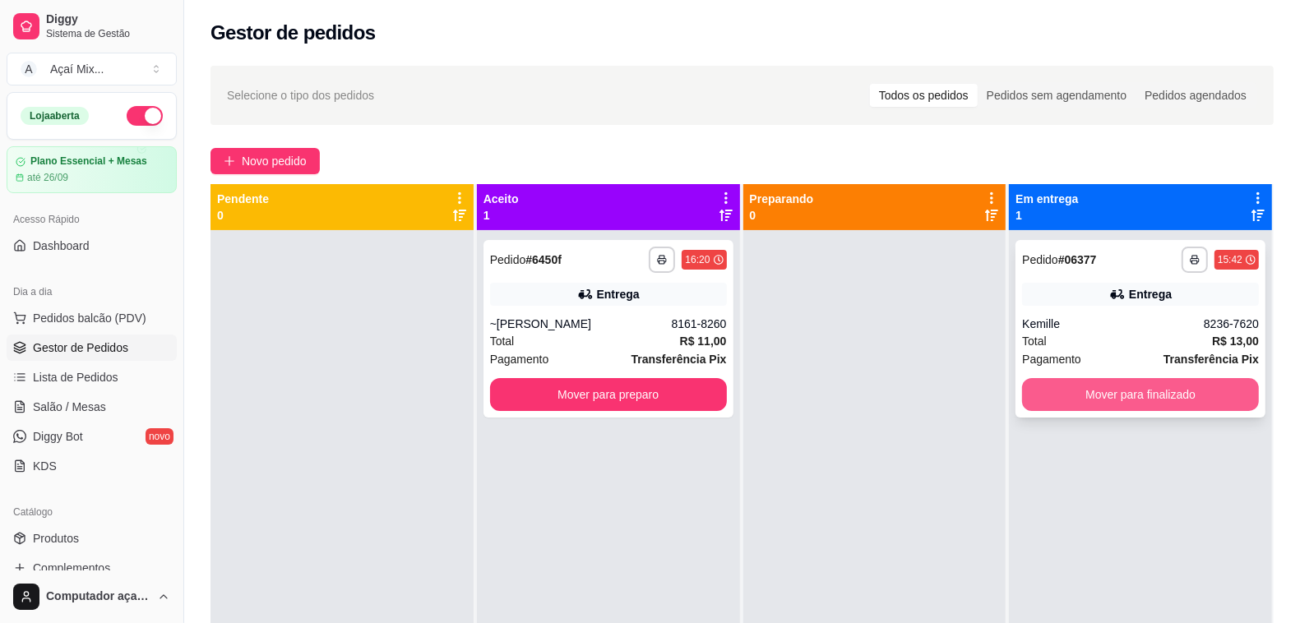
click at [1098, 389] on button "Mover para finalizado" at bounding box center [1140, 394] width 237 height 33
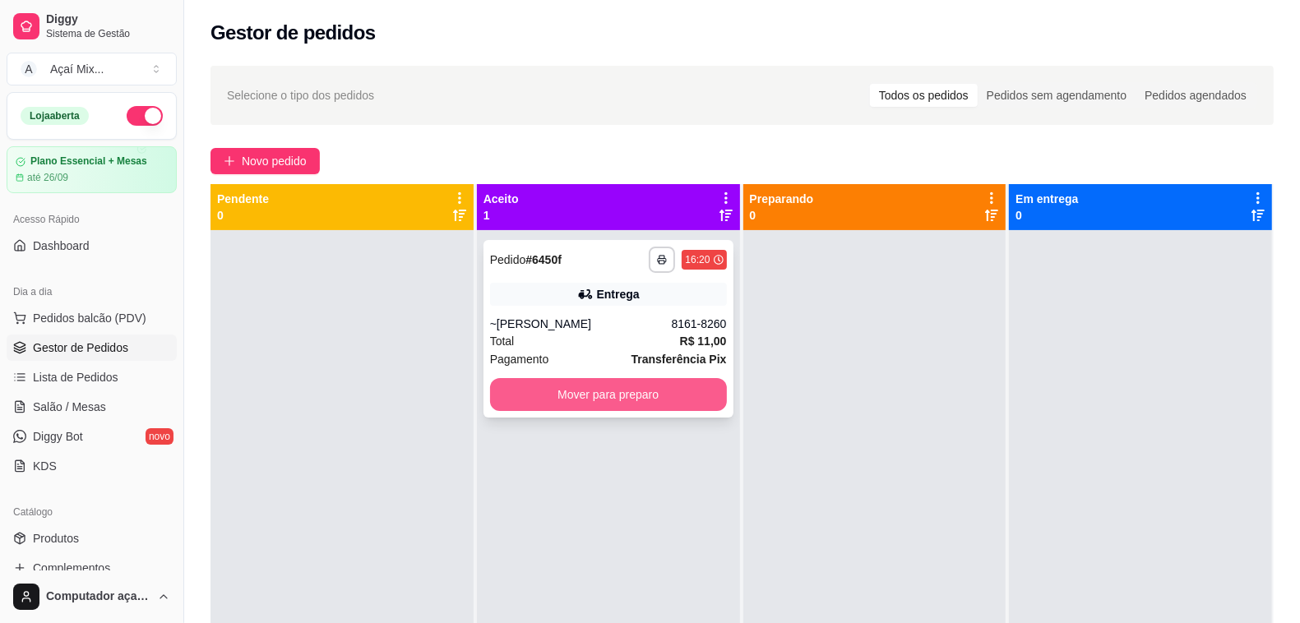
click at [597, 408] on button "Mover para preparo" at bounding box center [608, 394] width 237 height 33
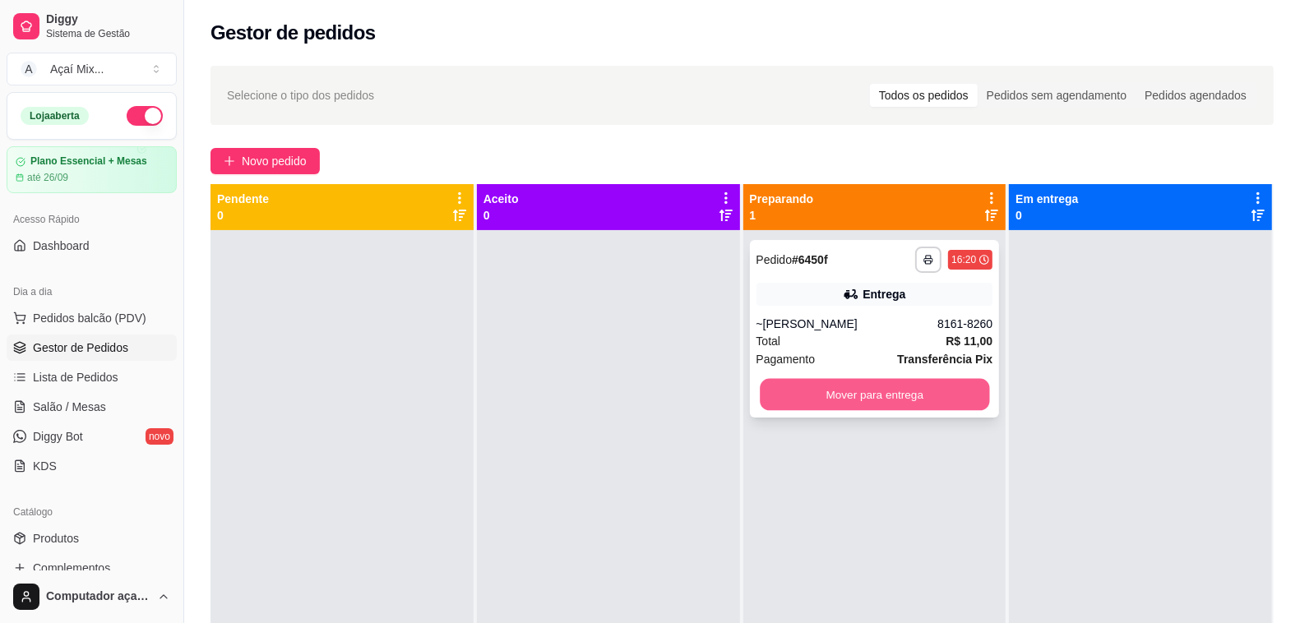
click at [865, 387] on button "Mover para entrega" at bounding box center [874, 395] width 229 height 32
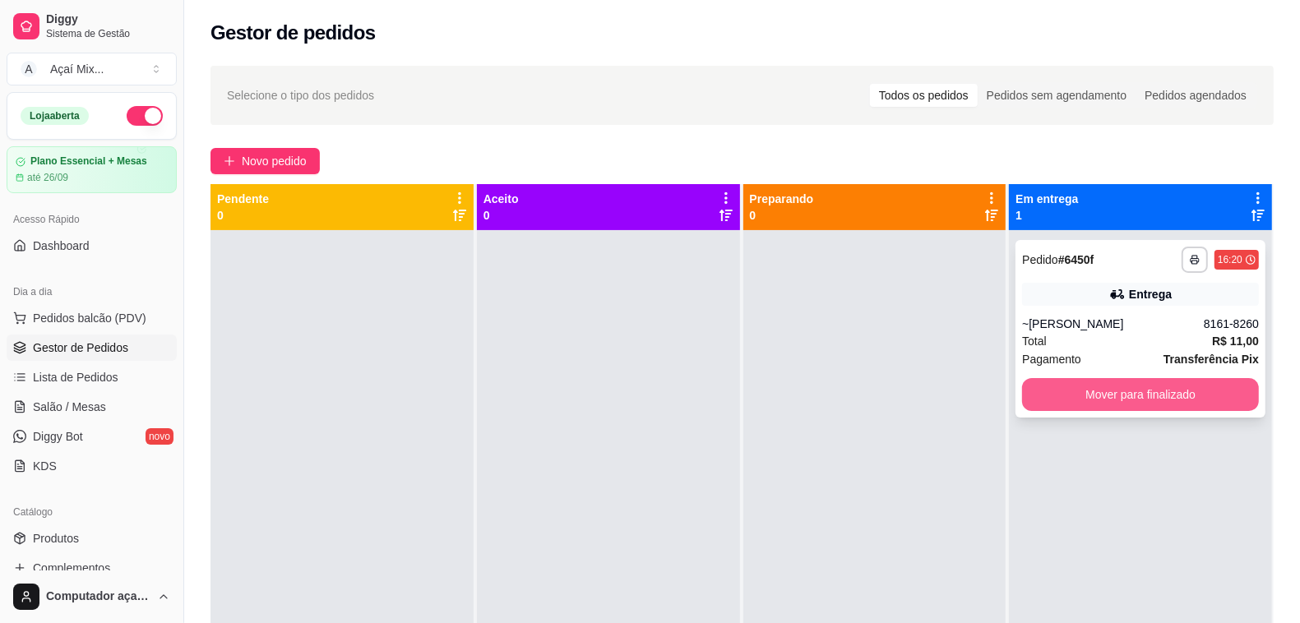
click at [1127, 392] on button "Mover para finalizado" at bounding box center [1140, 394] width 237 height 33
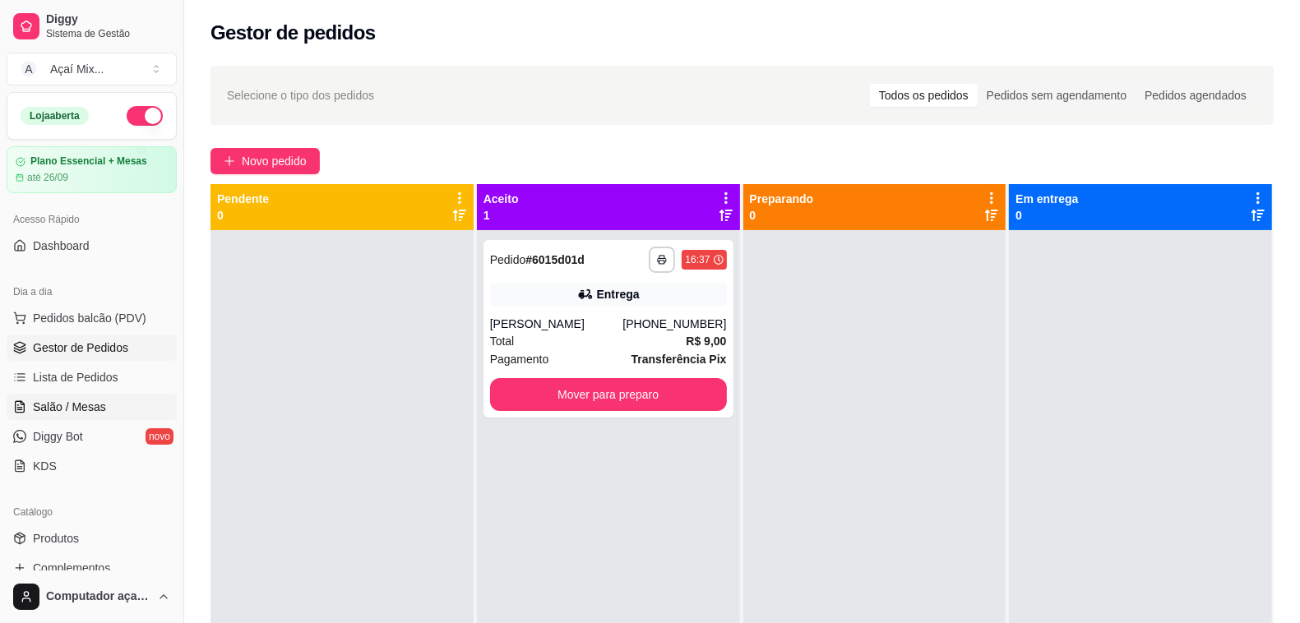
click at [112, 417] on link "Salão / Mesas" at bounding box center [92, 407] width 170 height 26
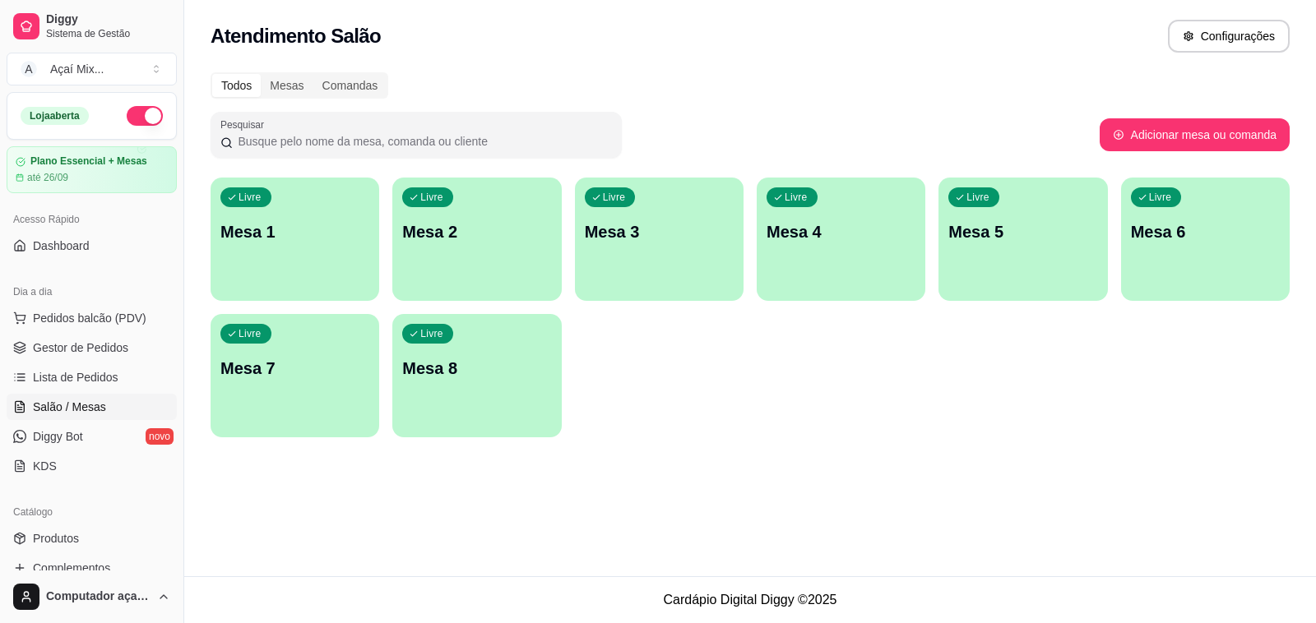
click at [251, 261] on div "Livre Mesa 1" at bounding box center [295, 230] width 169 height 104
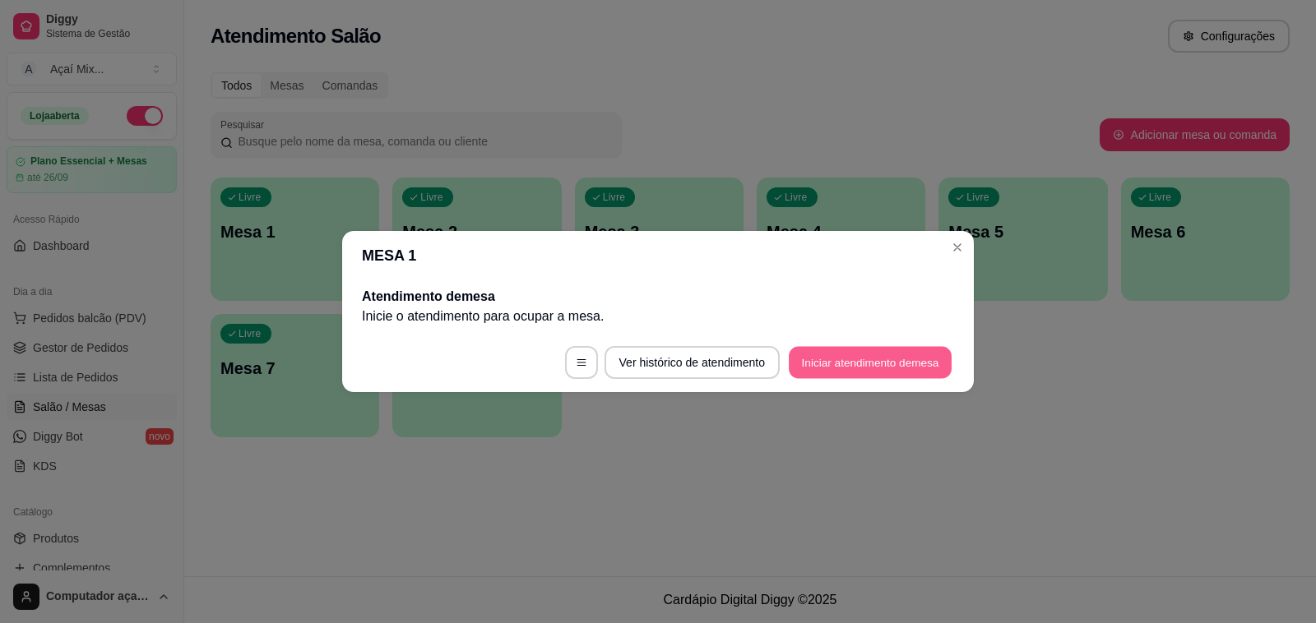
click at [840, 358] on button "Iniciar atendimento de mesa" at bounding box center [870, 363] width 163 height 32
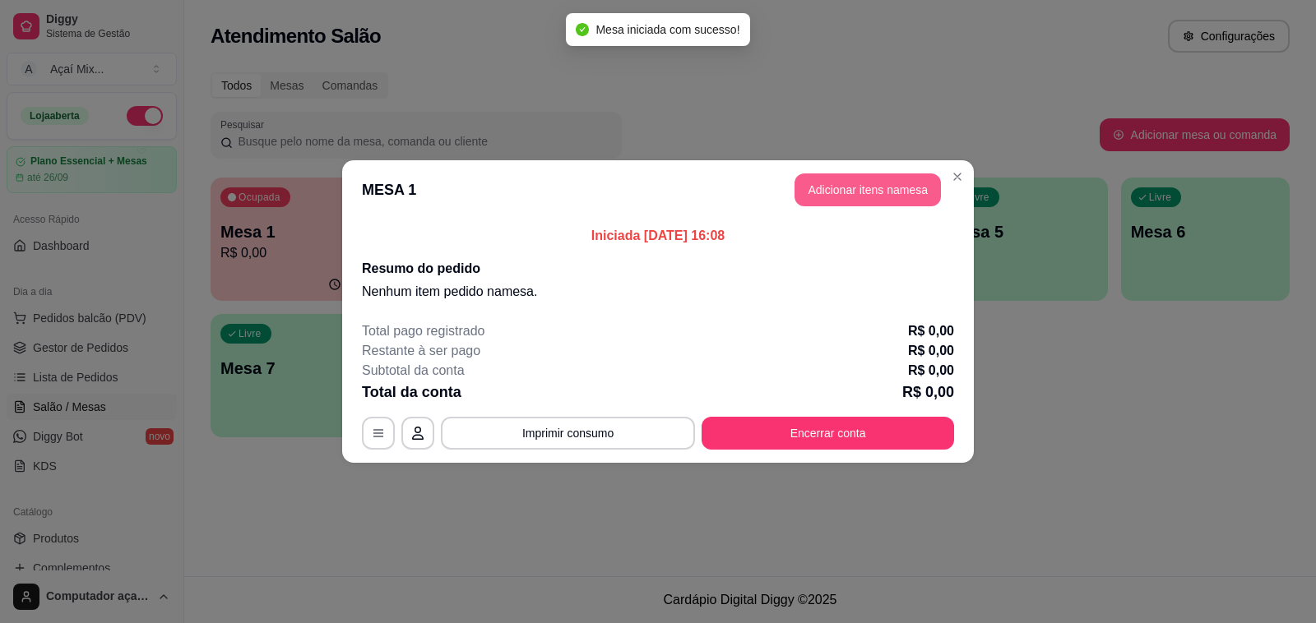
click at [876, 197] on button "Adicionar itens na mesa" at bounding box center [867, 190] width 146 height 33
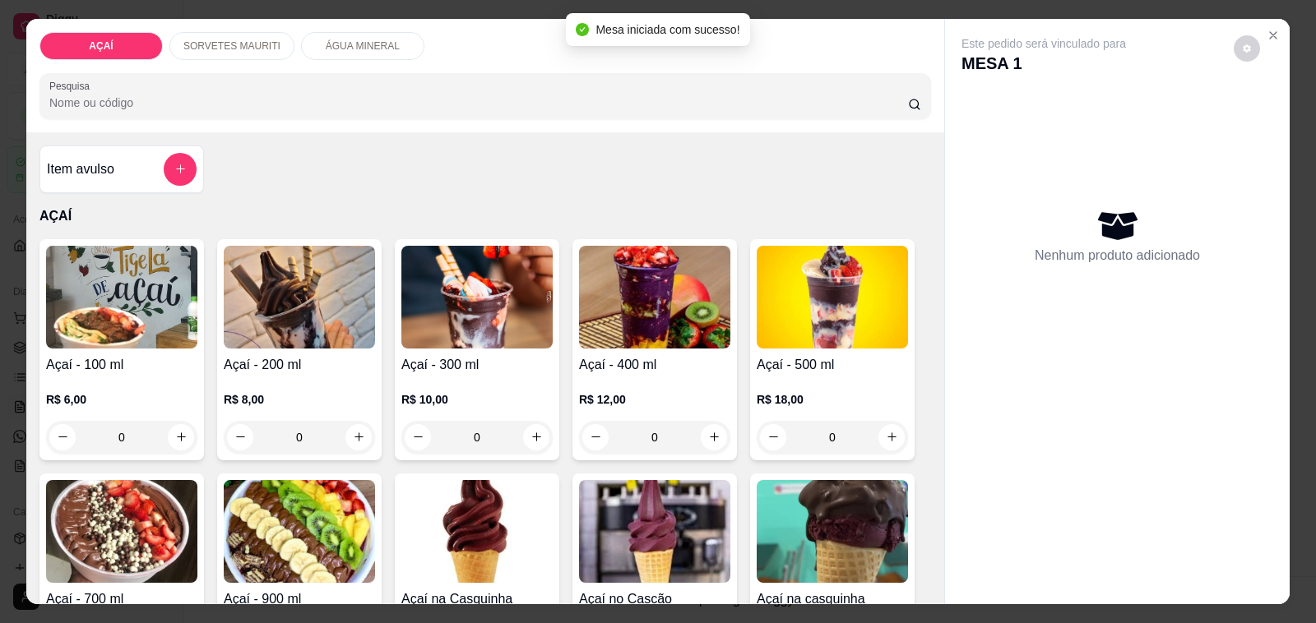
click at [588, 391] on p "R$ 12,00" at bounding box center [654, 399] width 151 height 16
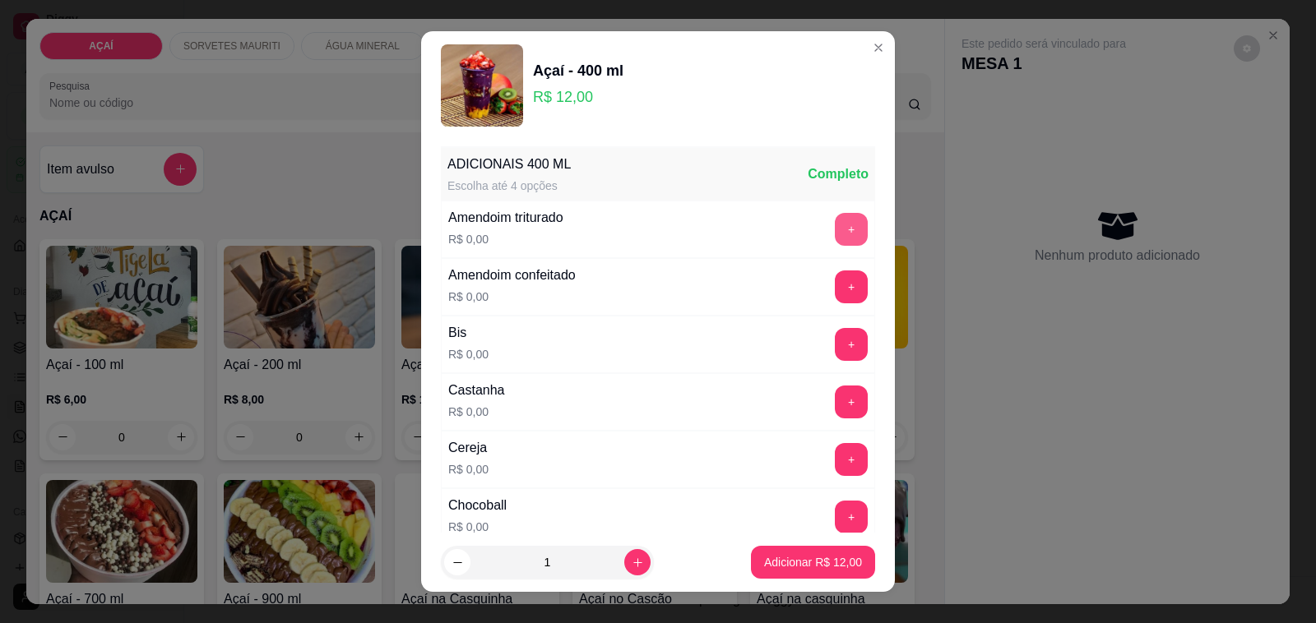
click at [835, 237] on button "+" at bounding box center [851, 229] width 33 height 33
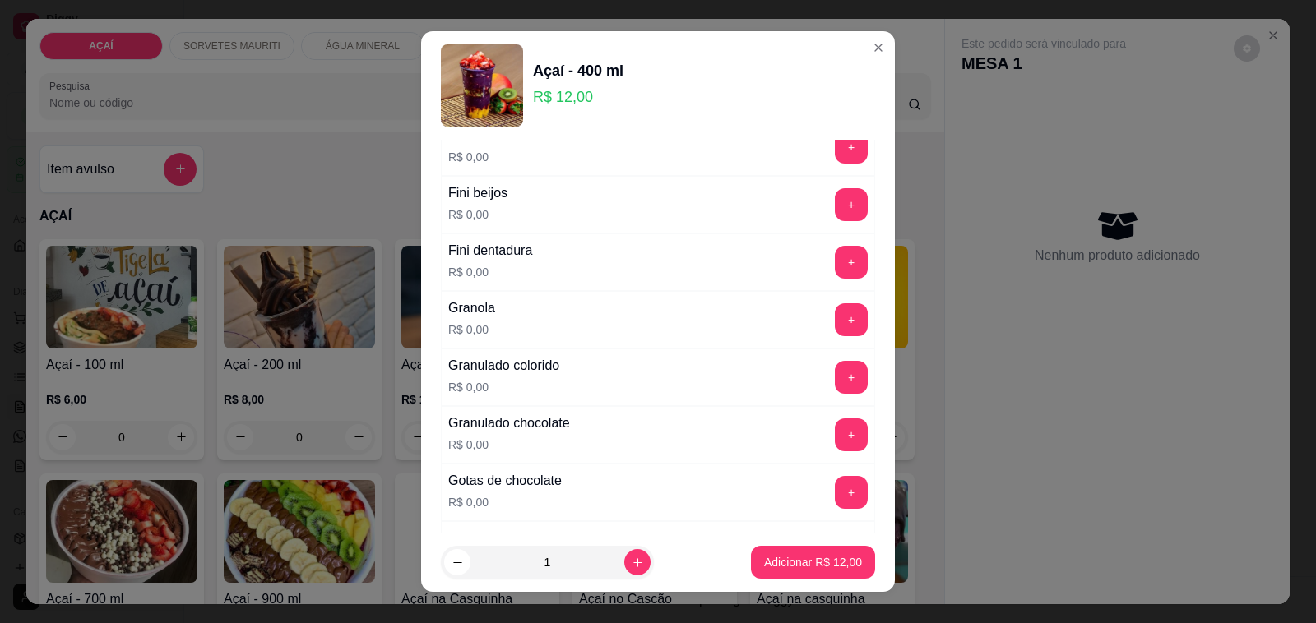
scroll to position [1336, 0]
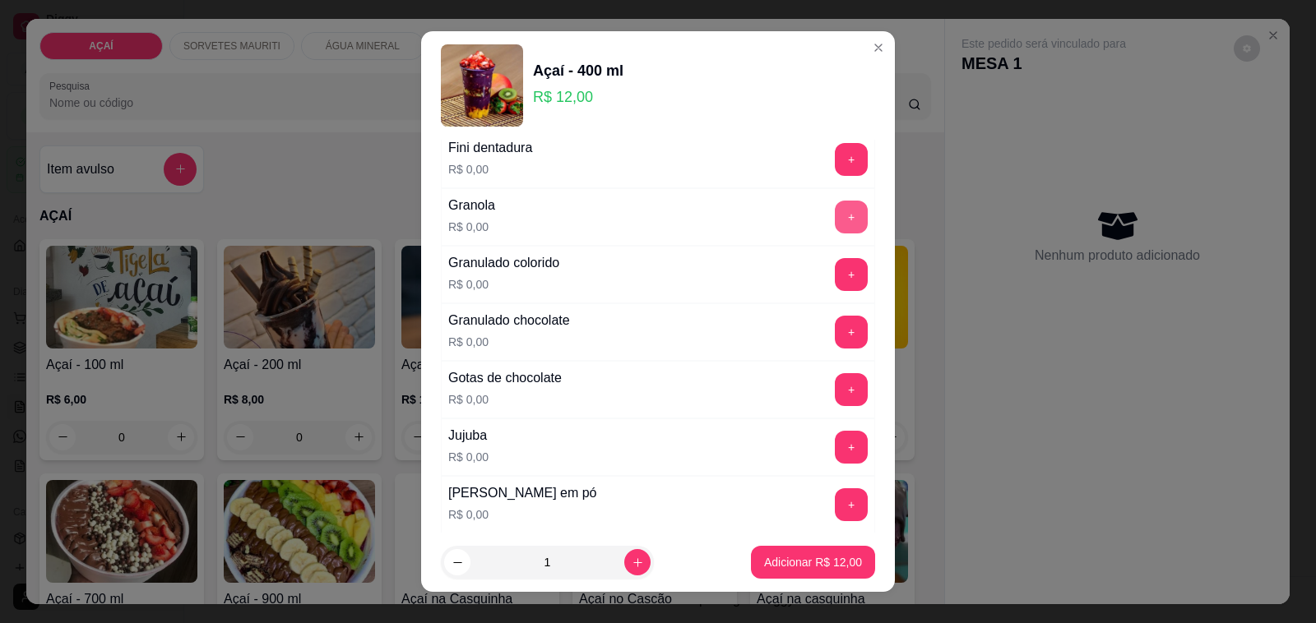
click at [835, 212] on button "+" at bounding box center [851, 217] width 33 height 33
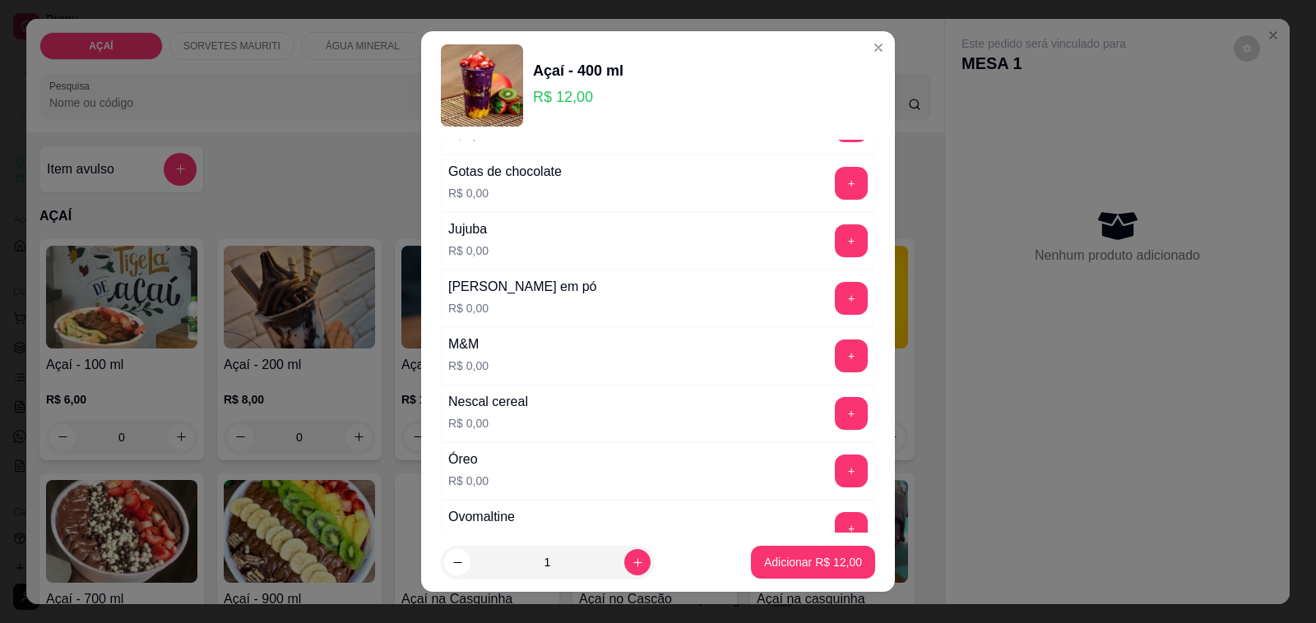
scroll to position [1542, 0]
click at [835, 309] on button "+" at bounding box center [851, 299] width 33 height 33
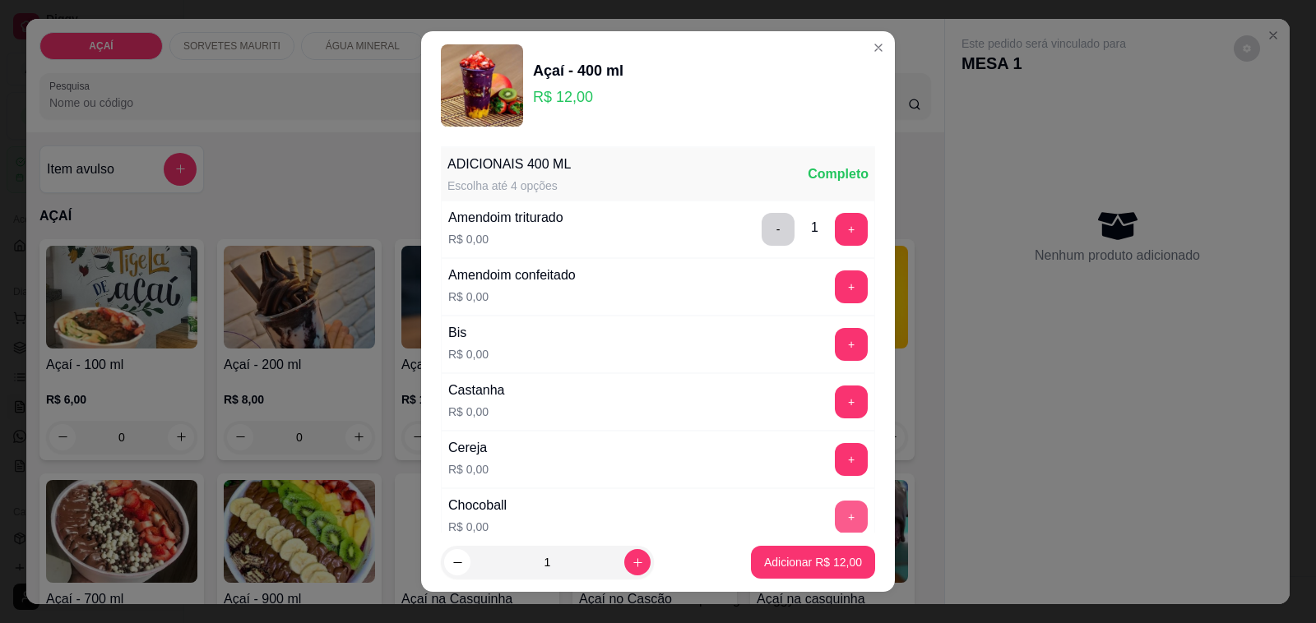
click at [835, 520] on button "+" at bounding box center [851, 517] width 33 height 33
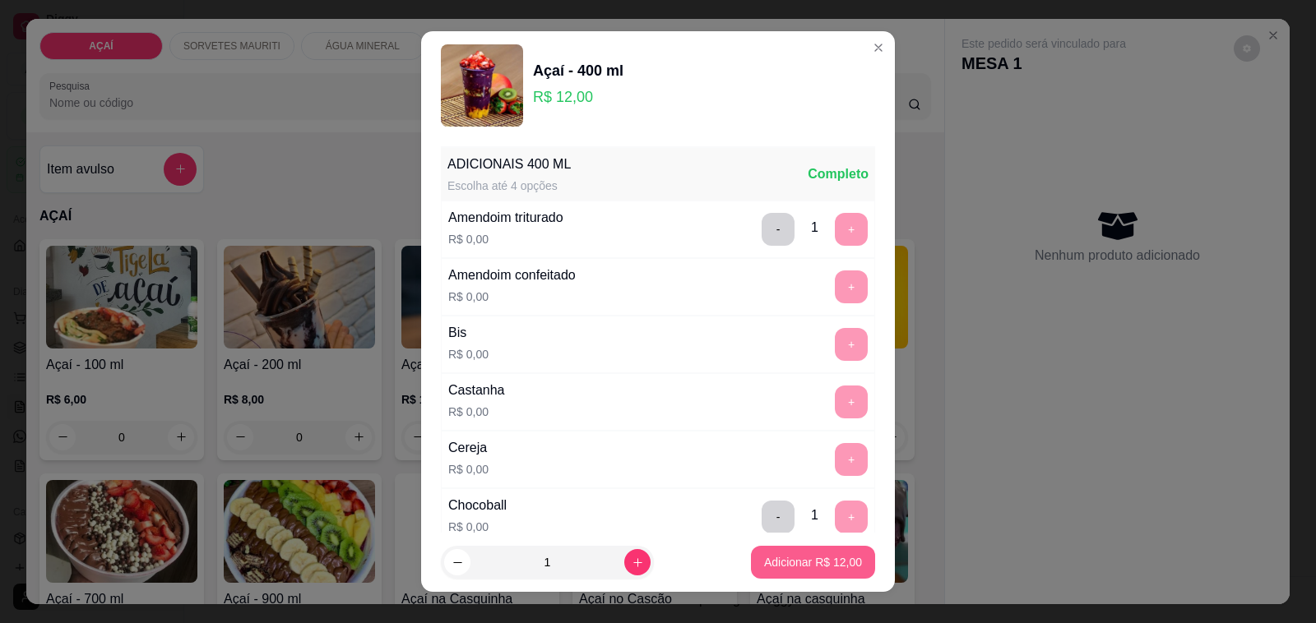
click at [800, 564] on p "Adicionar R$ 12,00" at bounding box center [813, 562] width 98 height 16
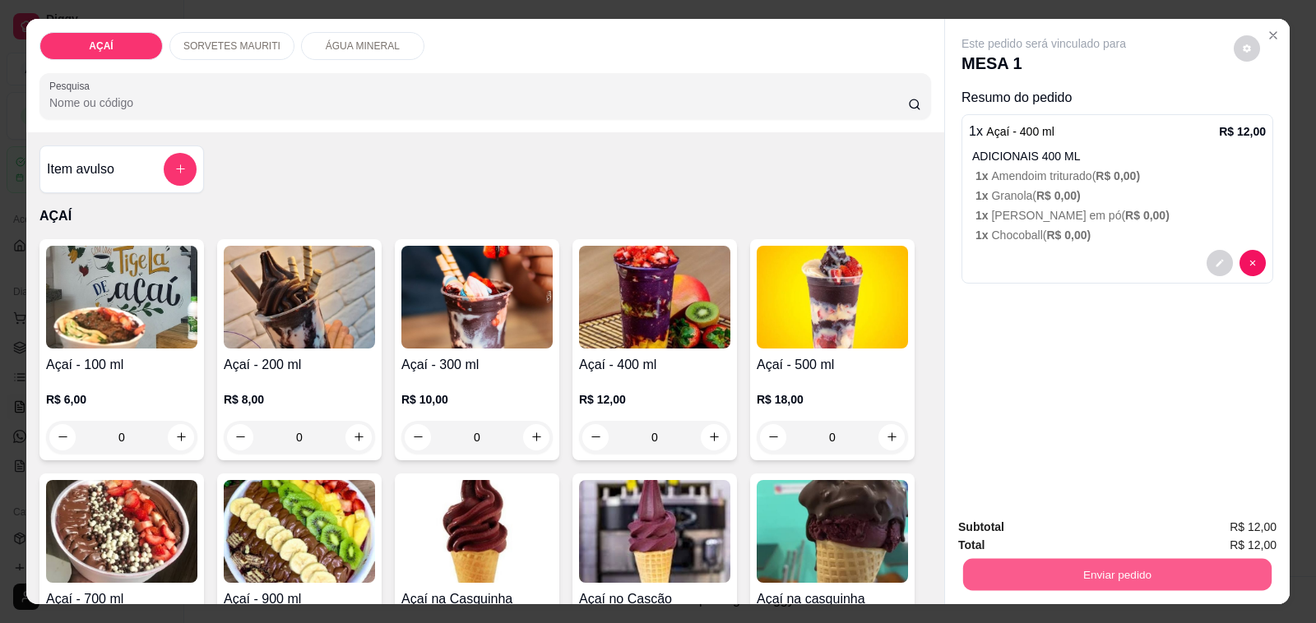
click at [1133, 566] on button "Enviar pedido" at bounding box center [1117, 575] width 308 height 32
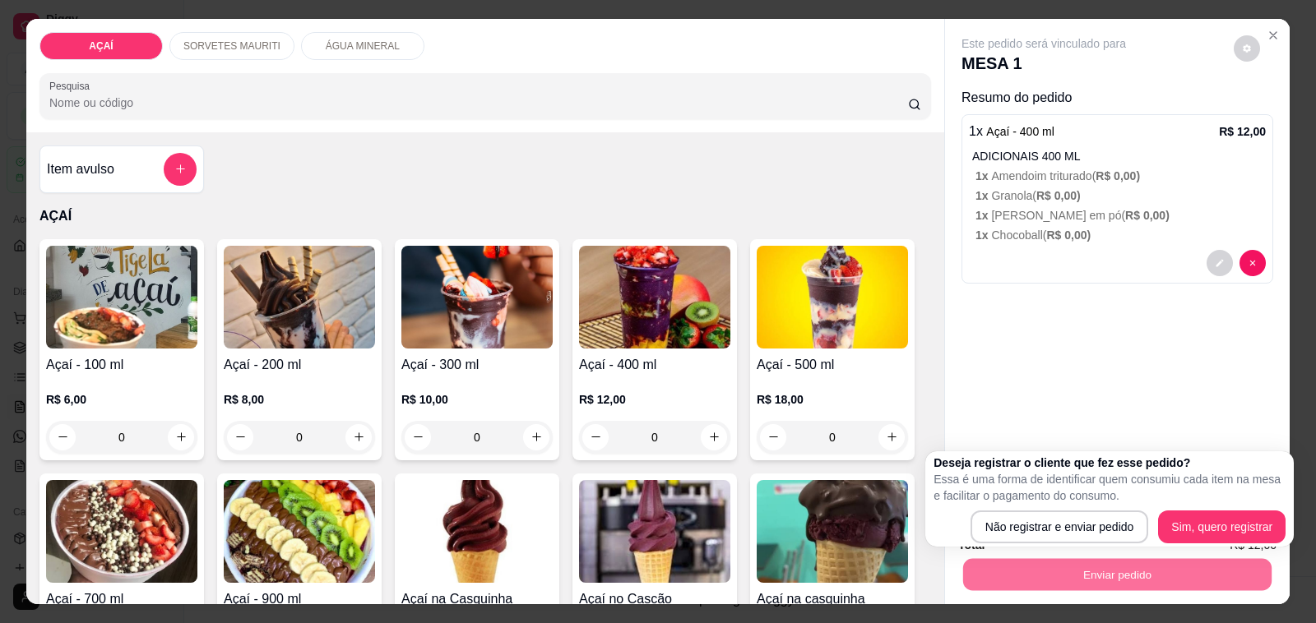
click at [1083, 544] on div "Deseja registrar o cliente que fez esse pedido? Essa é uma forma de identificar…" at bounding box center [1109, 498] width 368 height 95
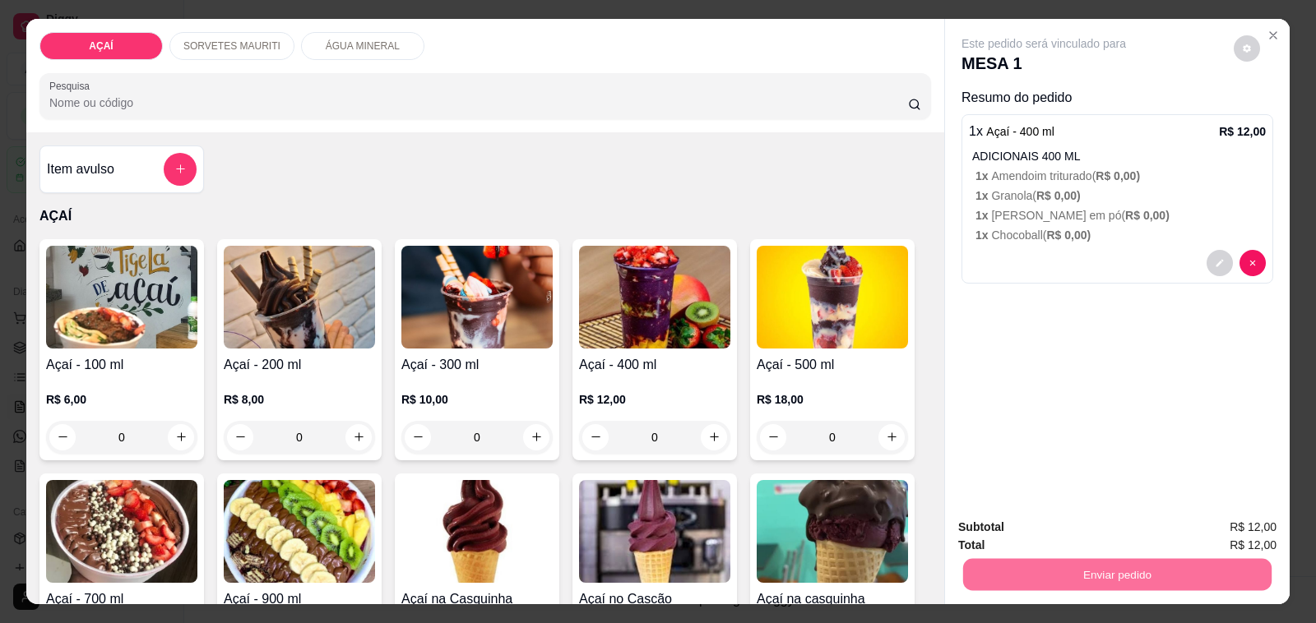
click at [1081, 540] on button "Não registrar e enviar pedido" at bounding box center [1061, 527] width 171 height 31
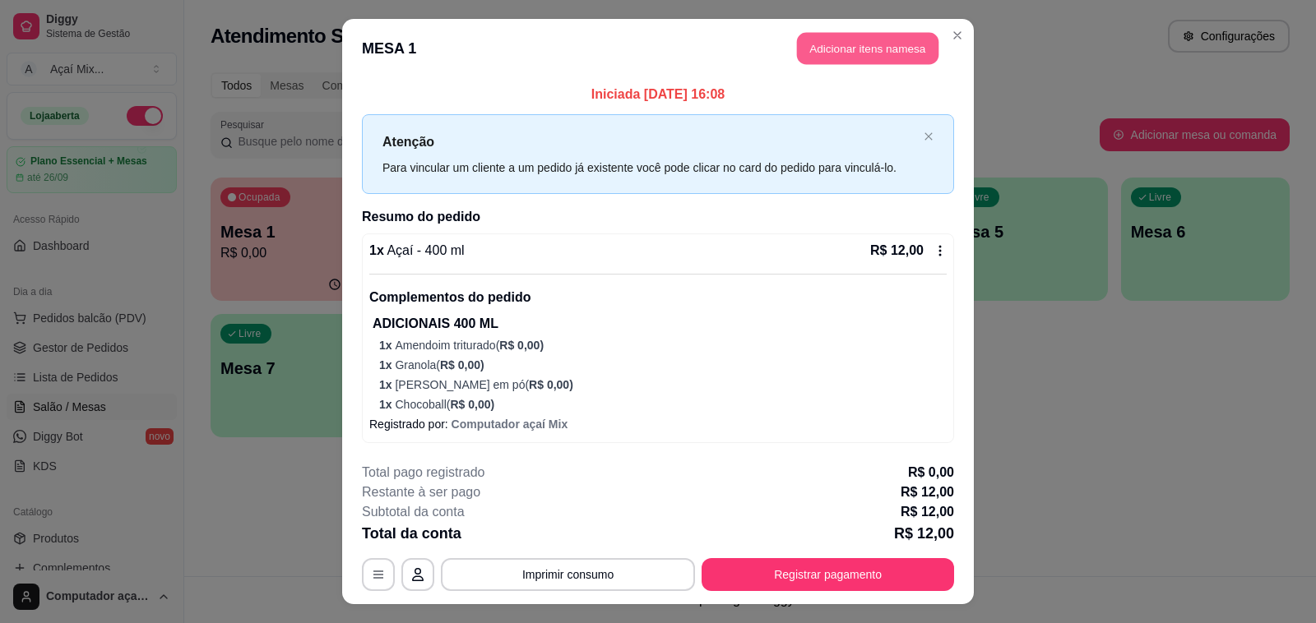
click at [851, 53] on button "Adicionar itens na mesa" at bounding box center [867, 49] width 141 height 32
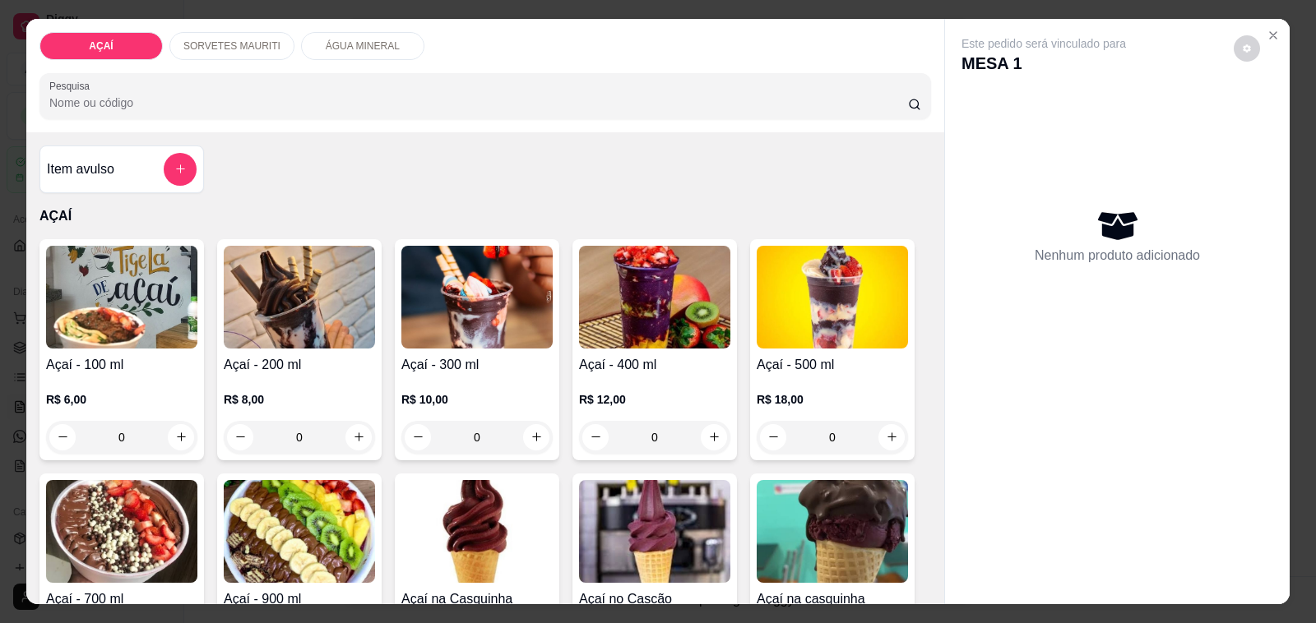
click at [222, 39] on p "SORVETES MAURITI" at bounding box center [231, 45] width 97 height 13
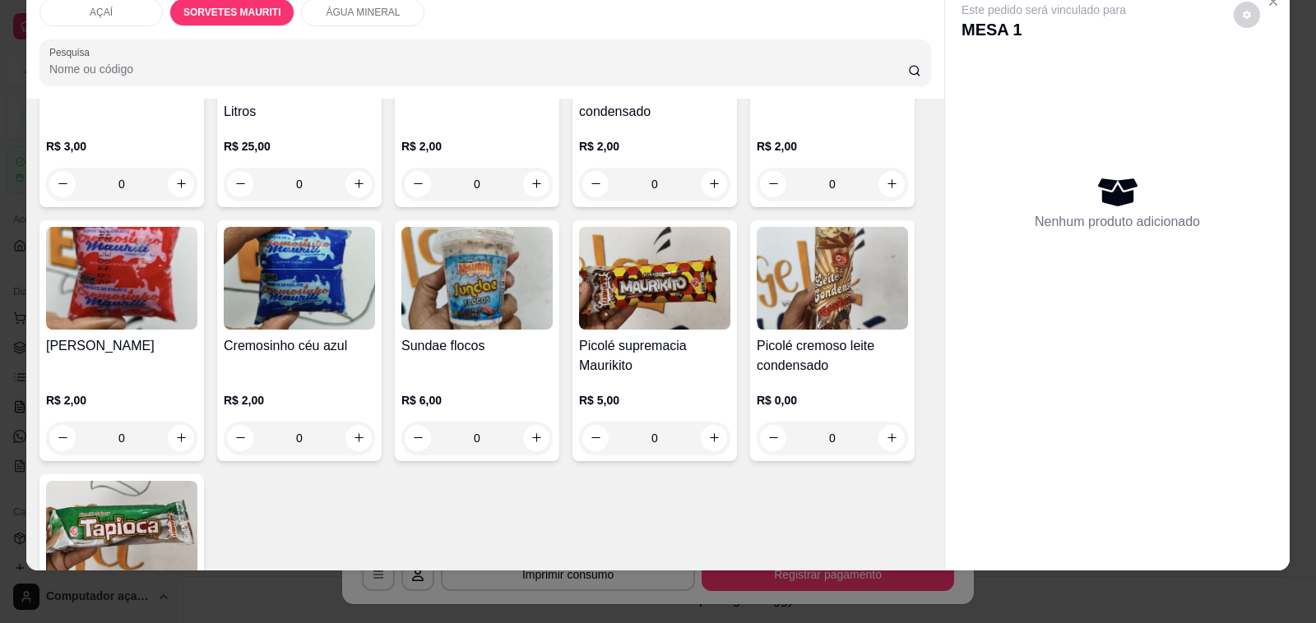
scroll to position [1549, 0]
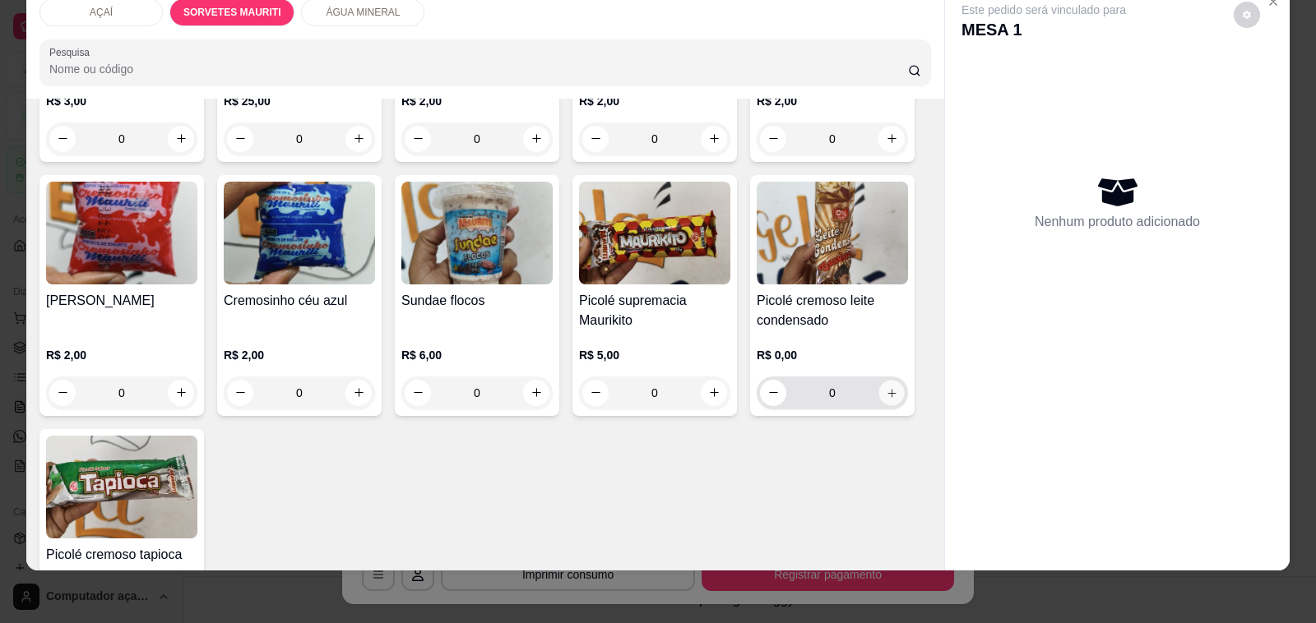
click at [893, 380] on button "increase-product-quantity" at bounding box center [890, 392] width 25 height 25
type input "1"
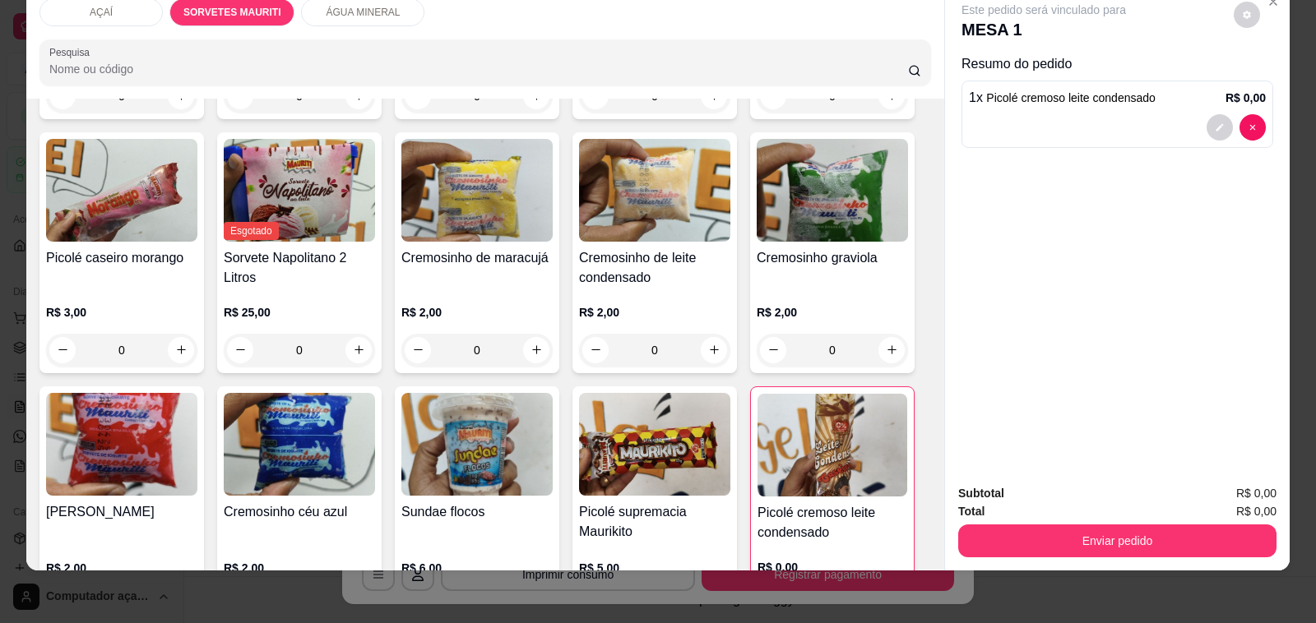
scroll to position [1240, 0]
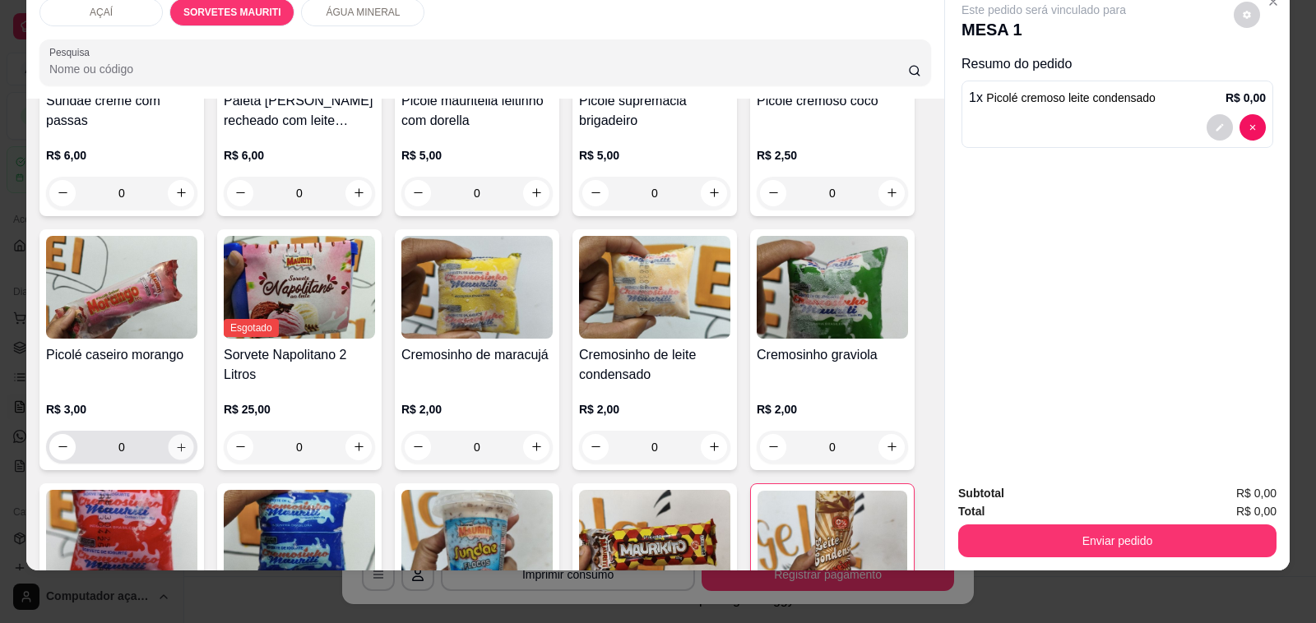
click at [175, 441] on icon "increase-product-quantity" at bounding box center [181, 447] width 12 height 12
type input "1"
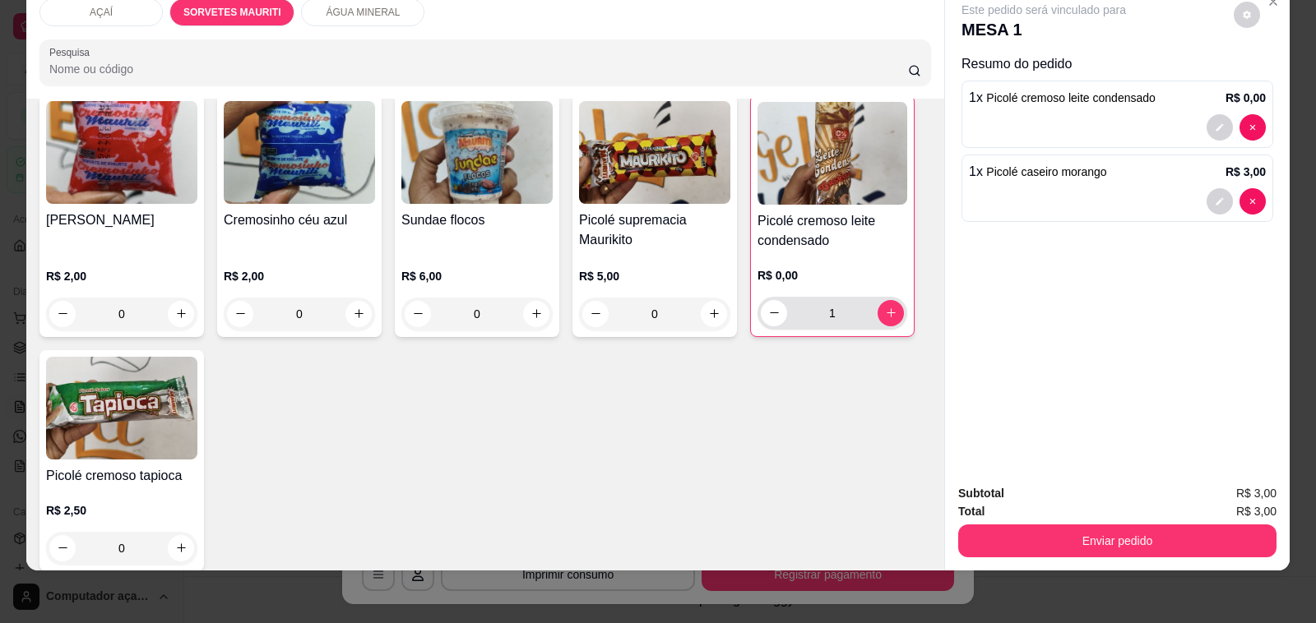
scroll to position [1754, 0]
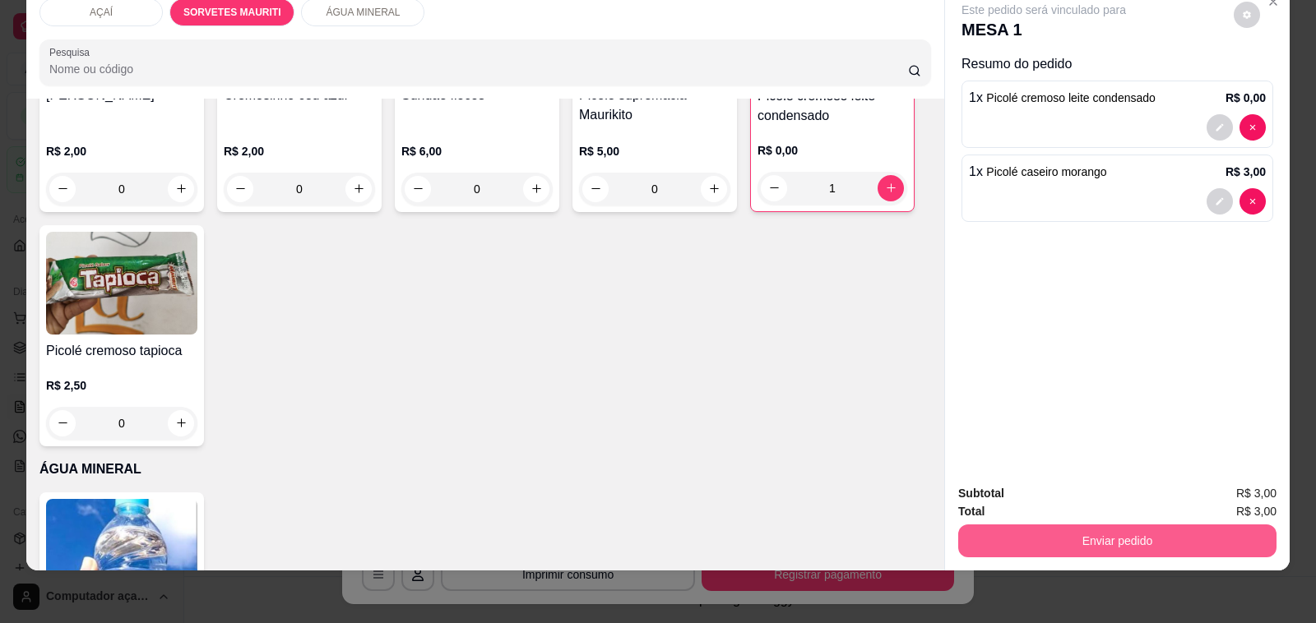
click at [1132, 532] on button "Enviar pedido" at bounding box center [1117, 541] width 318 height 33
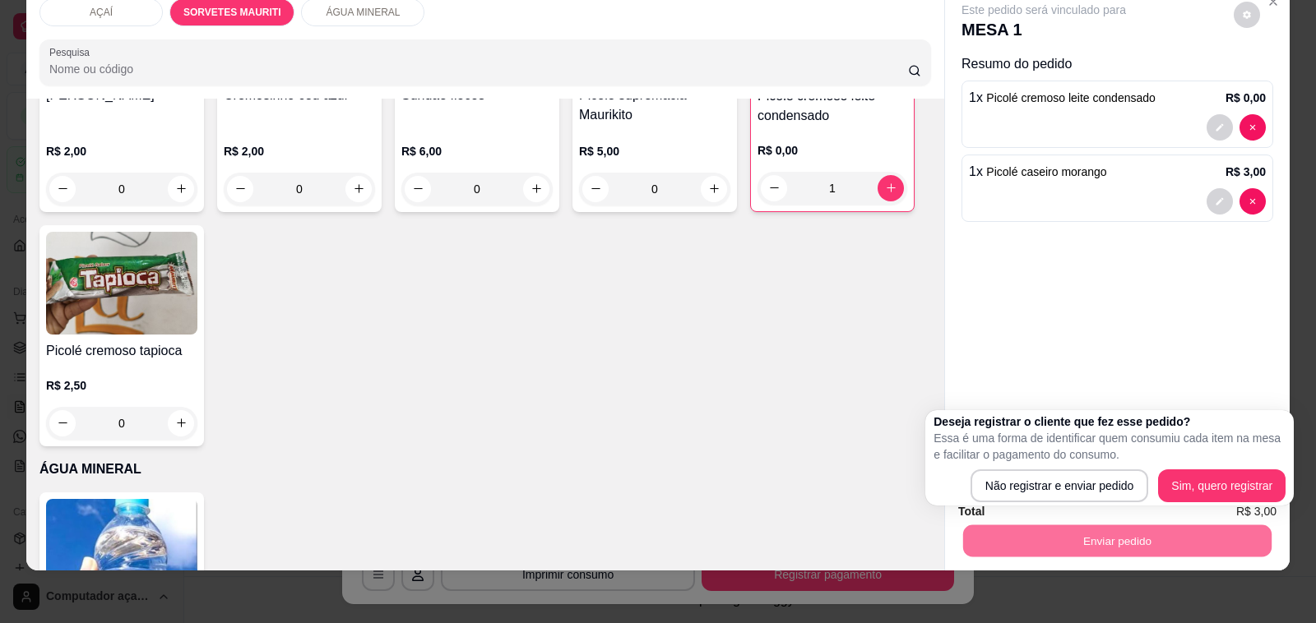
click at [1049, 465] on div "Deseja registrar o cliente que fez esse pedido? Essa é uma forma de identificar…" at bounding box center [1109, 458] width 352 height 89
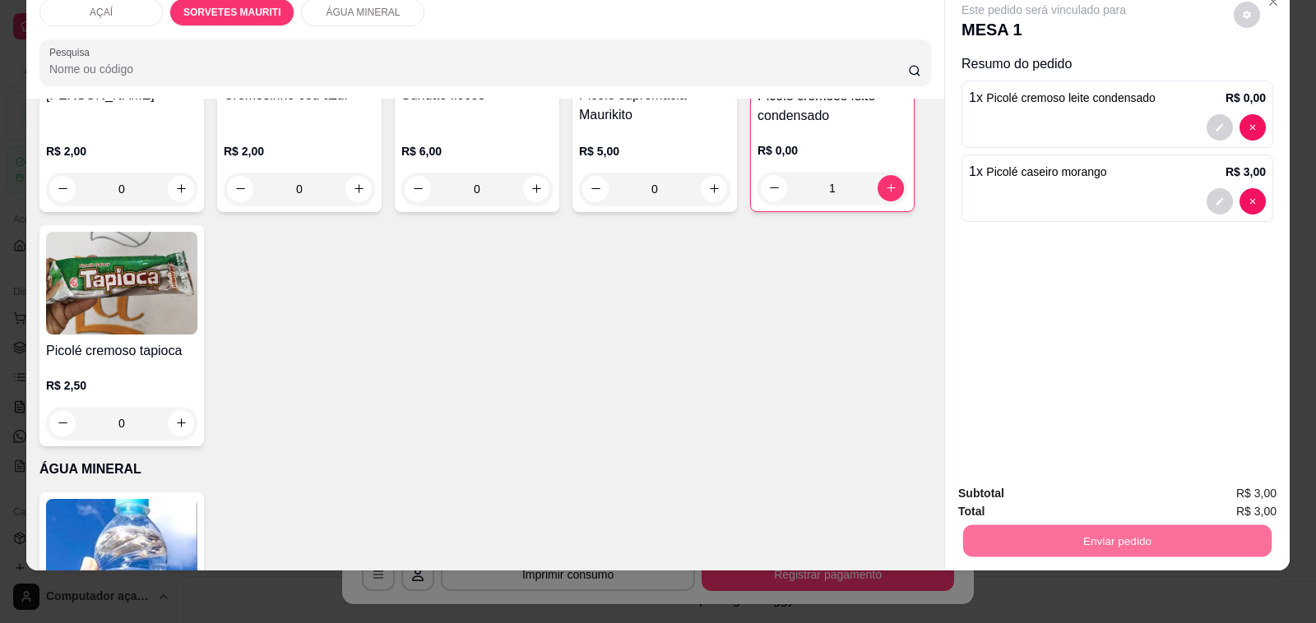
click at [1054, 477] on button "Não registrar e enviar pedido" at bounding box center [1061, 486] width 171 height 31
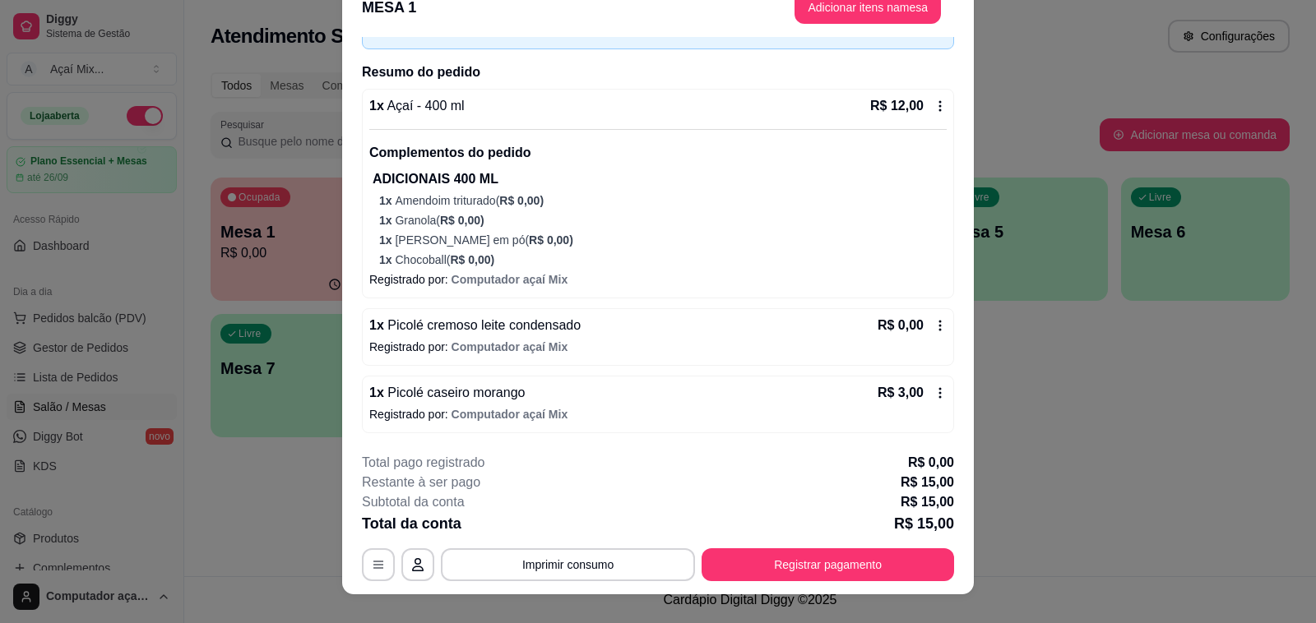
scroll to position [49, 0]
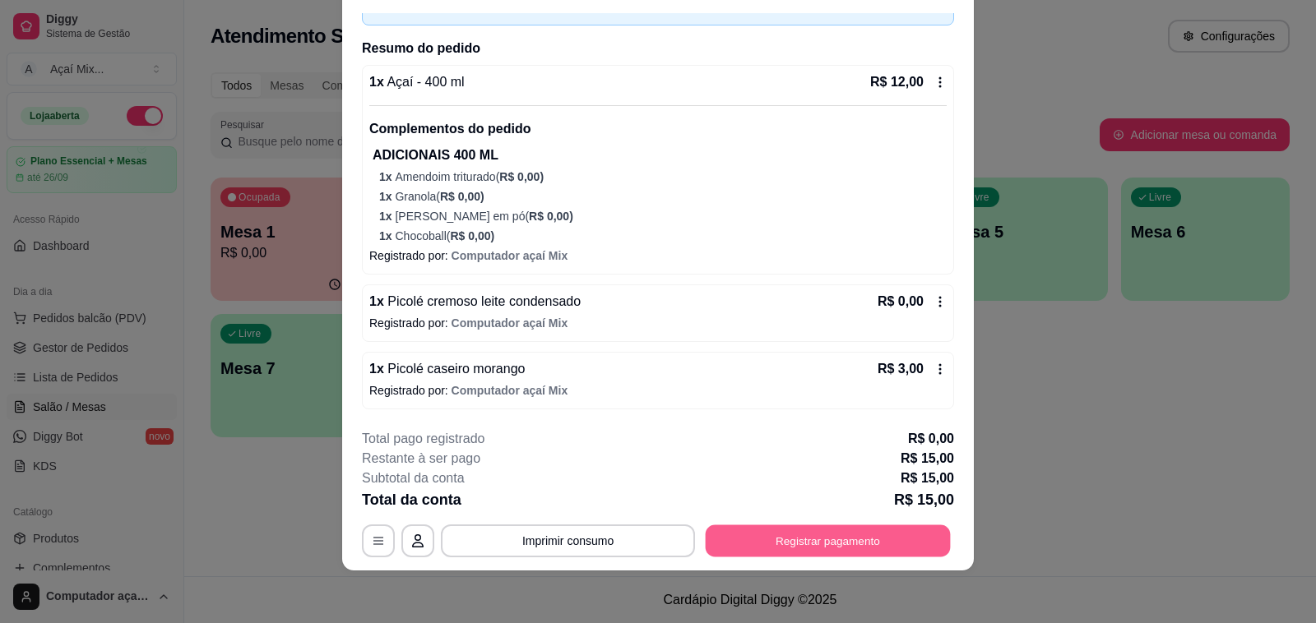
click at [737, 528] on button "Registrar pagamento" at bounding box center [828, 541] width 245 height 32
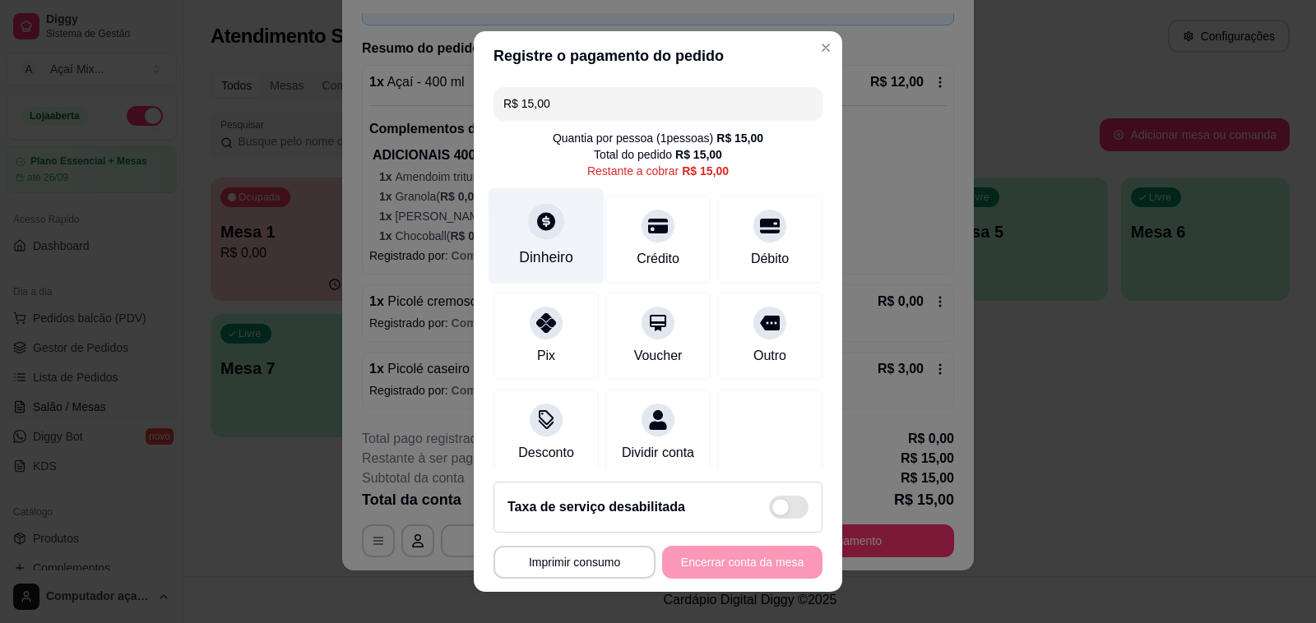
click at [543, 228] on icon at bounding box center [545, 221] width 21 height 21
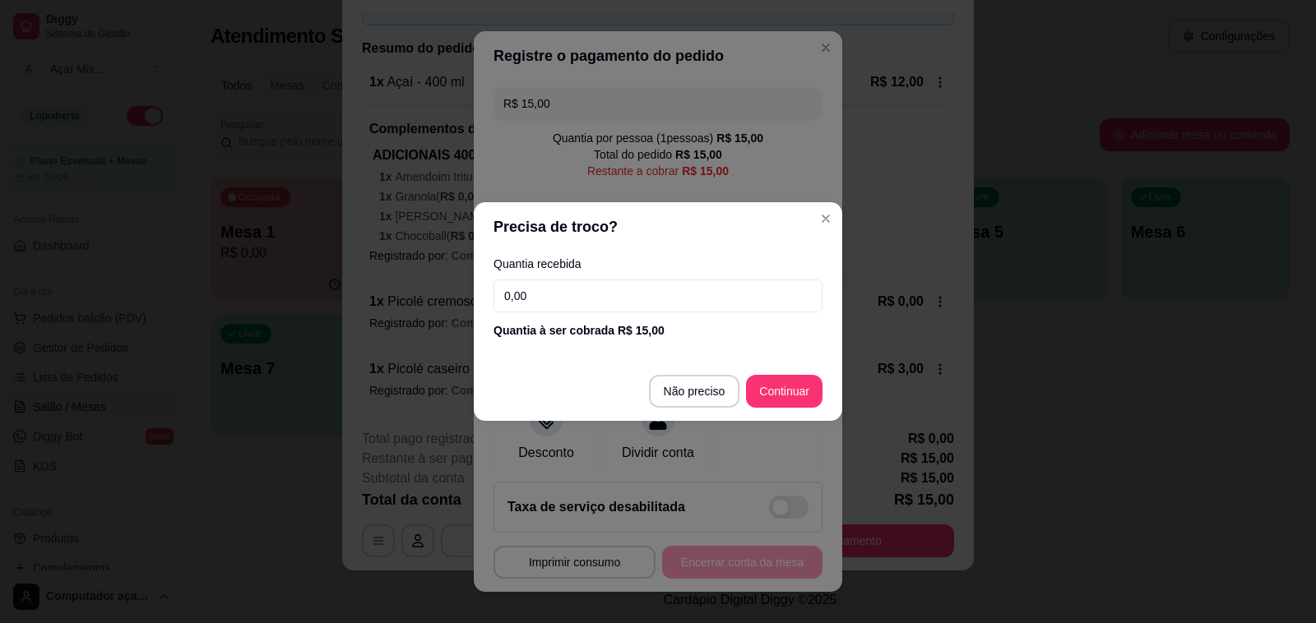
click at [623, 312] on input "0,00" at bounding box center [657, 296] width 329 height 33
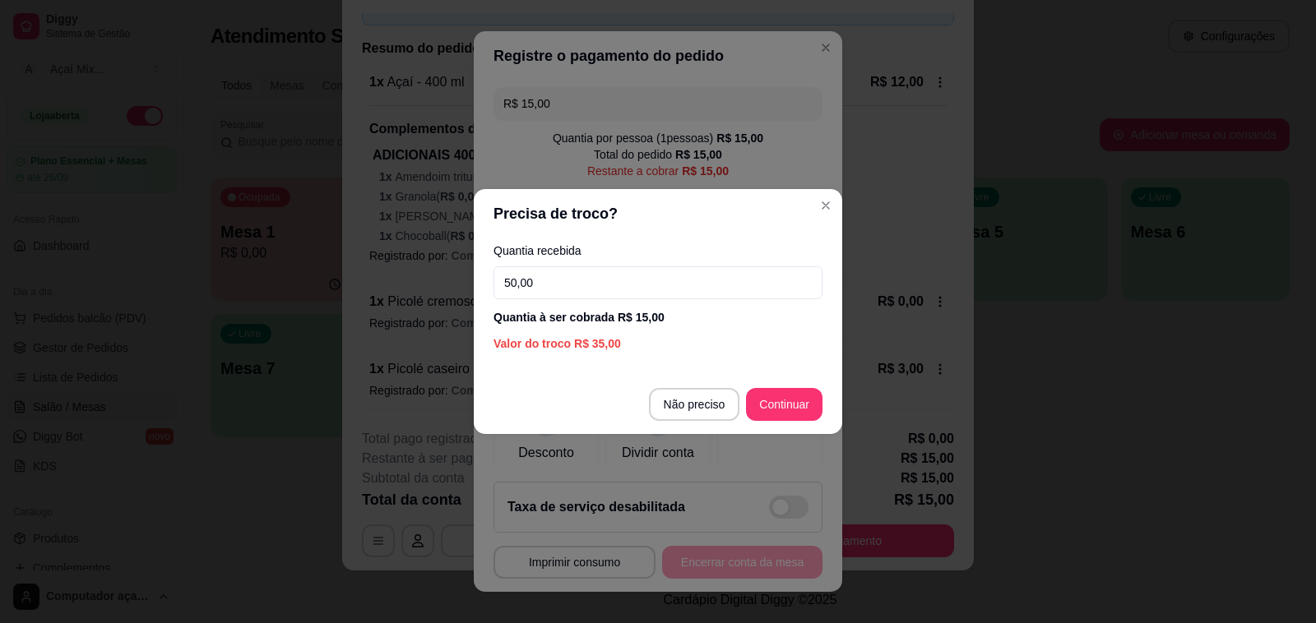
type input "50,00"
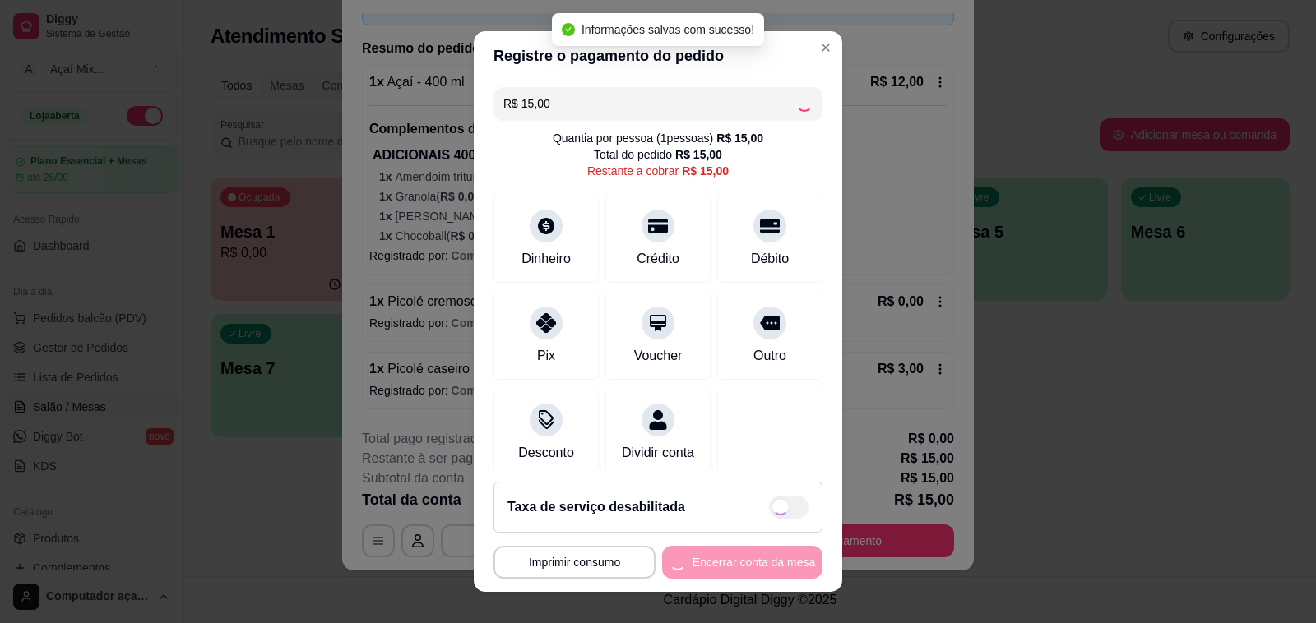
type input "R$ 0,00"
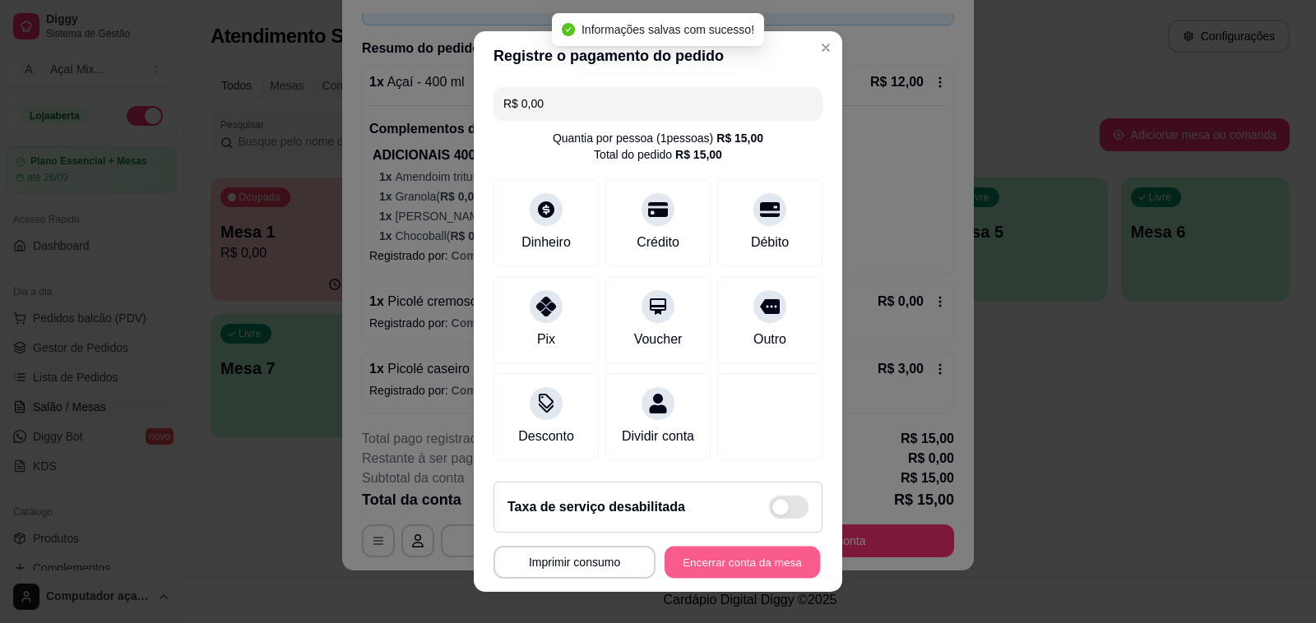
click at [708, 570] on button "Encerrar conta da mesa" at bounding box center [741, 563] width 155 height 32
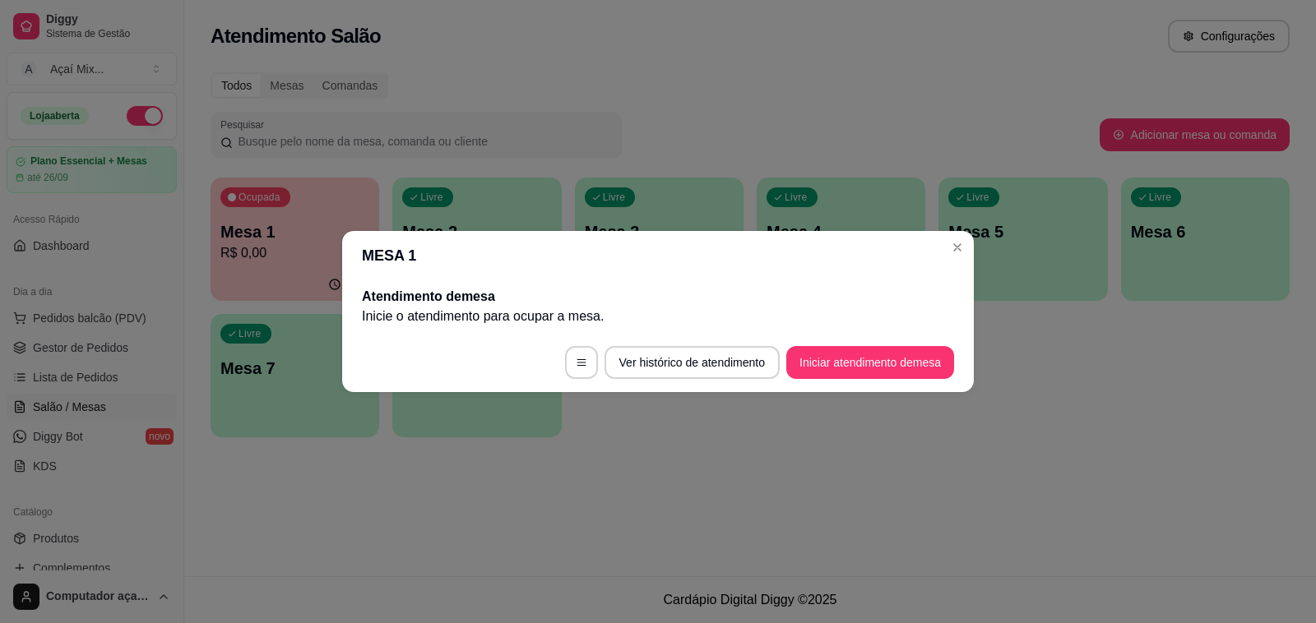
scroll to position [0, 0]
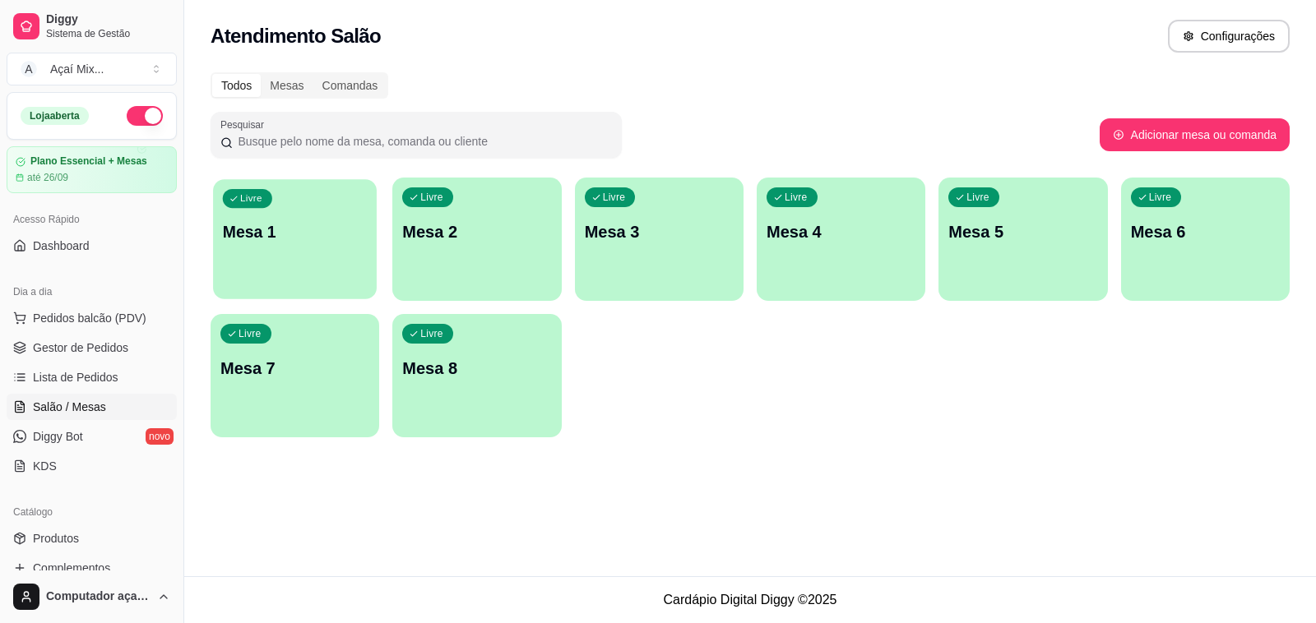
click at [247, 276] on div "Livre Mesa 1" at bounding box center [295, 229] width 164 height 100
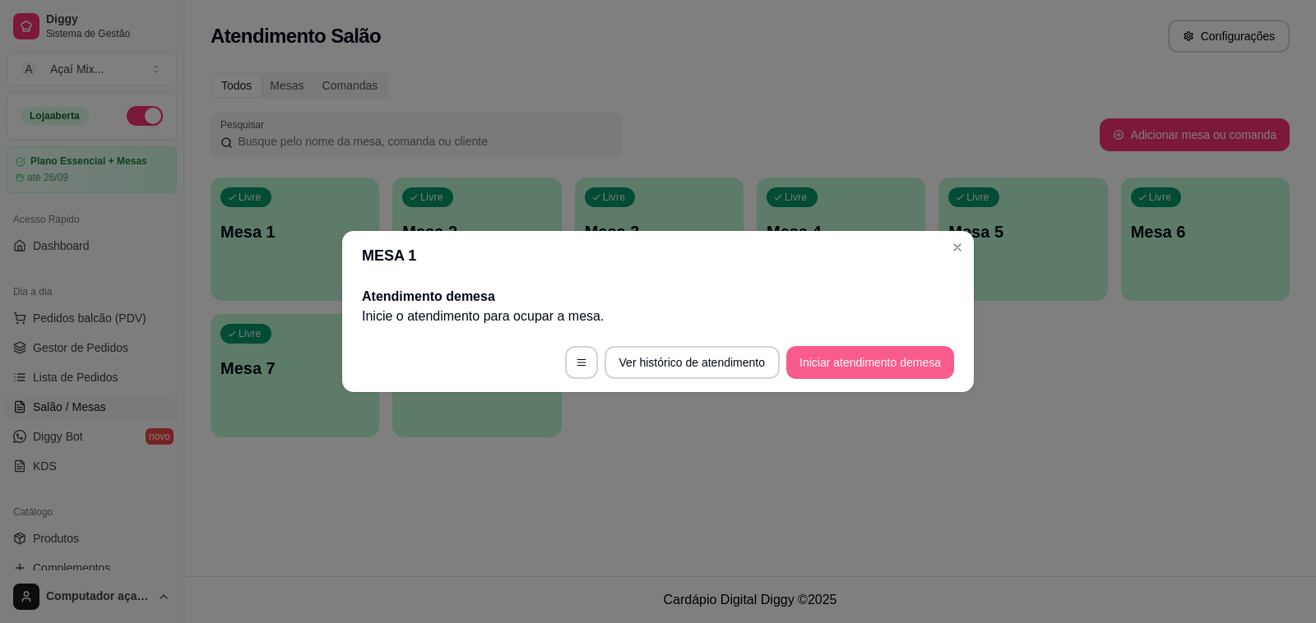
click at [792, 363] on button "Iniciar atendimento de mesa" at bounding box center [870, 362] width 168 height 33
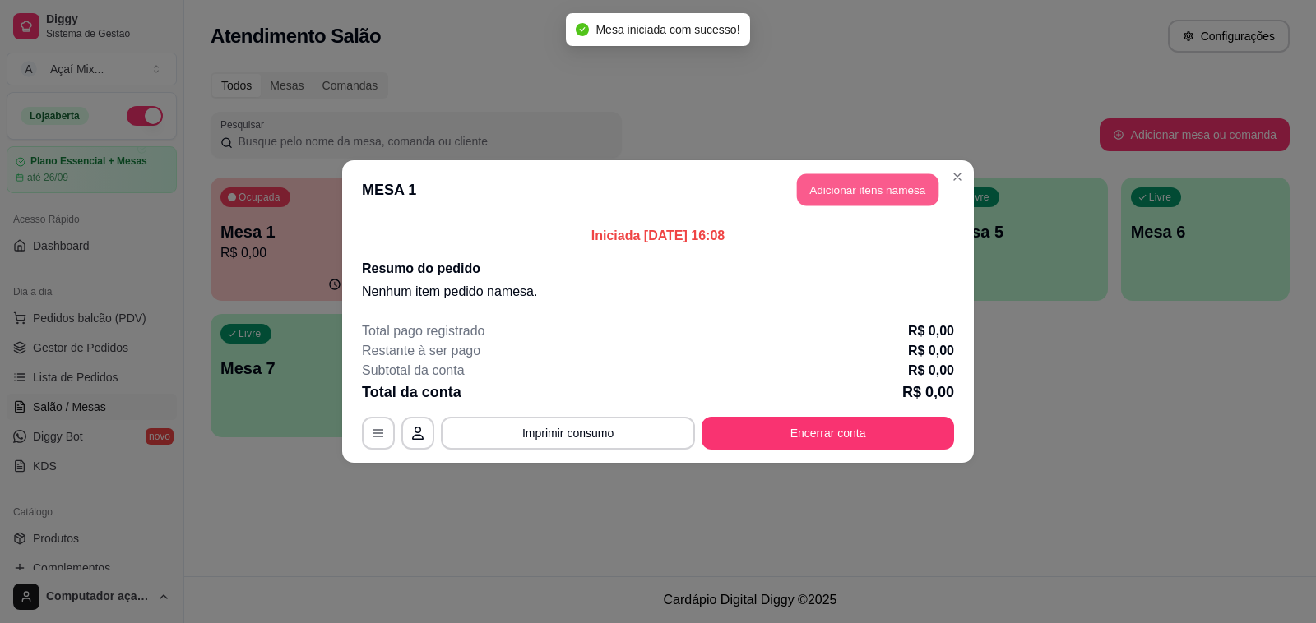
click at [935, 179] on button "Adicionar itens na mesa" at bounding box center [867, 190] width 141 height 32
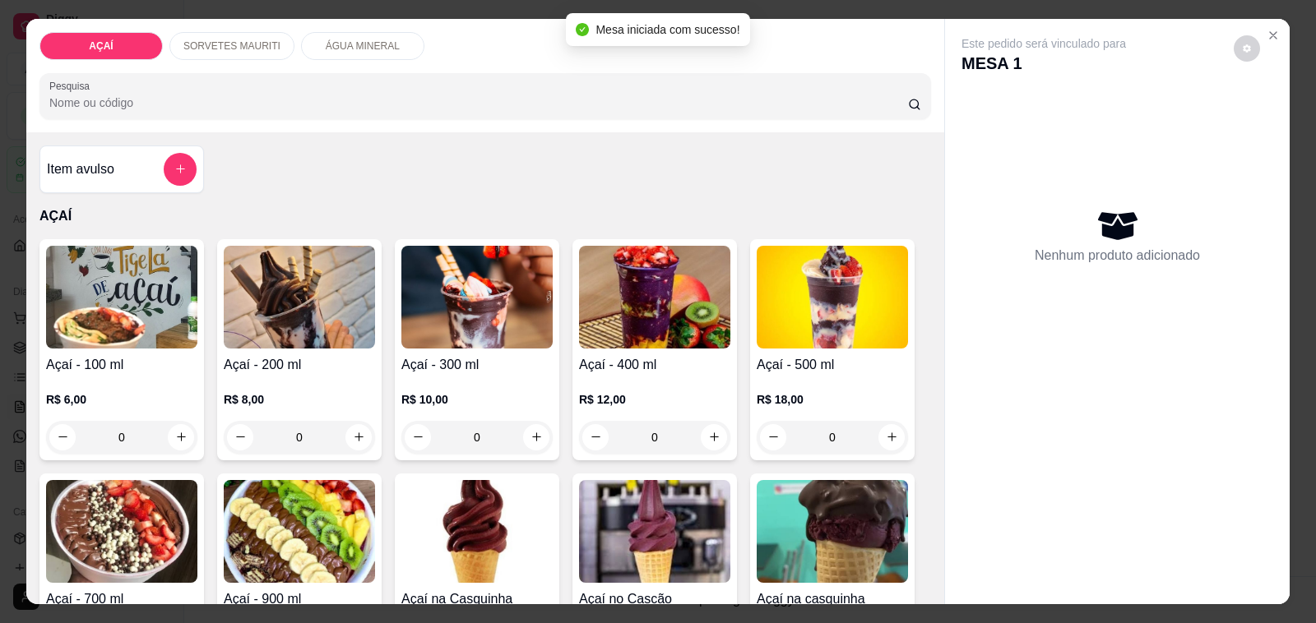
click at [197, 39] on p "SORVETES MAURITI" at bounding box center [231, 45] width 97 height 13
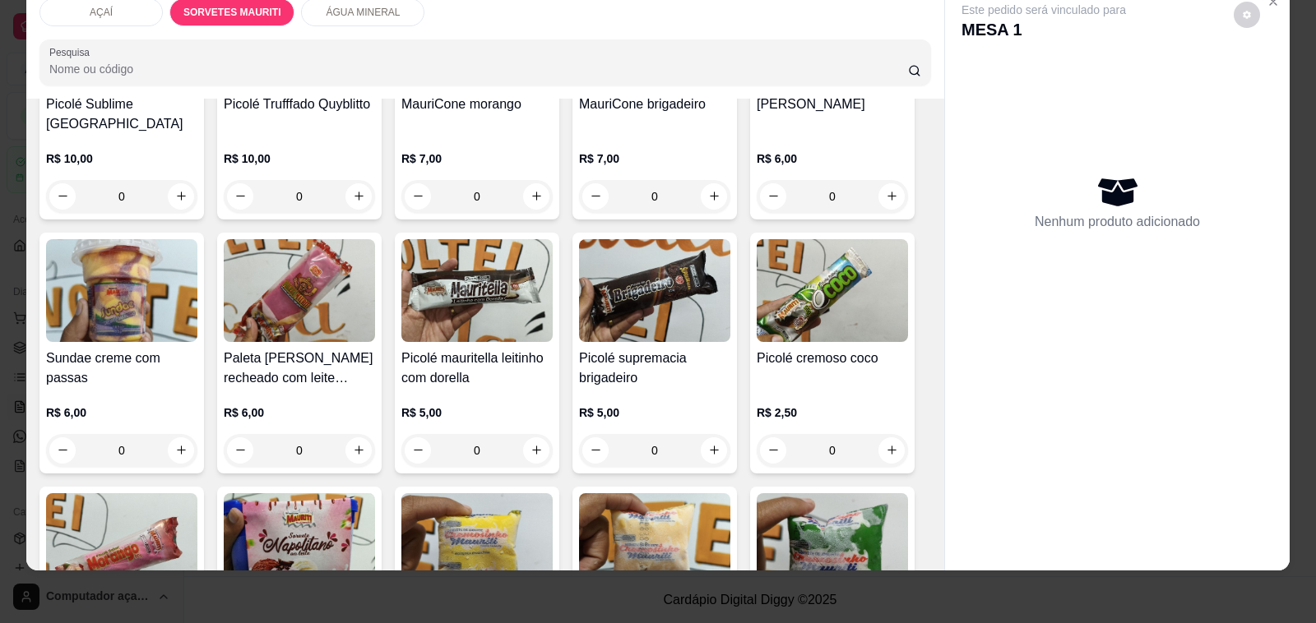
scroll to position [1291, 0]
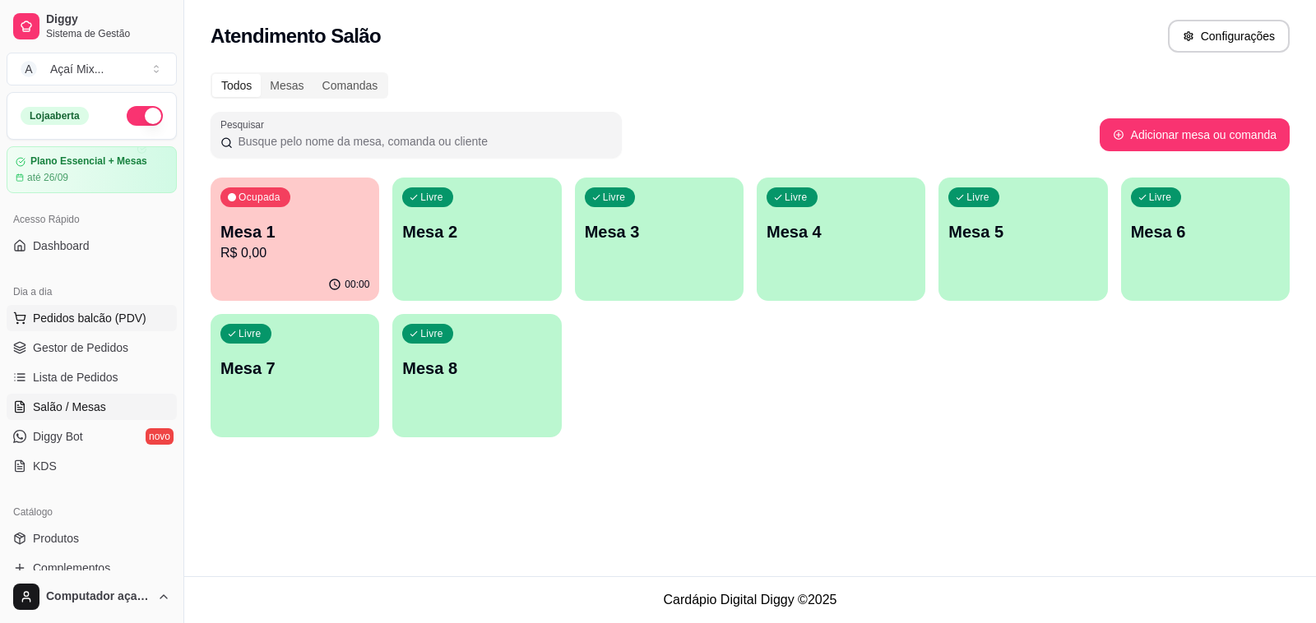
click at [115, 318] on span "Pedidos balcão (PDV)" at bounding box center [89, 318] width 113 height 16
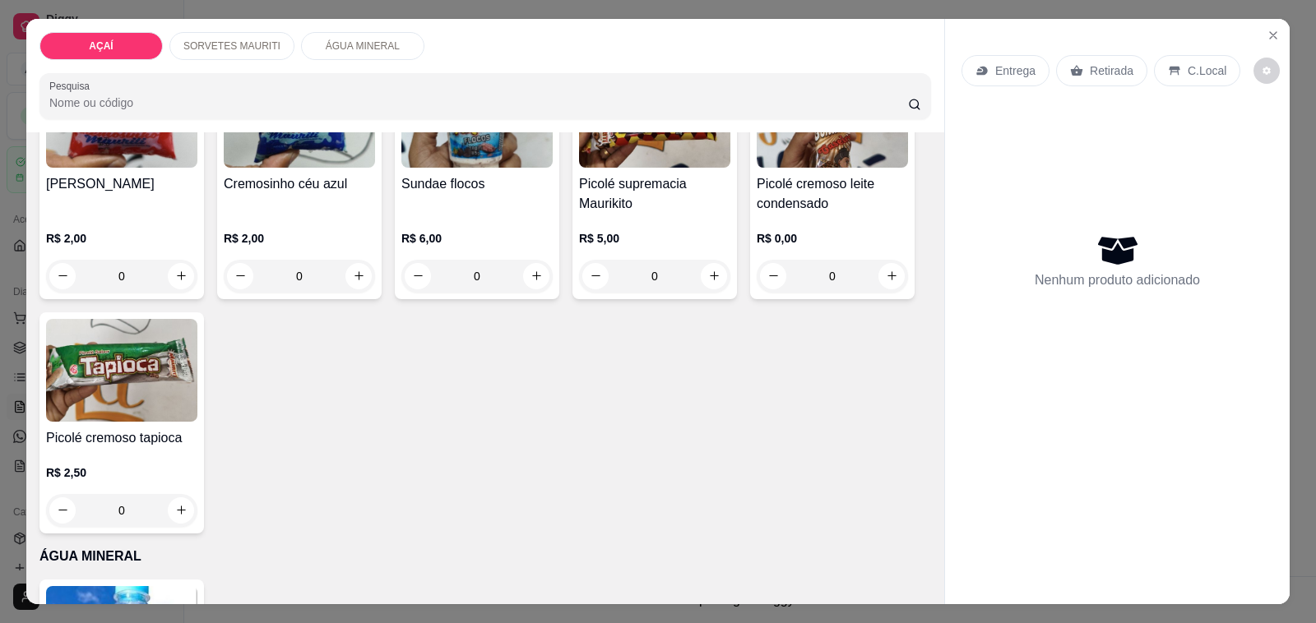
scroll to position [1600, 0]
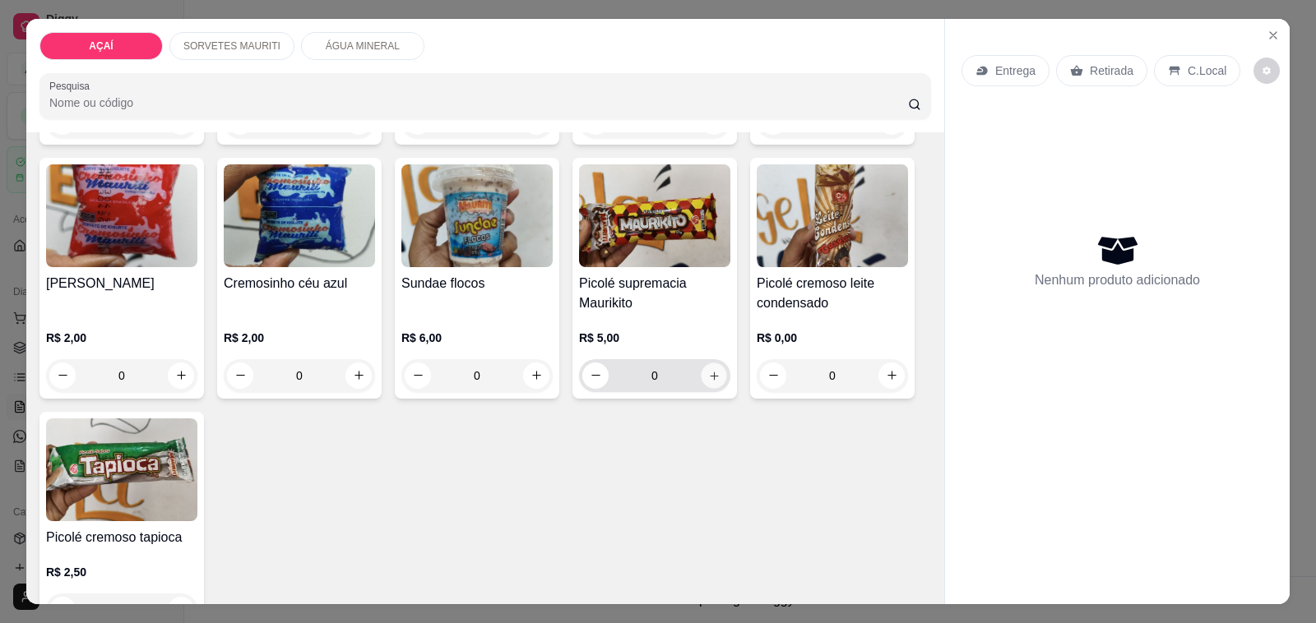
click at [706, 377] on button "increase-product-quantity" at bounding box center [713, 375] width 25 height 25
type input "1"
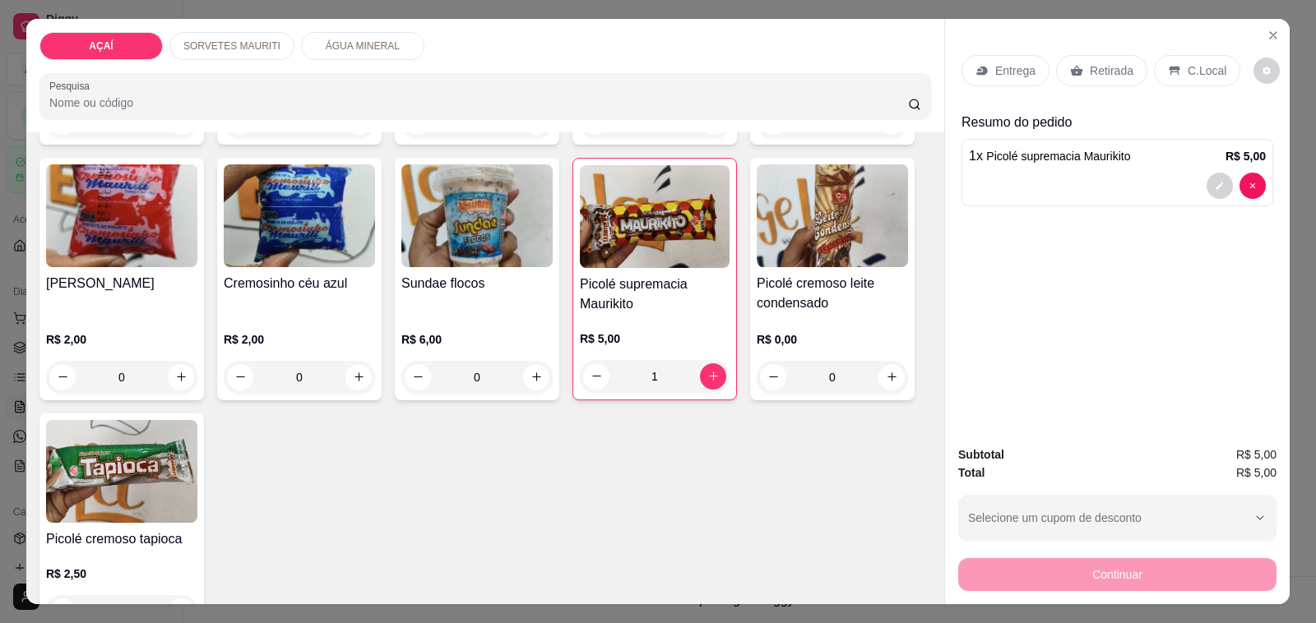
click at [1197, 62] on p "C.Local" at bounding box center [1206, 70] width 39 height 16
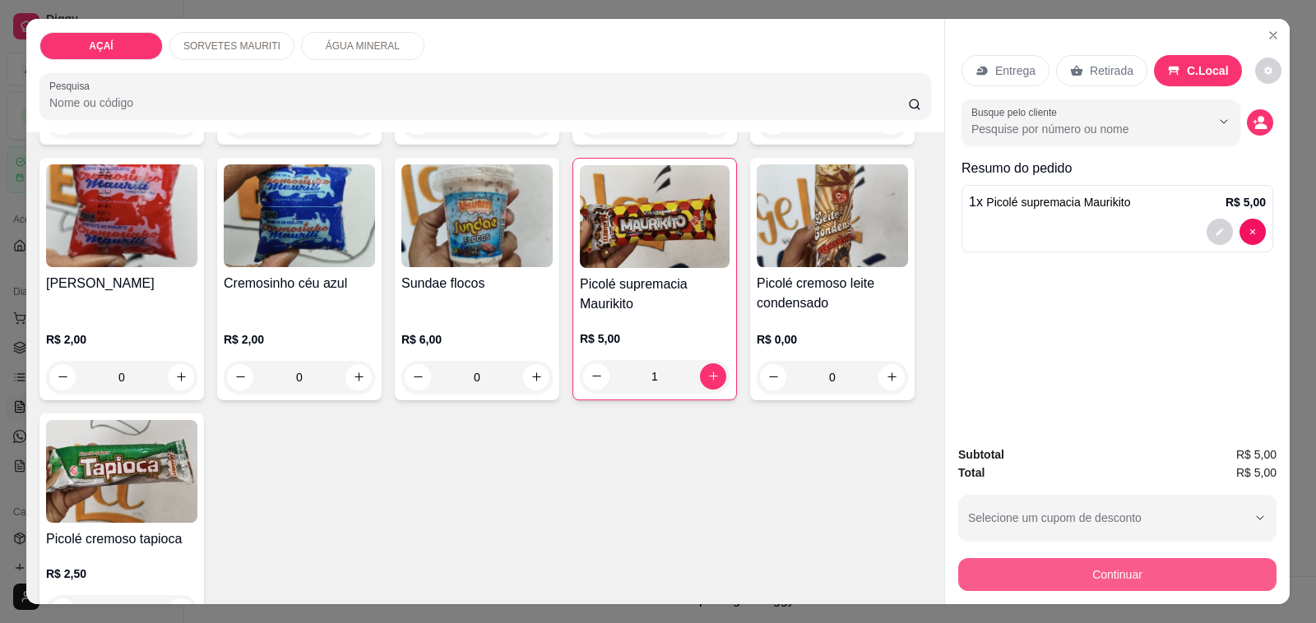
click at [1150, 568] on button "Continuar" at bounding box center [1117, 574] width 318 height 33
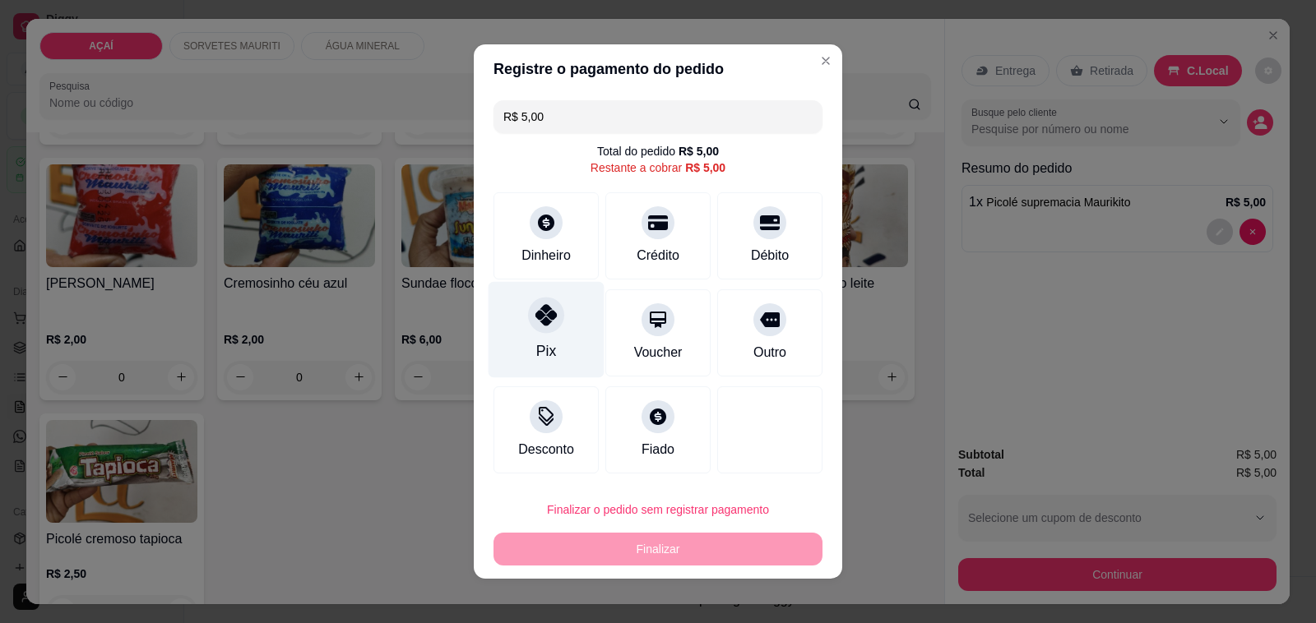
drag, startPoint x: 521, startPoint y: 326, endPoint x: 529, endPoint y: 336, distance: 12.8
click at [528, 326] on div at bounding box center [546, 315] width 36 height 36
type input "R$ 0,00"
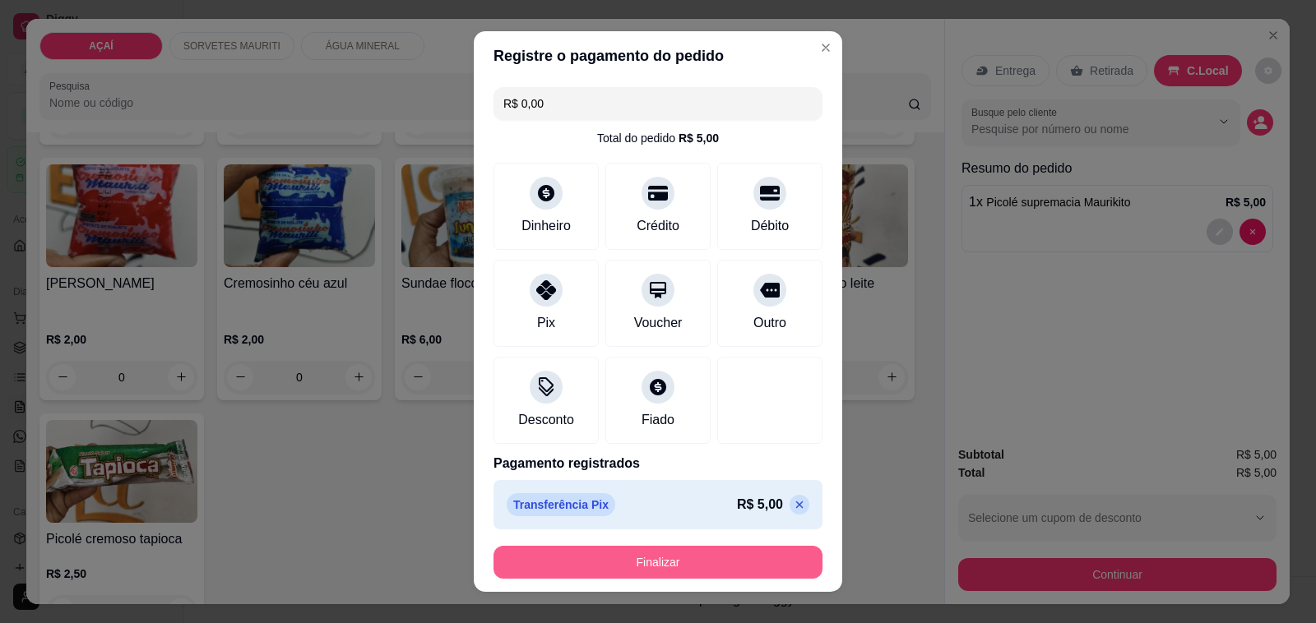
click at [619, 580] on footer "Finalizar" at bounding box center [658, 562] width 368 height 59
click at [617, 561] on button "Finalizar" at bounding box center [657, 562] width 329 height 33
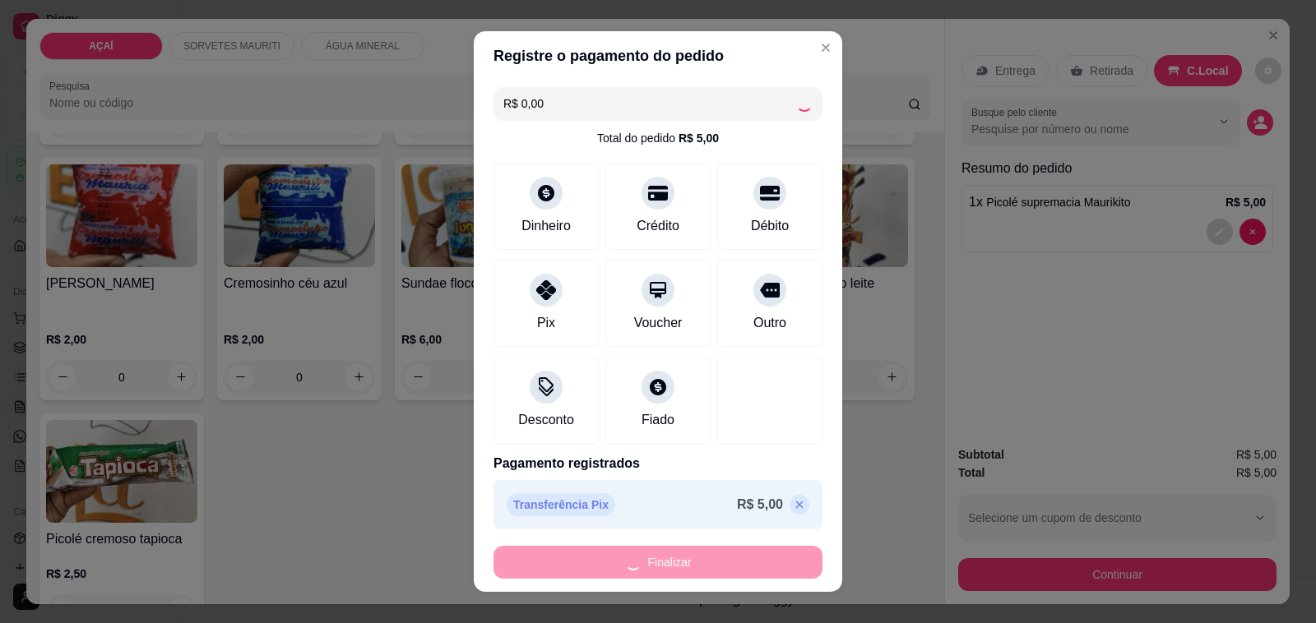
type input "0"
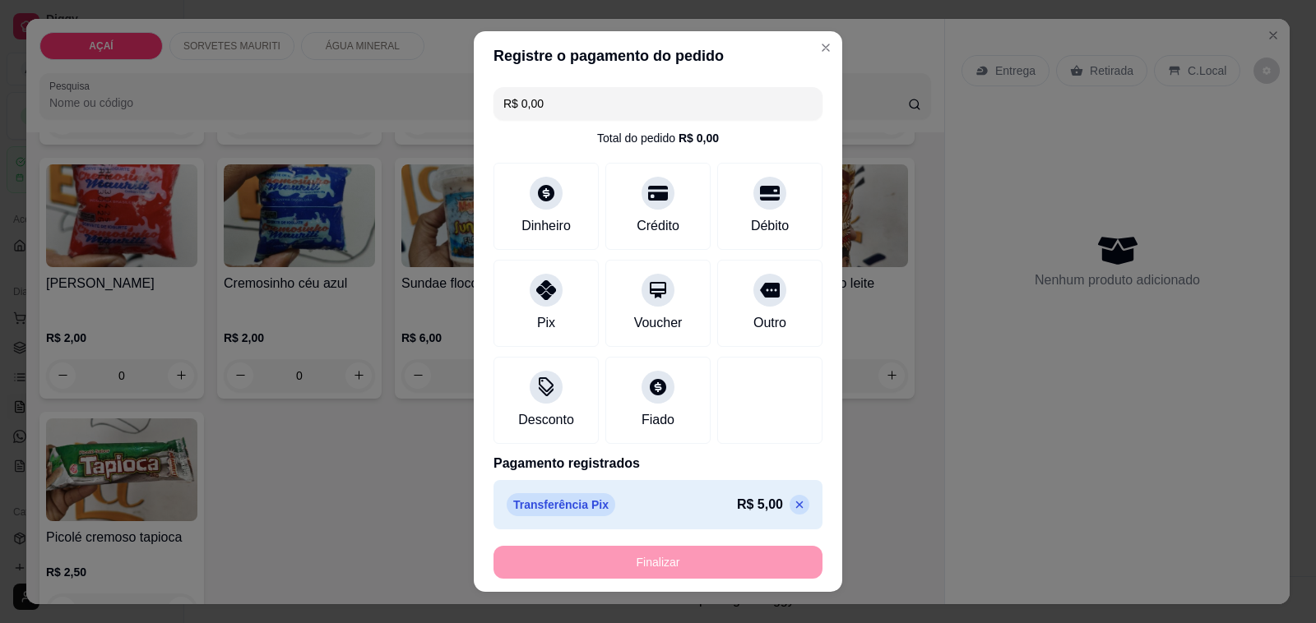
type input "-R$ 5,00"
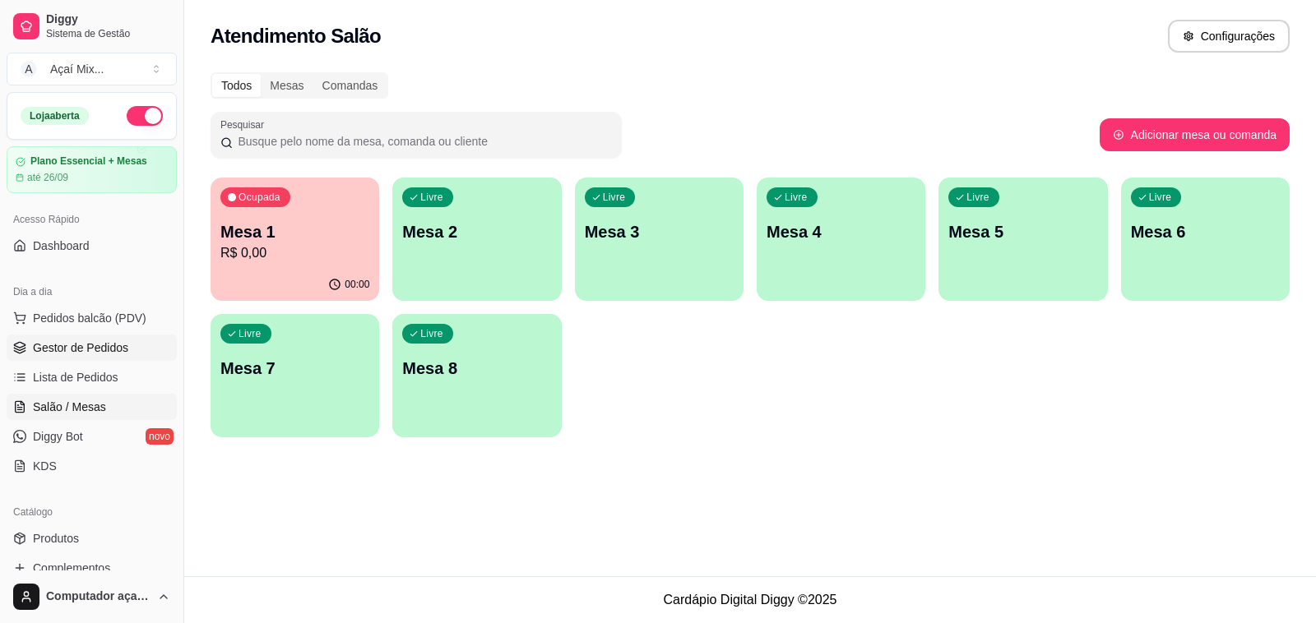
click at [121, 350] on span "Gestor de Pedidos" at bounding box center [80, 348] width 95 height 16
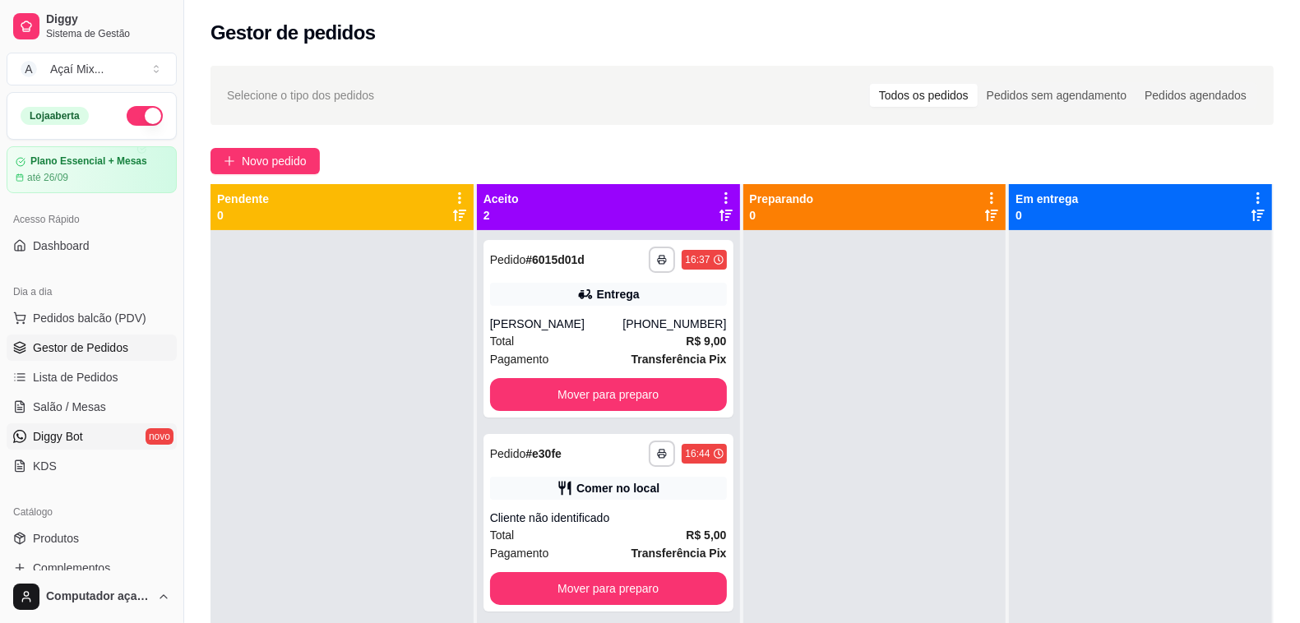
click at [51, 445] on span "Diggy Bot" at bounding box center [58, 436] width 50 height 16
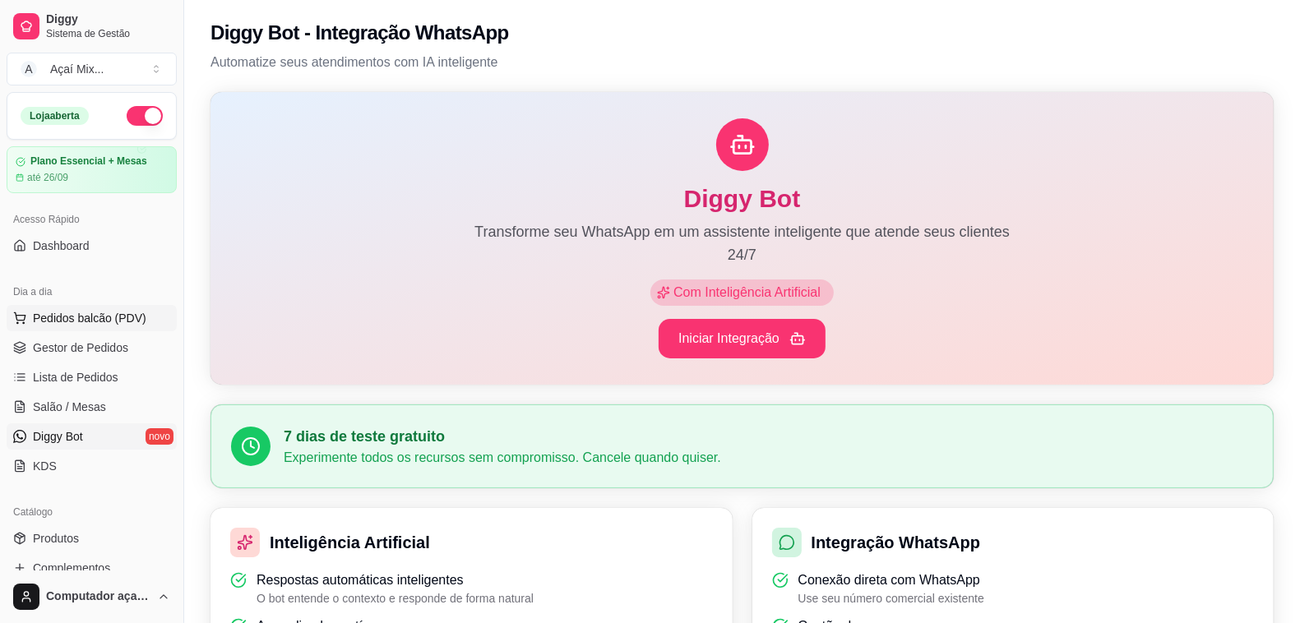
click at [68, 314] on span "Pedidos balcão (PDV)" at bounding box center [89, 318] width 113 height 16
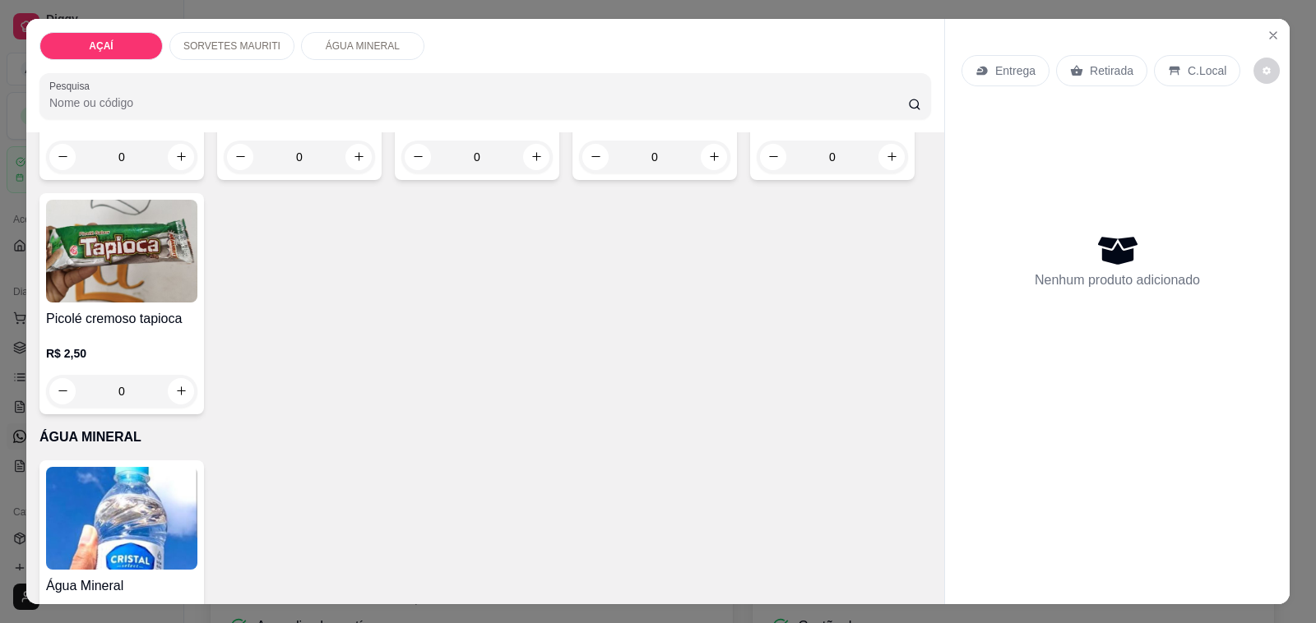
scroll to position [1850, 0]
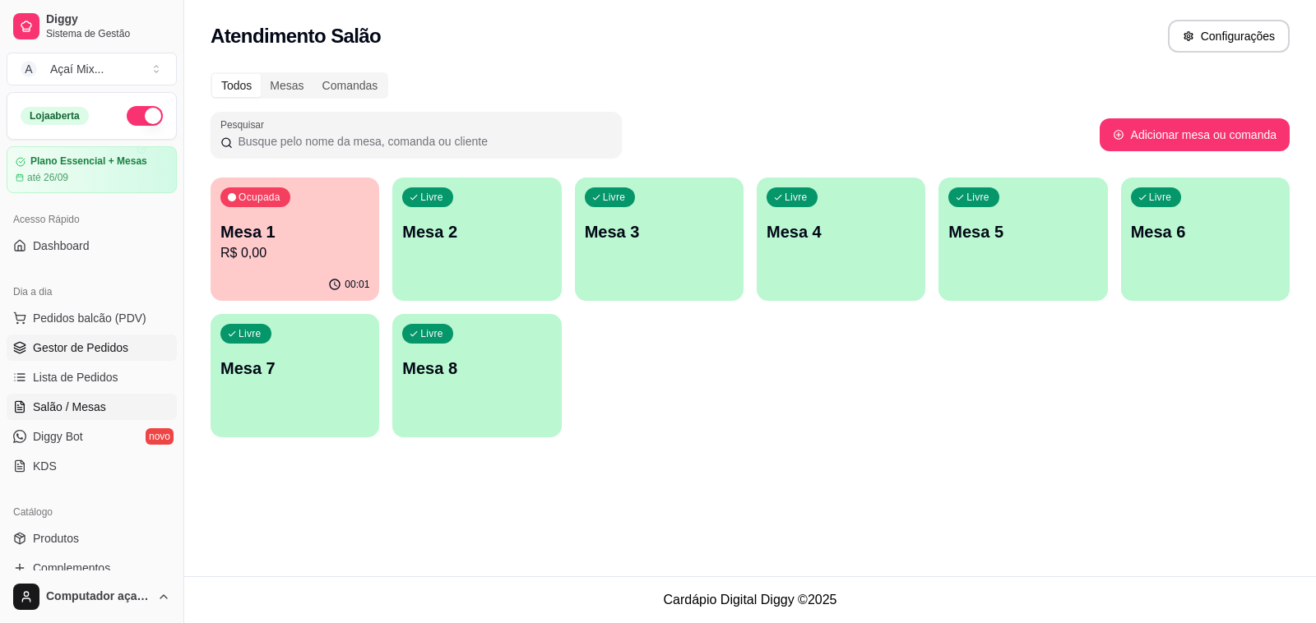
click at [78, 340] on span "Gestor de Pedidos" at bounding box center [80, 348] width 95 height 16
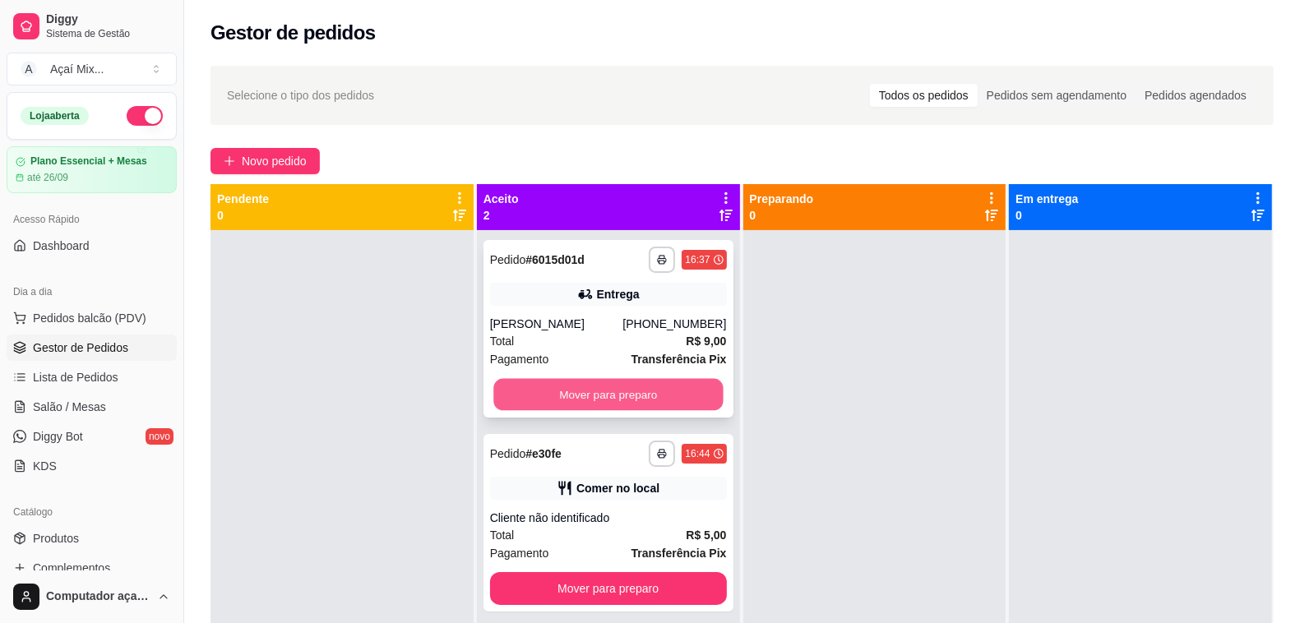
click at [573, 396] on button "Mover para preparo" at bounding box center [607, 395] width 229 height 32
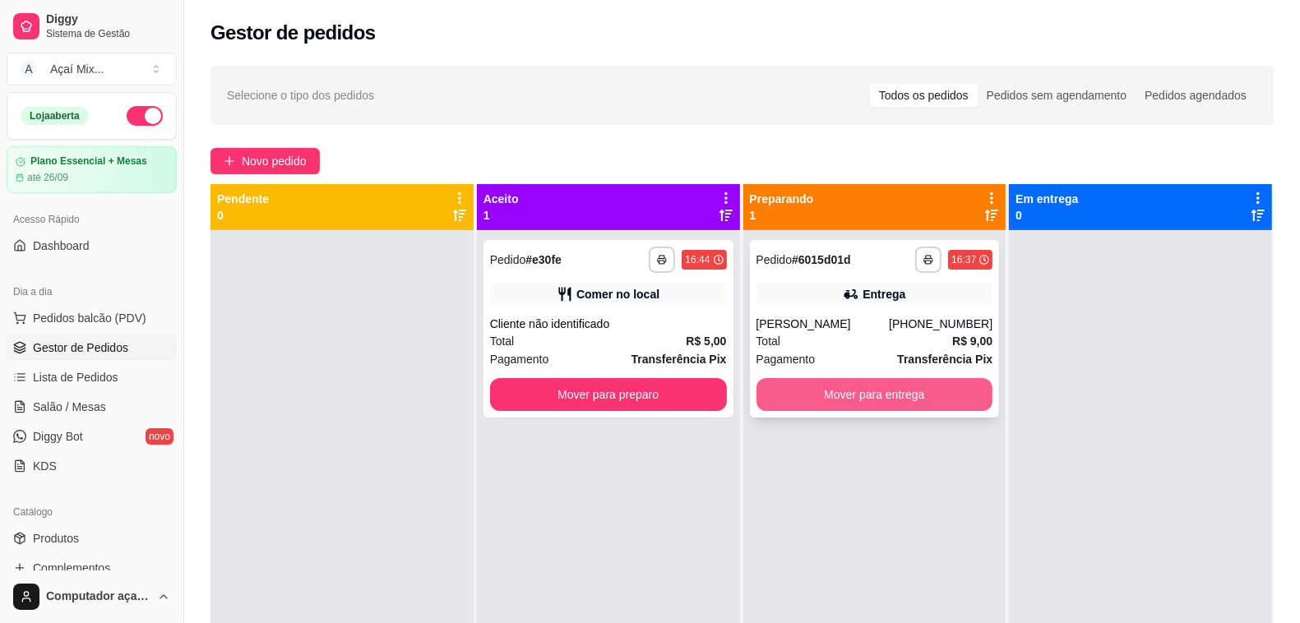
click at [770, 393] on button "Mover para entrega" at bounding box center [875, 394] width 237 height 33
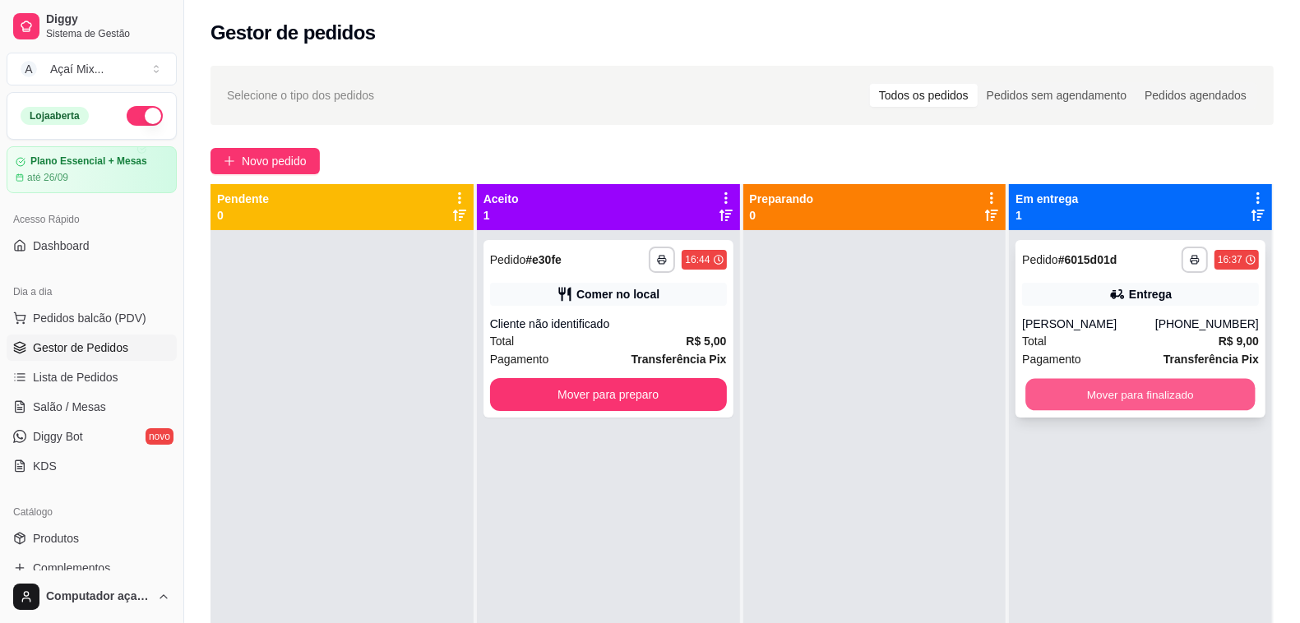
click at [1090, 408] on button "Mover para finalizado" at bounding box center [1140, 395] width 229 height 32
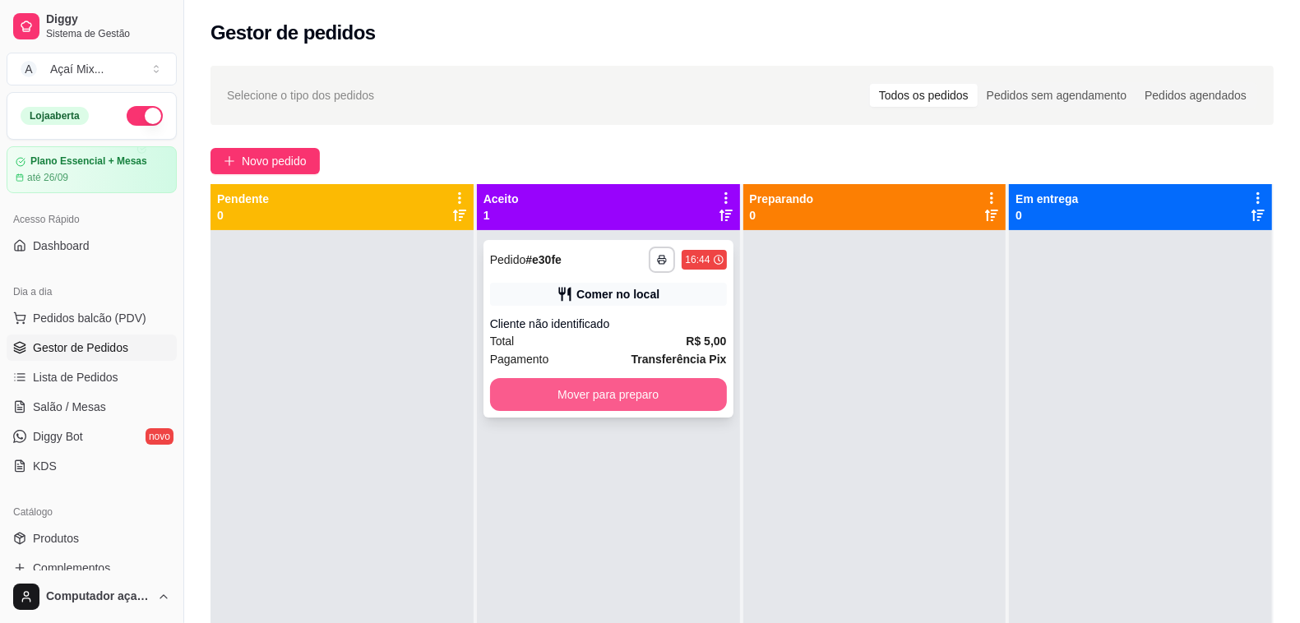
click at [637, 400] on button "Mover para preparo" at bounding box center [608, 394] width 237 height 33
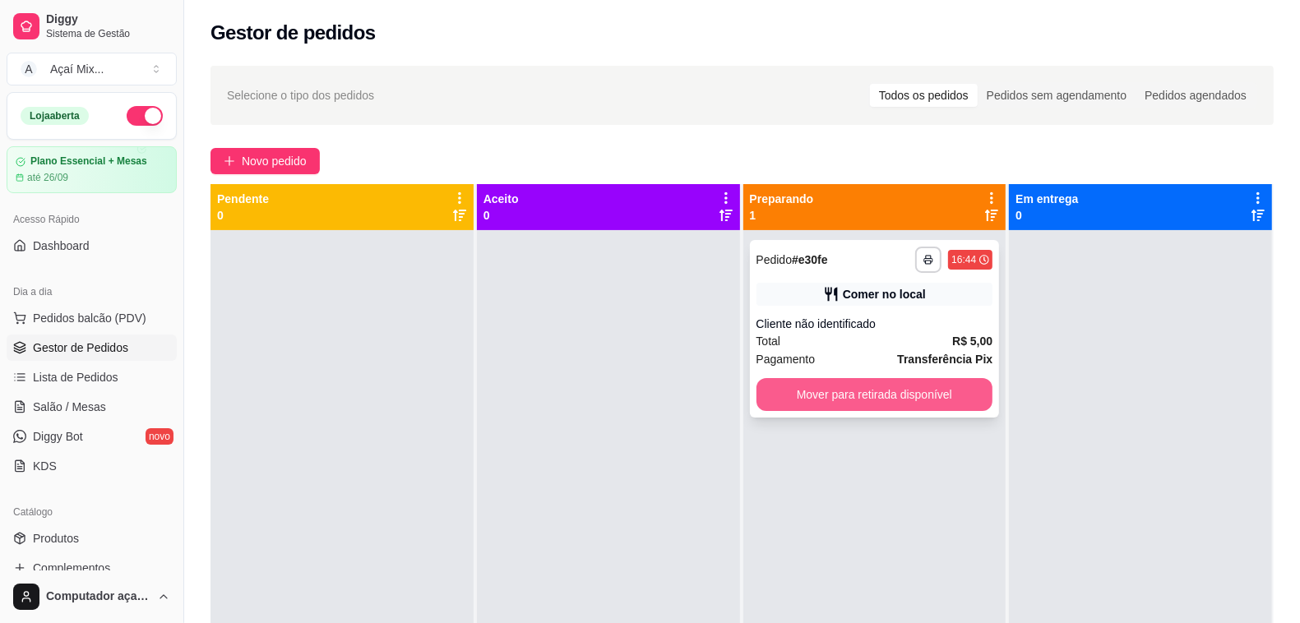
click at [840, 387] on button "Mover para retirada disponível" at bounding box center [875, 394] width 237 height 33
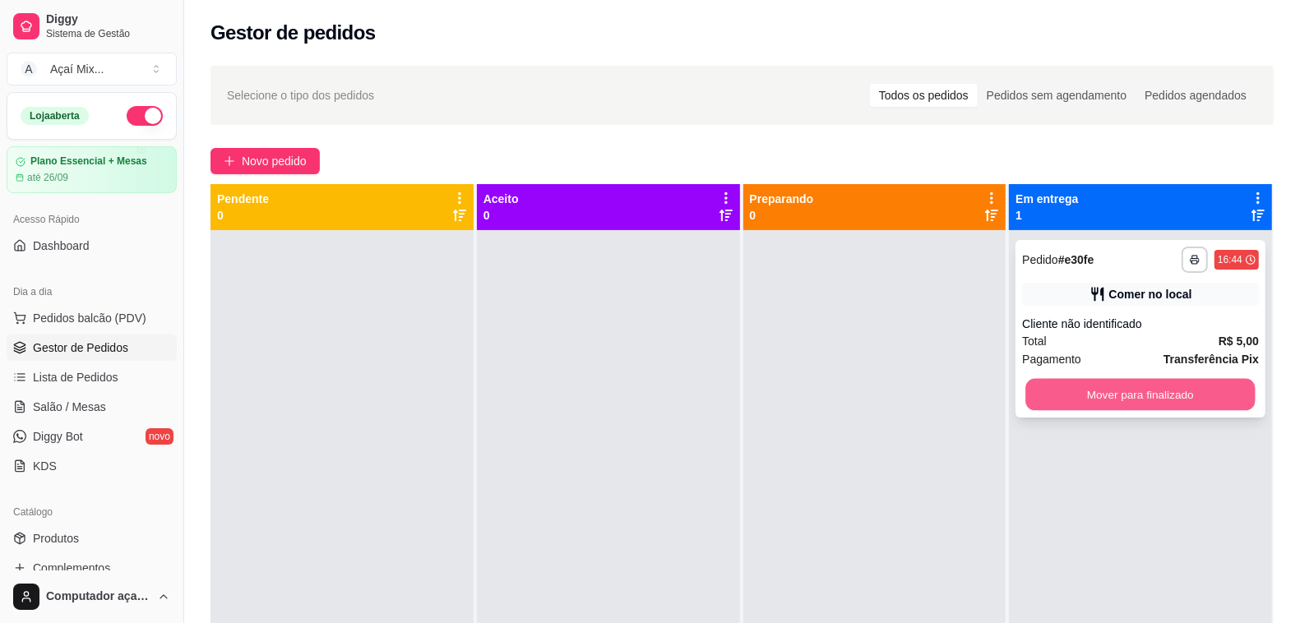
click at [1026, 387] on button "Mover para finalizado" at bounding box center [1140, 395] width 229 height 32
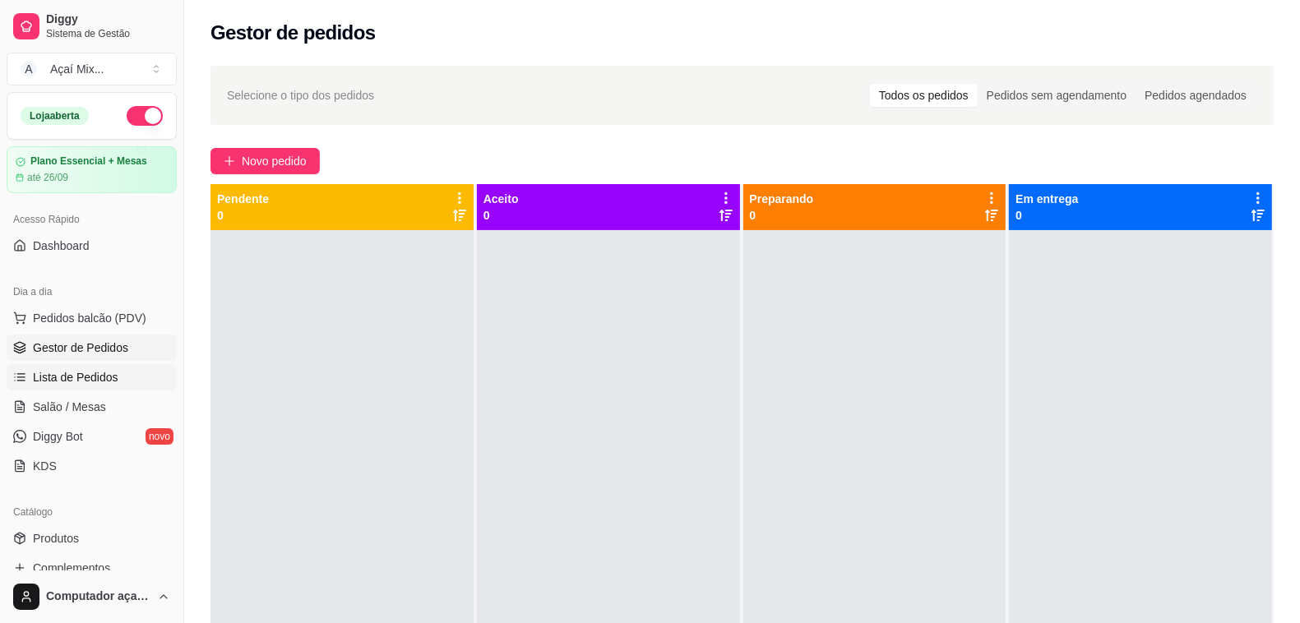
click at [111, 391] on link "Lista de Pedidos" at bounding box center [92, 377] width 170 height 26
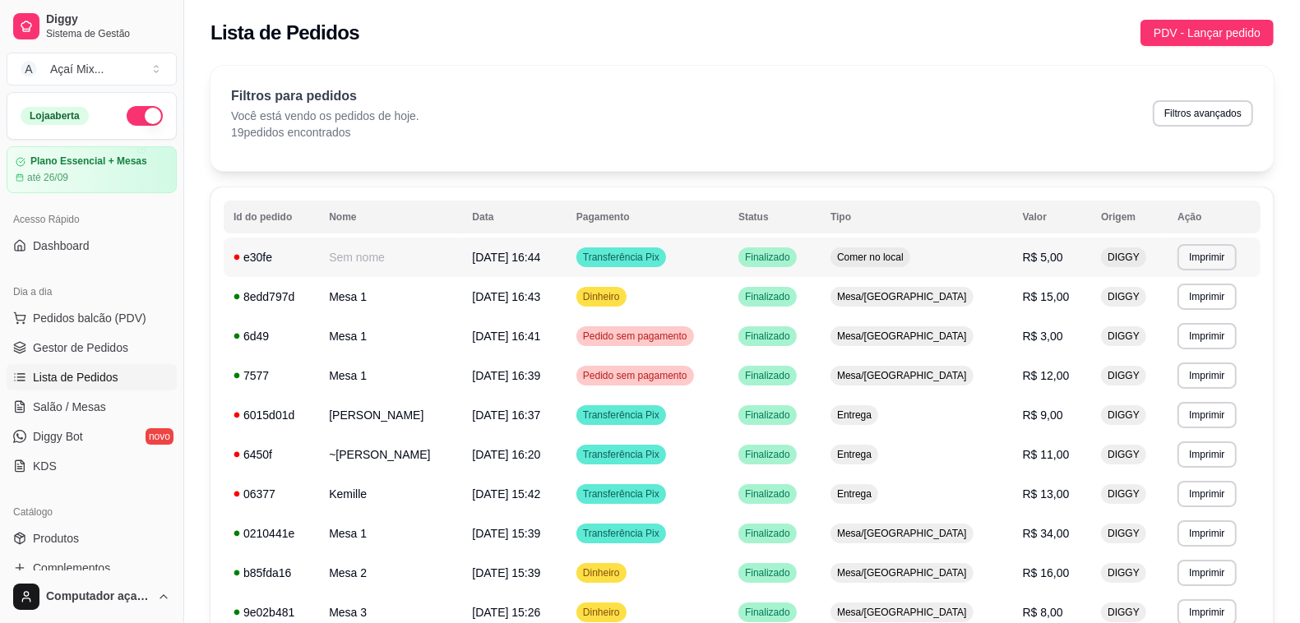
click at [999, 244] on td "Comer no local" at bounding box center [917, 257] width 192 height 39
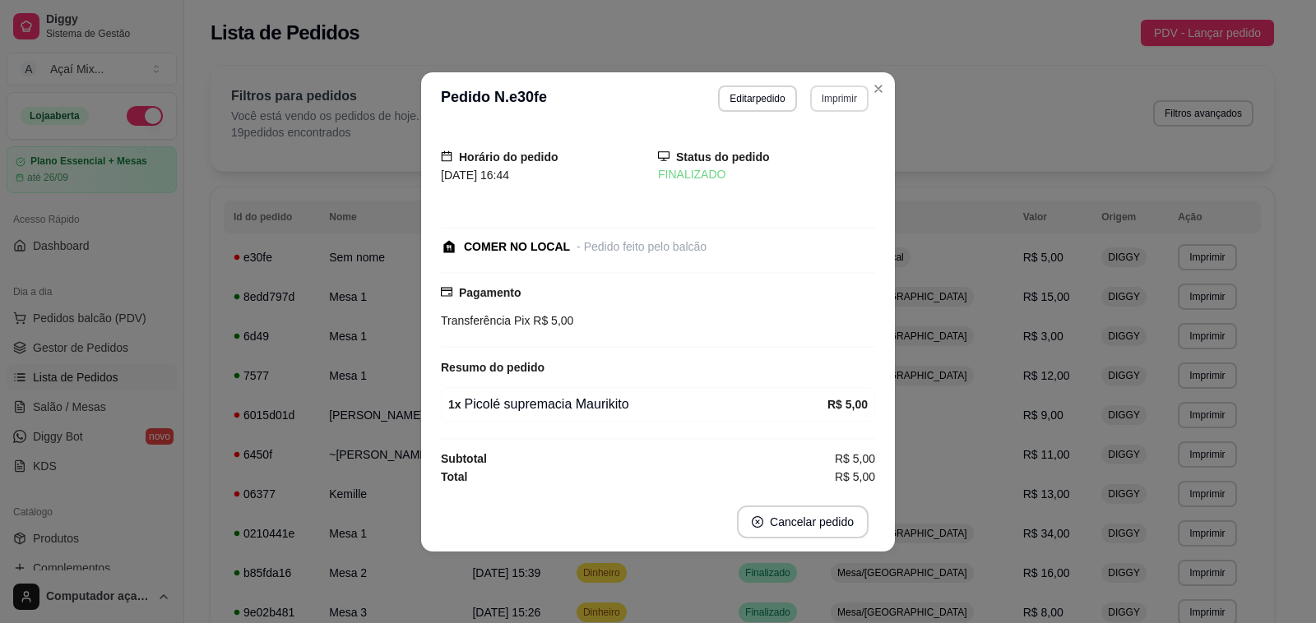
click at [839, 103] on button "Imprimir" at bounding box center [839, 99] width 58 height 26
click at [832, 142] on button "Impressora" at bounding box center [810, 154] width 119 height 26
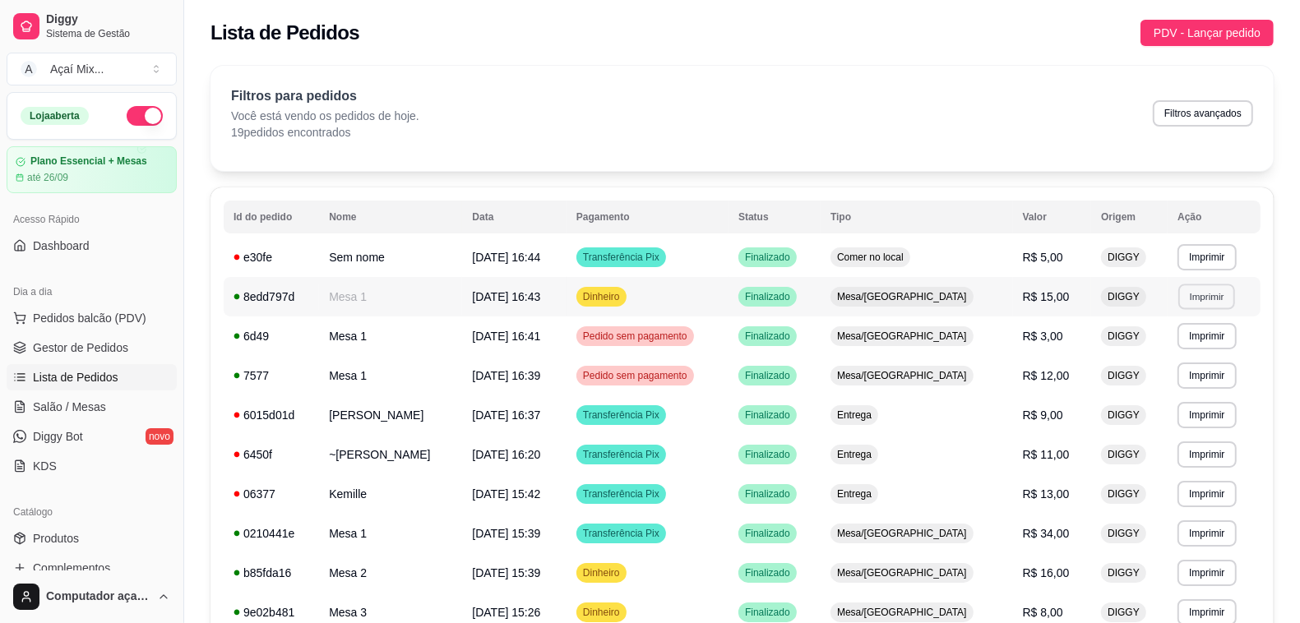
click at [1188, 299] on button "Imprimir" at bounding box center [1206, 296] width 57 height 25
click at [775, 426] on td "Finalizado" at bounding box center [775, 415] width 92 height 39
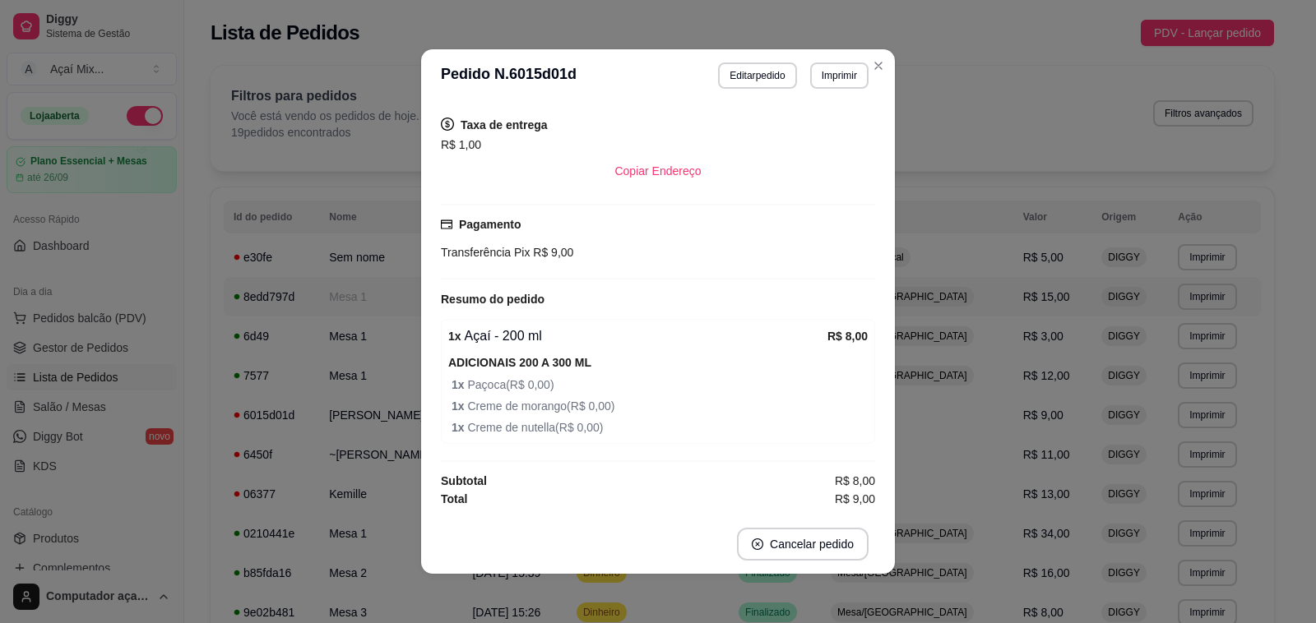
scroll to position [2, 0]
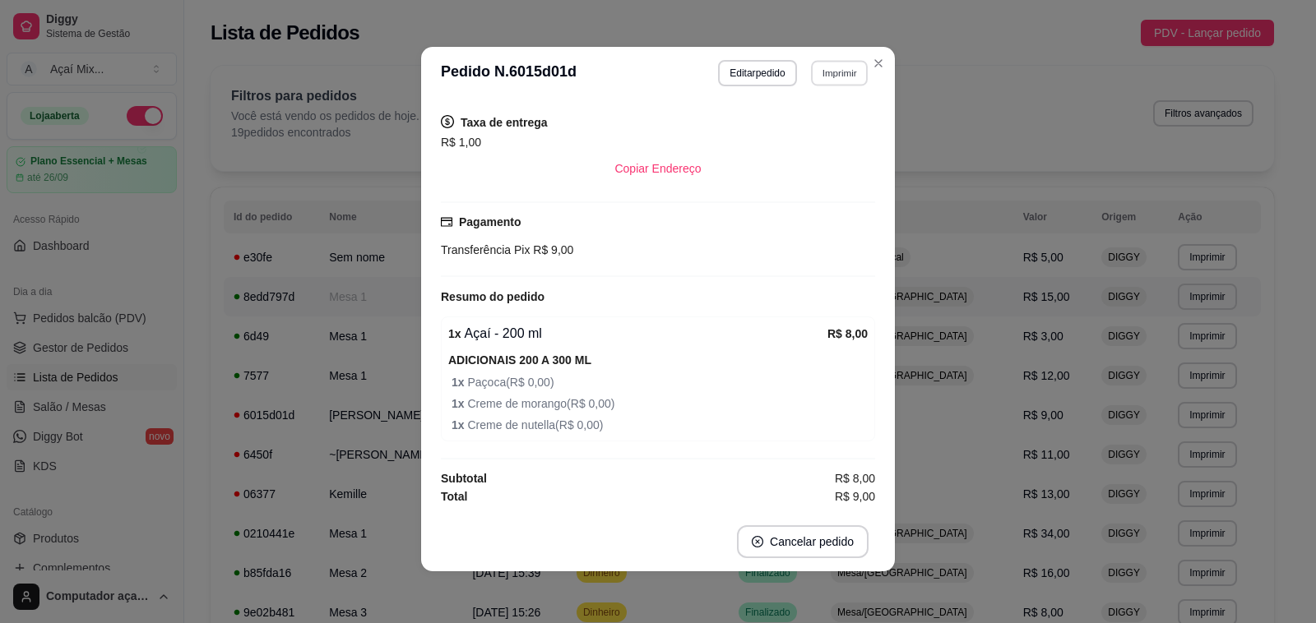
click at [824, 76] on button "Imprimir" at bounding box center [839, 72] width 57 height 25
click at [824, 130] on button "Impressora" at bounding box center [802, 131] width 119 height 26
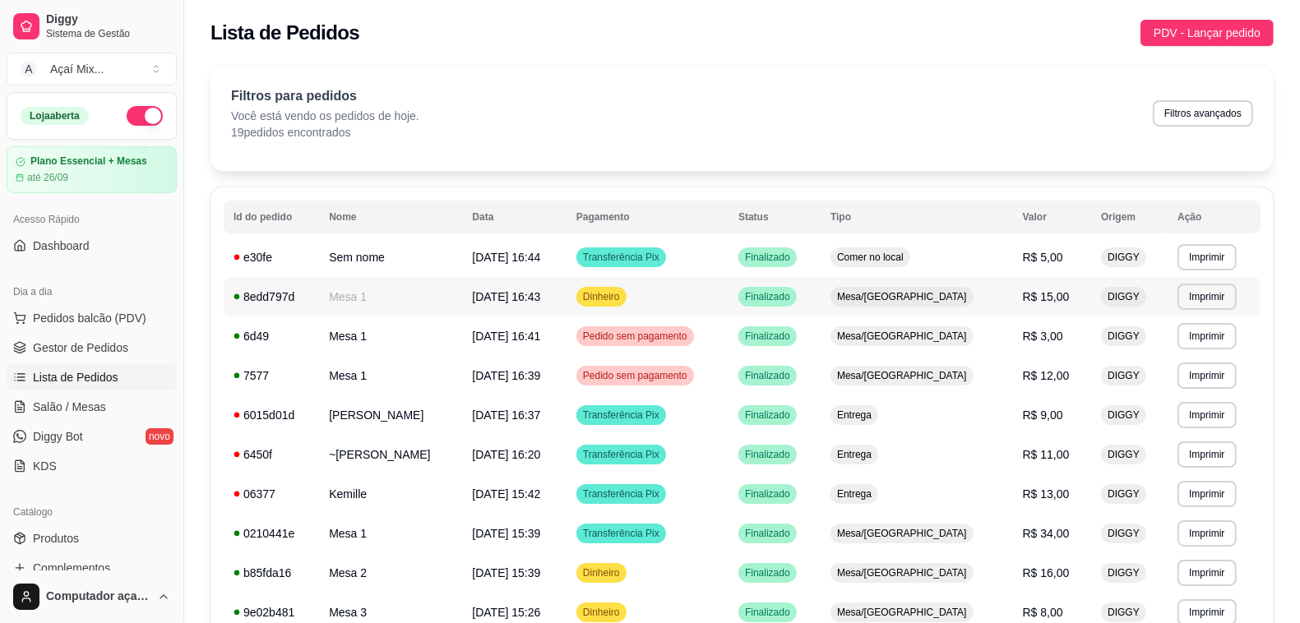
drag, startPoint x: 124, startPoint y: 407, endPoint x: 116, endPoint y: 266, distance: 141.7
click at [123, 408] on link "Salão / Mesas" at bounding box center [92, 407] width 170 height 26
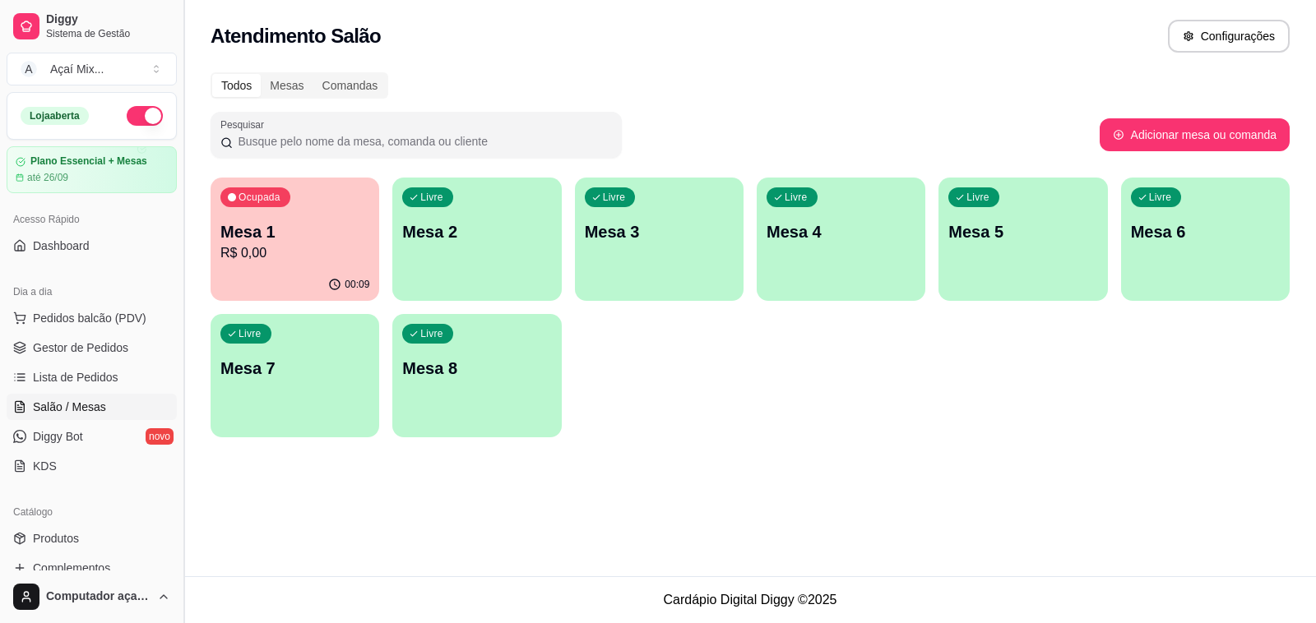
click at [178, 226] on button "Toggle Sidebar" at bounding box center [183, 311] width 13 height 623
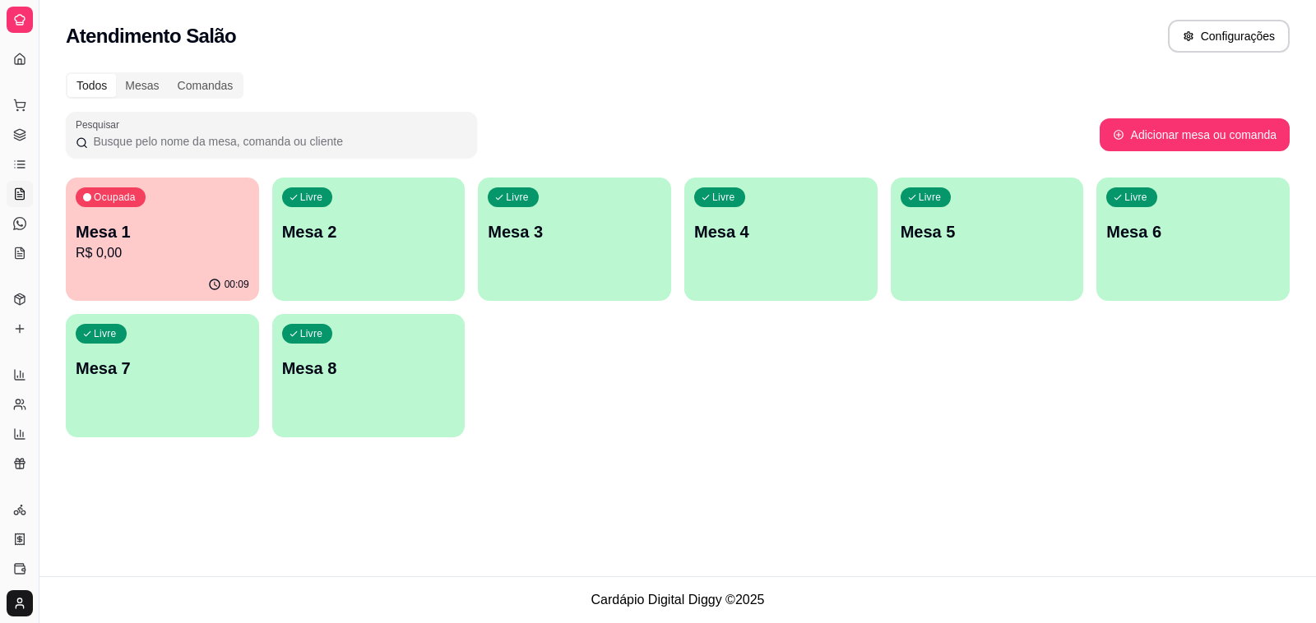
click at [285, 252] on div "Livre Mesa 2" at bounding box center [368, 230] width 193 height 104
click at [222, 255] on p "R$ 0,00" at bounding box center [162, 252] width 168 height 19
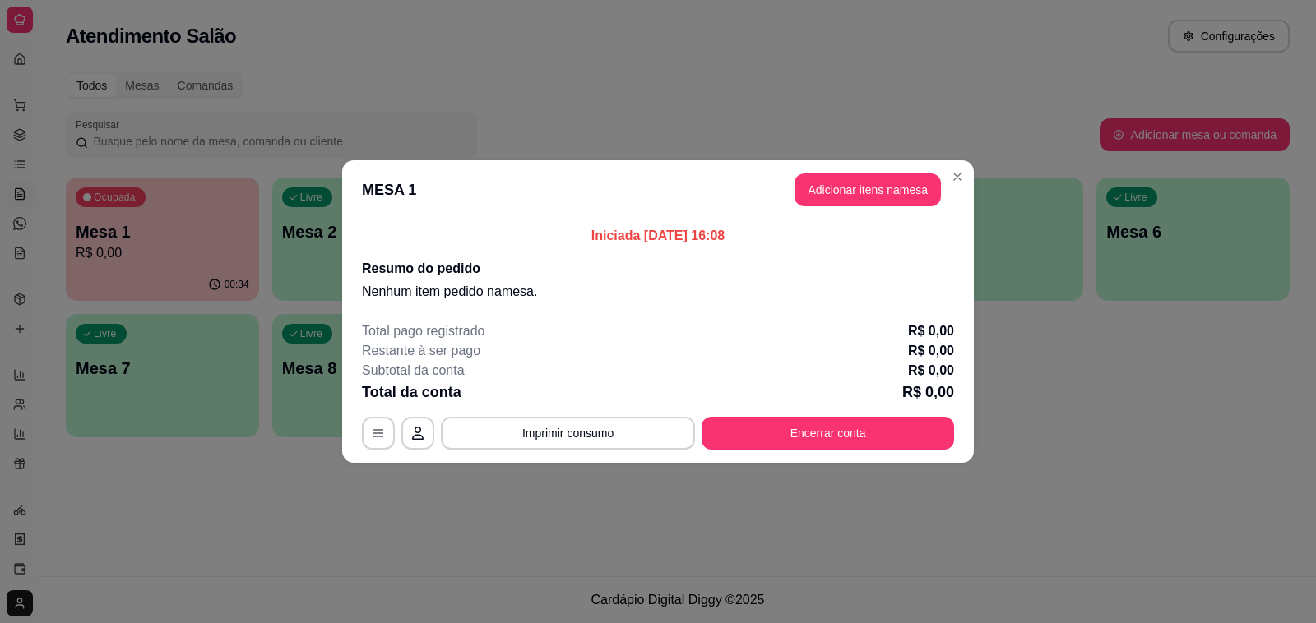
click at [792, 199] on header "MESA 1 Adicionar itens na mesa" at bounding box center [658, 189] width 632 height 59
click at [820, 194] on button "Adicionar itens na mesa" at bounding box center [867, 190] width 141 height 32
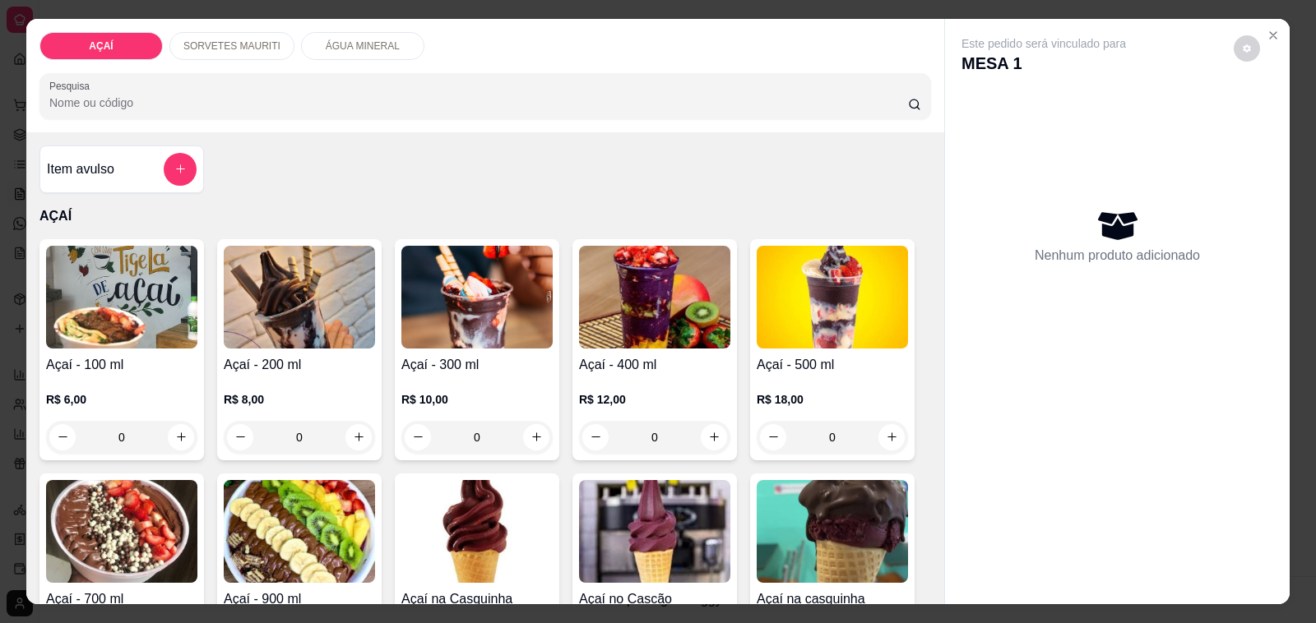
click at [688, 360] on h4 "Açaí - 400 ml" at bounding box center [654, 365] width 151 height 20
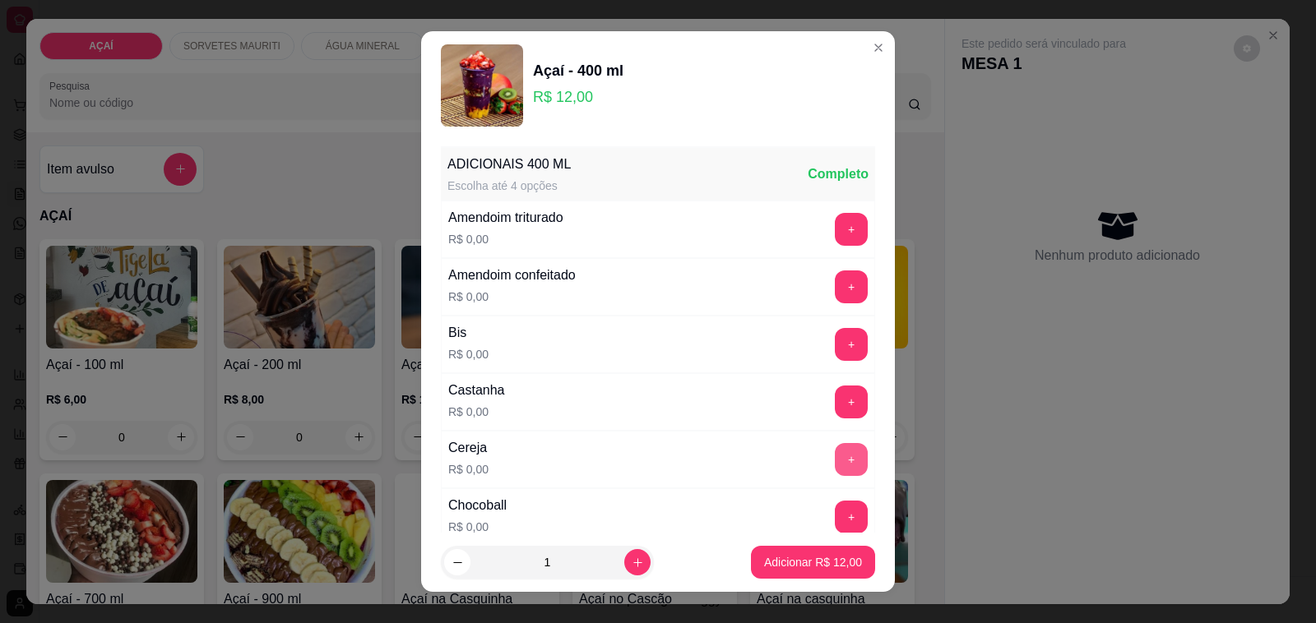
click at [835, 467] on button "+" at bounding box center [851, 459] width 33 height 33
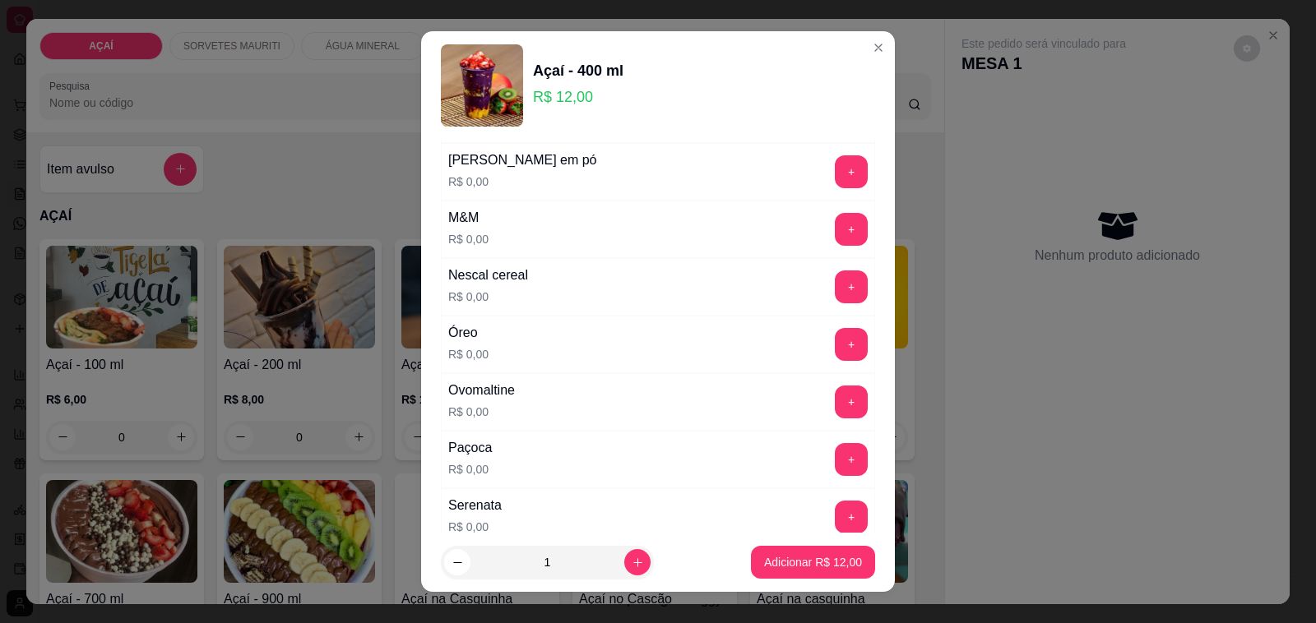
scroll to position [1645, 0]
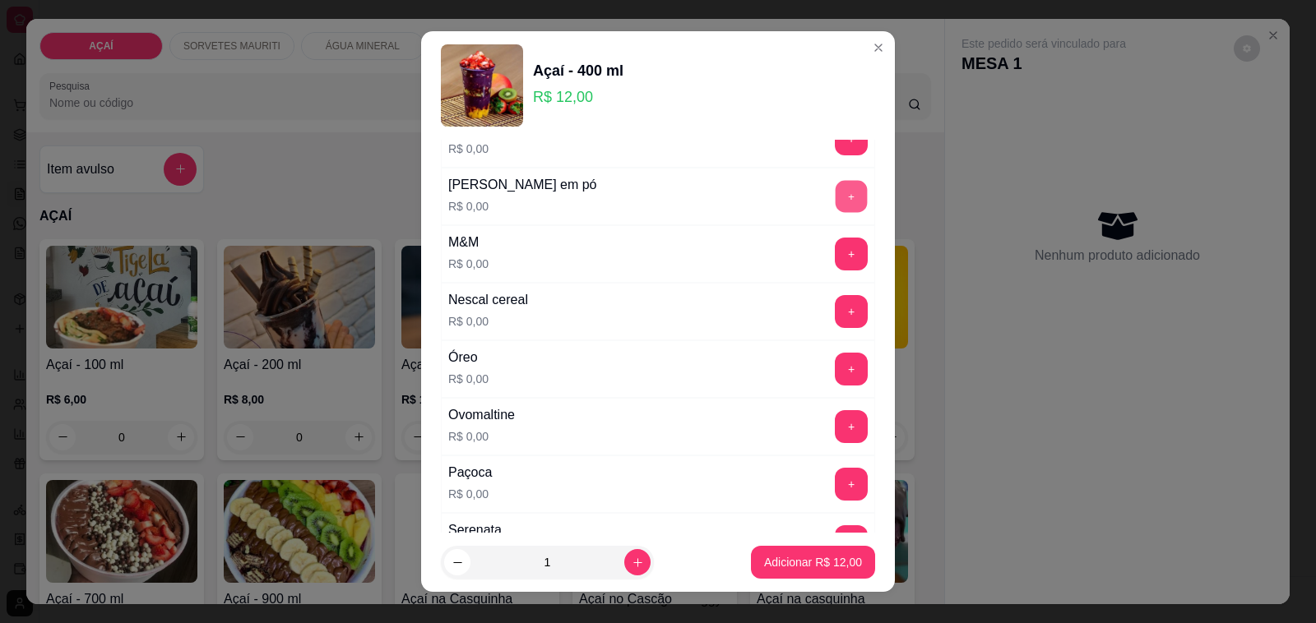
click at [836, 213] on button "+" at bounding box center [852, 197] width 32 height 32
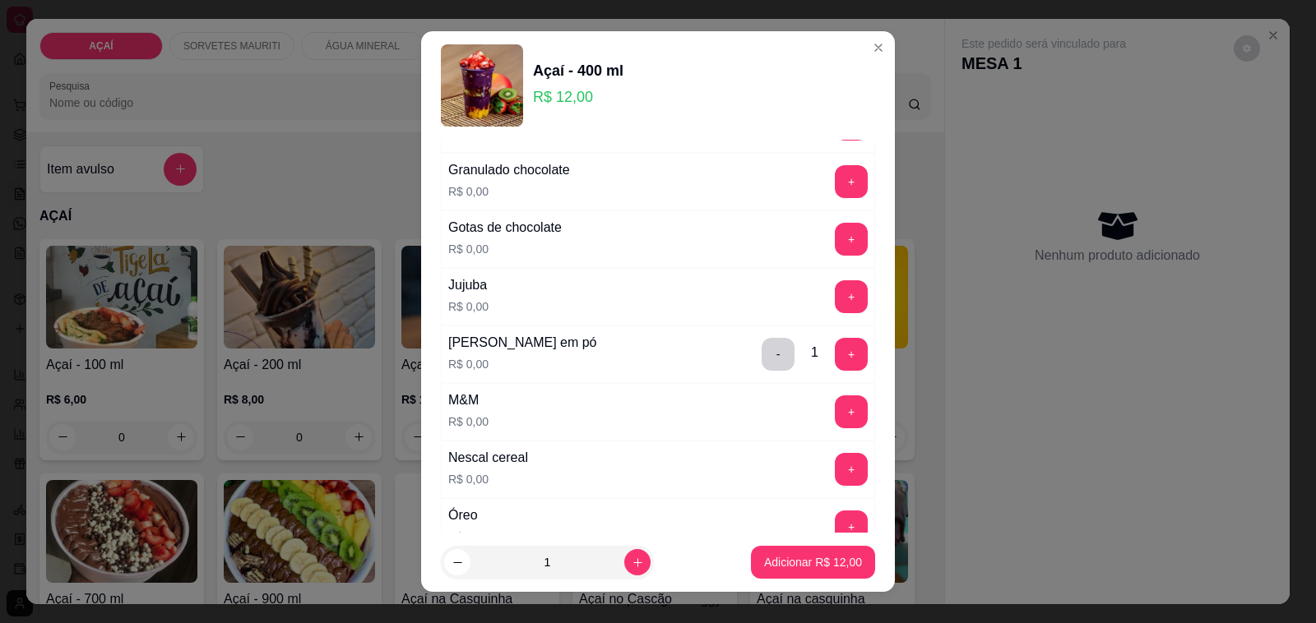
scroll to position [1388, 0]
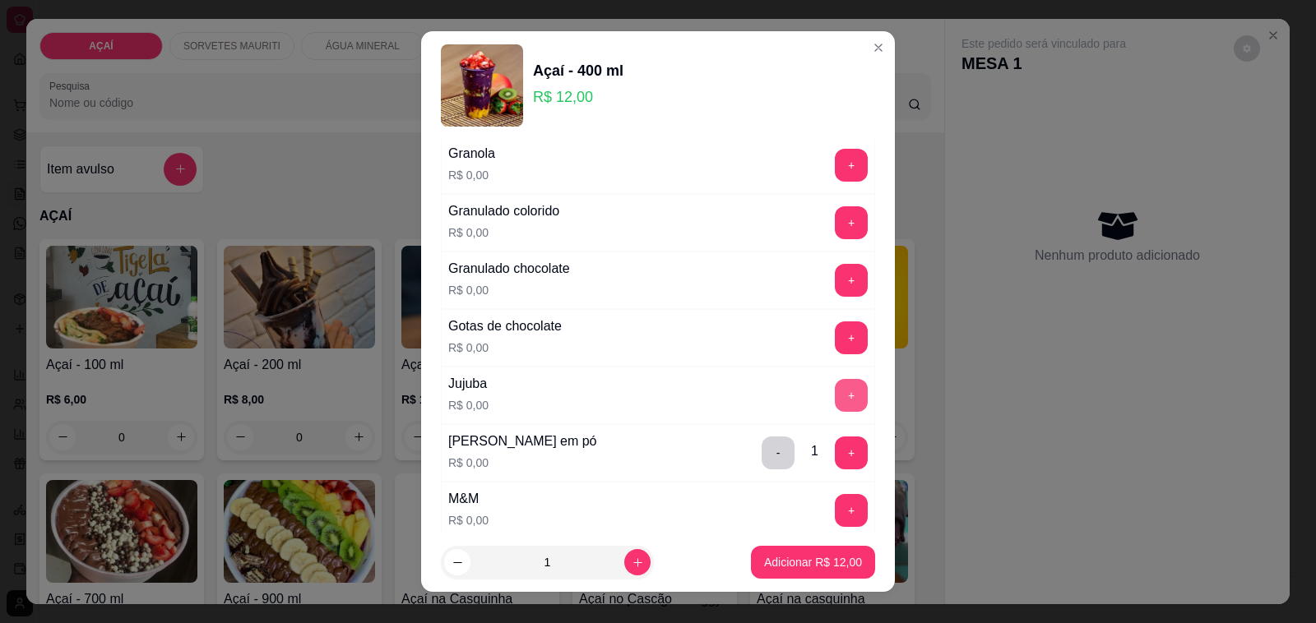
click at [835, 412] on button "+" at bounding box center [851, 395] width 33 height 33
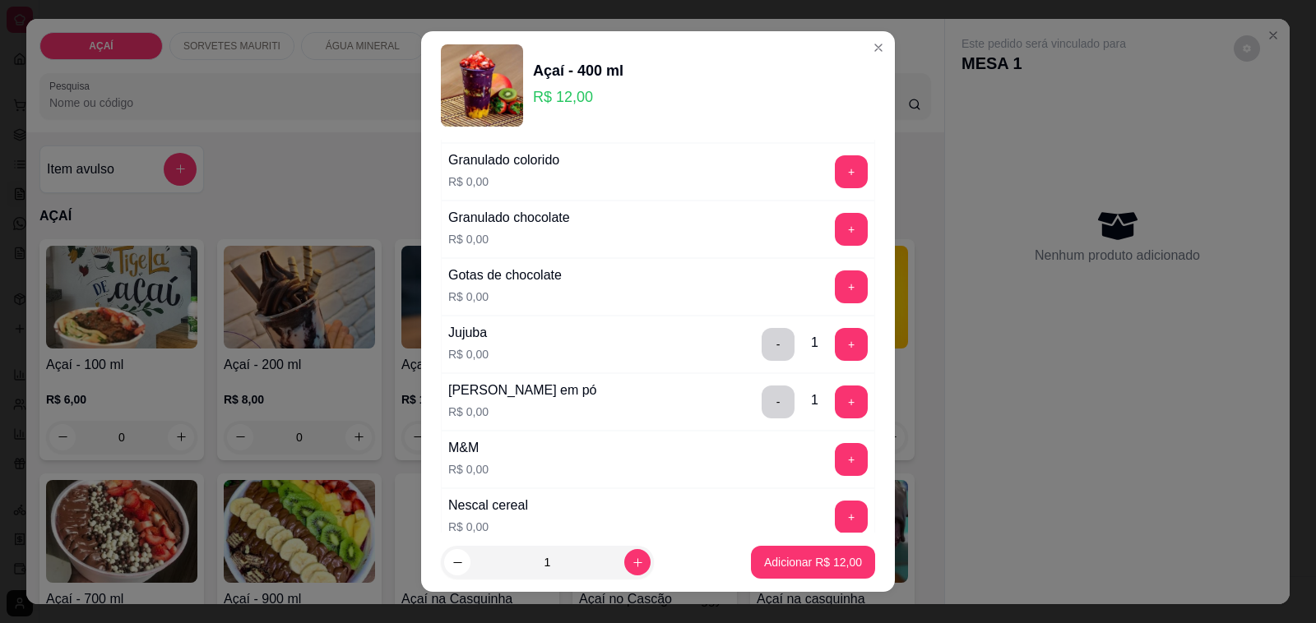
scroll to position [1336, 0]
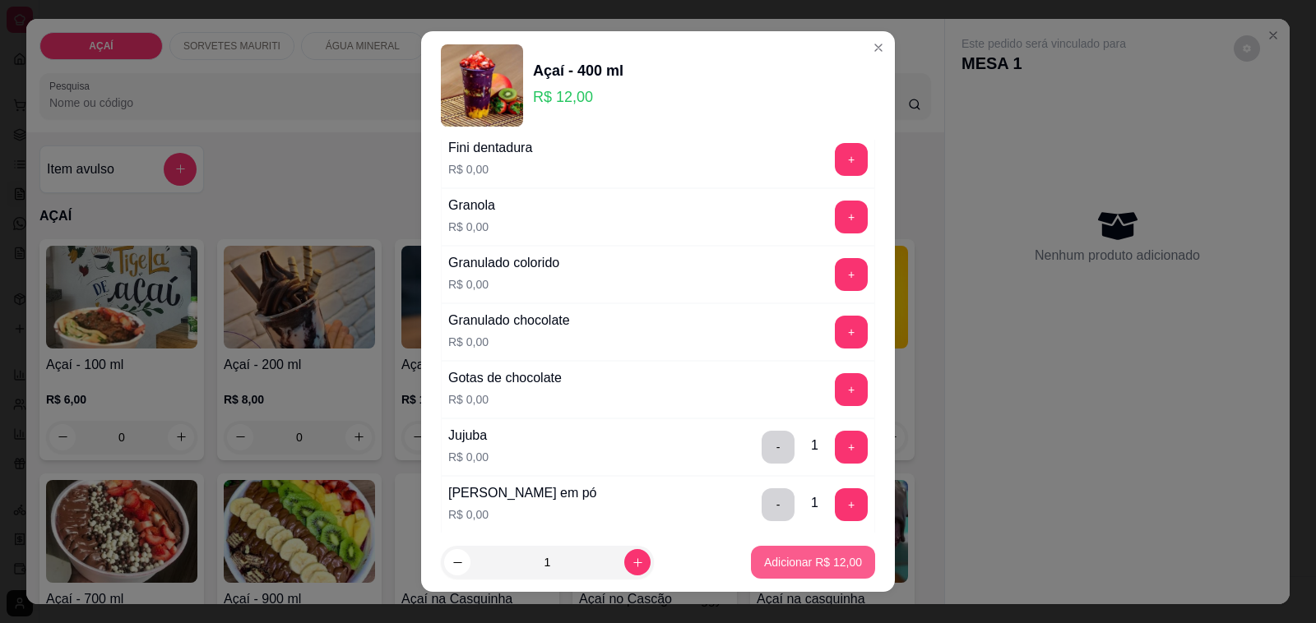
click at [783, 563] on p "Adicionar R$ 12,00" at bounding box center [813, 562] width 98 height 16
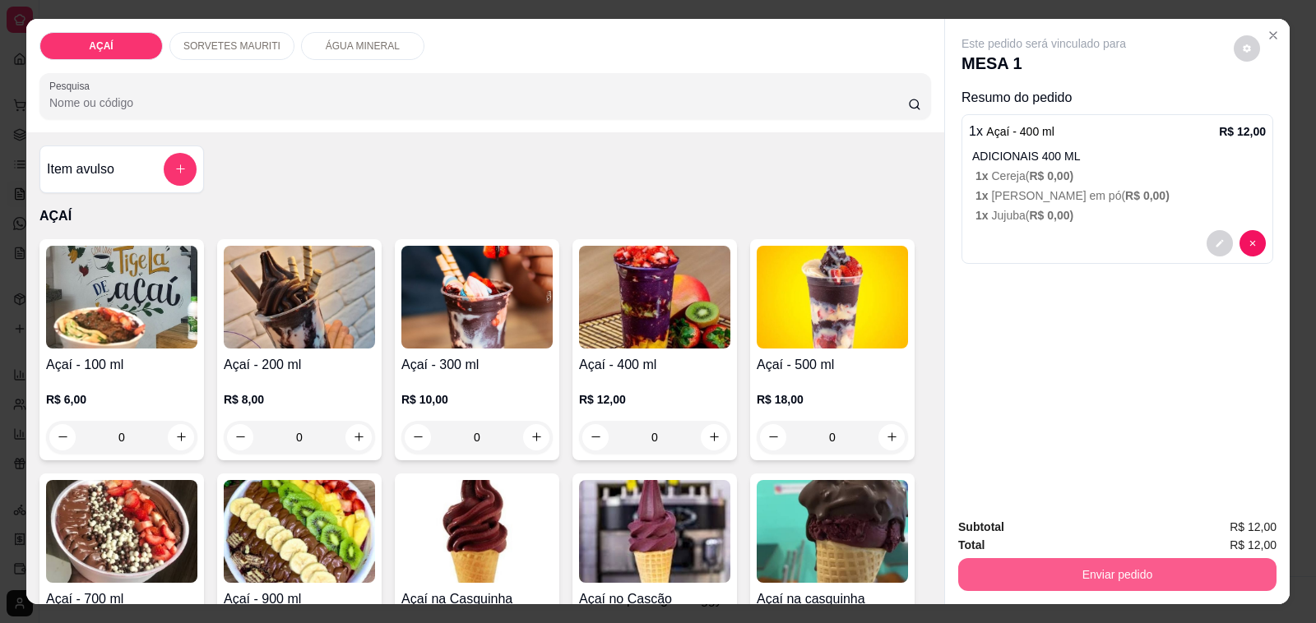
click at [1030, 572] on button "Enviar pedido" at bounding box center [1117, 574] width 318 height 33
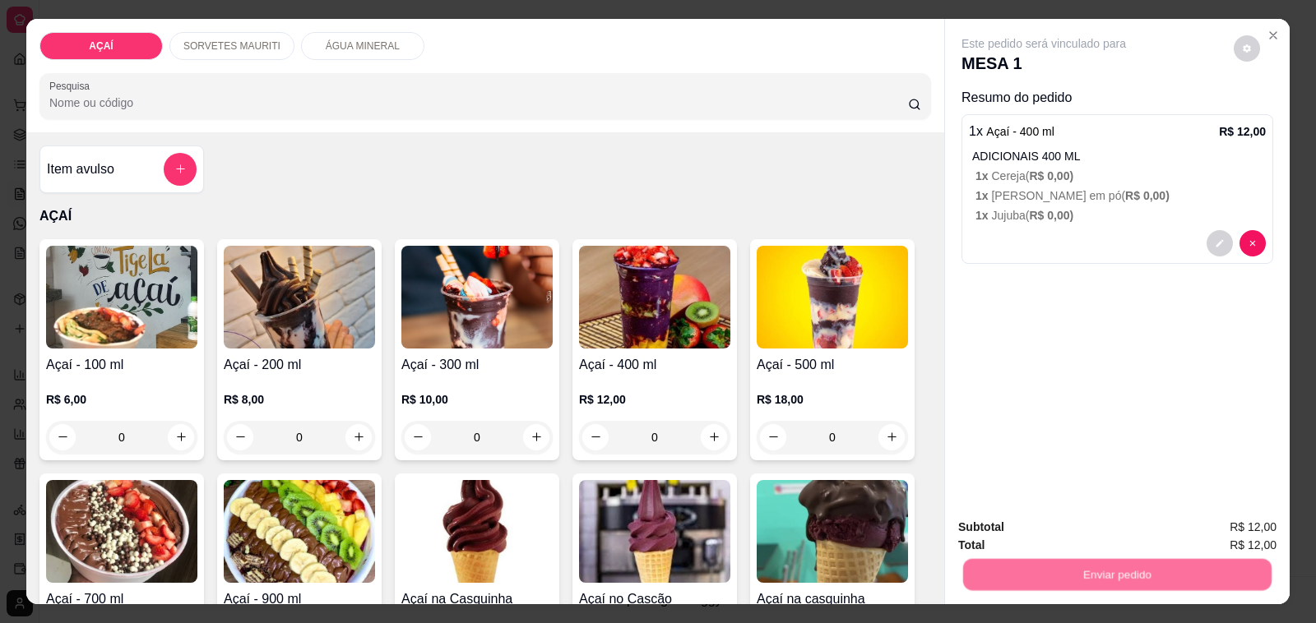
click at [1040, 520] on button "Não registrar e enviar pedido" at bounding box center [1062, 527] width 166 height 30
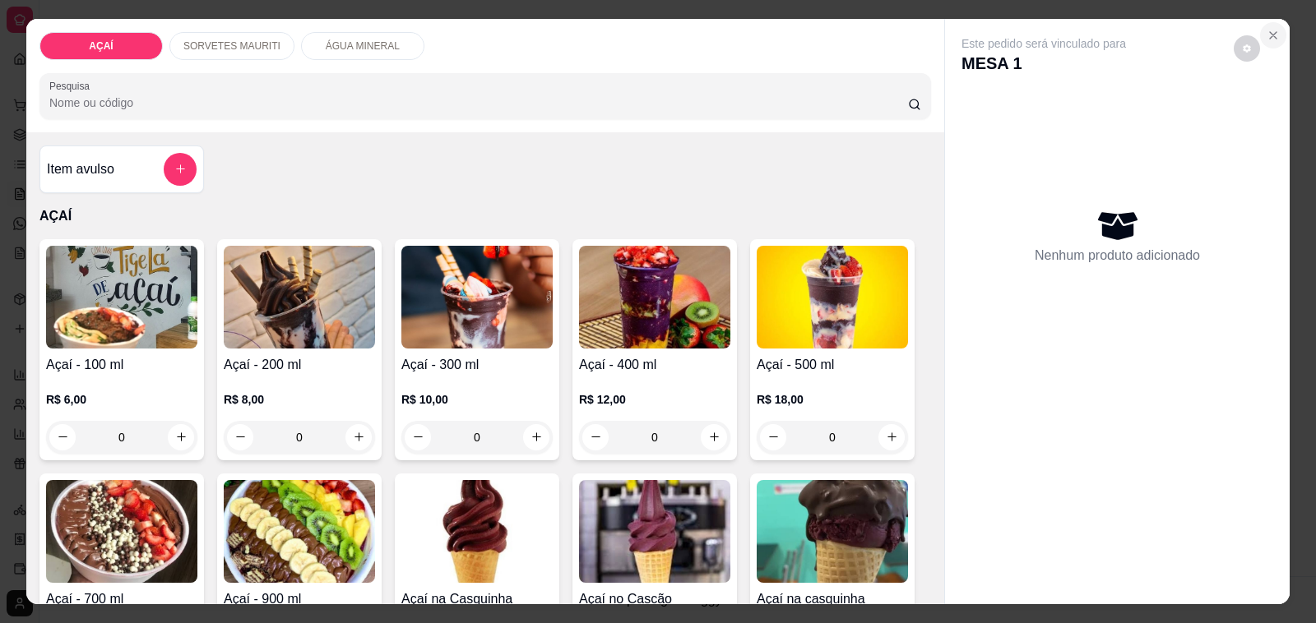
click at [1268, 31] on icon "Close" at bounding box center [1272, 35] width 13 height 13
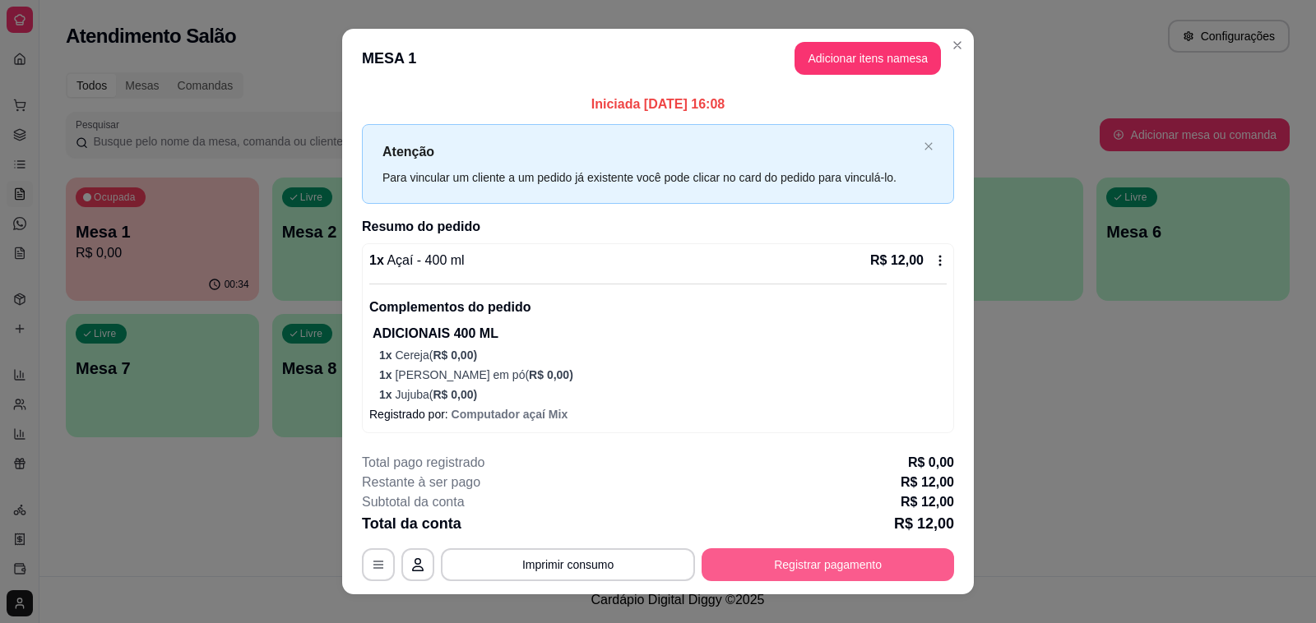
click at [862, 570] on button "Registrar pagamento" at bounding box center [827, 565] width 252 height 33
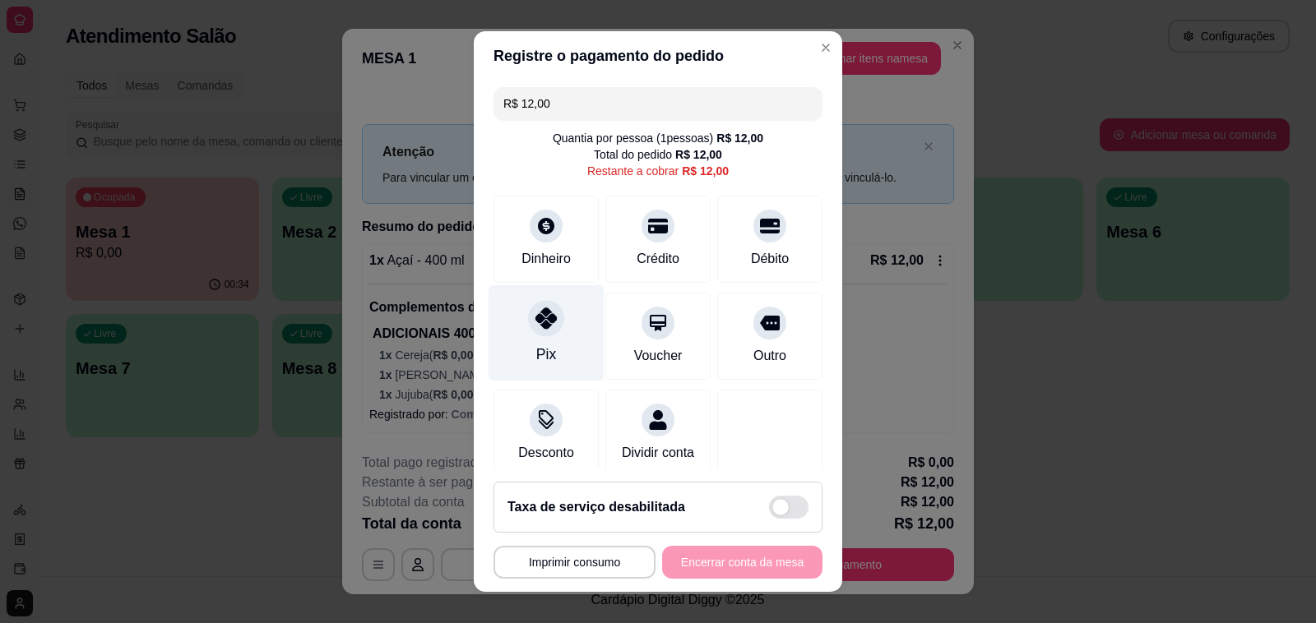
click at [516, 294] on div "Pix" at bounding box center [546, 333] width 116 height 96
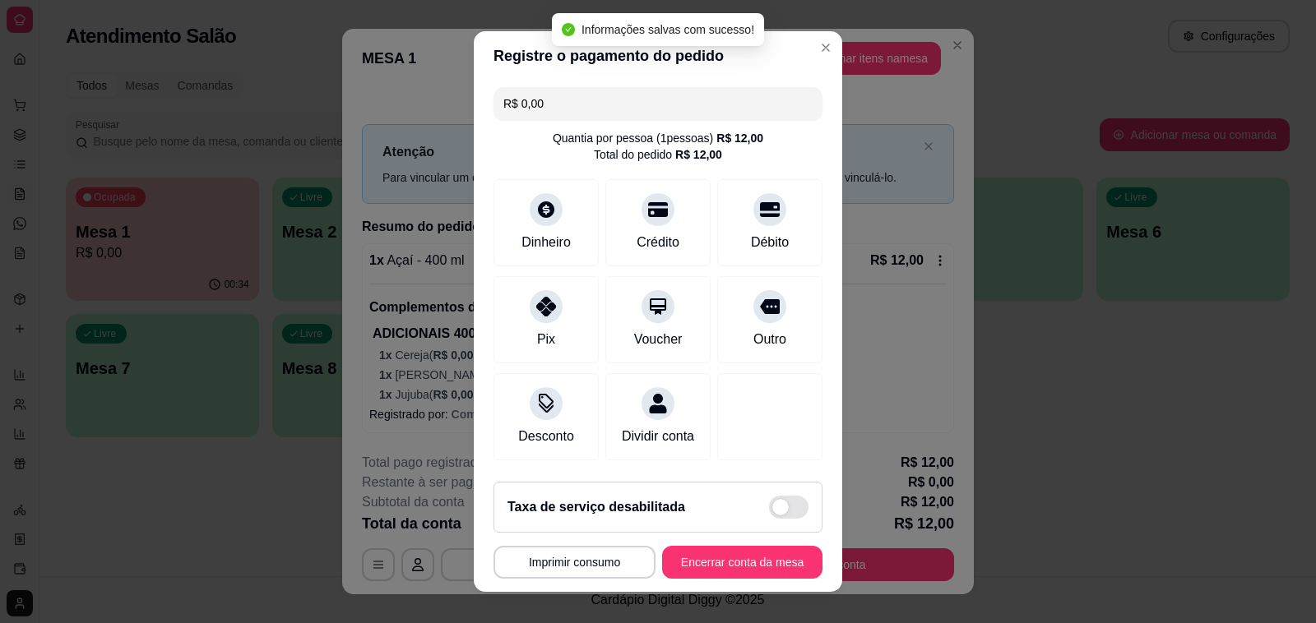
type input "R$ 0,00"
click at [676, 563] on button "Encerrar conta da mesa" at bounding box center [741, 563] width 155 height 32
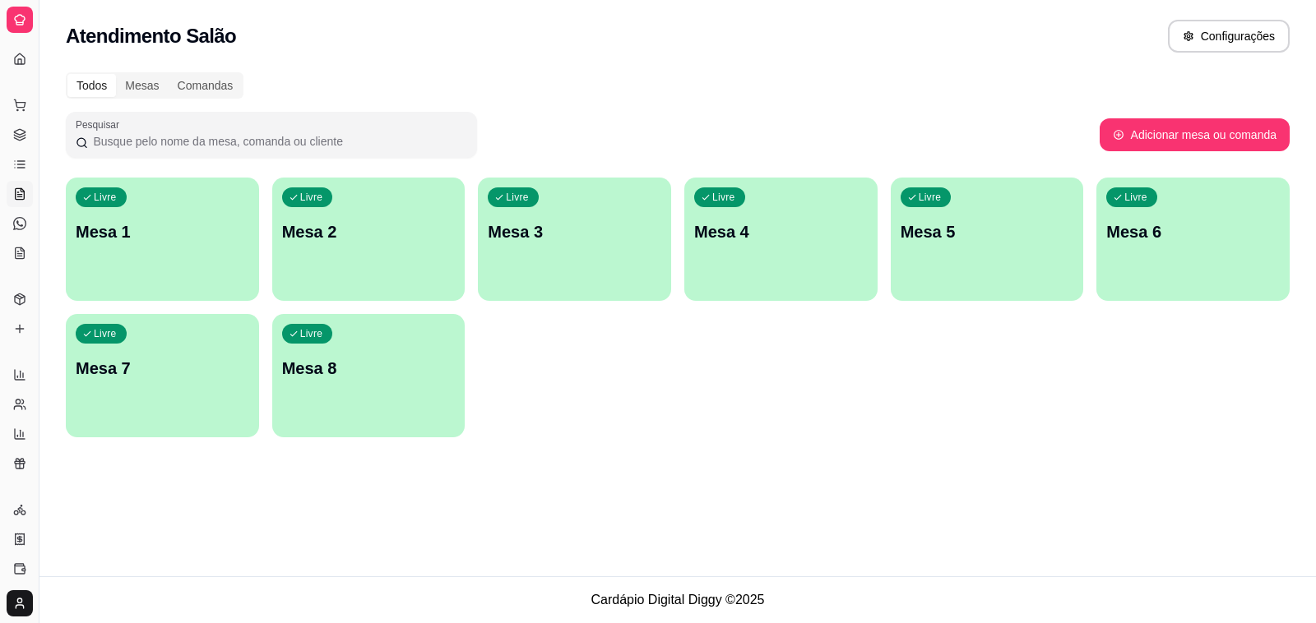
click at [183, 304] on div "Livre Mesa 1 Livre Mesa 2 Livre Mesa 3 Livre Mesa 4 Livre Mesa 5 Livre Mesa 6 L…" at bounding box center [678, 308] width 1224 height 260
click at [201, 280] on button "Livre Mesa 1" at bounding box center [162, 239] width 187 height 120
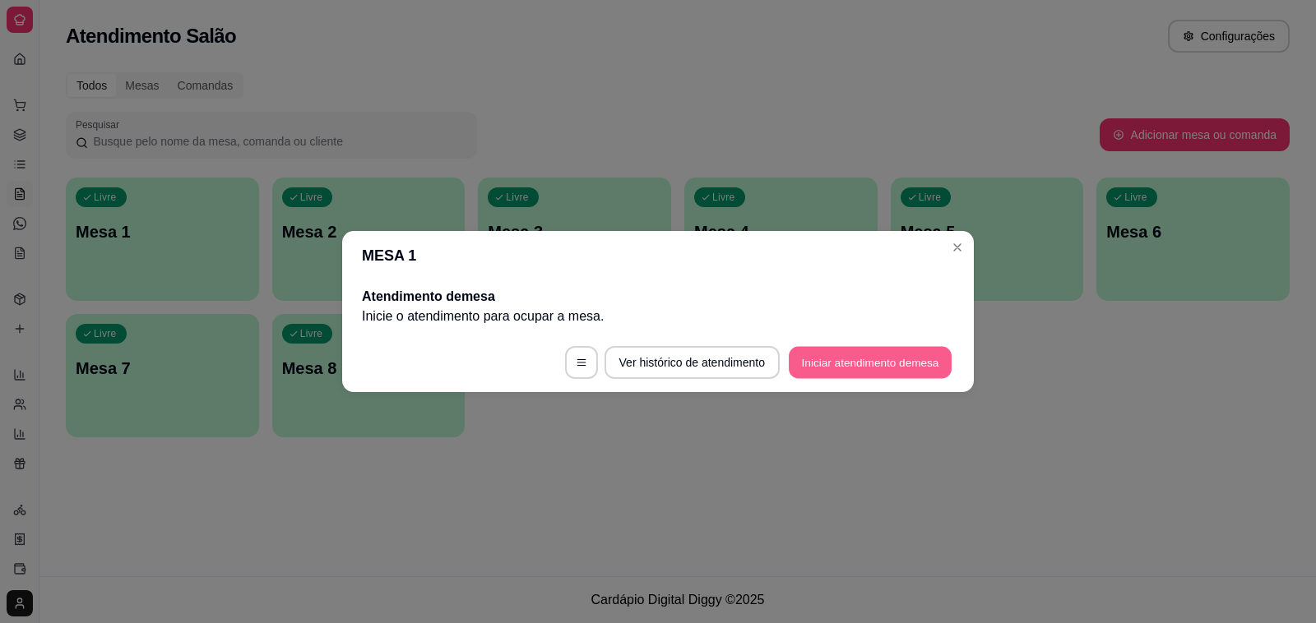
click at [869, 373] on button "Iniciar atendimento de mesa" at bounding box center [870, 363] width 163 height 32
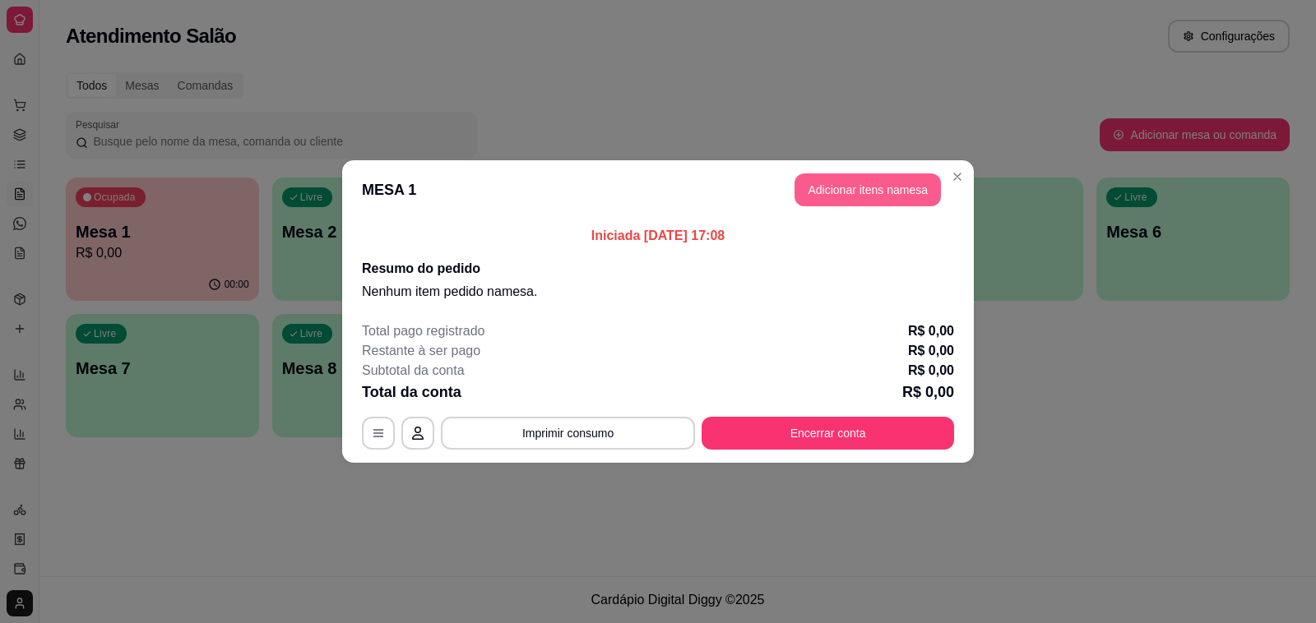
click at [882, 183] on button "Adicionar itens na mesa" at bounding box center [867, 190] width 146 height 33
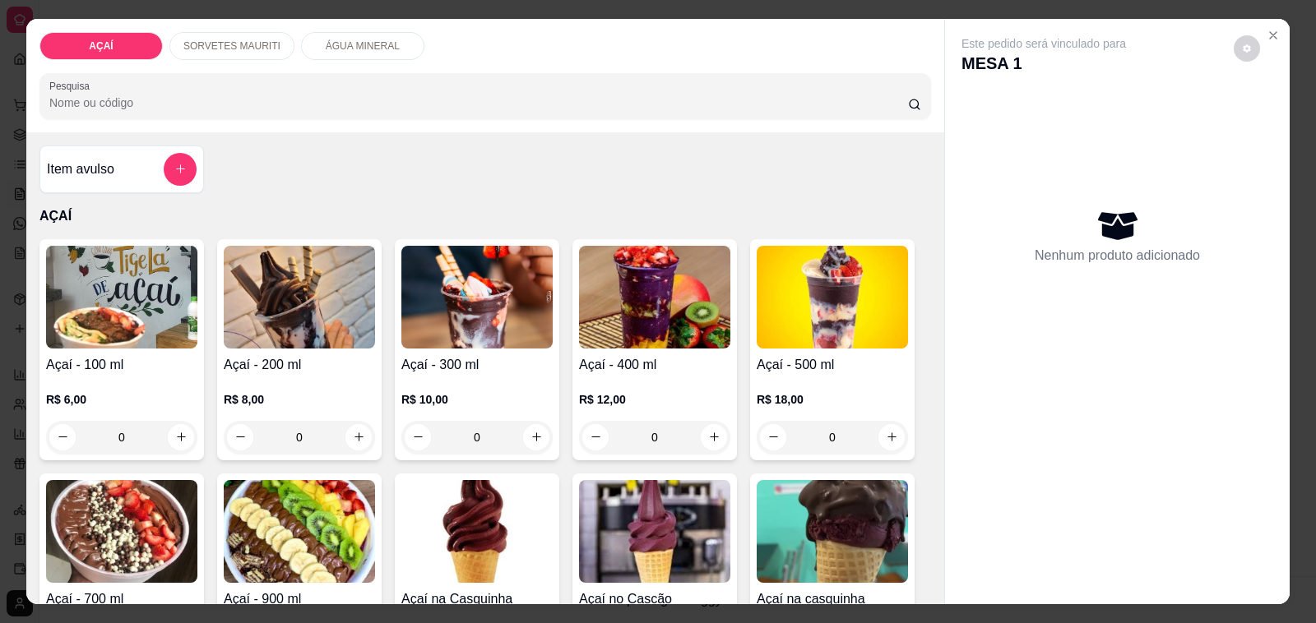
click at [594, 375] on div "R$ 12,00 0" at bounding box center [654, 414] width 151 height 79
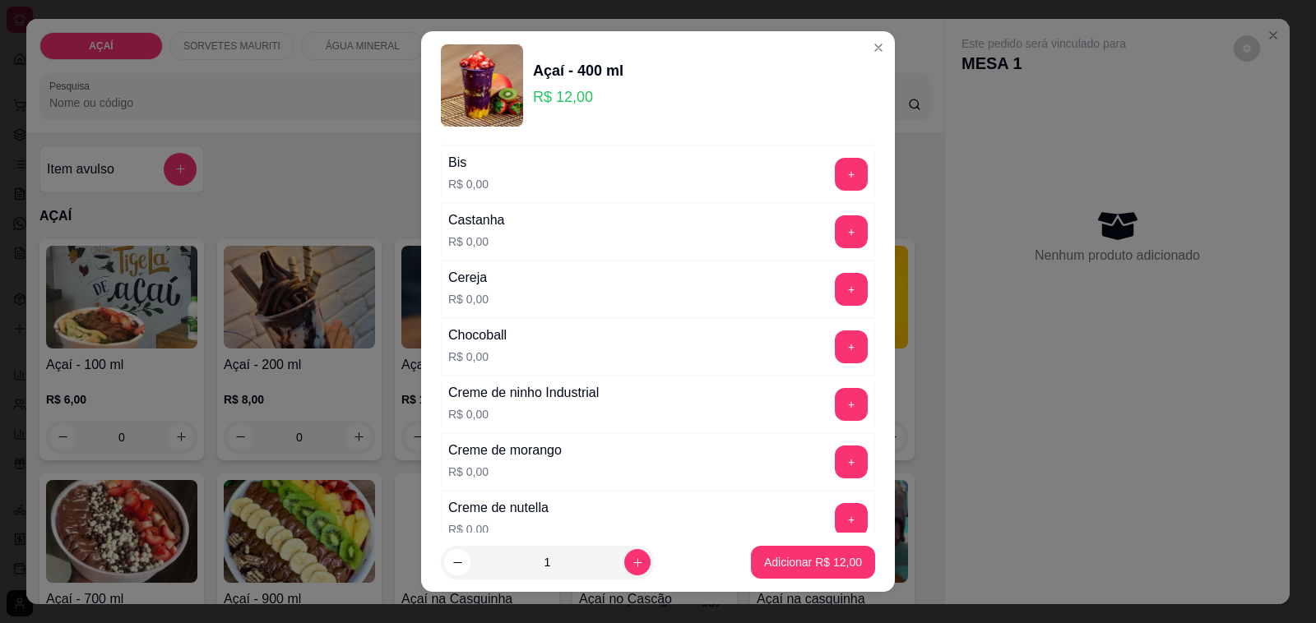
scroll to position [206, 0]
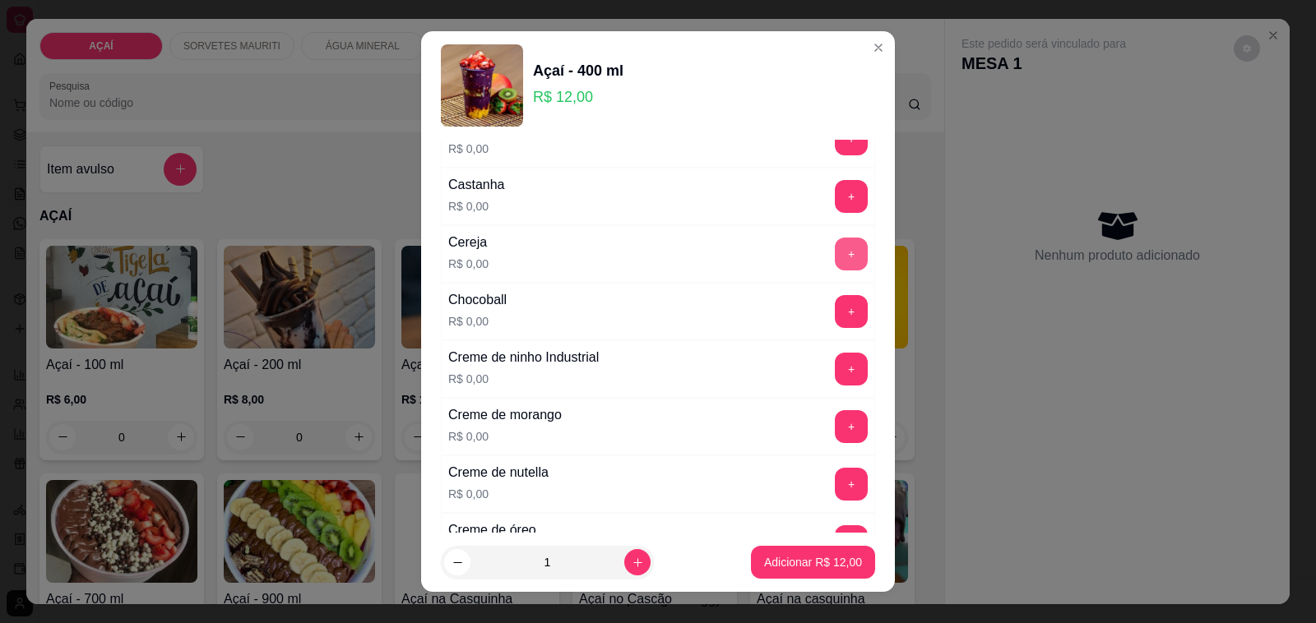
click at [835, 245] on button "+" at bounding box center [851, 254] width 33 height 33
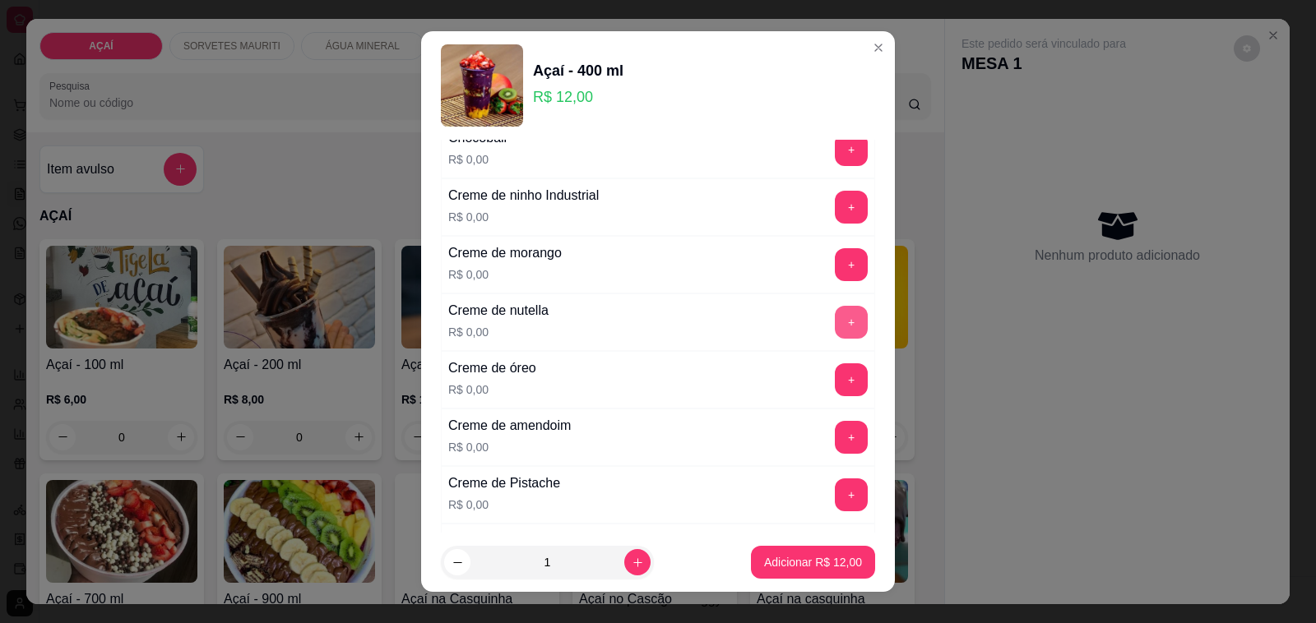
scroll to position [411, 0]
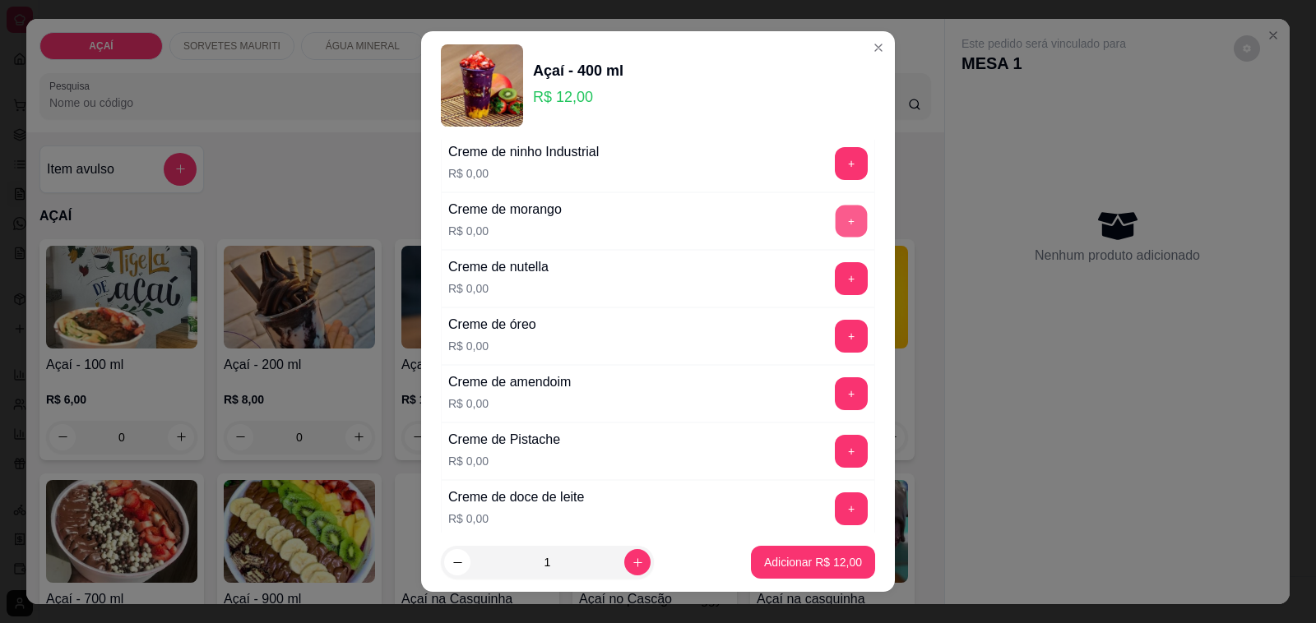
click at [836, 238] on button "+" at bounding box center [852, 222] width 32 height 32
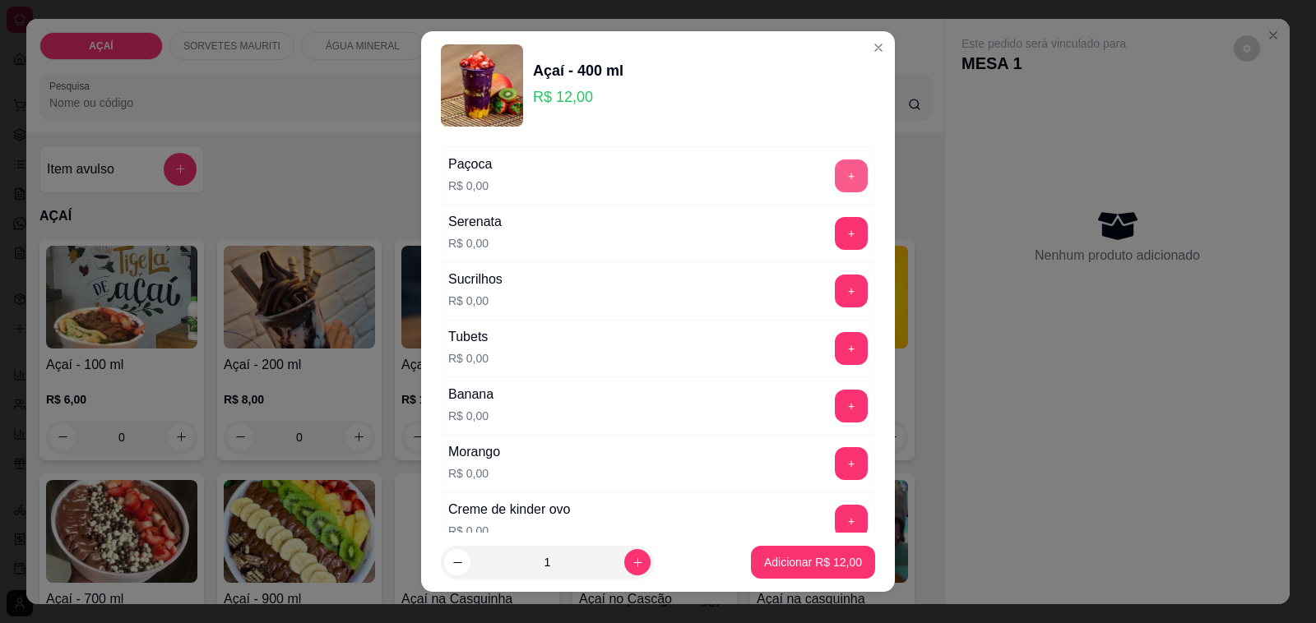
scroll to position [2108, 0]
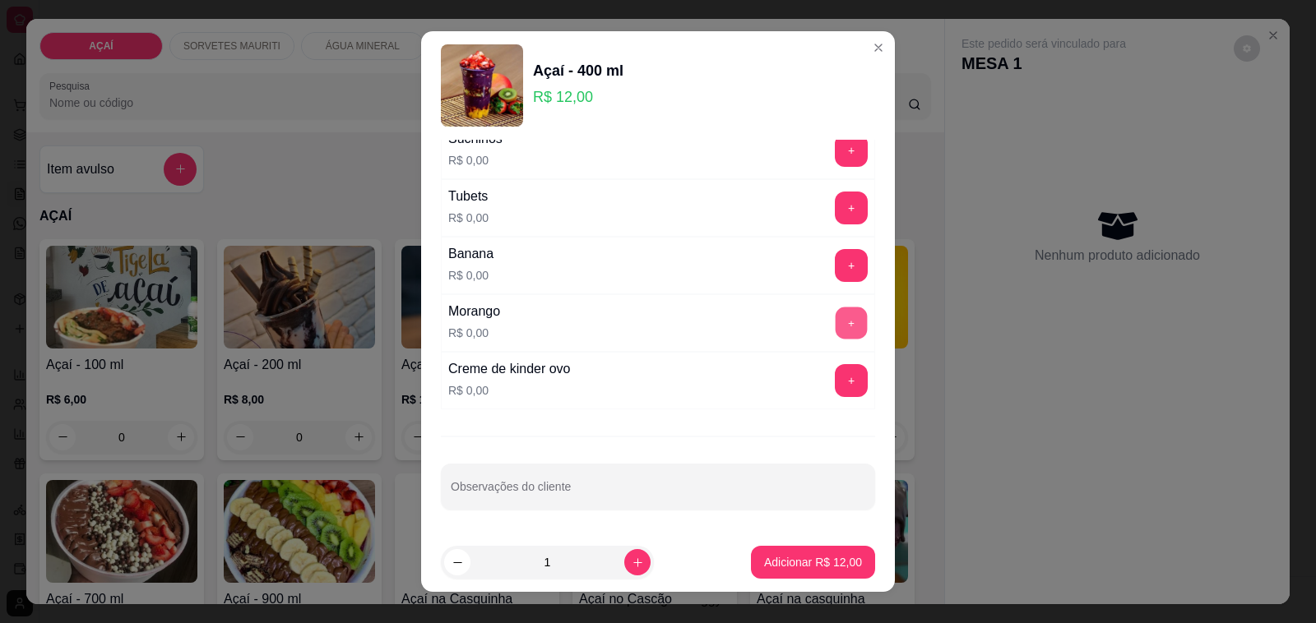
click at [836, 331] on button "+" at bounding box center [852, 324] width 32 height 32
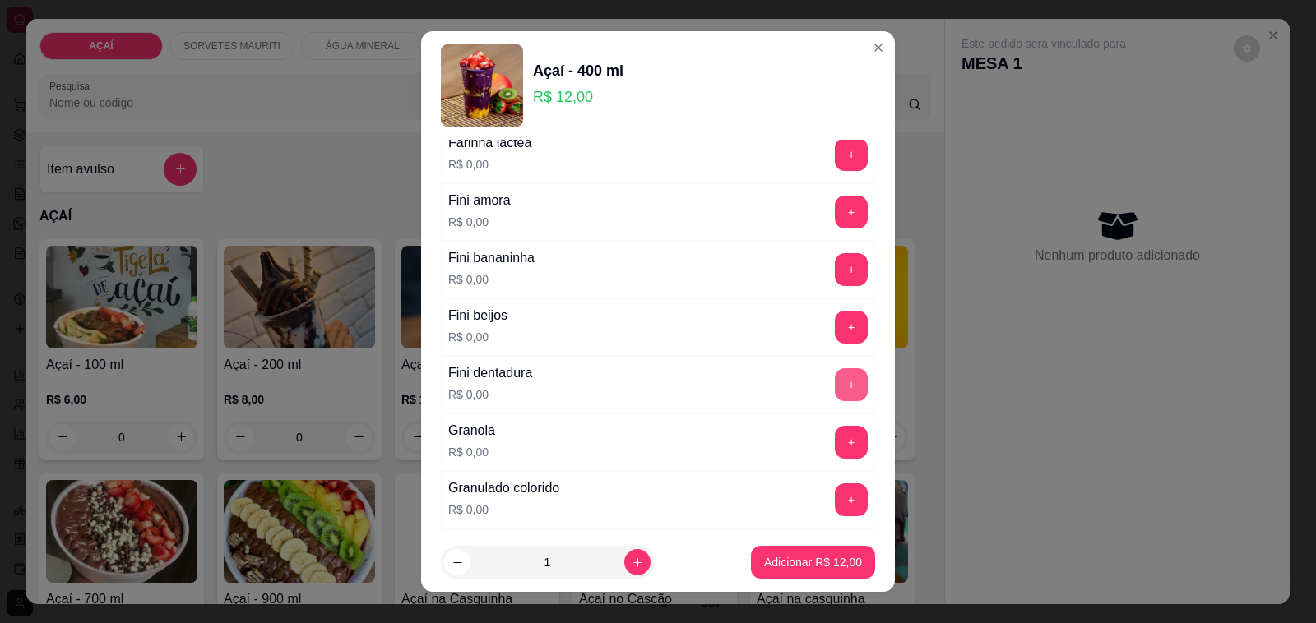
scroll to position [1080, 0]
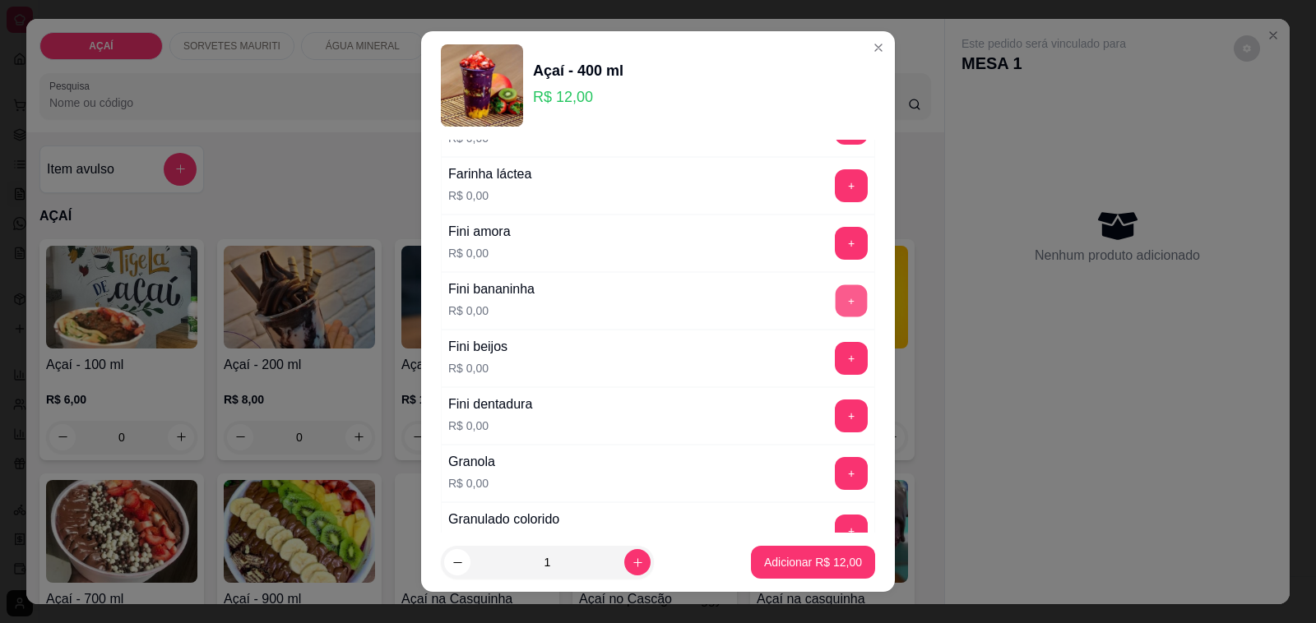
click at [836, 310] on button "+" at bounding box center [852, 301] width 32 height 32
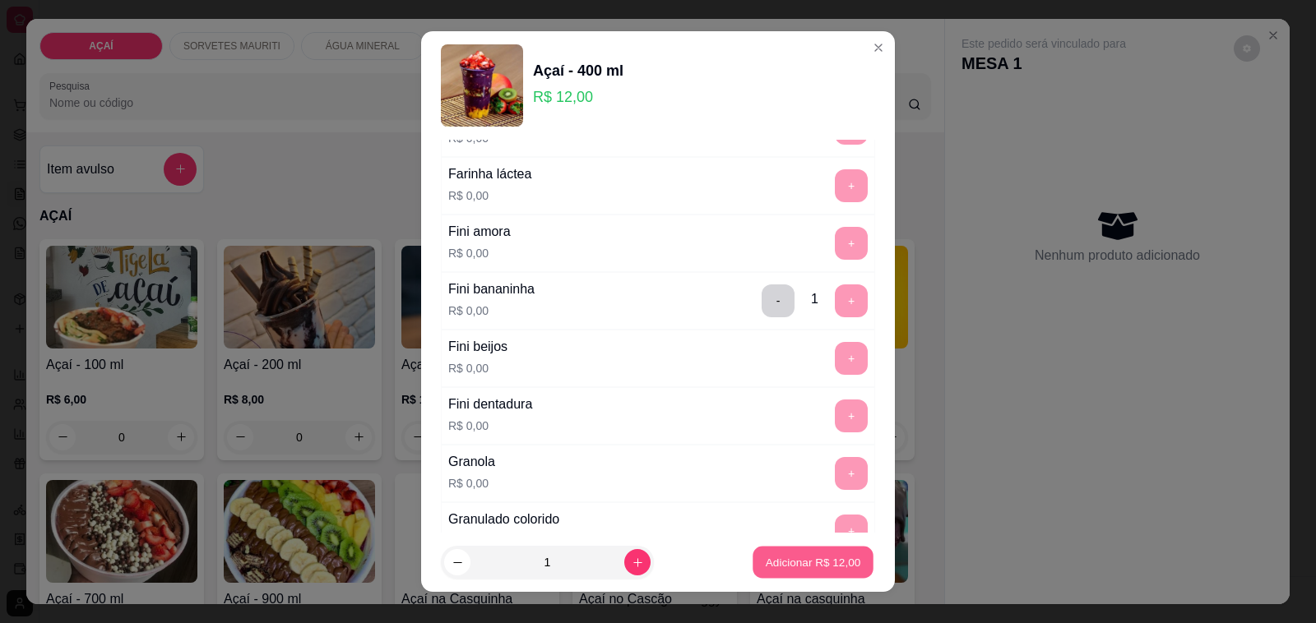
click at [794, 566] on p "Adicionar R$ 12,00" at bounding box center [813, 562] width 95 height 16
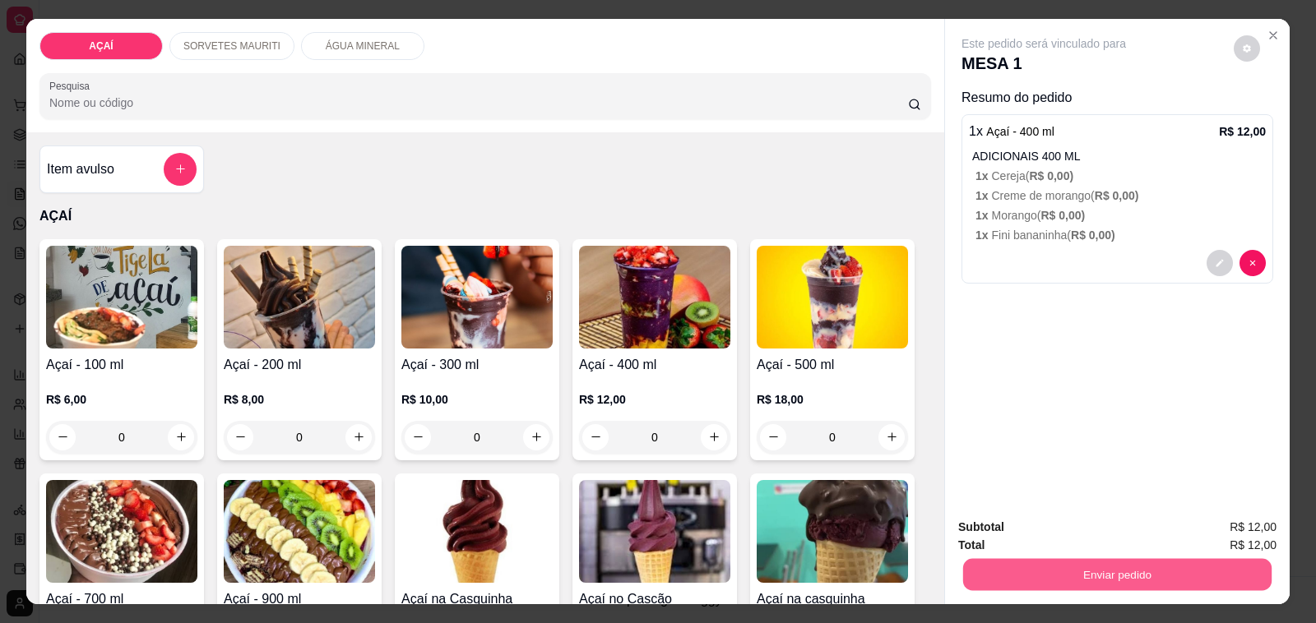
click at [975, 570] on button "Enviar pedido" at bounding box center [1117, 575] width 308 height 32
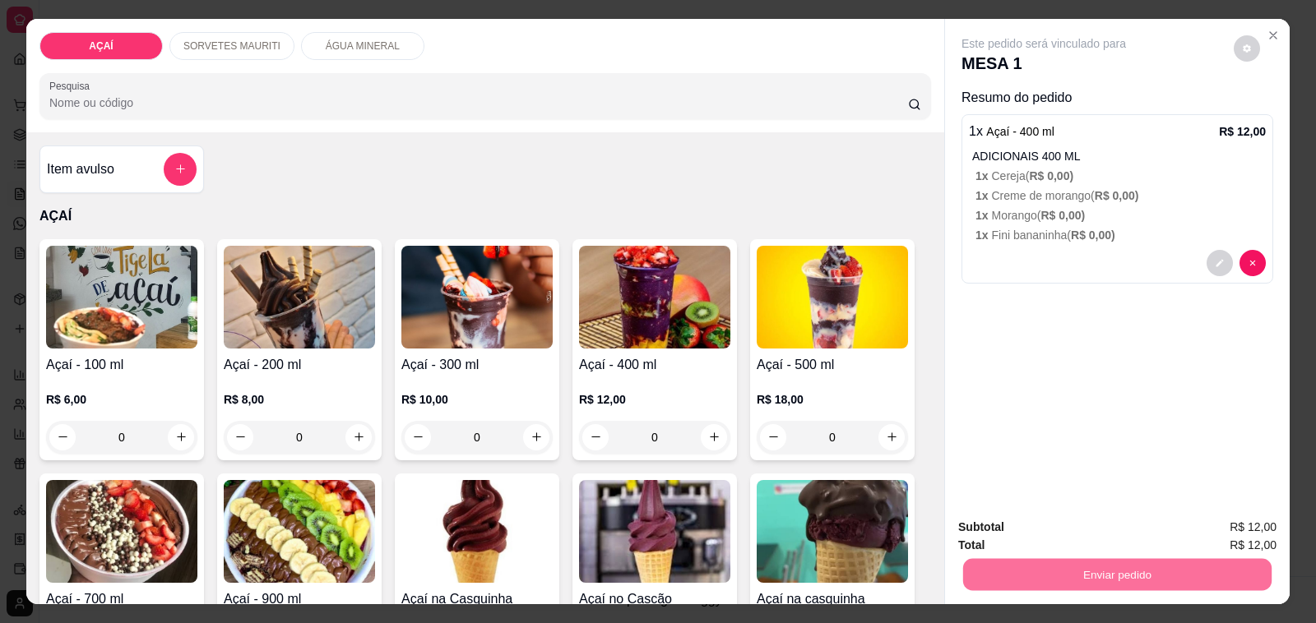
click at [996, 535] on button "Não registrar e enviar pedido" at bounding box center [1062, 527] width 166 height 30
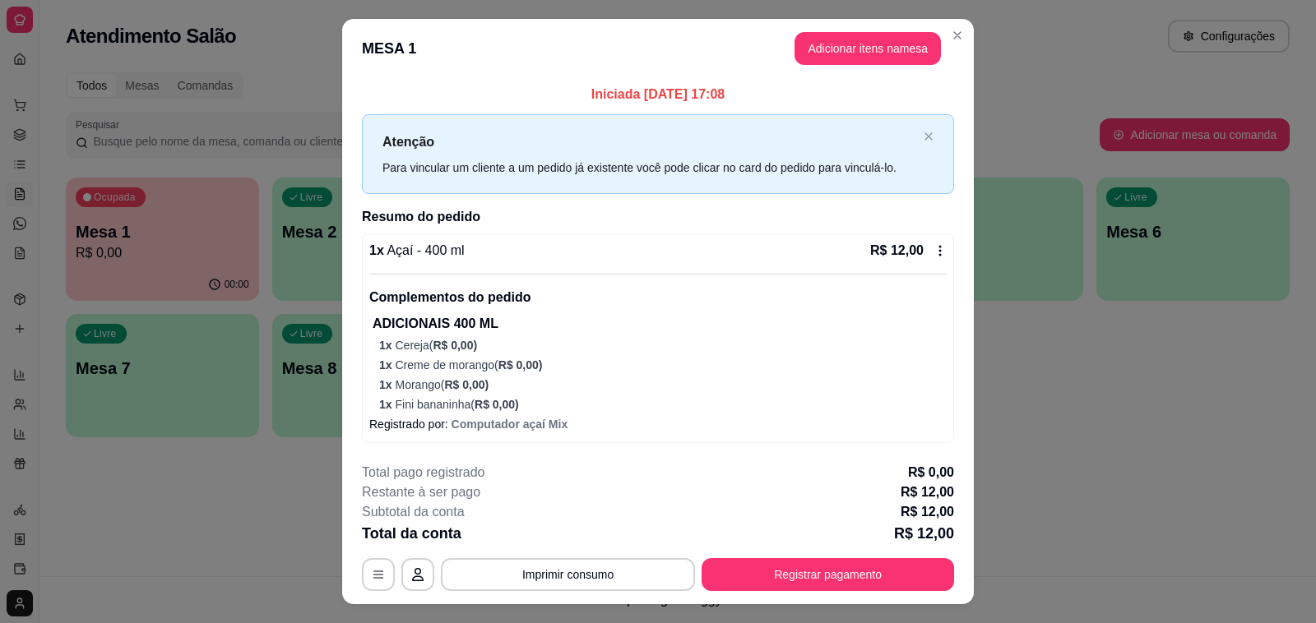
click at [826, 592] on footer "**********" at bounding box center [658, 527] width 632 height 155
click at [826, 585] on button "Registrar pagamento" at bounding box center [828, 575] width 245 height 32
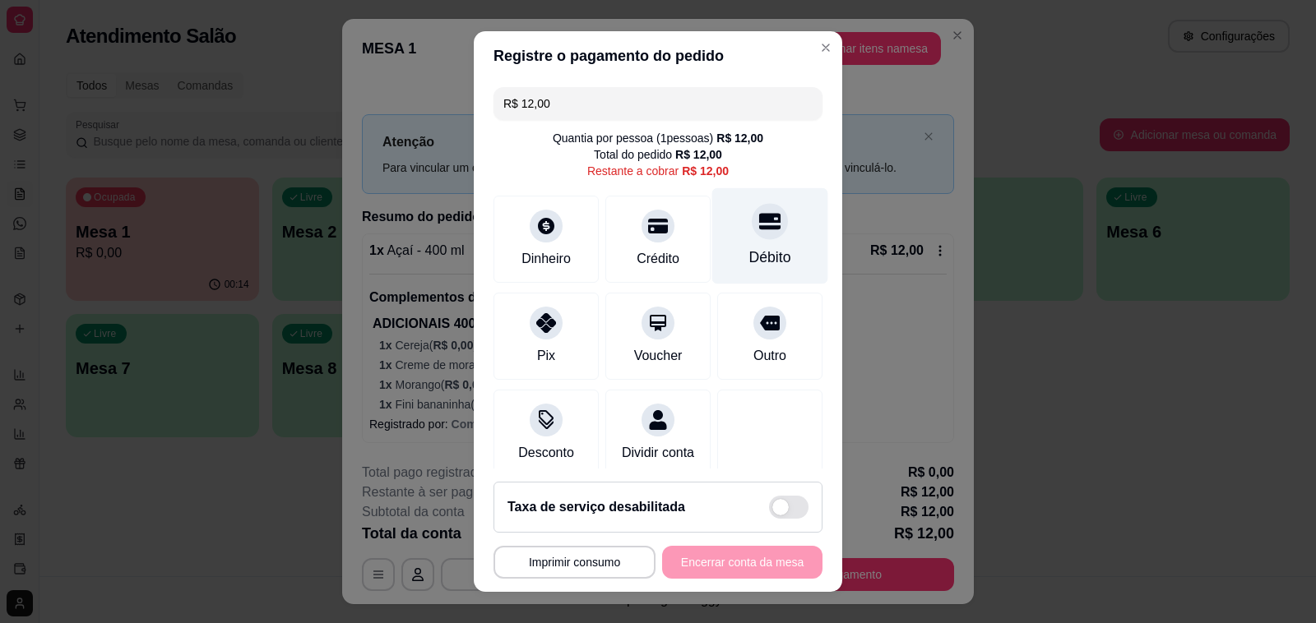
click at [712, 256] on div "Débito" at bounding box center [770, 236] width 116 height 96
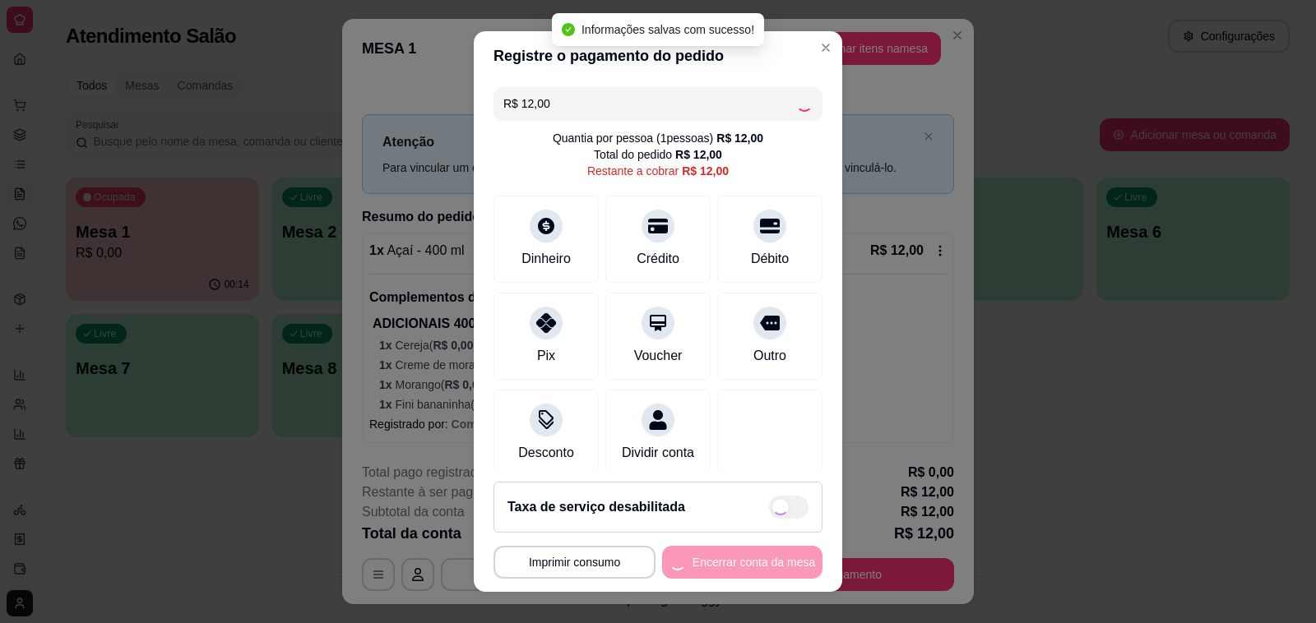
type input "R$ 0,00"
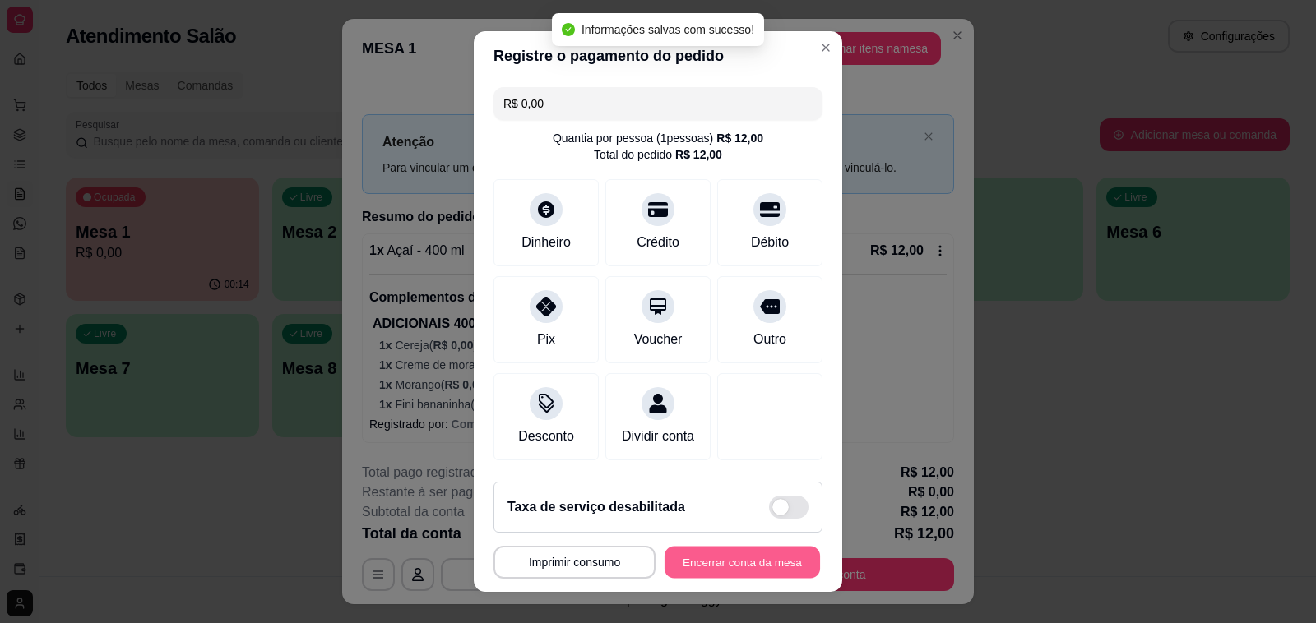
click at [766, 556] on button "Encerrar conta da mesa" at bounding box center [741, 563] width 155 height 32
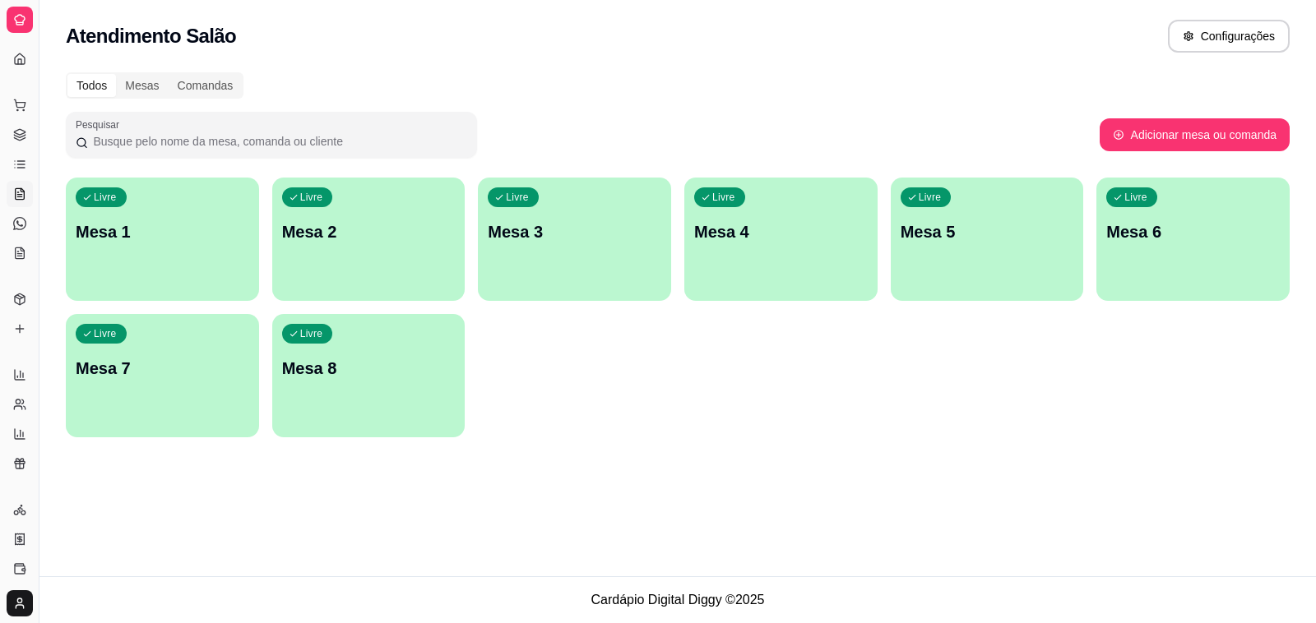
click at [210, 211] on div "Livre Mesa 1" at bounding box center [162, 230] width 193 height 104
click at [109, 285] on div "button" at bounding box center [162, 289] width 187 height 19
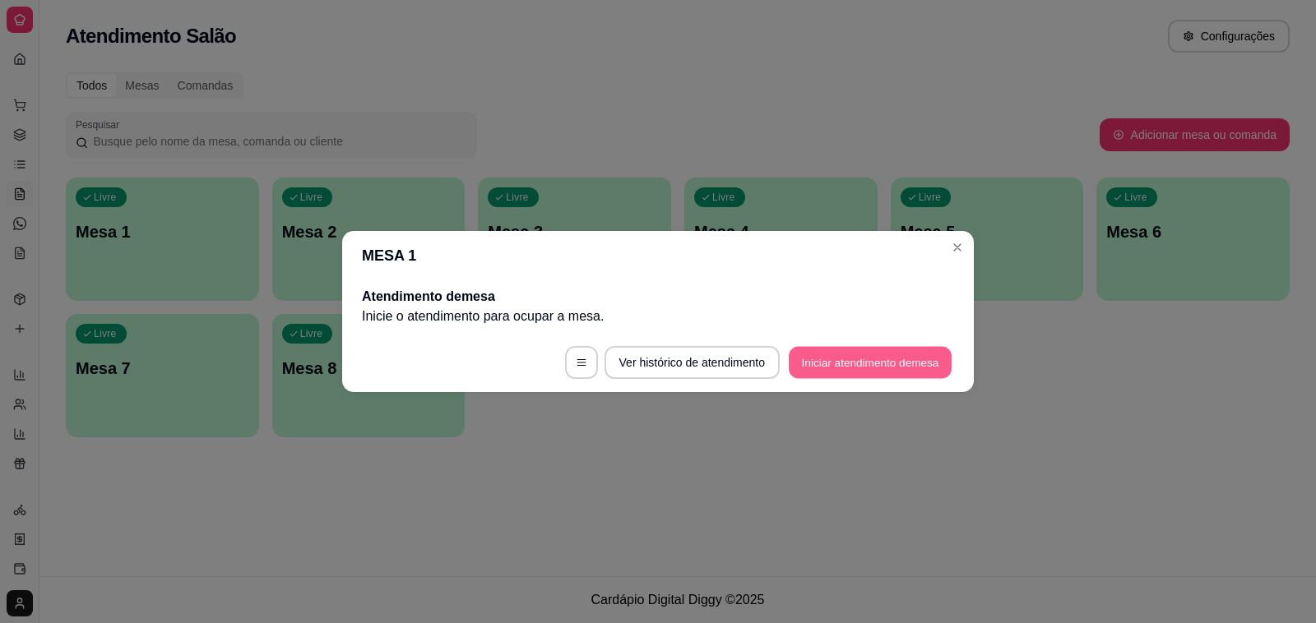
click at [853, 359] on button "Iniciar atendimento de mesa" at bounding box center [870, 363] width 163 height 32
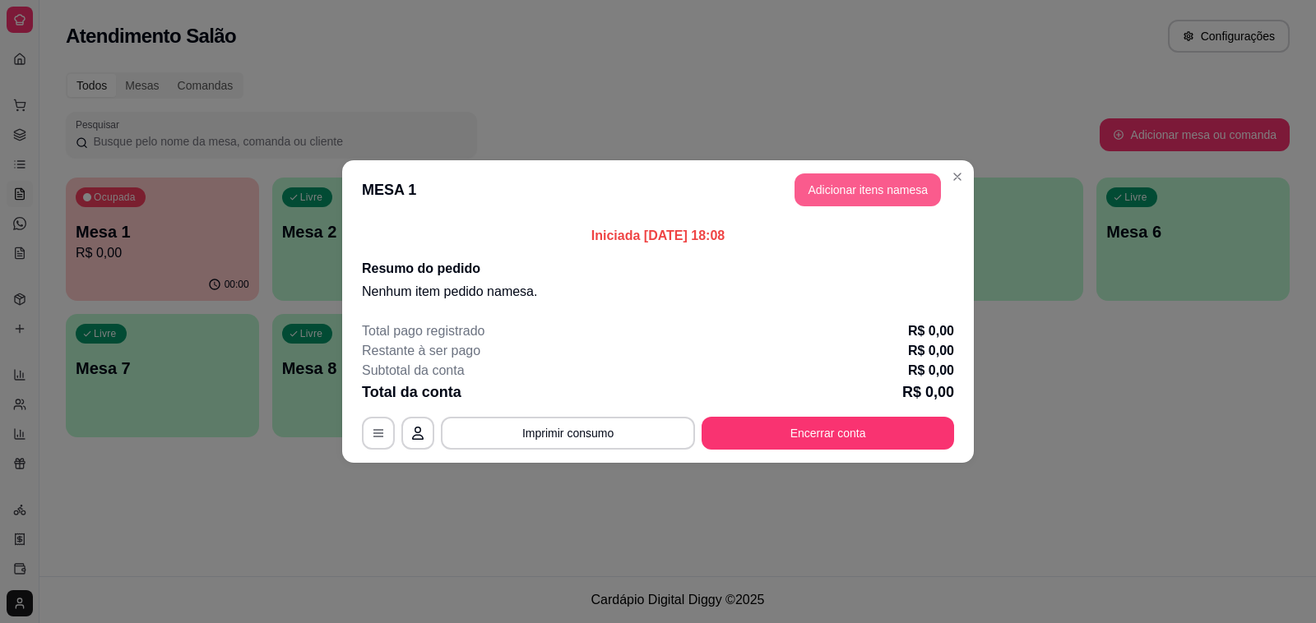
click at [869, 178] on button "Adicionar itens na mesa" at bounding box center [867, 190] width 146 height 33
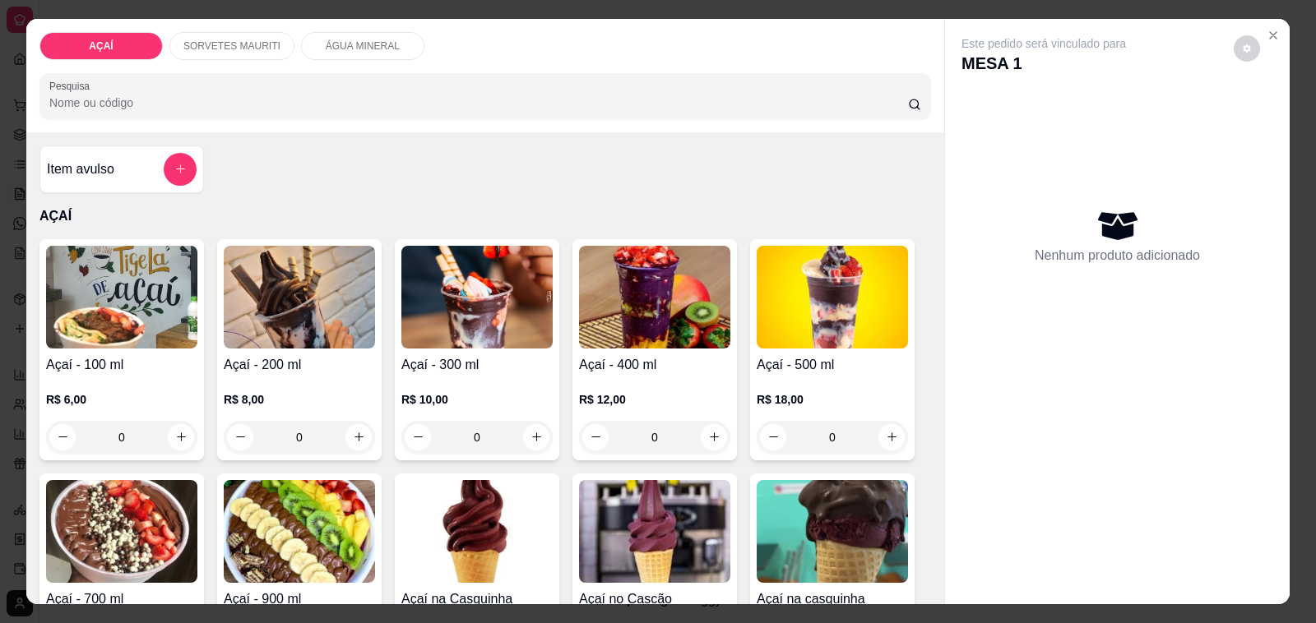
click at [173, 429] on div "0" at bounding box center [121, 437] width 151 height 33
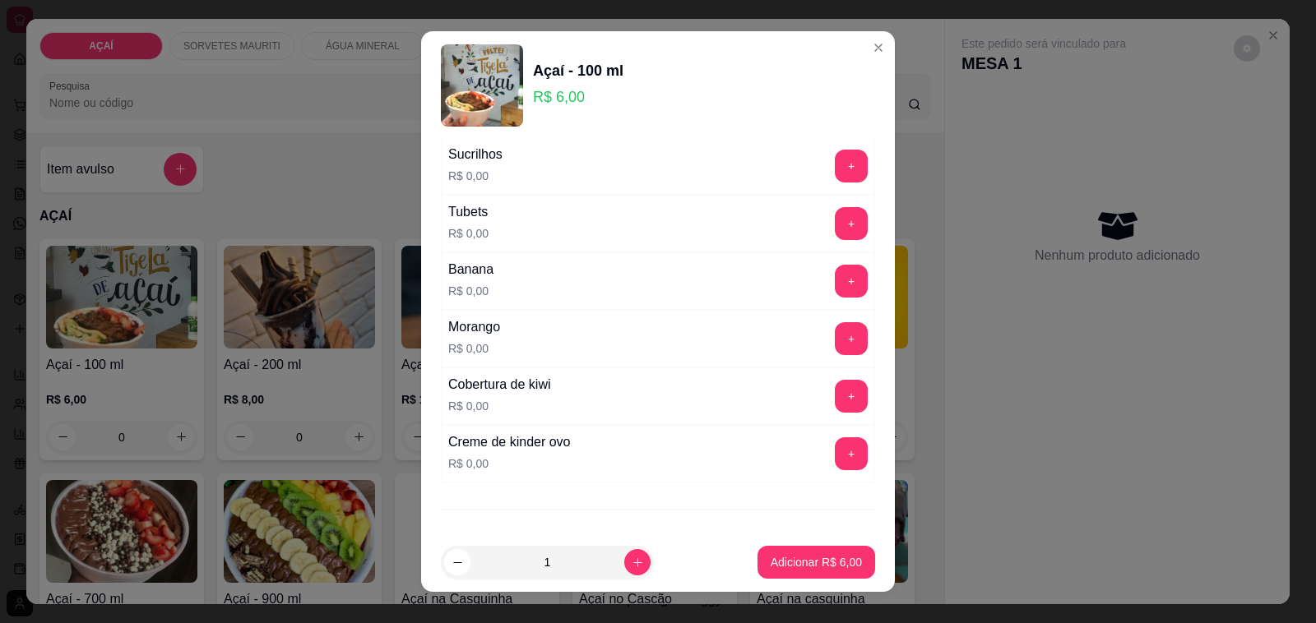
scroll to position [2056, 0]
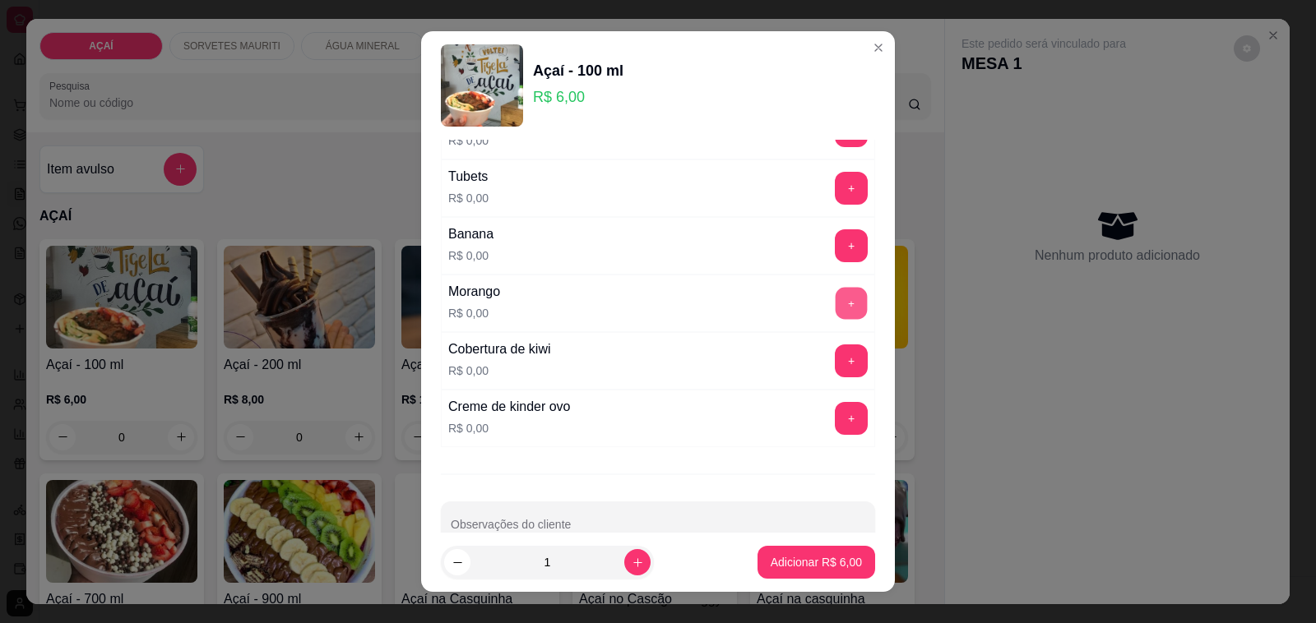
click at [836, 309] on button "+" at bounding box center [852, 304] width 32 height 32
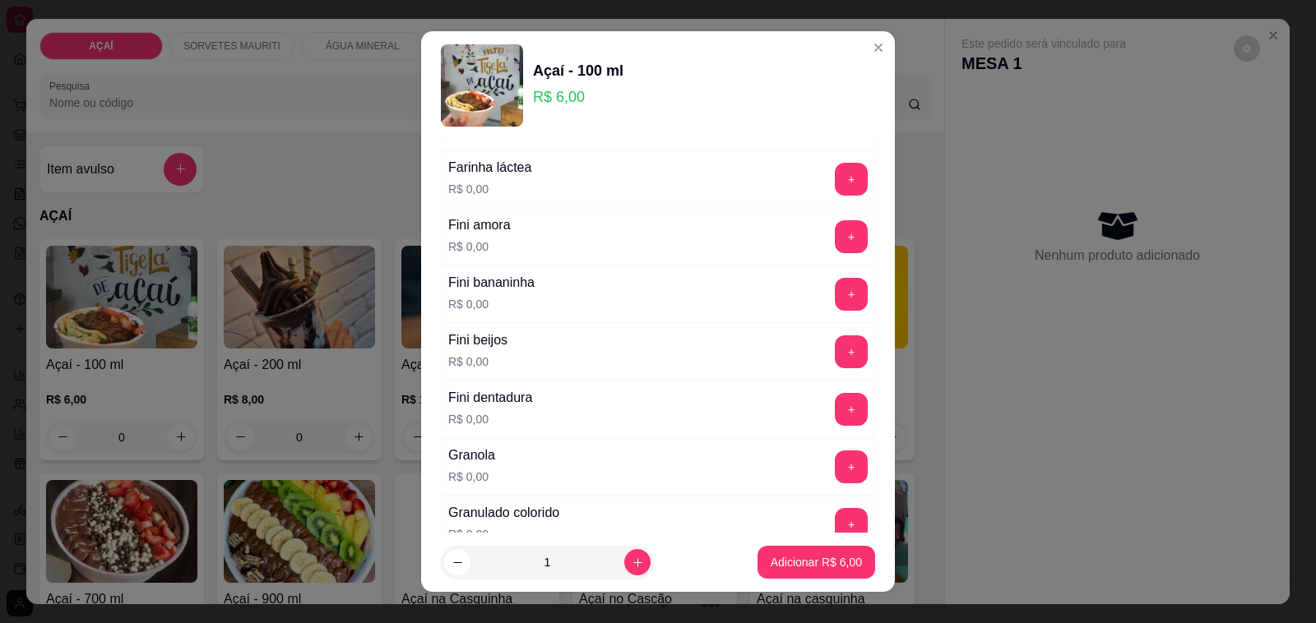
scroll to position [1028, 0]
click at [836, 311] on button "+" at bounding box center [852, 296] width 32 height 32
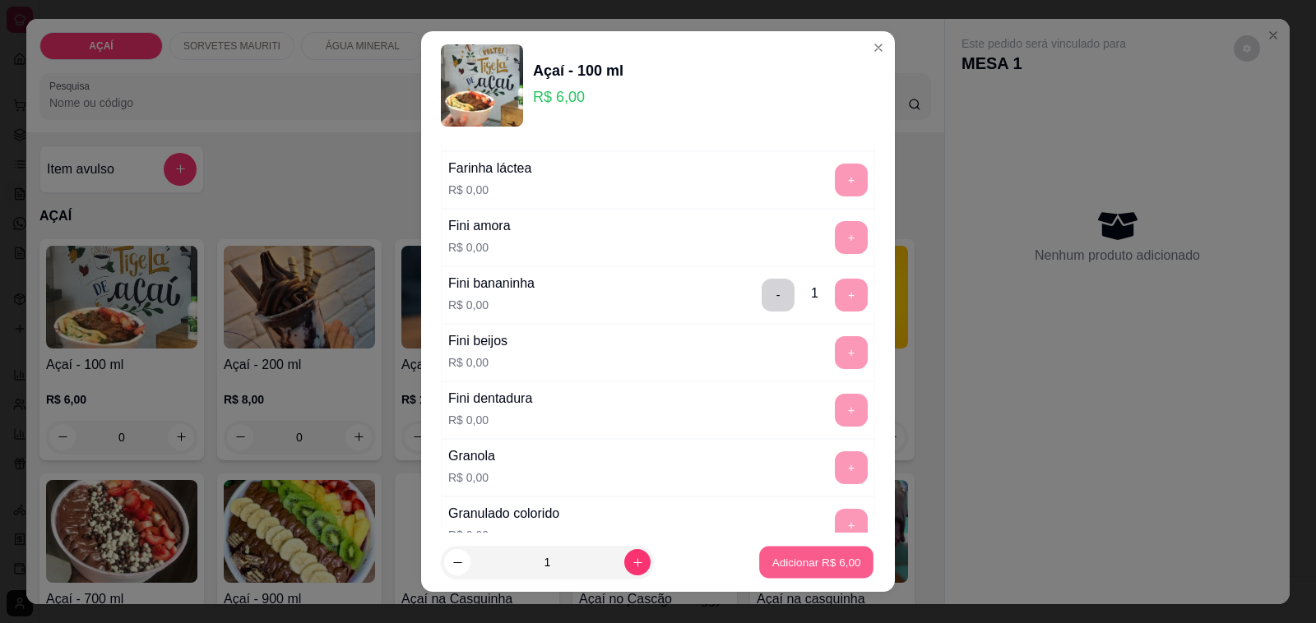
click at [799, 555] on p "Adicionar R$ 6,00" at bounding box center [815, 562] width 89 height 16
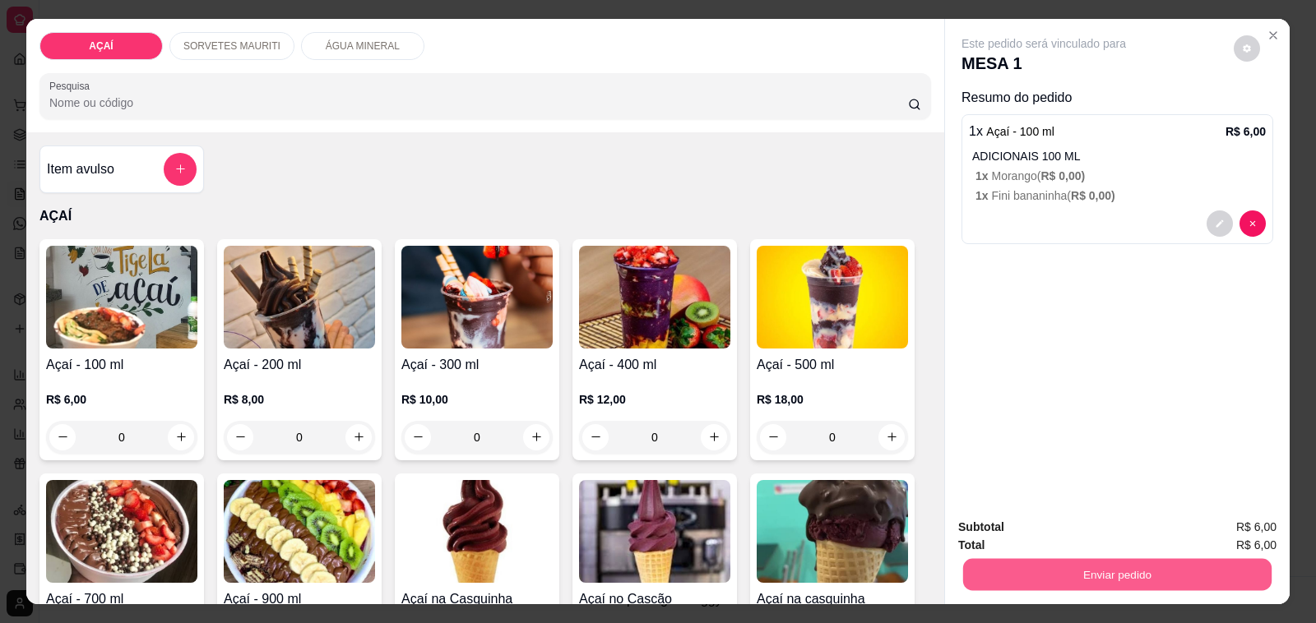
click at [1058, 568] on button "Enviar pedido" at bounding box center [1117, 575] width 308 height 32
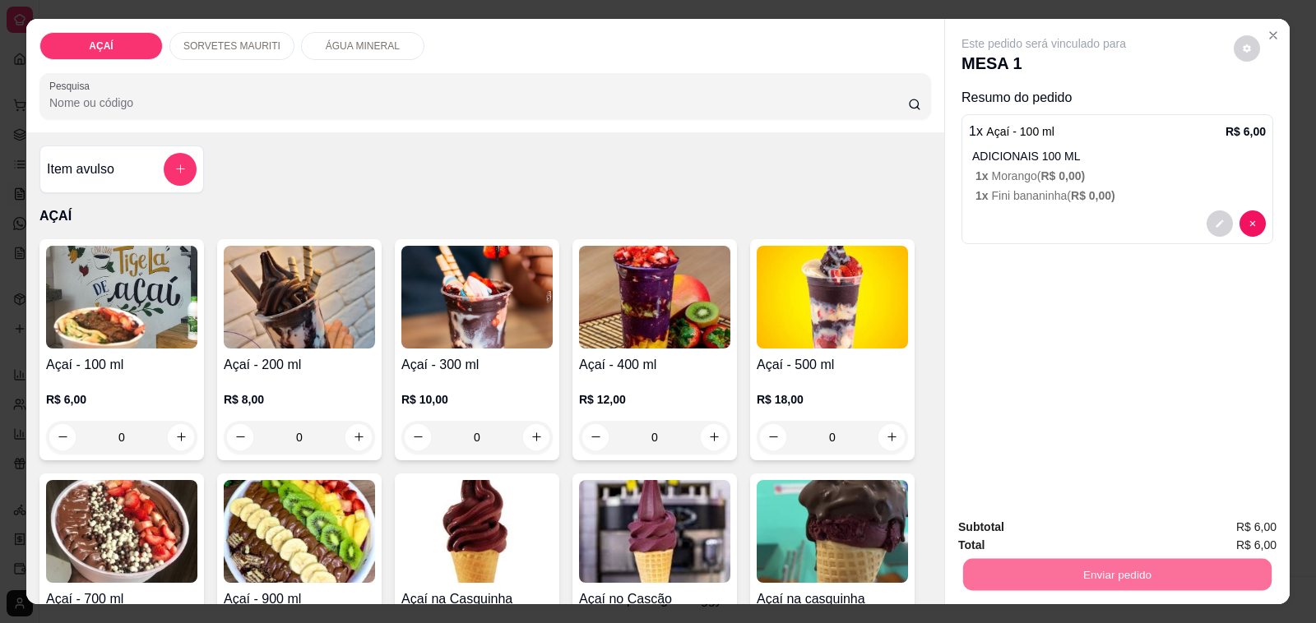
click at [1112, 540] on button "Não registrar e enviar pedido" at bounding box center [1062, 527] width 166 height 30
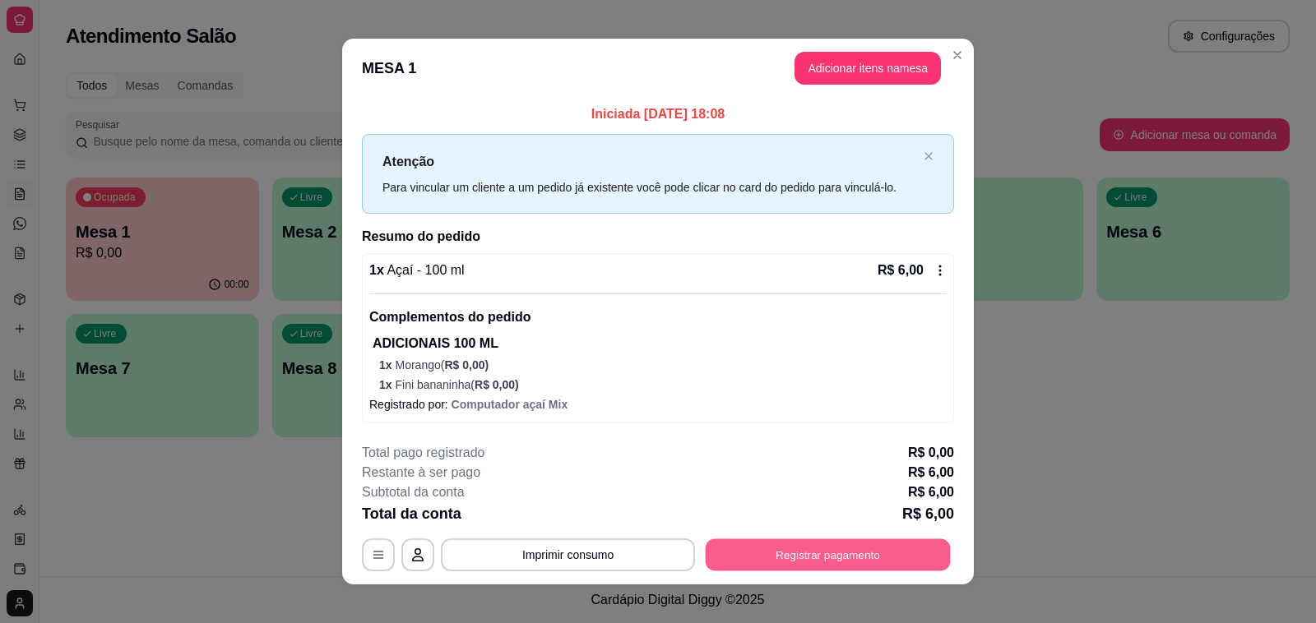
click at [857, 562] on button "Registrar pagamento" at bounding box center [828, 555] width 245 height 32
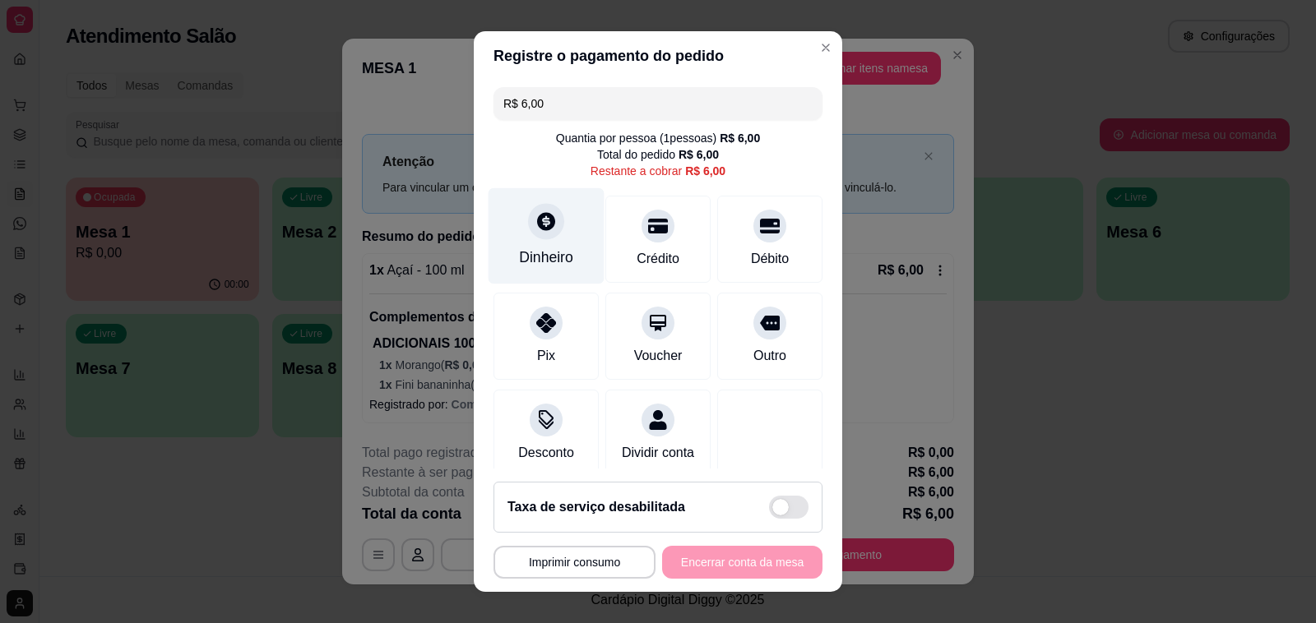
click at [543, 251] on div "Dinheiro" at bounding box center [546, 257] width 54 height 21
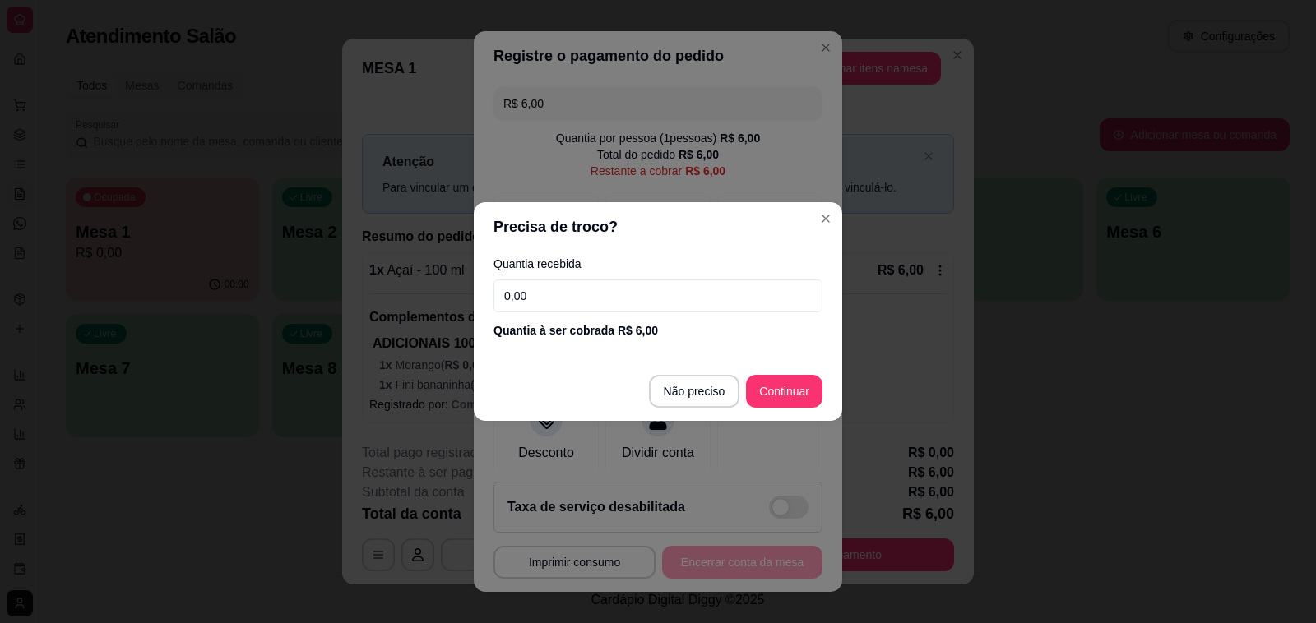
click at [525, 297] on input "0,00" at bounding box center [657, 296] width 329 height 33
type input "6,00"
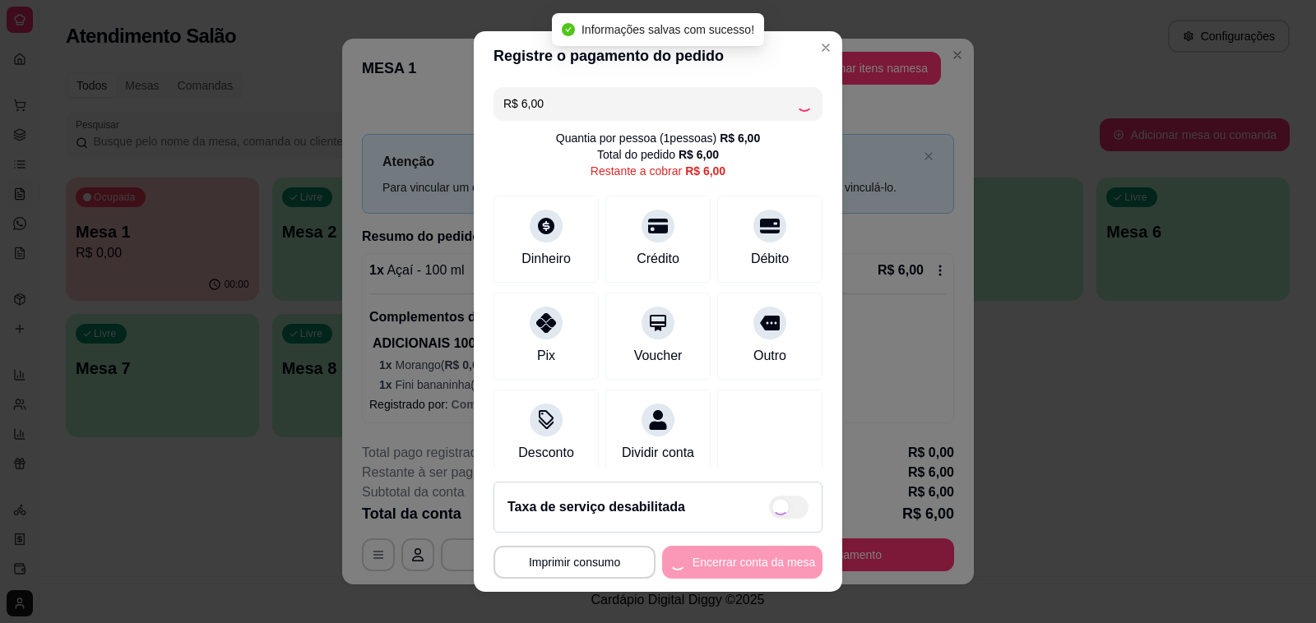
type input "R$ 0,00"
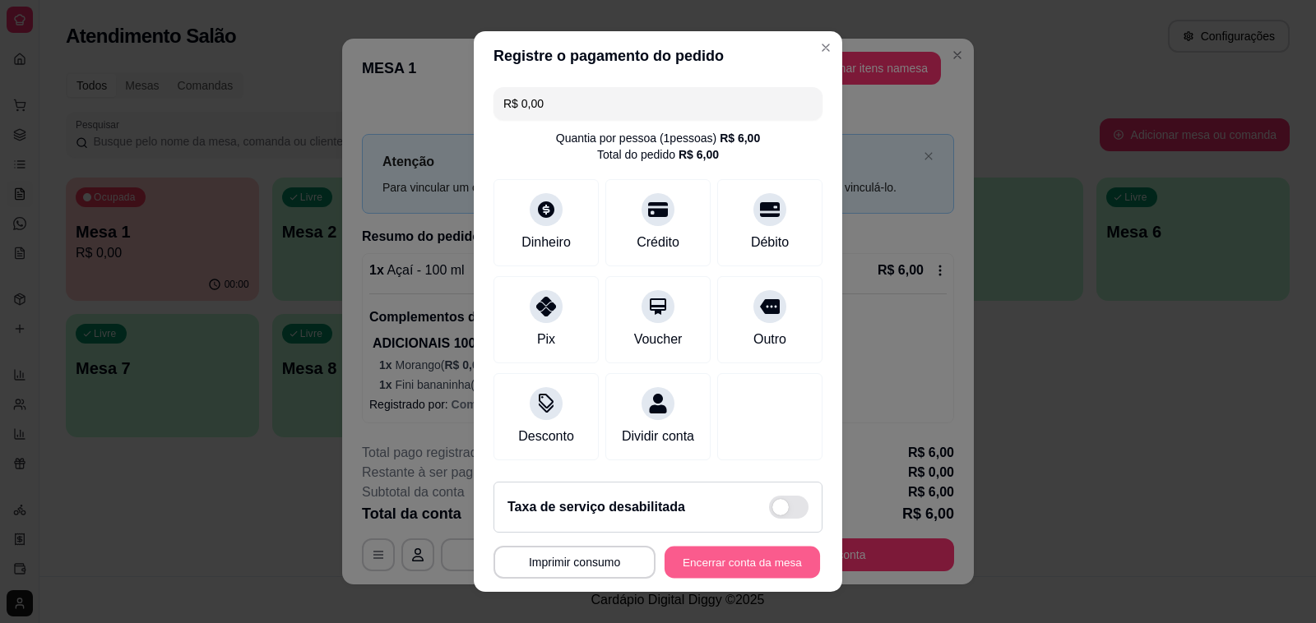
click at [753, 551] on button "Encerrar conta da mesa" at bounding box center [741, 563] width 155 height 32
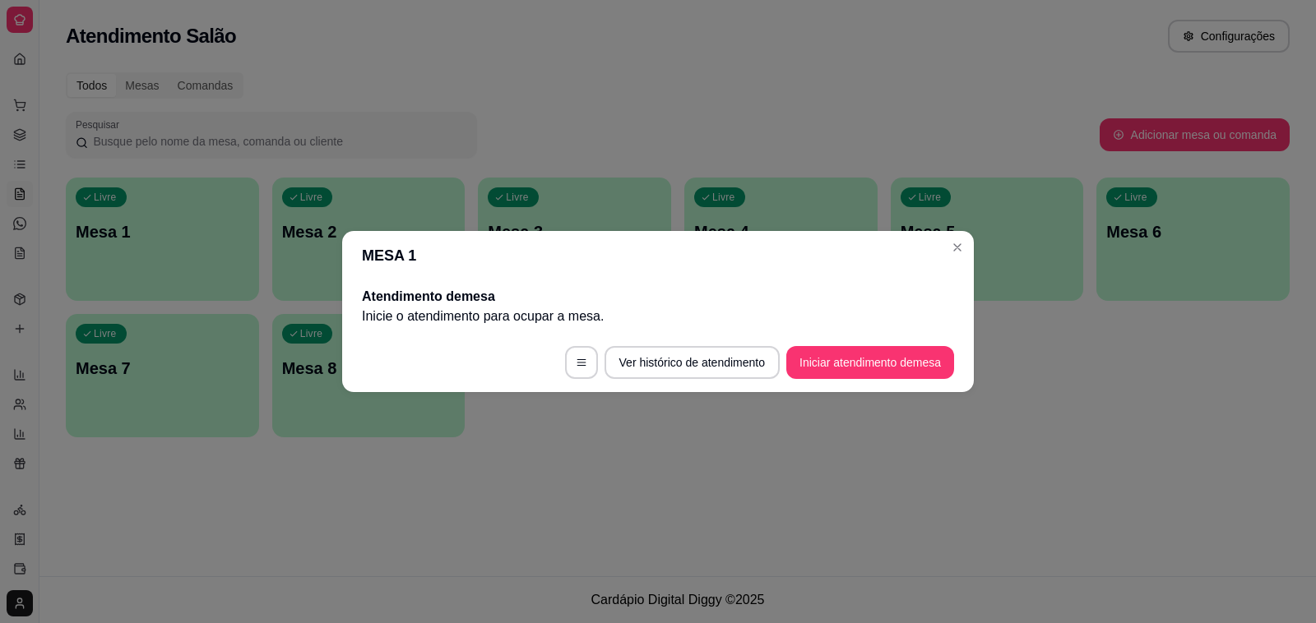
click at [936, 243] on header "MESA 1" at bounding box center [658, 255] width 632 height 49
